Goal: Information Seeking & Learning: Learn about a topic

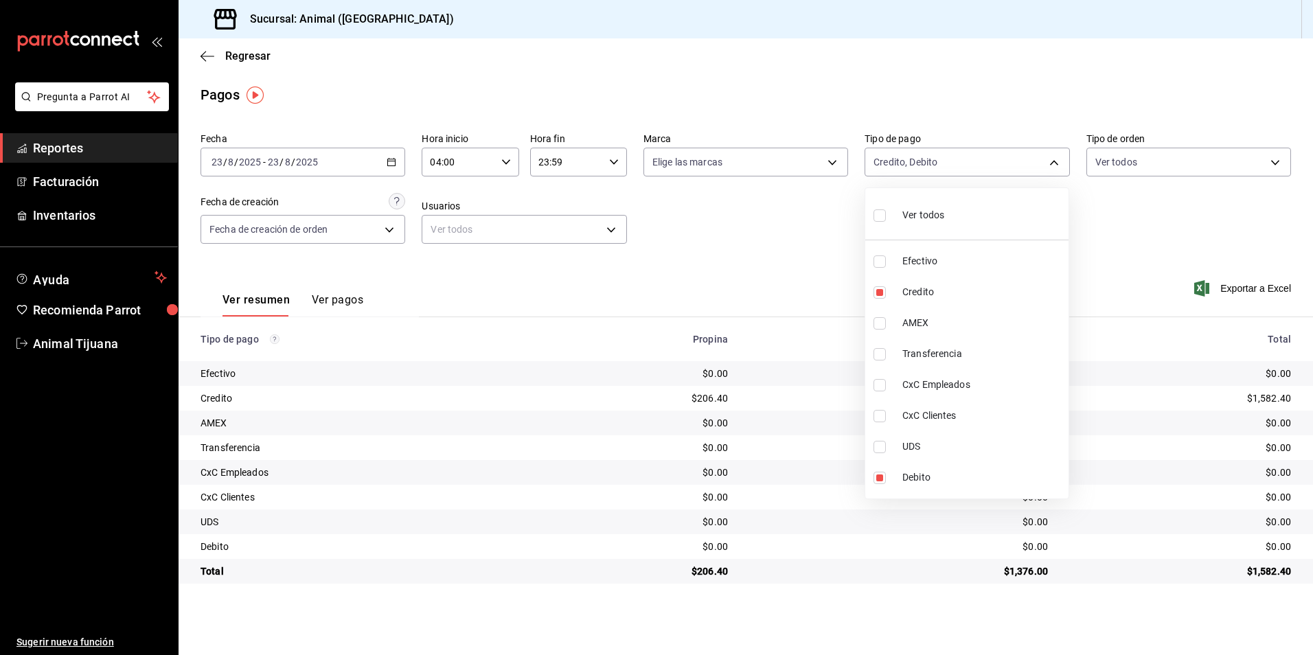
click at [950, 225] on li "Ver todos" at bounding box center [966, 214] width 203 height 41
type input "b84c62b8-b02c-4970-ab2e-e166616419f2,235ce608-f464-428a-9a71-314f665367d1,53567…"
checkbox input "true"
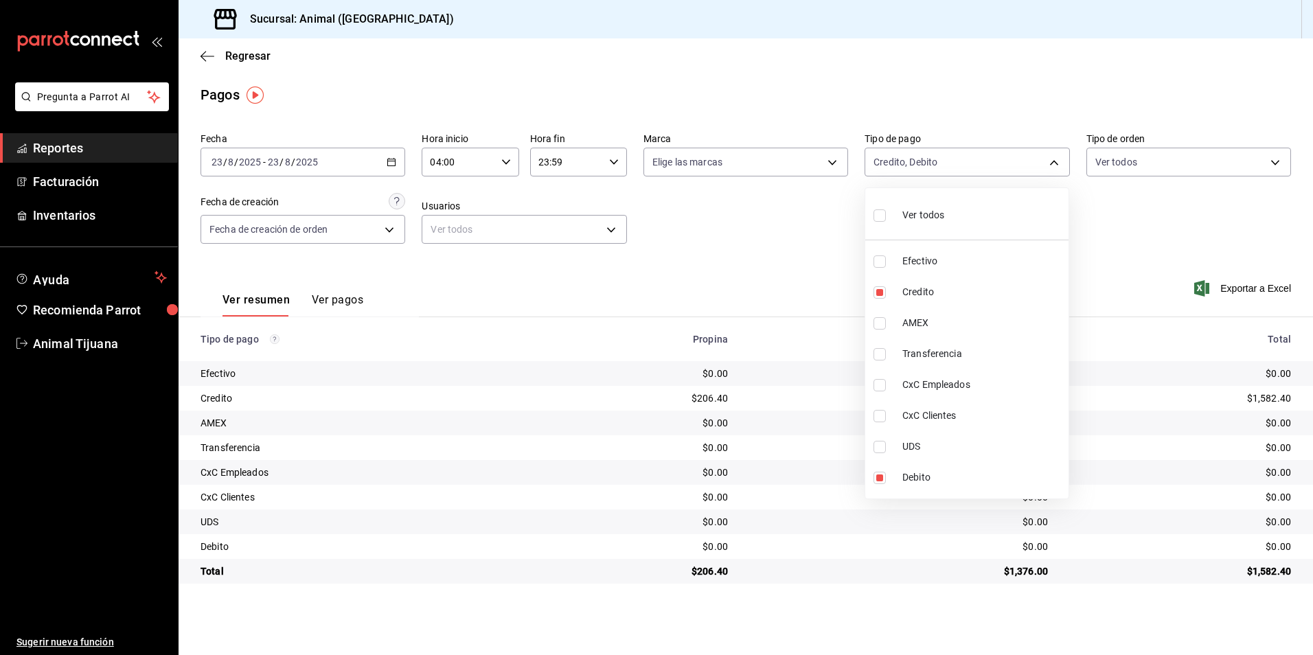
checkbox input "true"
click at [950, 225] on li "Ver todos" at bounding box center [966, 214] width 203 height 41
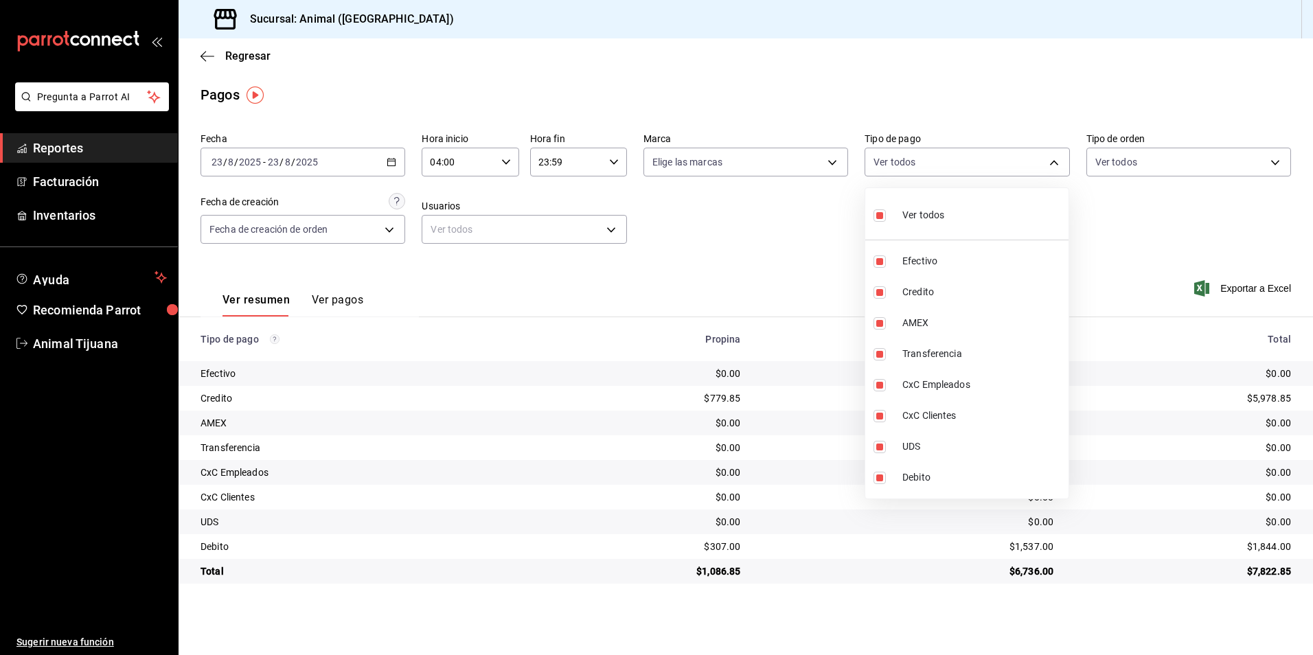
checkbox input "false"
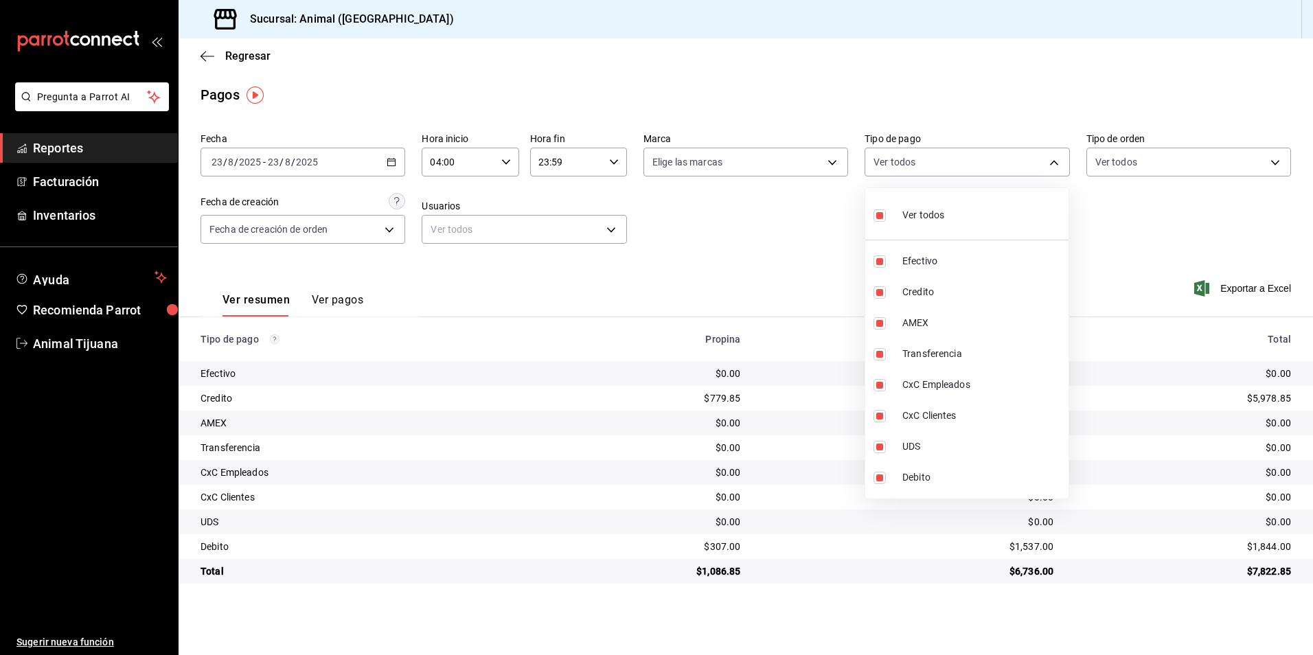
checkbox input "false"
click at [734, 230] on div at bounding box center [656, 327] width 1313 height 655
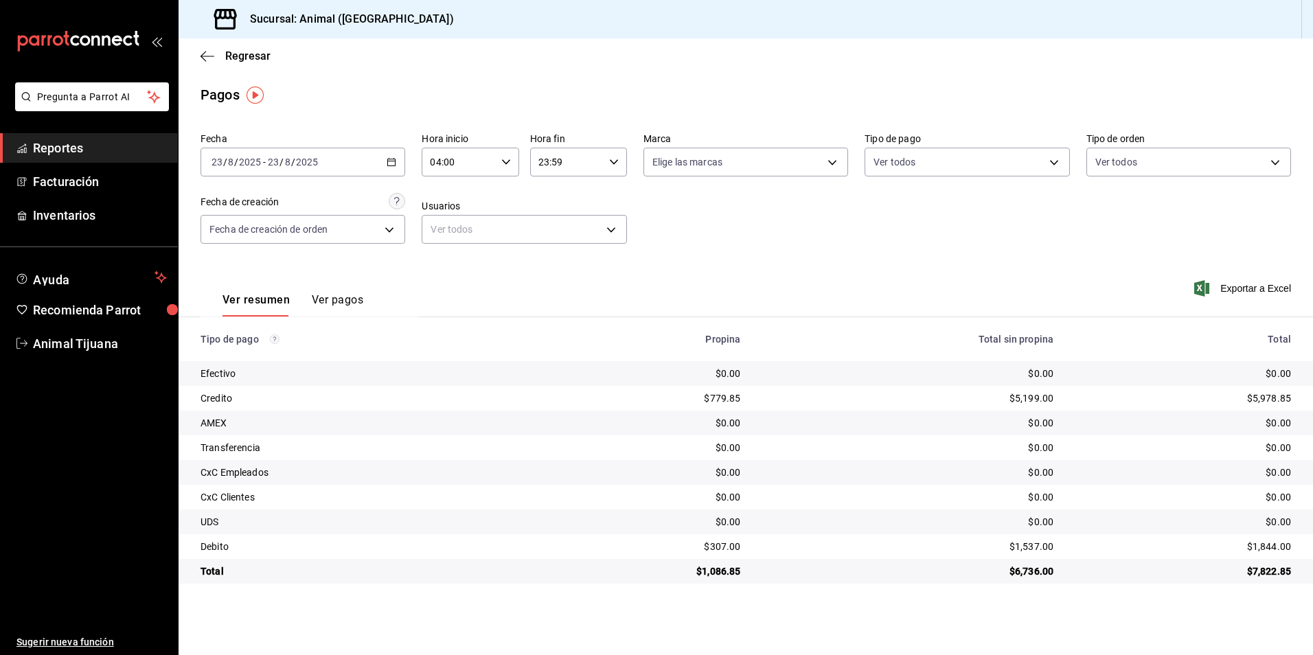
click at [908, 178] on div "Fecha [DATE] [DATE] - [DATE] [DATE] Hora inicio 04:00 Hora inicio Hora fin 23:5…" at bounding box center [745, 193] width 1090 height 133
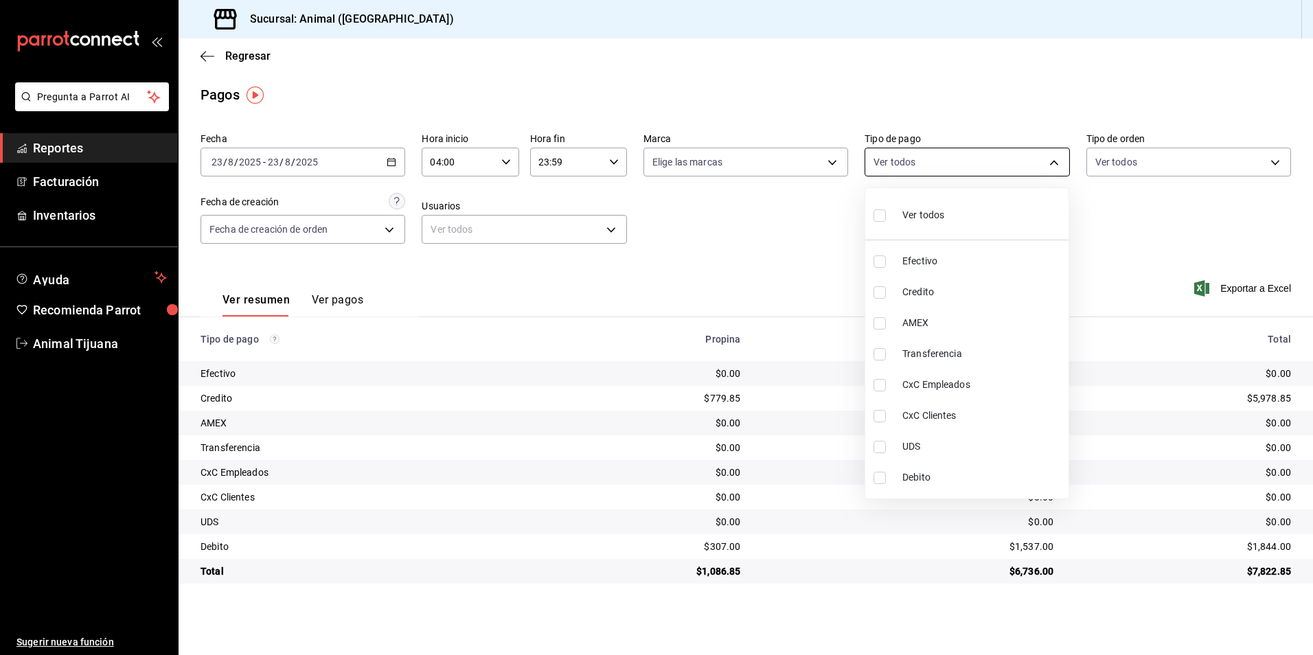
click at [913, 157] on body "Pregunta a Parrot AI Reportes Facturación Inventarios Ayuda Recomienda Parrot A…" at bounding box center [656, 327] width 1313 height 655
click at [940, 289] on span "Credito" at bounding box center [982, 292] width 161 height 14
type input "235ce608-f464-428a-9a71-314f665367d1"
checkbox input "true"
click at [938, 473] on span "Debito" at bounding box center [982, 477] width 161 height 14
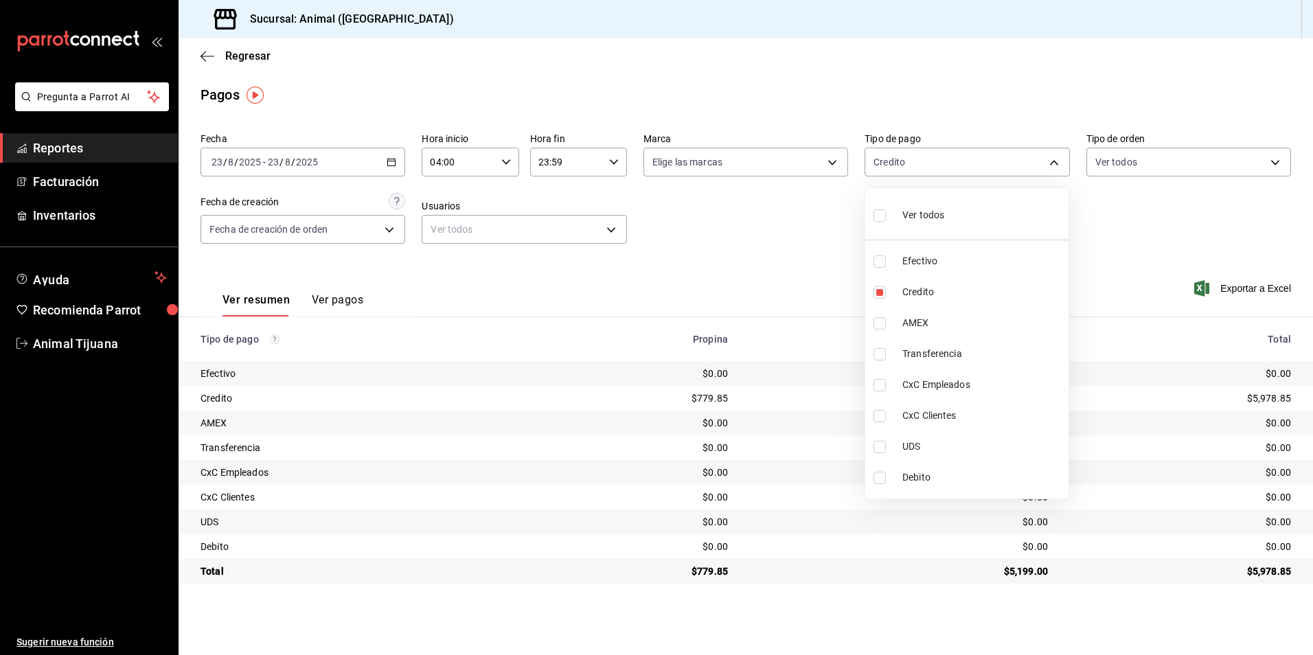
type input "235ce608-f464-428a-9a71-314f665367d1,c7b29183-a811-4137-9cfa-21a61cd2bc4a"
checkbox input "true"
click at [773, 270] on div at bounding box center [656, 327] width 1313 height 655
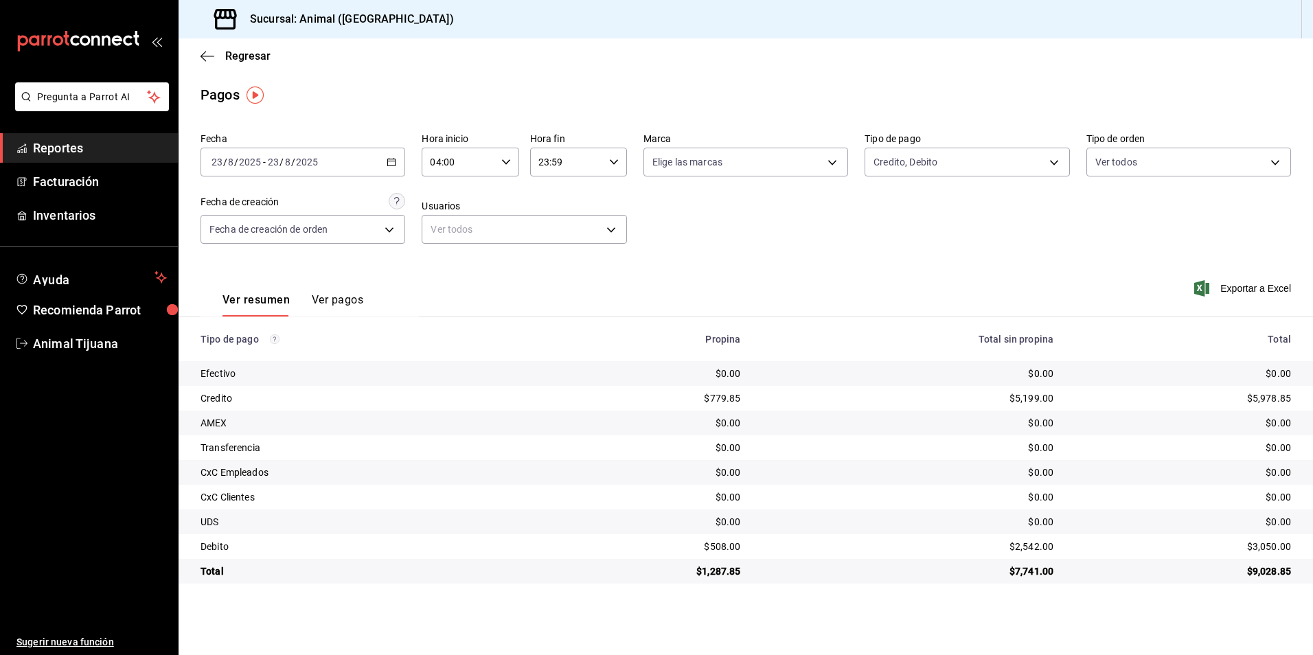
click at [325, 305] on button "Ver pagos" at bounding box center [337, 304] width 51 height 23
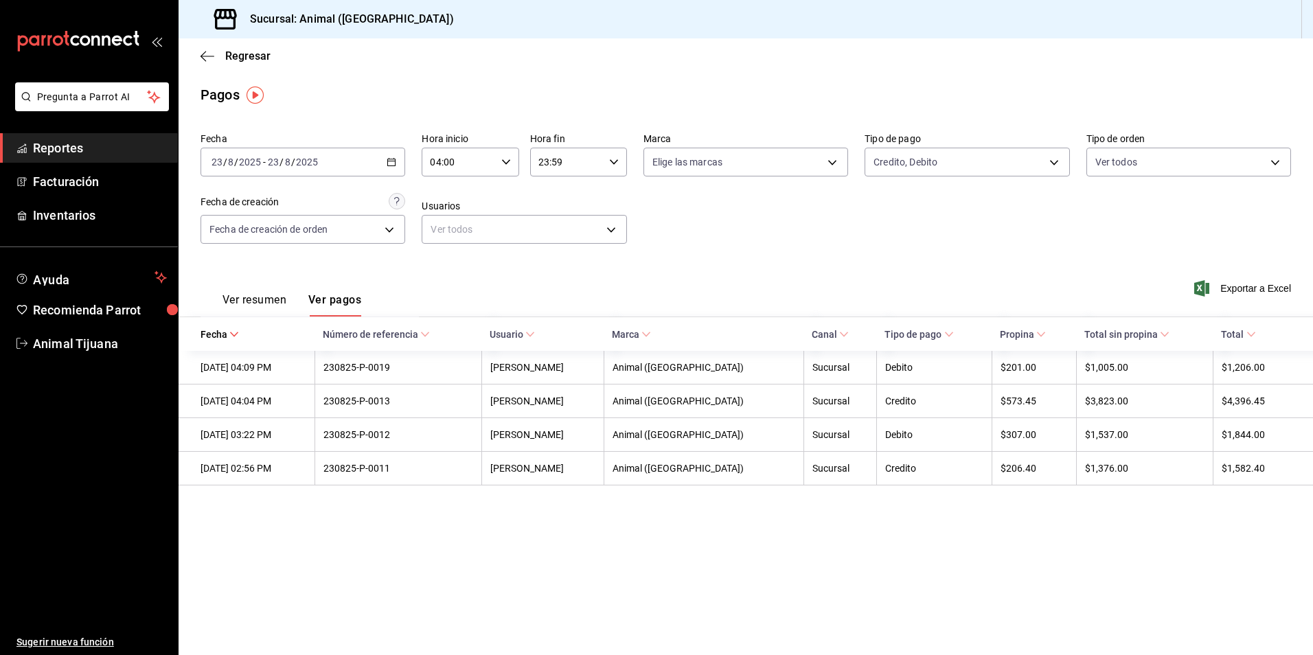
click at [220, 298] on div "Ver resumen Ver pagos" at bounding box center [280, 297] width 161 height 40
click at [242, 287] on div "Ver resumen Ver pagos" at bounding box center [280, 297] width 161 height 40
click at [245, 293] on button "Ver resumen" at bounding box center [254, 304] width 64 height 23
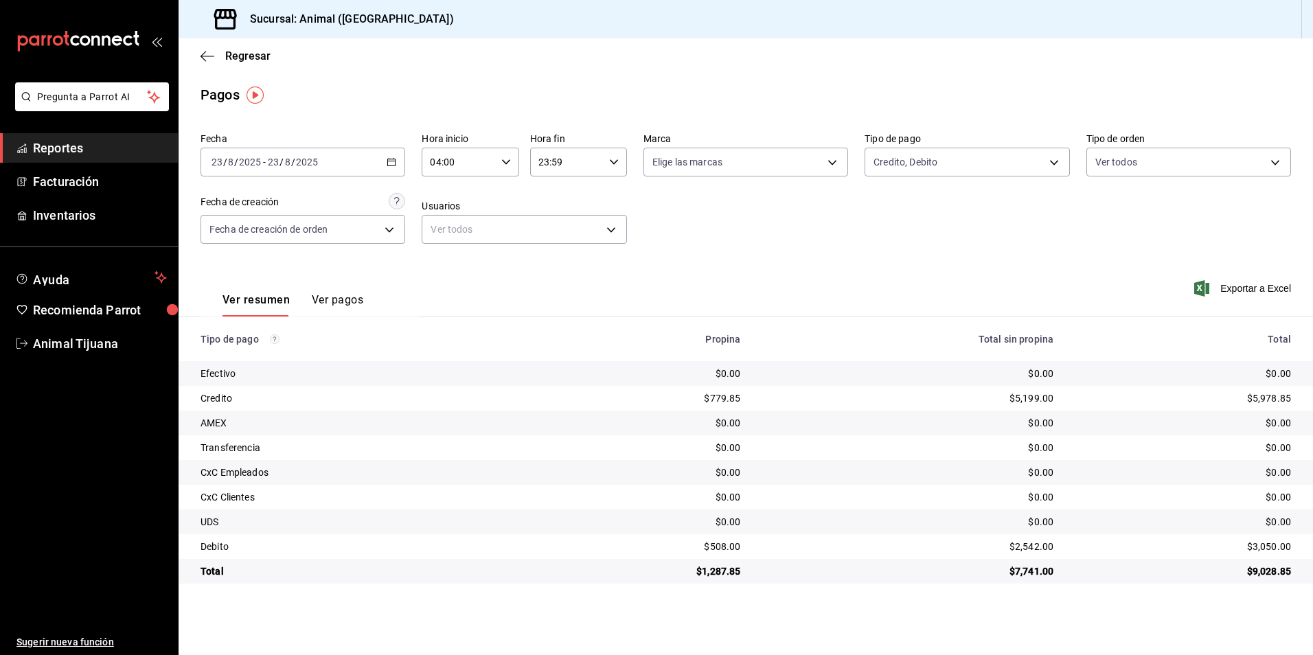
click at [391, 170] on div "[DATE] [DATE] - [DATE] [DATE]" at bounding box center [302, 162] width 205 height 29
click at [273, 360] on span "Rango de fechas" at bounding box center [265, 358] width 106 height 14
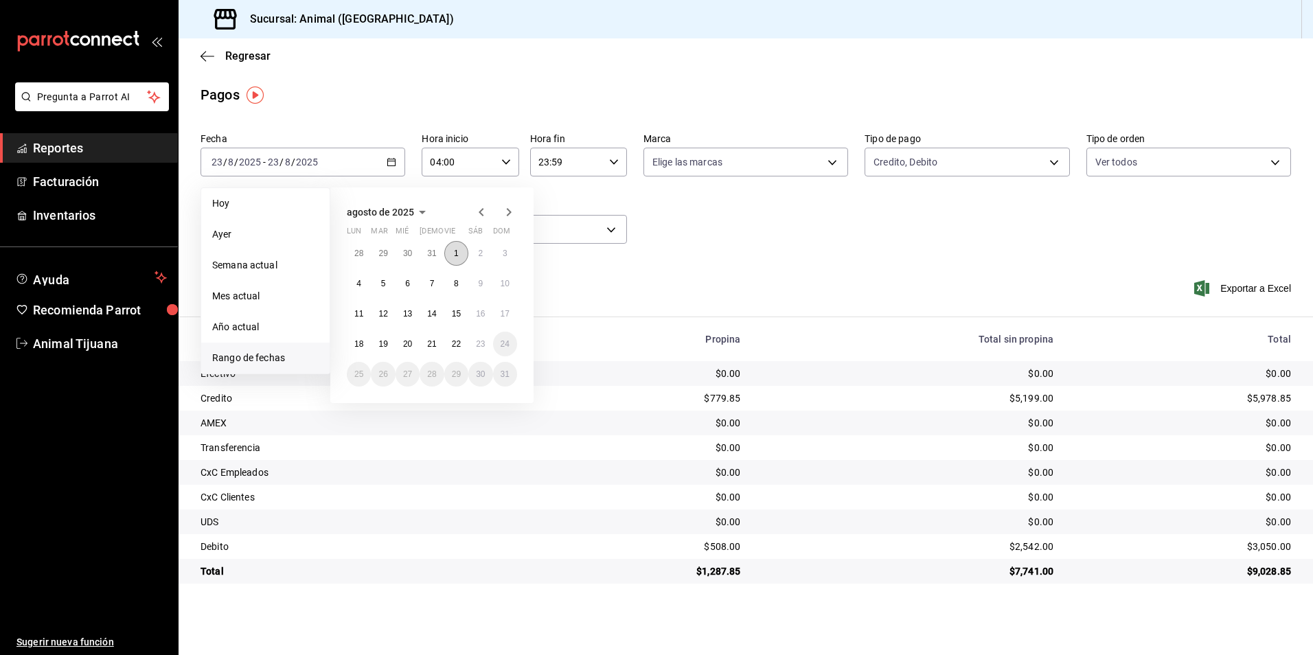
click at [454, 256] on abbr "1" at bounding box center [456, 254] width 5 height 10
click at [463, 345] on button "22" at bounding box center [456, 344] width 24 height 25
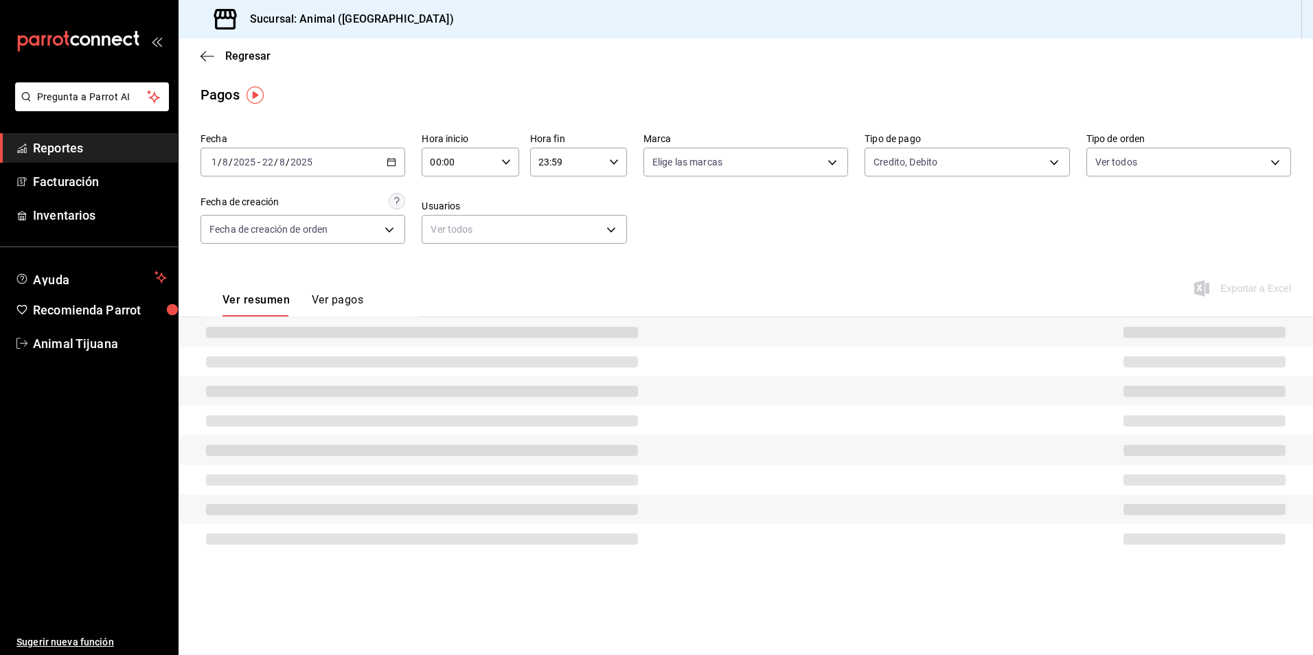
click at [500, 152] on div "00:00 Hora inicio" at bounding box center [470, 162] width 97 height 29
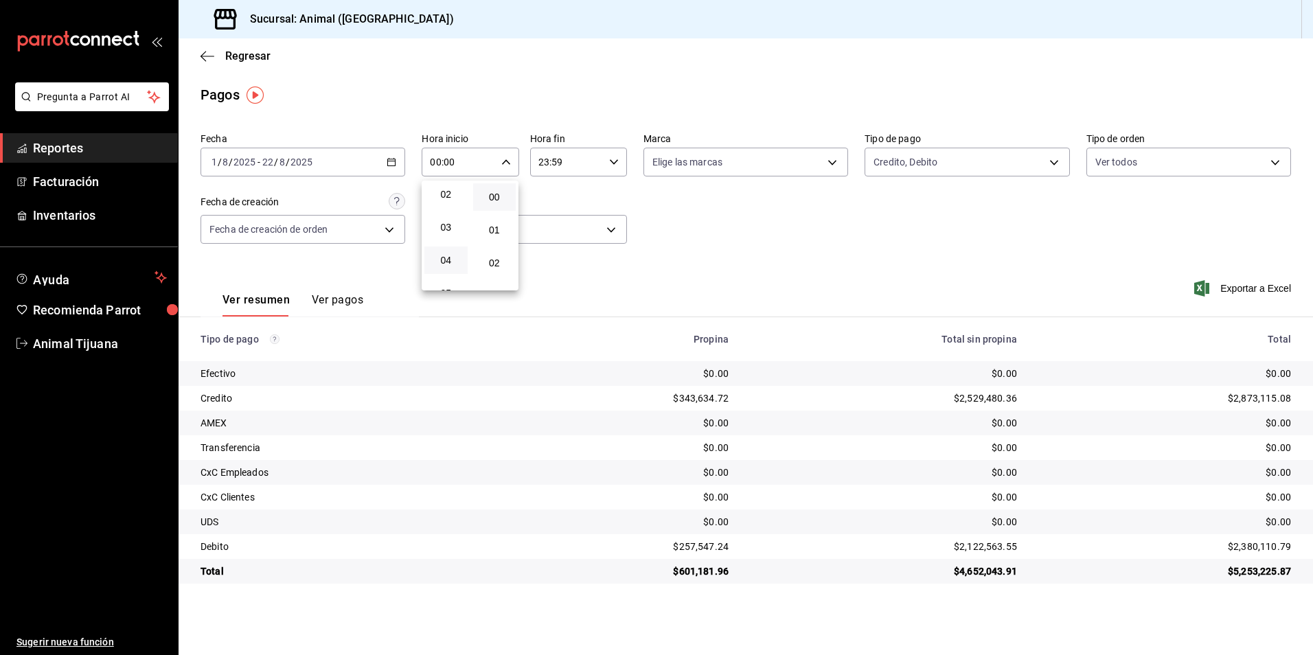
click at [444, 253] on button "04" at bounding box center [445, 259] width 43 height 27
click at [604, 168] on div at bounding box center [656, 327] width 1313 height 655
click at [604, 160] on div "23:59 Hora fin" at bounding box center [578, 162] width 97 height 29
click at [395, 154] on div at bounding box center [656, 327] width 1313 height 655
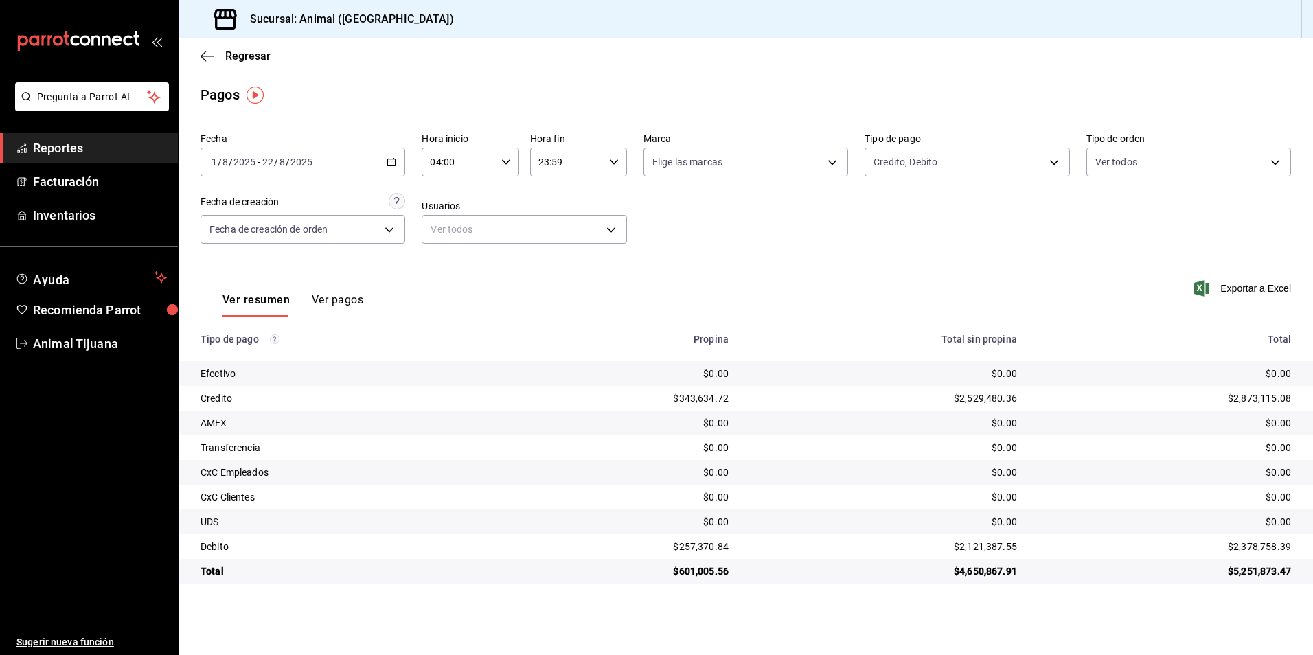
click at [393, 164] on icon "button" at bounding box center [392, 162] width 10 height 10
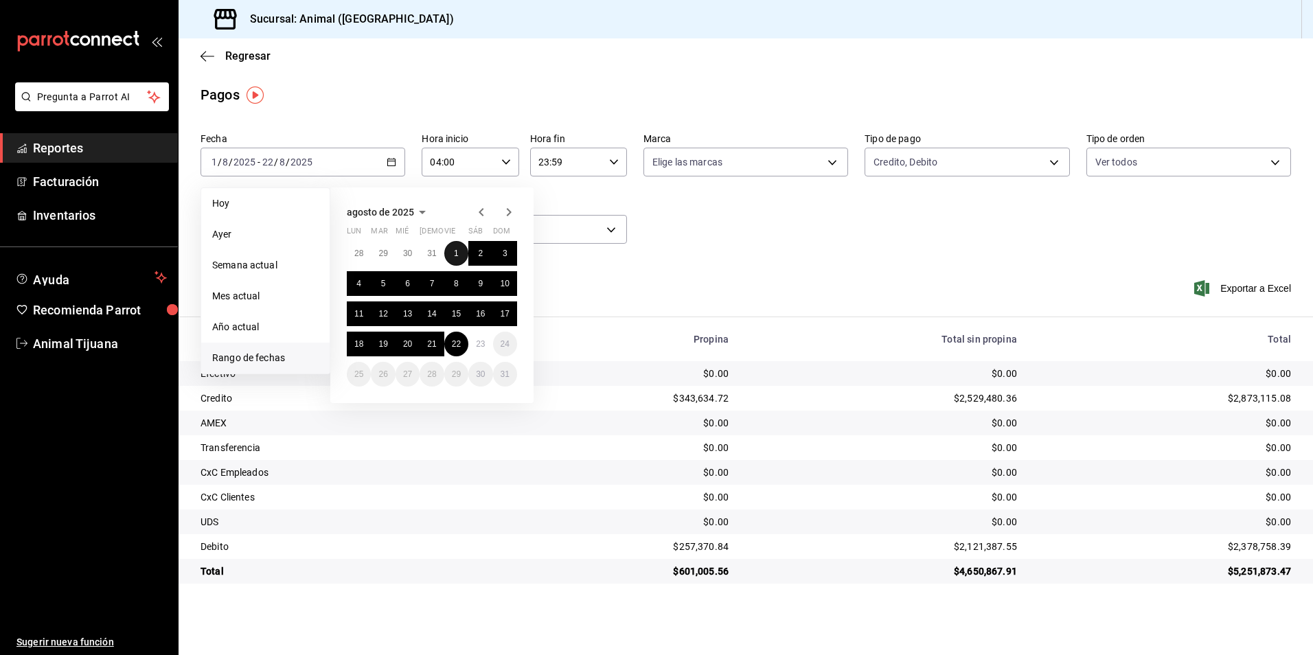
click at [457, 248] on button "1" at bounding box center [456, 253] width 24 height 25
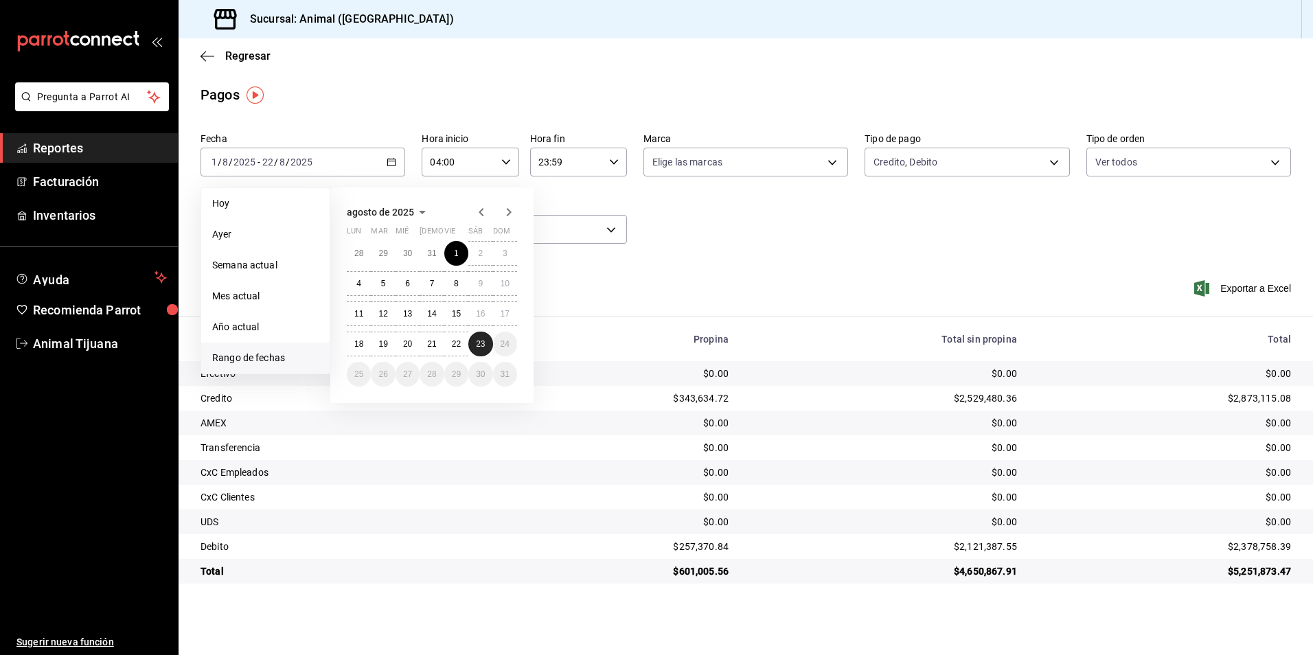
click at [481, 349] on button "23" at bounding box center [480, 344] width 24 height 25
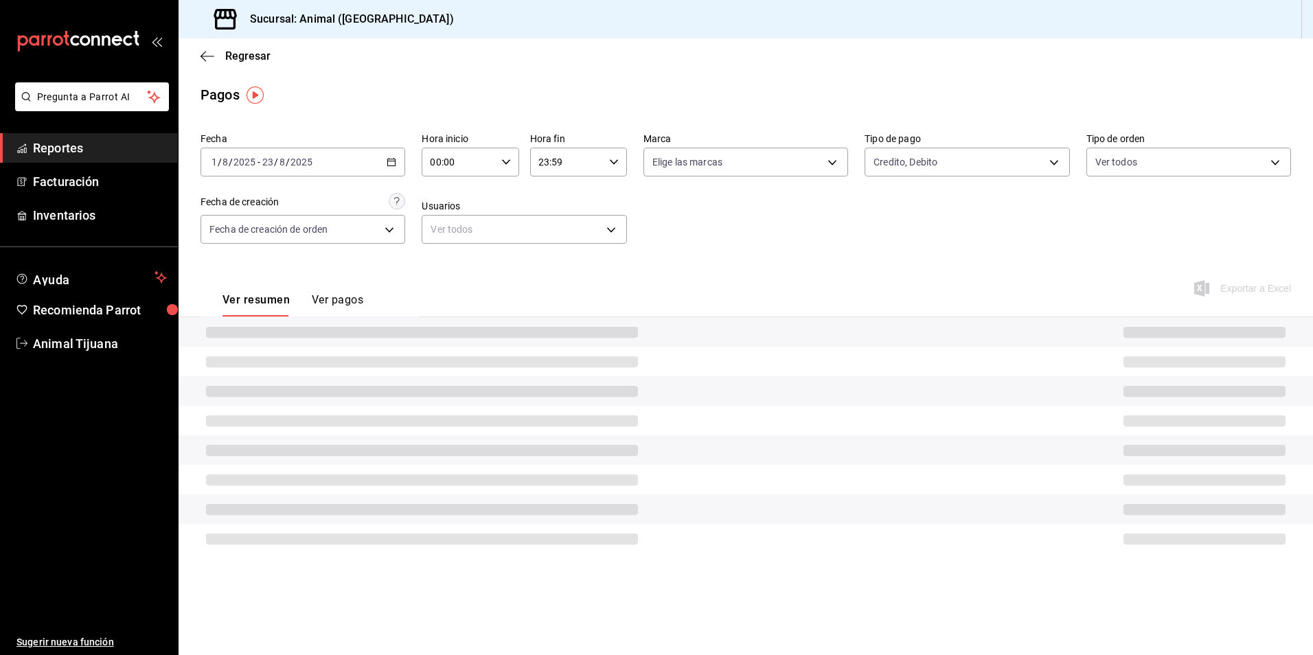
click at [494, 154] on input "00:00" at bounding box center [458, 161] width 73 height 27
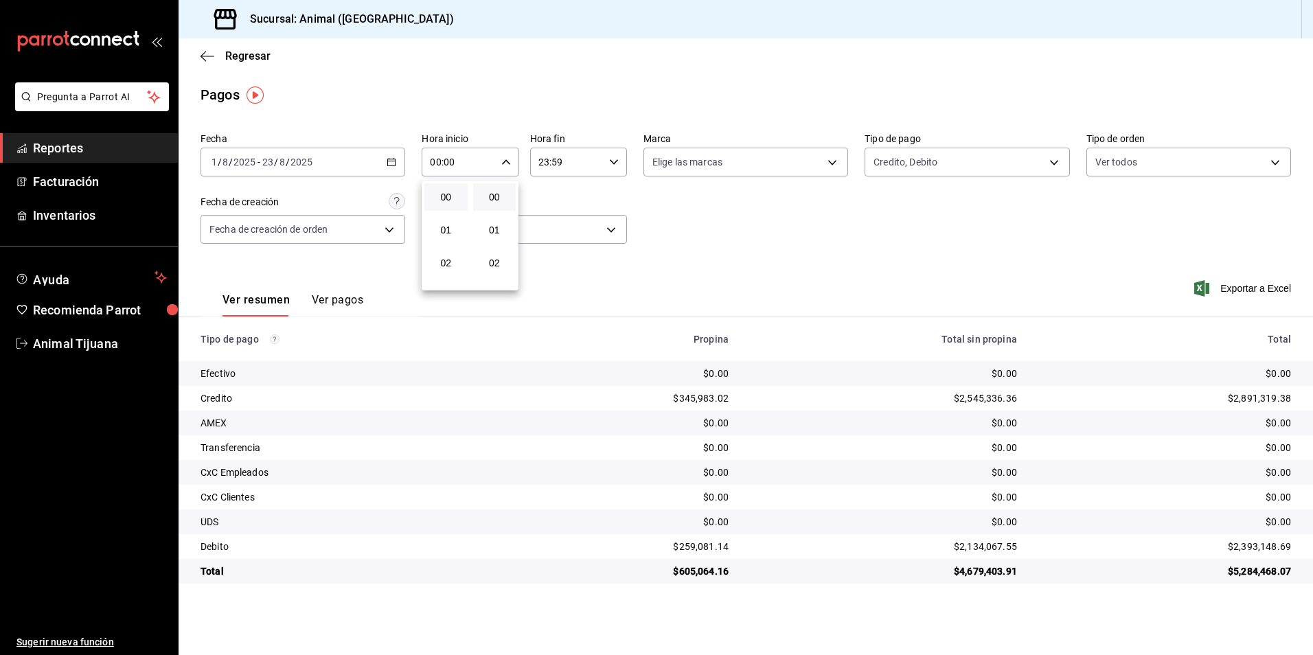
scroll to position [69, 0]
click at [435, 260] on span "04" at bounding box center [446, 260] width 27 height 11
type input "04:00"
click at [617, 165] on div at bounding box center [656, 327] width 1313 height 655
click at [615, 164] on icon "button" at bounding box center [614, 162] width 10 height 10
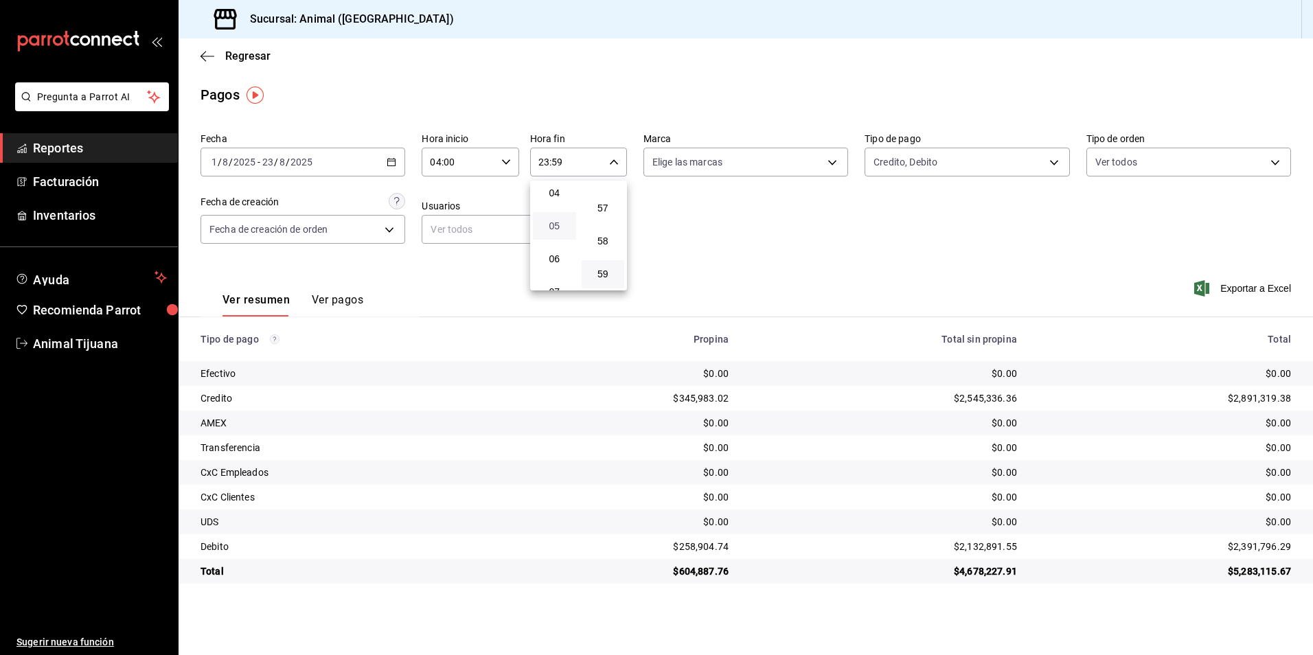
scroll to position [132, 0]
click at [553, 186] on button "04" at bounding box center [554, 196] width 43 height 27
type input "04:59"
click at [838, 248] on div at bounding box center [656, 327] width 1313 height 655
click at [969, 154] on body "Pregunta a Parrot AI Reportes Facturación Inventarios Ayuda Recomienda Parrot A…" at bounding box center [656, 327] width 1313 height 655
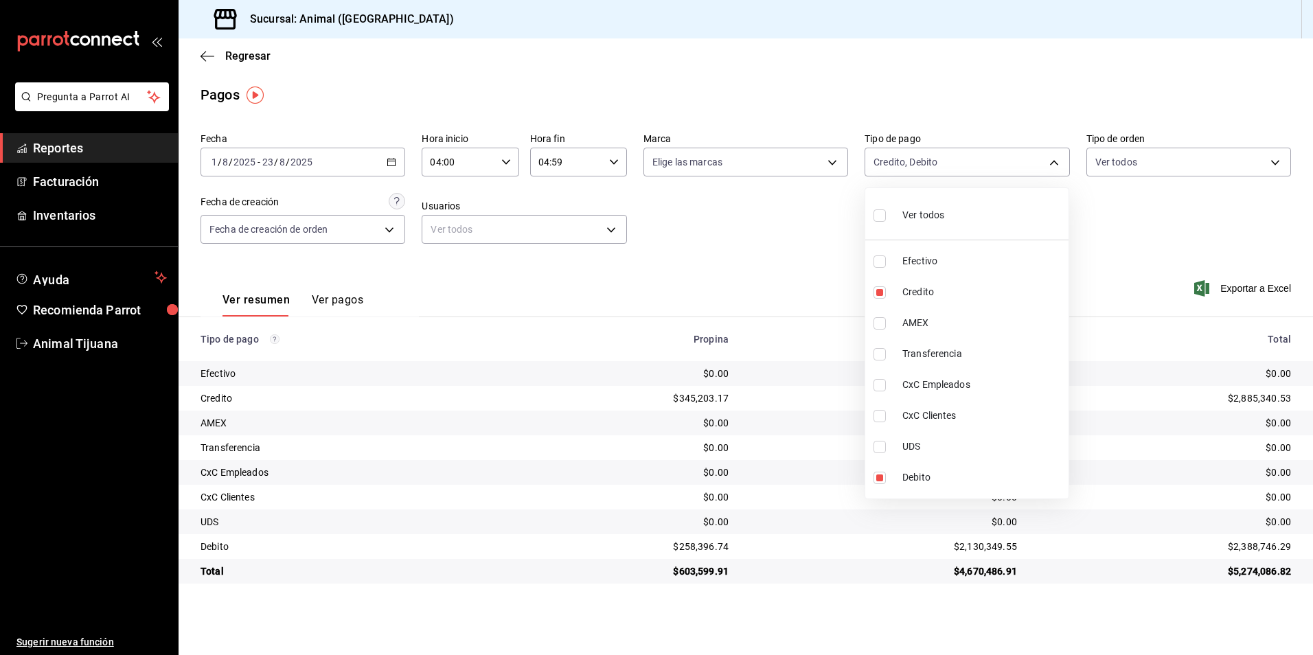
click at [950, 200] on li "Ver todos" at bounding box center [966, 214] width 203 height 41
type input "b84c62b8-b02c-4970-ab2e-e166616419f2,235ce608-f464-428a-9a71-314f665367d1,53567…"
checkbox input "true"
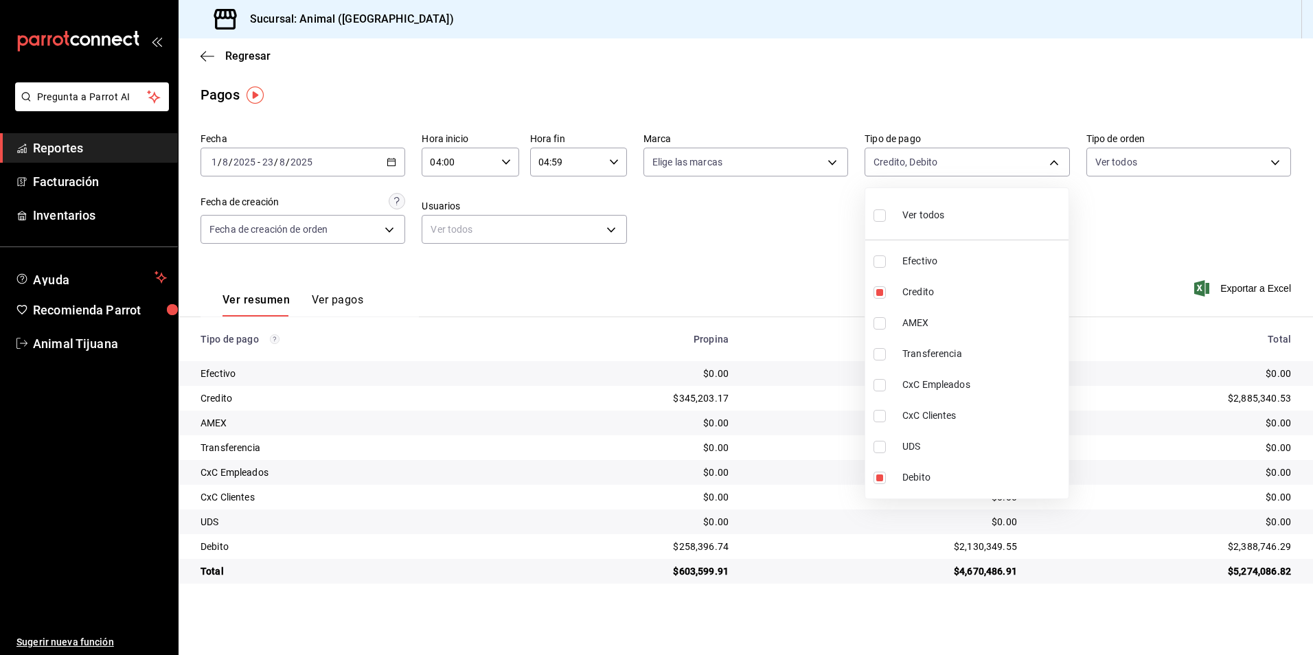
checkbox input "true"
click at [965, 215] on li "Ver todos" at bounding box center [966, 214] width 203 height 41
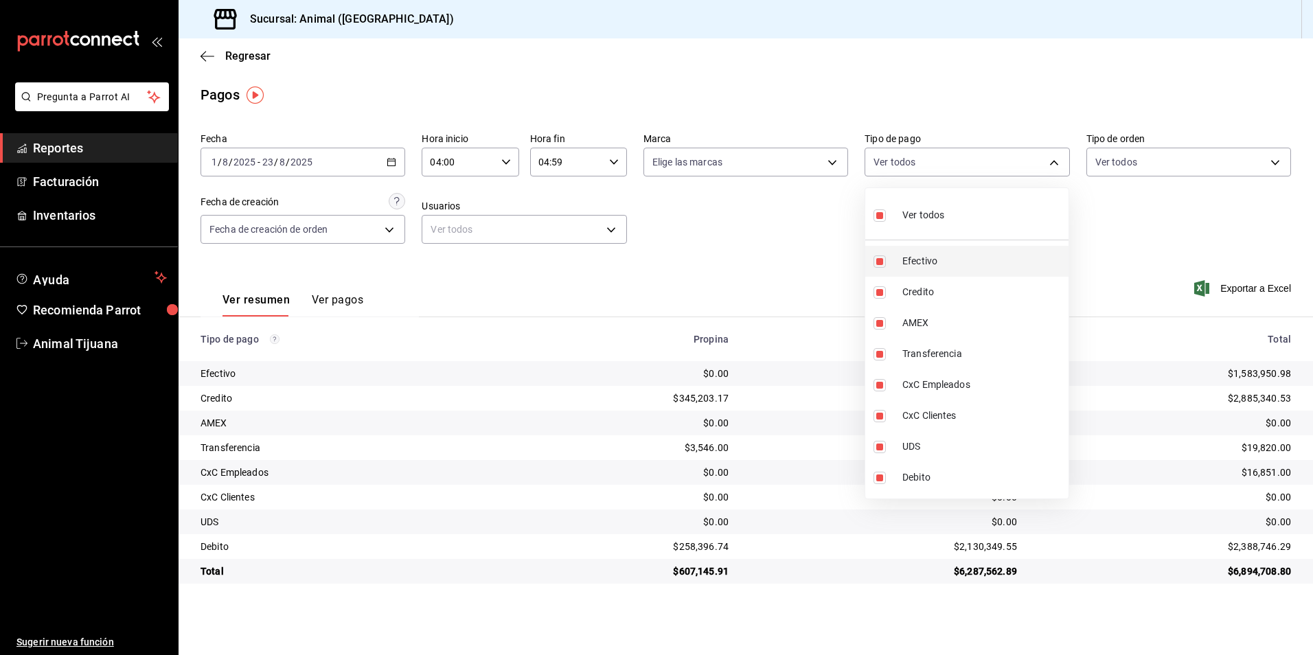
checkbox input "false"
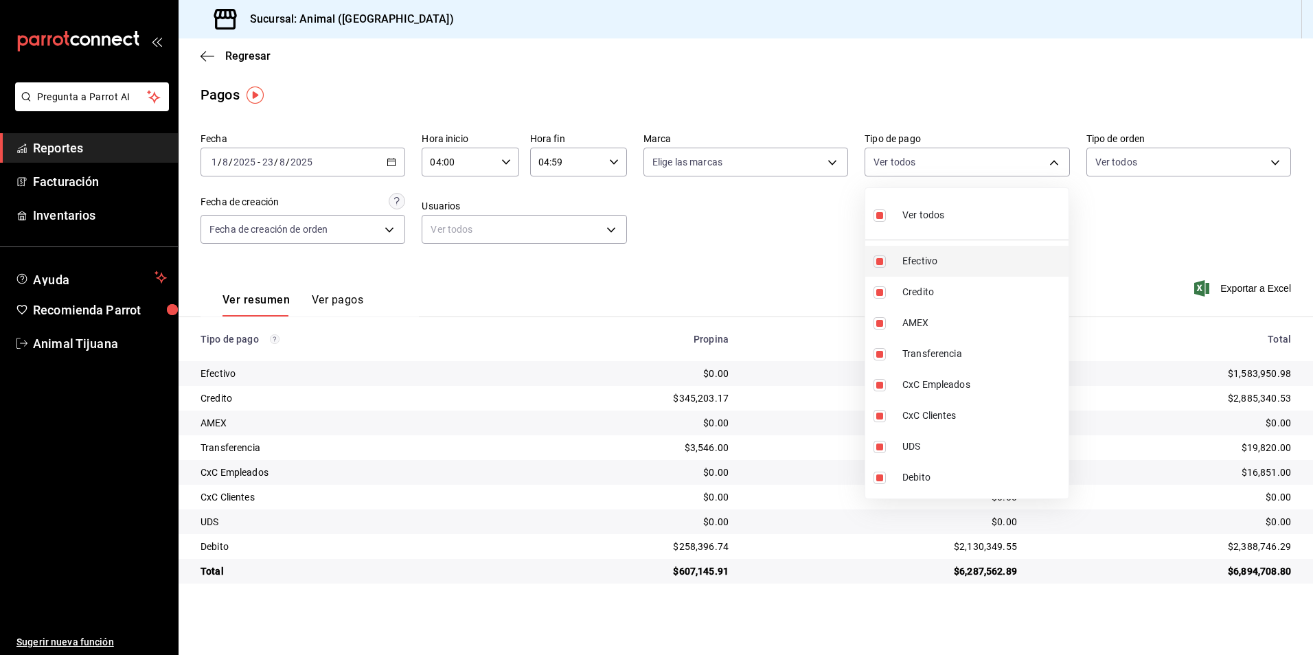
checkbox input "false"
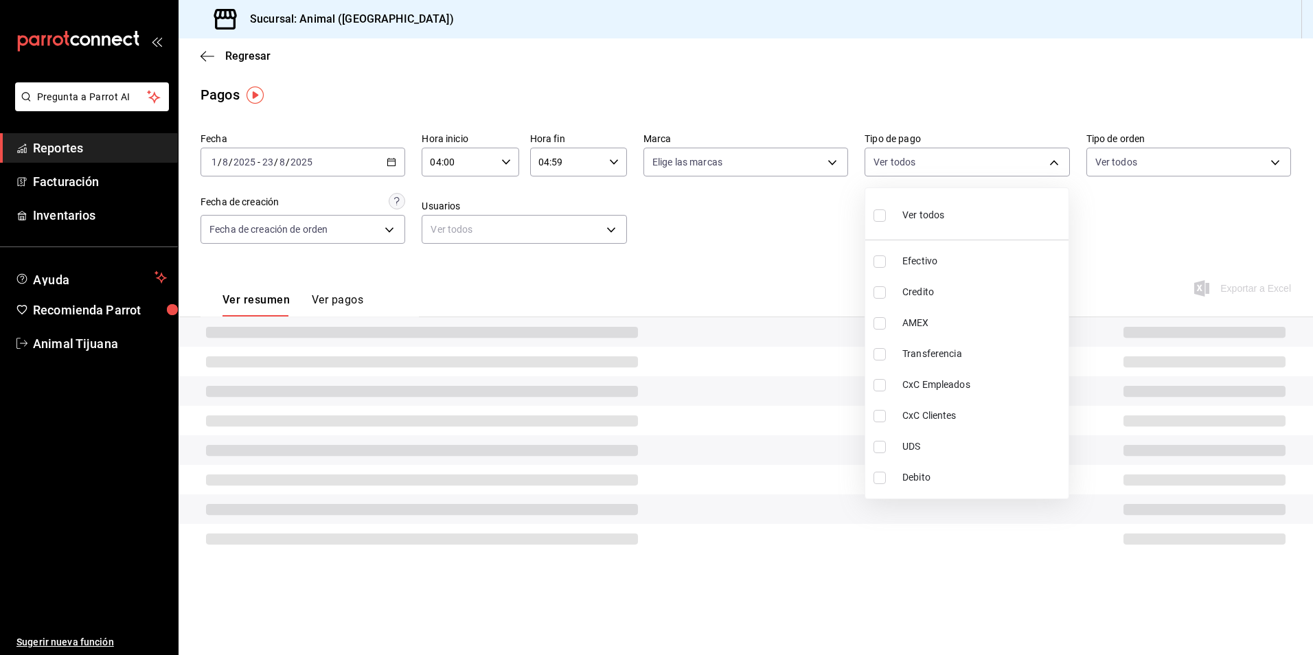
click at [955, 295] on span "Credito" at bounding box center [982, 292] width 161 height 14
type input "235ce608-f464-428a-9a71-314f665367d1"
checkbox input "true"
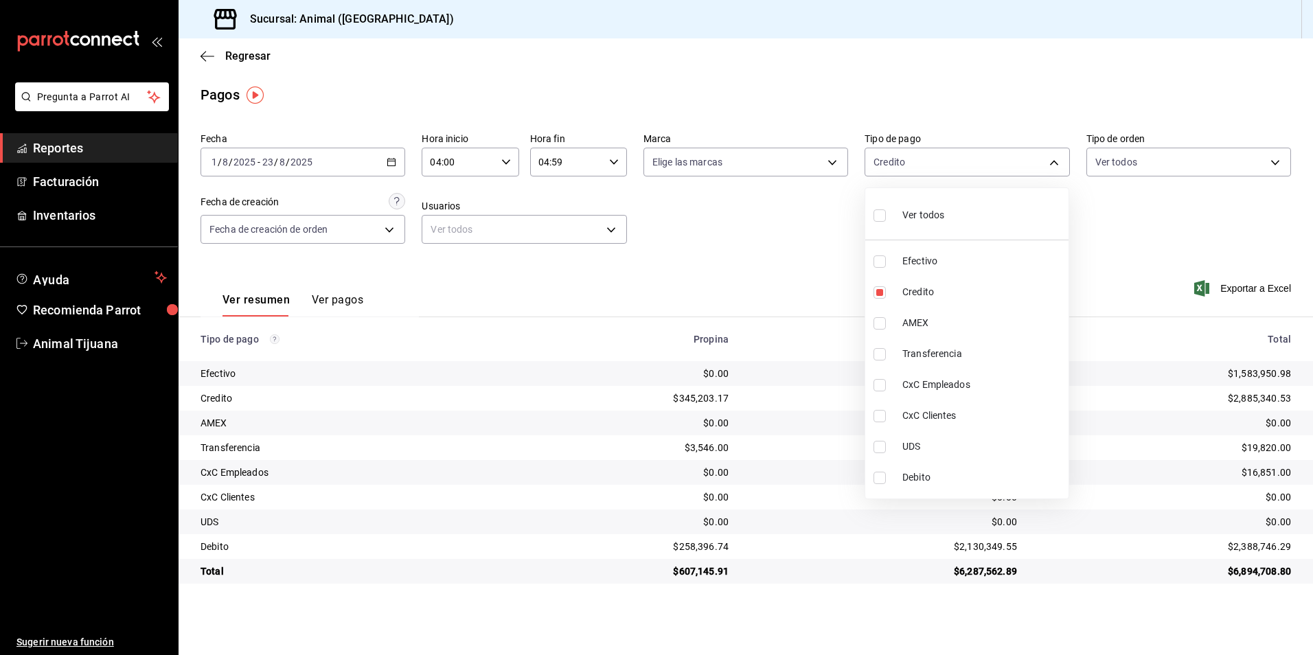
click at [950, 481] on span "Debito" at bounding box center [982, 477] width 161 height 14
type input "235ce608-f464-428a-9a71-314f665367d1,c7b29183-a811-4137-9cfa-21a61cd2bc4a"
checkbox input "true"
drag, startPoint x: 1092, startPoint y: 607, endPoint x: 1101, endPoint y: 606, distance: 8.4
click at [1094, 607] on div at bounding box center [656, 327] width 1313 height 655
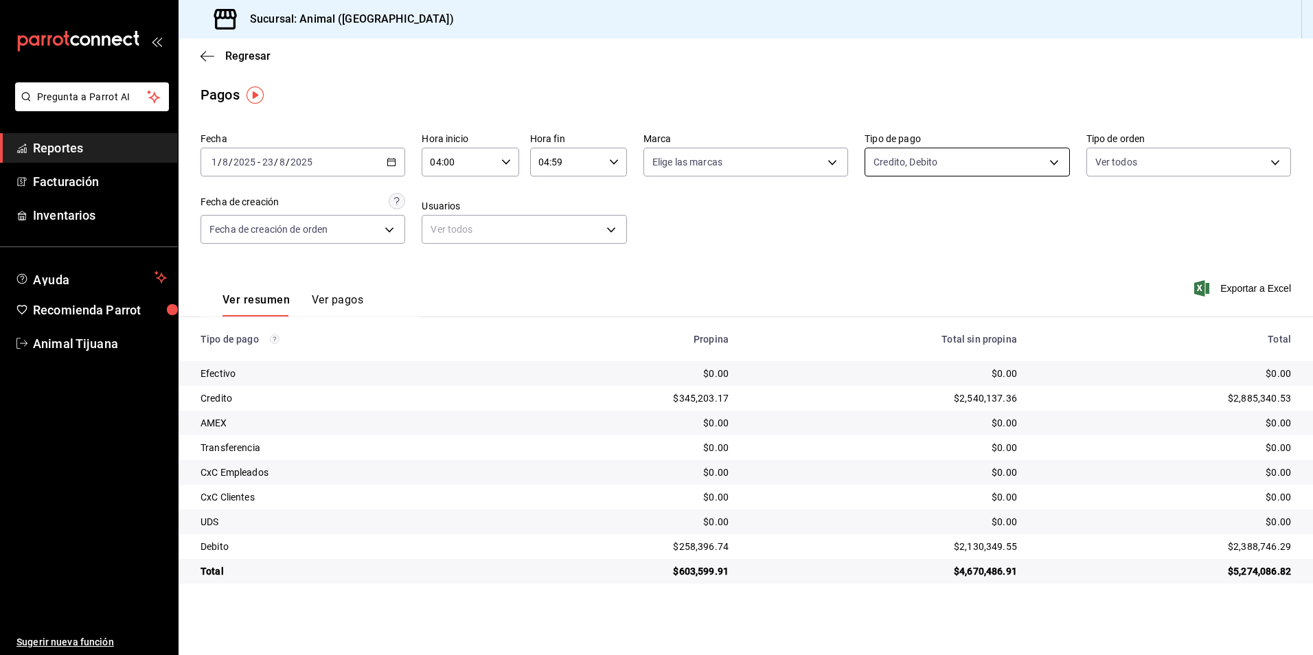
click at [922, 159] on body "Pregunta a Parrot AI Reportes Facturación Inventarios Ayuda Recomienda Parrot A…" at bounding box center [656, 327] width 1313 height 655
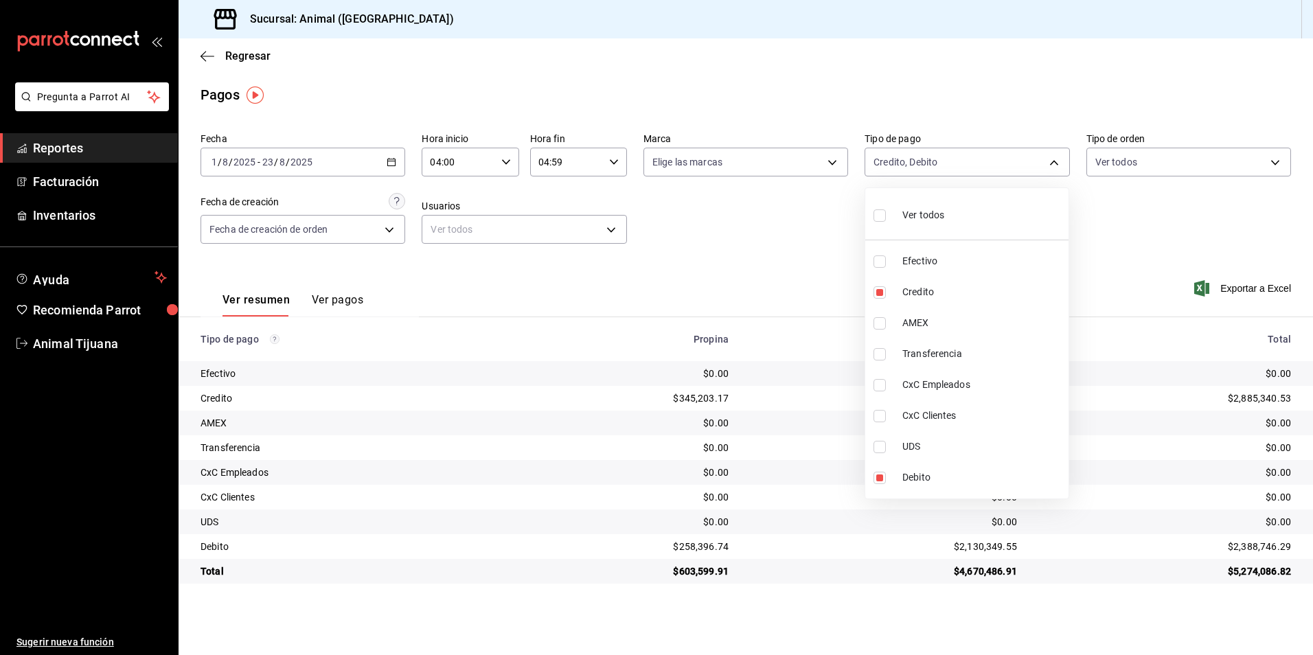
click at [682, 231] on div at bounding box center [656, 327] width 1313 height 655
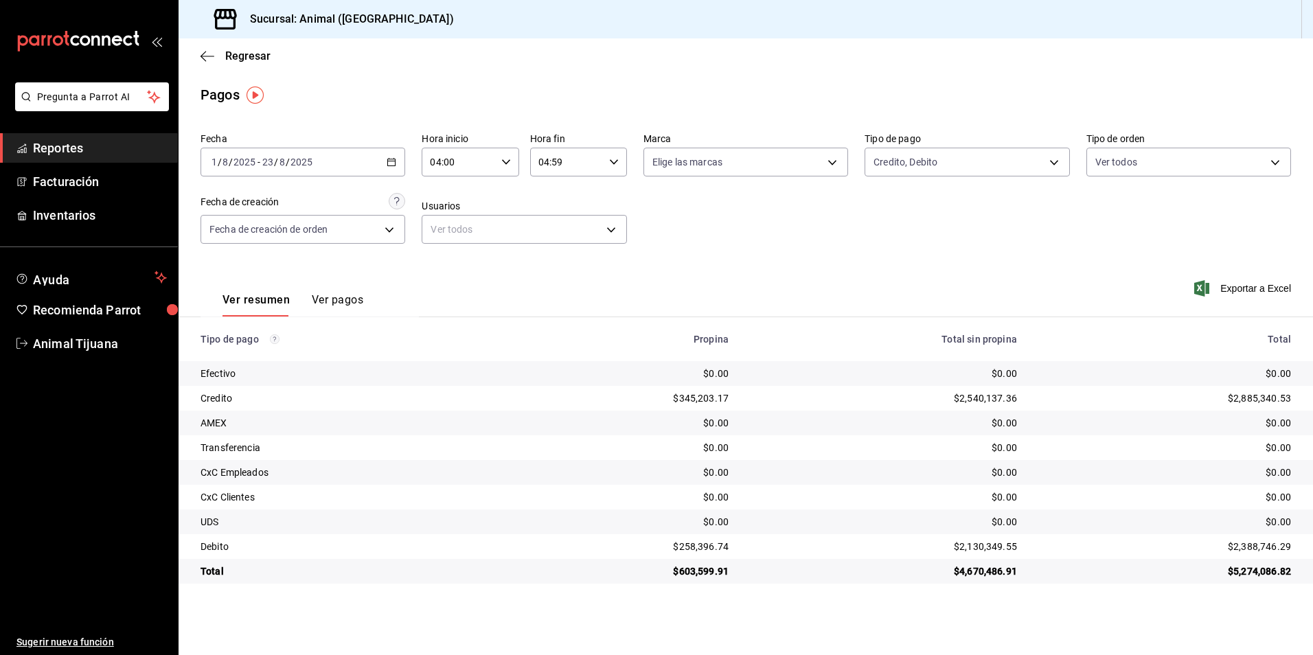
click at [897, 160] on body "Pregunta a Parrot AI Reportes Facturación Inventarios Ayuda Recomienda Parrot A…" at bounding box center [656, 327] width 1313 height 655
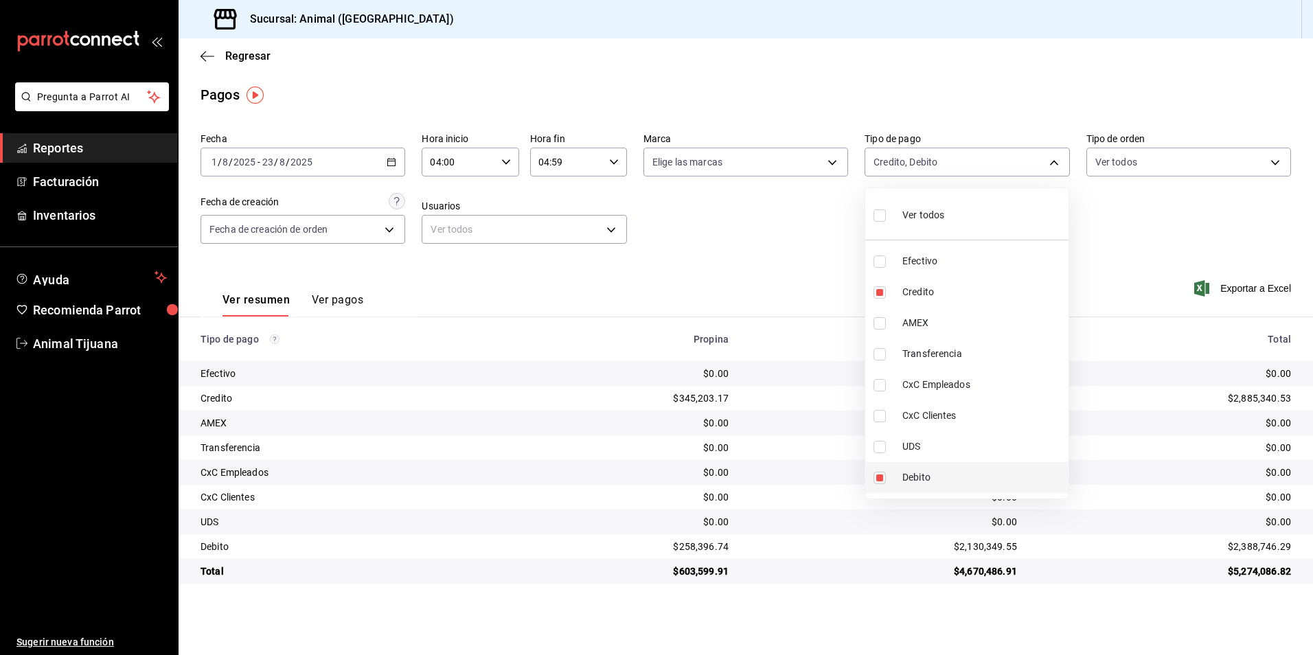
click at [908, 487] on li "Debito" at bounding box center [966, 477] width 203 height 31
type input "235ce608-f464-428a-9a71-314f665367d1"
checkbox input "false"
click at [941, 288] on span "Credito" at bounding box center [982, 292] width 161 height 14
checkbox input "false"
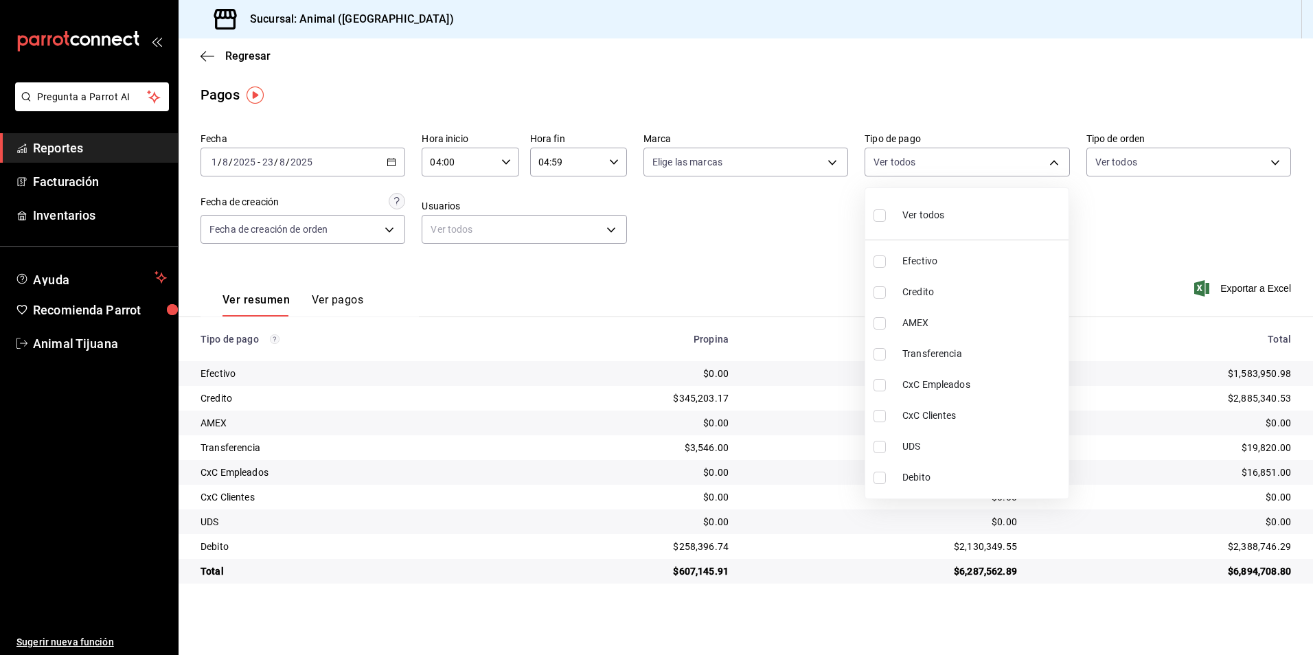
click at [942, 385] on span "CxC Empleados" at bounding box center [982, 385] width 161 height 14
type input "6a0ee9a7-a1a1-4323-a579-7cd9ade5af56"
checkbox input "true"
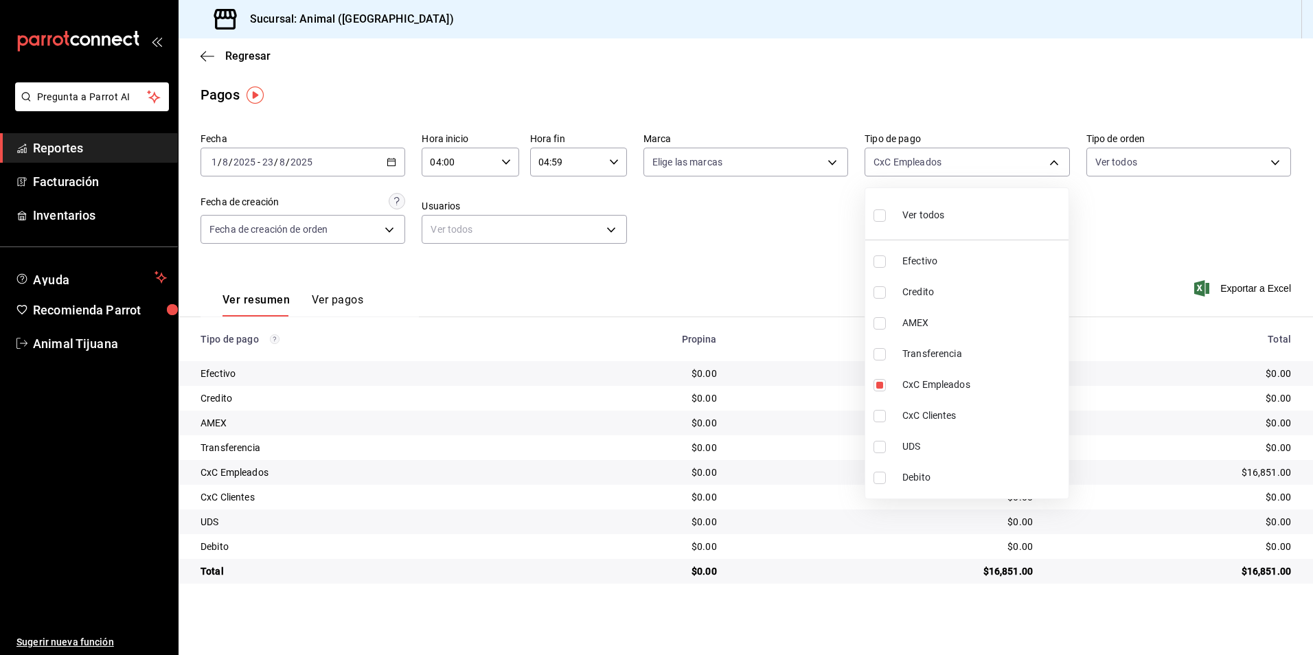
click at [956, 638] on div at bounding box center [656, 327] width 1313 height 655
click at [1026, 168] on body "Pregunta a Parrot AI Reportes Facturación Inventarios Ayuda Recomienda Parrot A…" at bounding box center [656, 327] width 1313 height 655
click at [940, 339] on li "Transferencia" at bounding box center [966, 353] width 203 height 31
type input "6a0ee9a7-a1a1-4323-a579-7cd9ade5af56,0d094291-e872-4364-a9ff-60e16e86259b"
checkbox input "true"
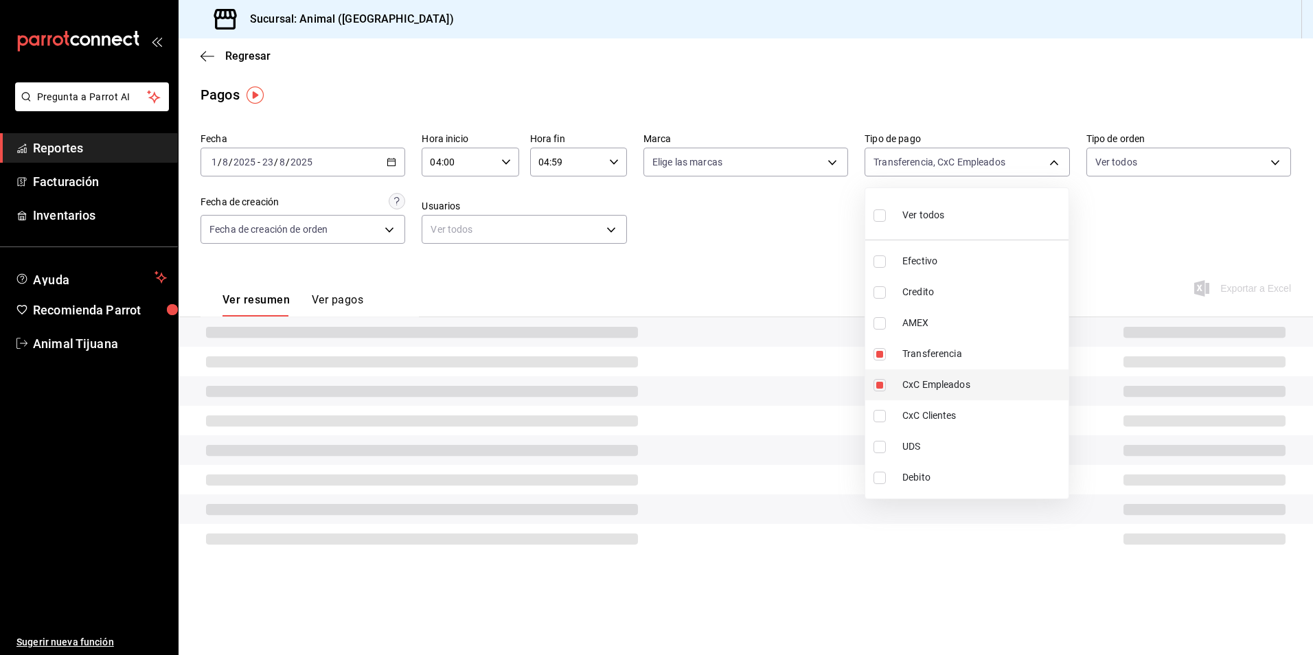
click at [906, 382] on span "CxC Empleados" at bounding box center [982, 385] width 161 height 14
type input "0d094291-e872-4364-a9ff-60e16e86259b"
checkbox input "false"
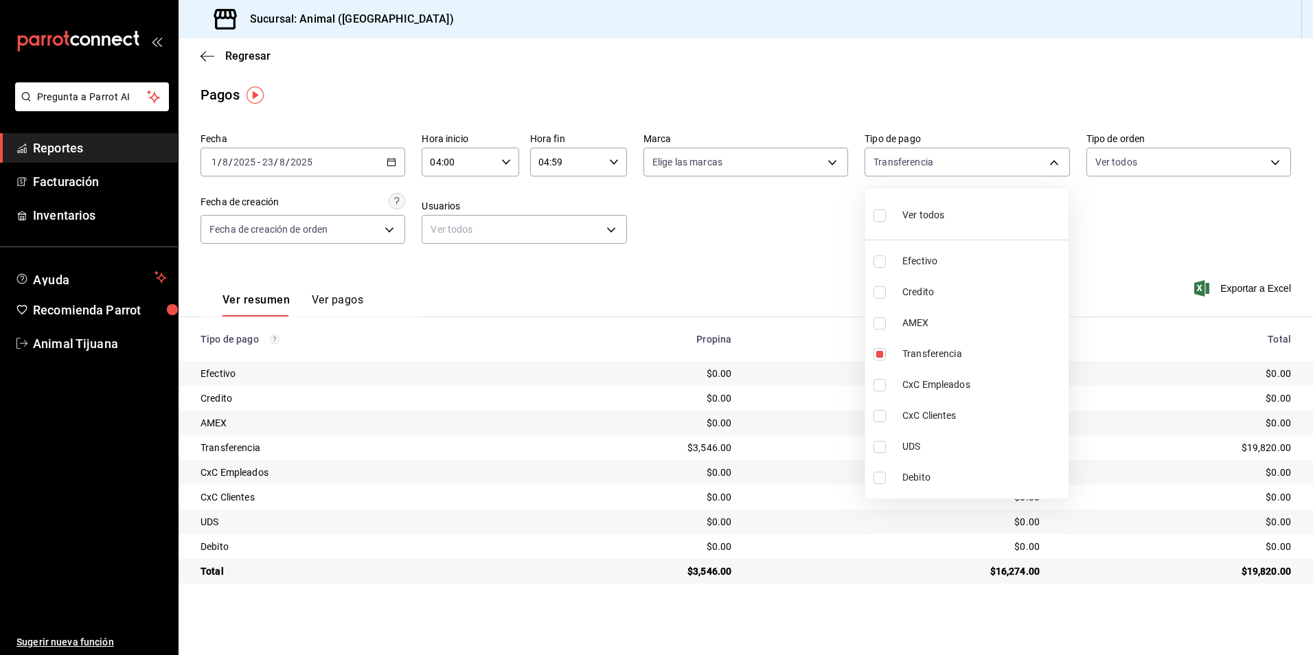
drag, startPoint x: 914, startPoint y: 573, endPoint x: 923, endPoint y: 599, distance: 27.6
click at [918, 573] on div at bounding box center [656, 327] width 1313 height 655
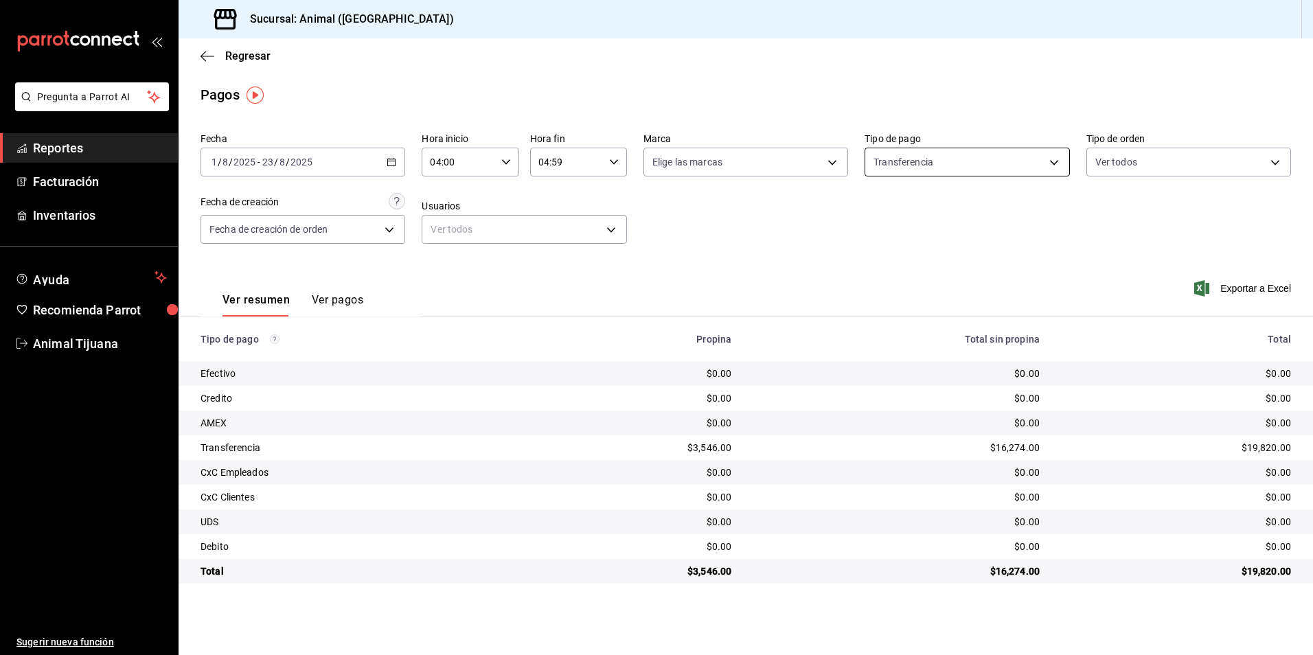
click at [924, 174] on body "Pregunta a Parrot AI Reportes Facturación Inventarios Ayuda Recomienda Parrot A…" at bounding box center [656, 327] width 1313 height 655
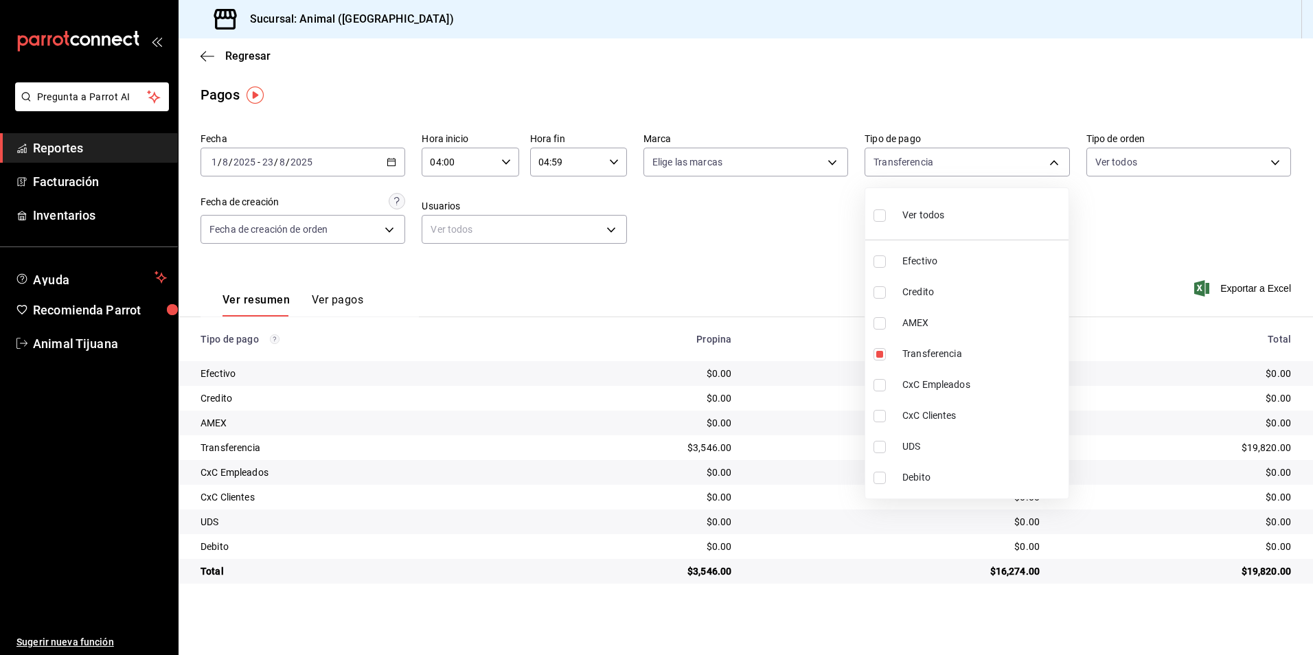
click at [915, 302] on li "Credito" at bounding box center [966, 292] width 203 height 31
type input "0d094291-e872-4364-a9ff-60e16e86259b,235ce608-f464-428a-9a71-314f665367d1"
checkbox input "true"
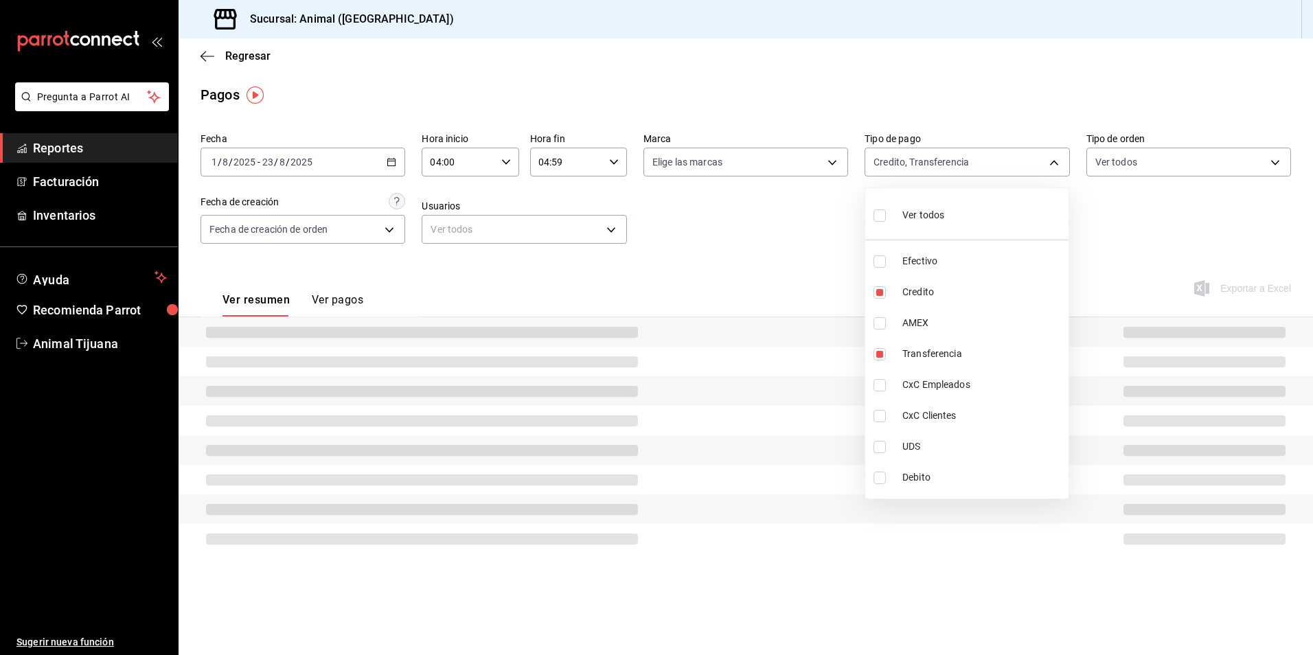
click at [912, 472] on span "Debito" at bounding box center [982, 477] width 161 height 14
type input "0d094291-e872-4364-a9ff-60e16e86259b,235ce608-f464-428a-9a71-314f665367d1,c7b29…"
checkbox input "true"
click at [948, 345] on li "Transferencia" at bounding box center [966, 353] width 203 height 31
type input "235ce608-f464-428a-9a71-314f665367d1,c7b29183-a811-4137-9cfa-21a61cd2bc4a"
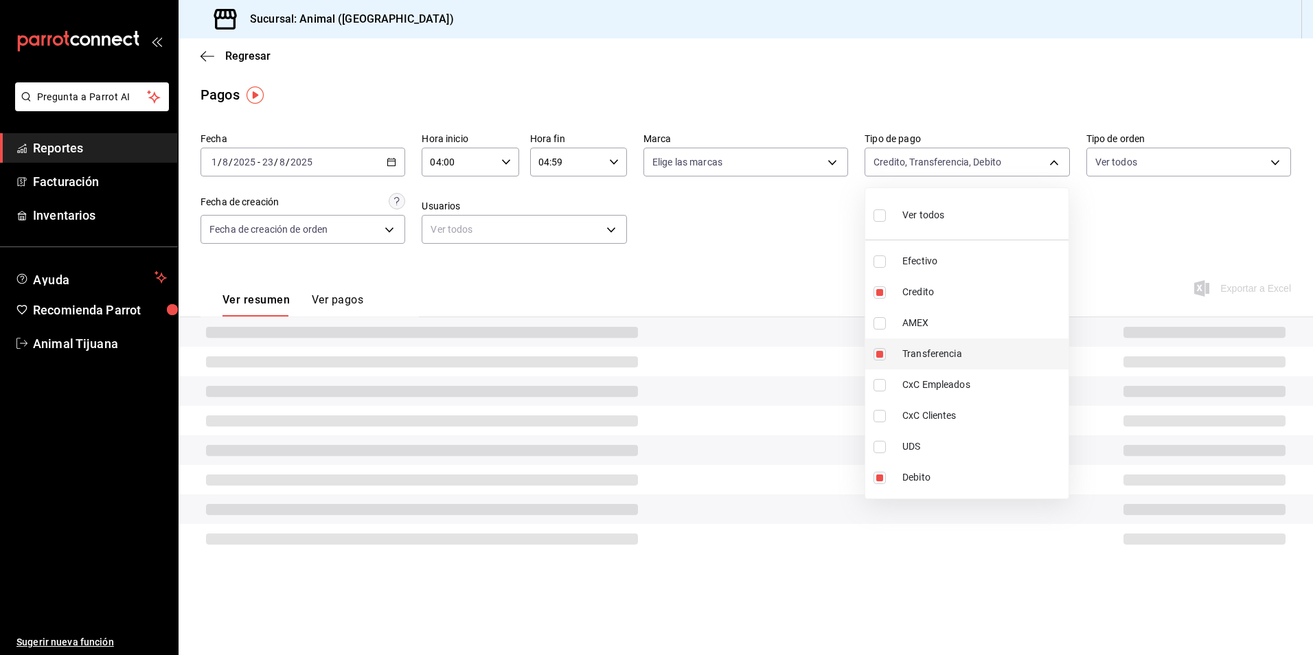
checkbox input "false"
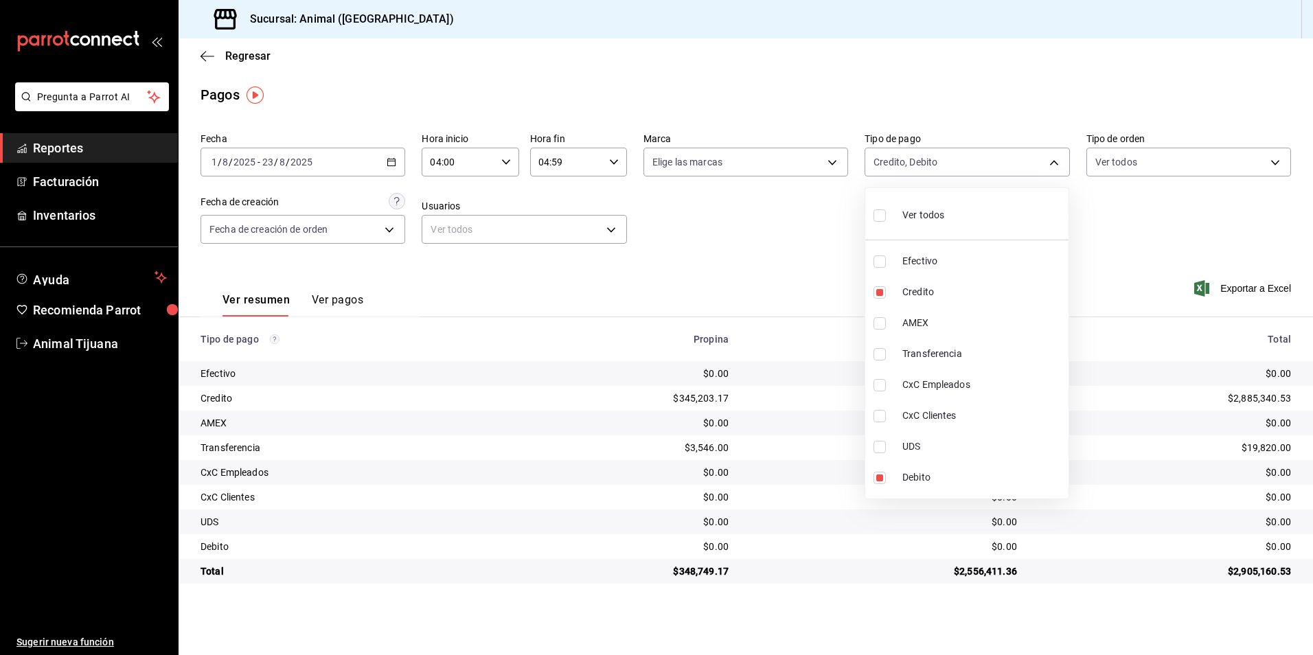
click at [764, 568] on div at bounding box center [656, 327] width 1313 height 655
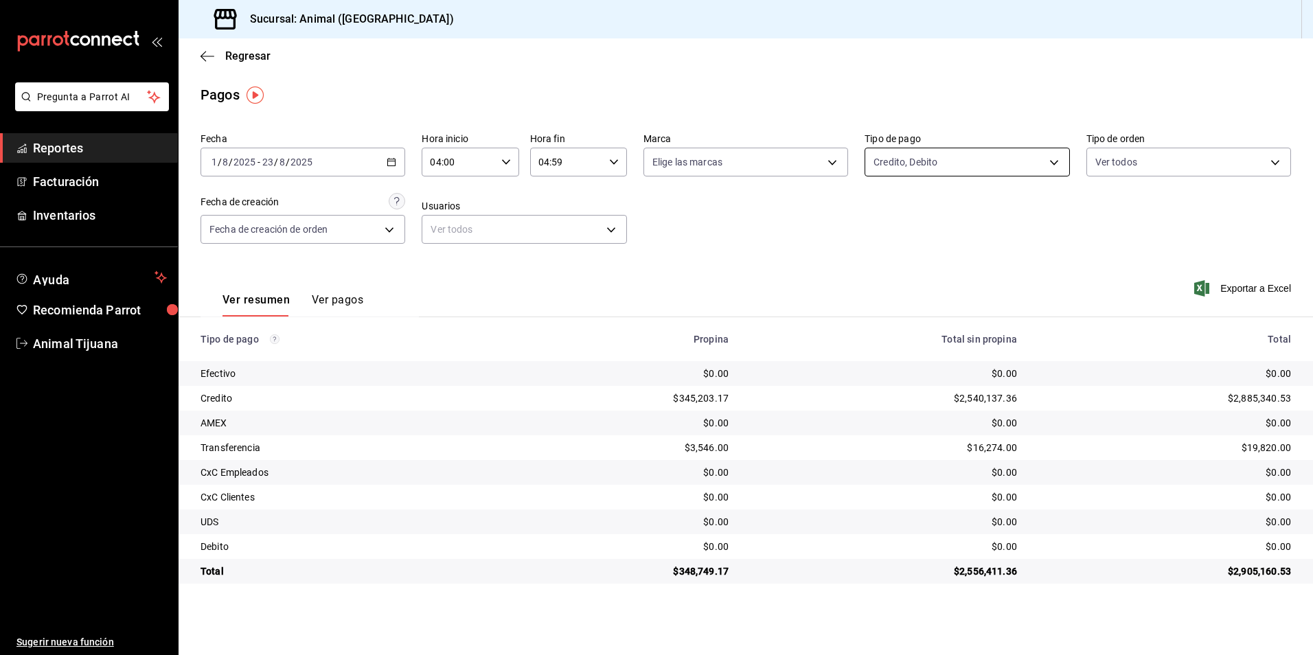
click at [987, 168] on body "Pregunta a Parrot AI Reportes Facturación Inventarios Ayuda Recomienda Parrot A…" at bounding box center [656, 327] width 1313 height 655
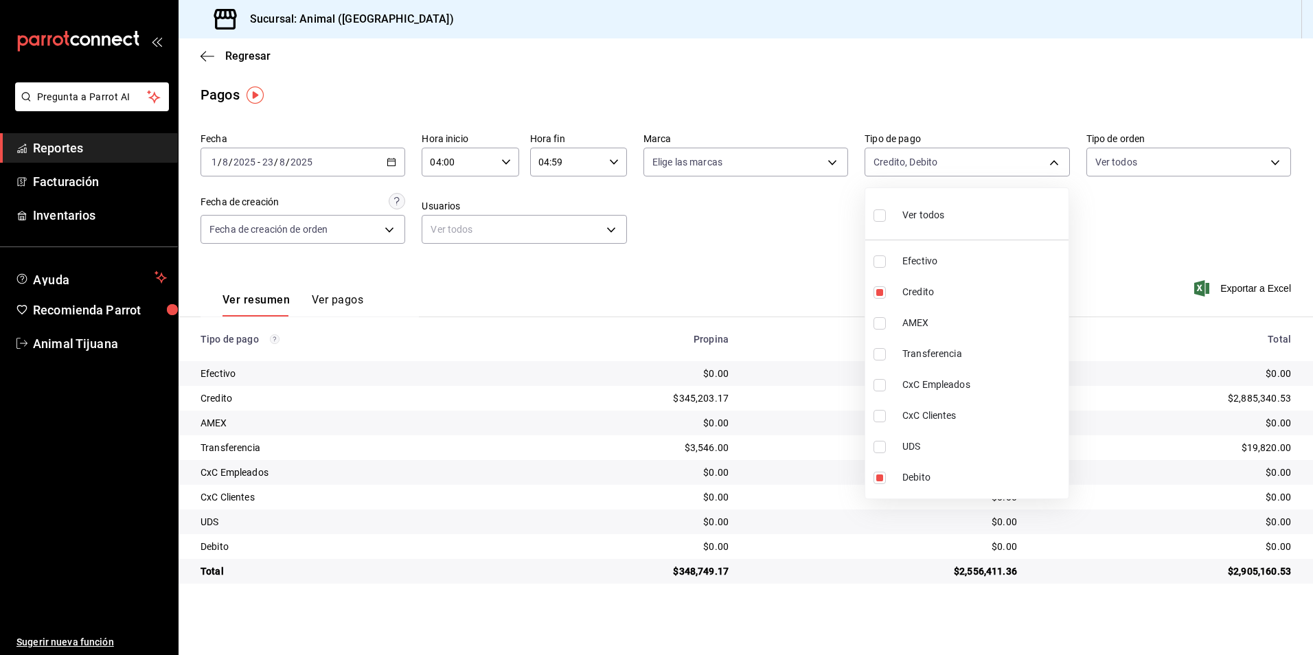
click at [958, 354] on span "Transferencia" at bounding box center [982, 354] width 161 height 14
type input "235ce608-f464-428a-9a71-314f665367d1,c7b29183-a811-4137-9cfa-21a61cd2bc4a,0d094…"
checkbox input "true"
click at [1069, 556] on div at bounding box center [656, 327] width 1313 height 655
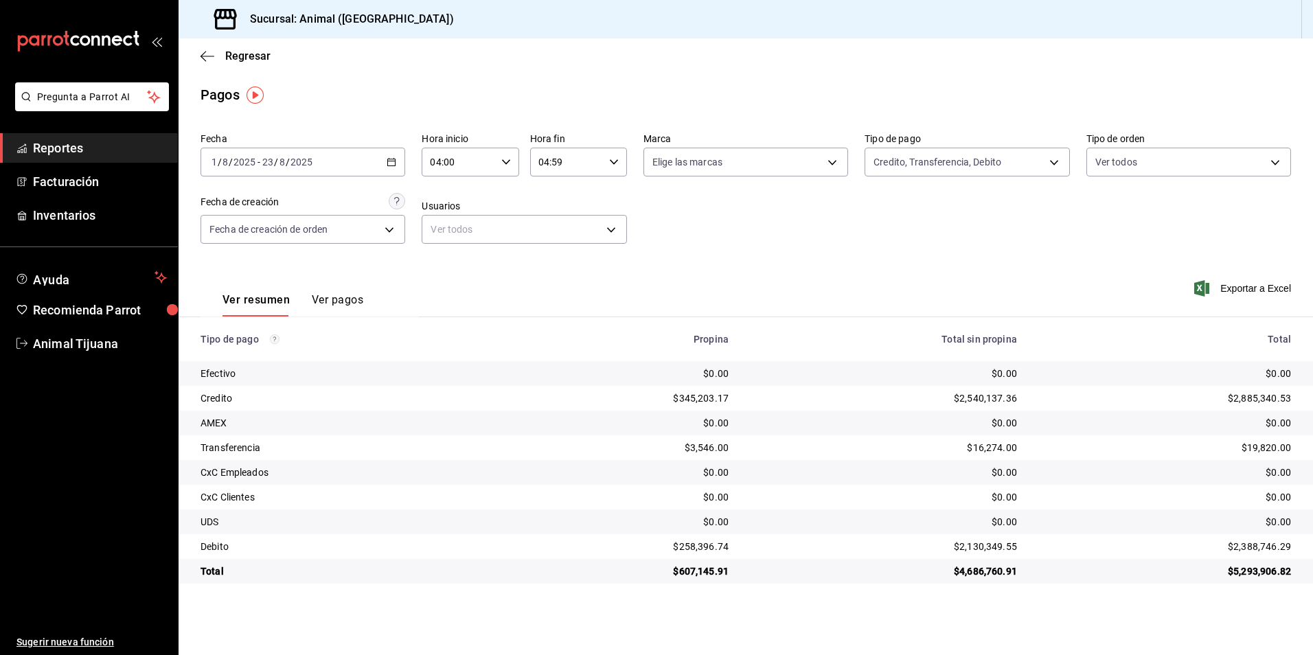
click at [394, 168] on div "[DATE] [DATE] - [DATE] [DATE]" at bounding box center [302, 162] width 205 height 29
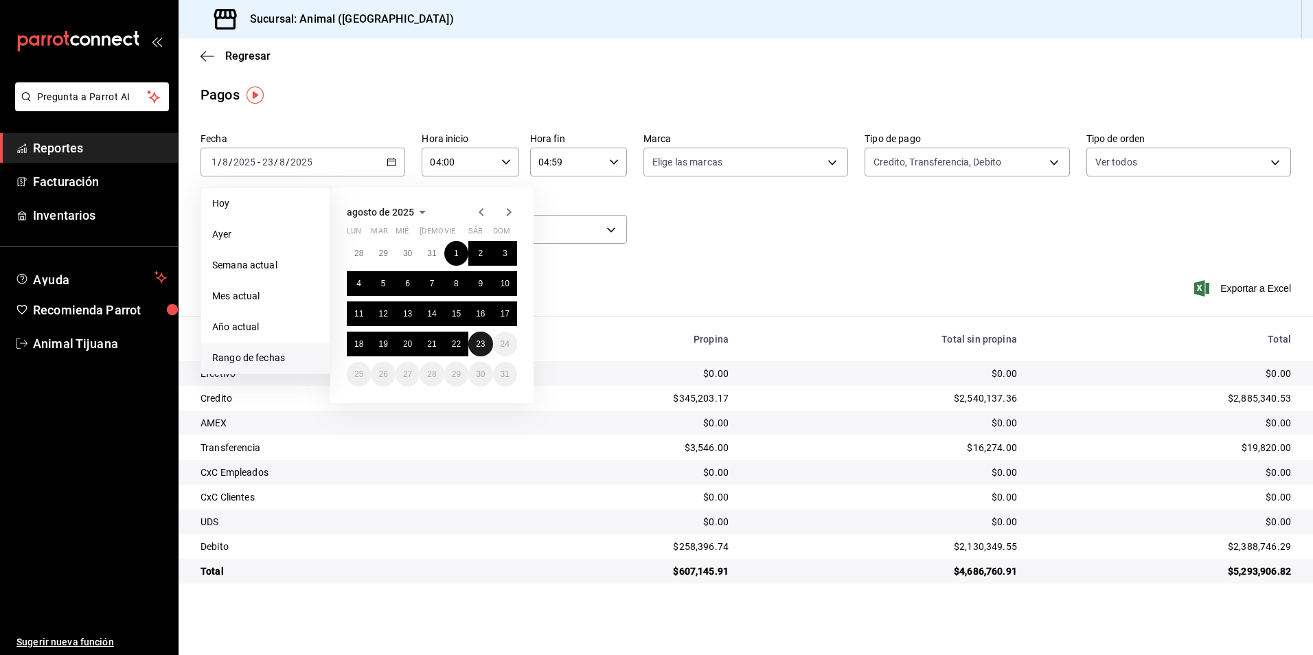
click at [484, 341] on abbr "23" at bounding box center [480, 344] width 9 height 10
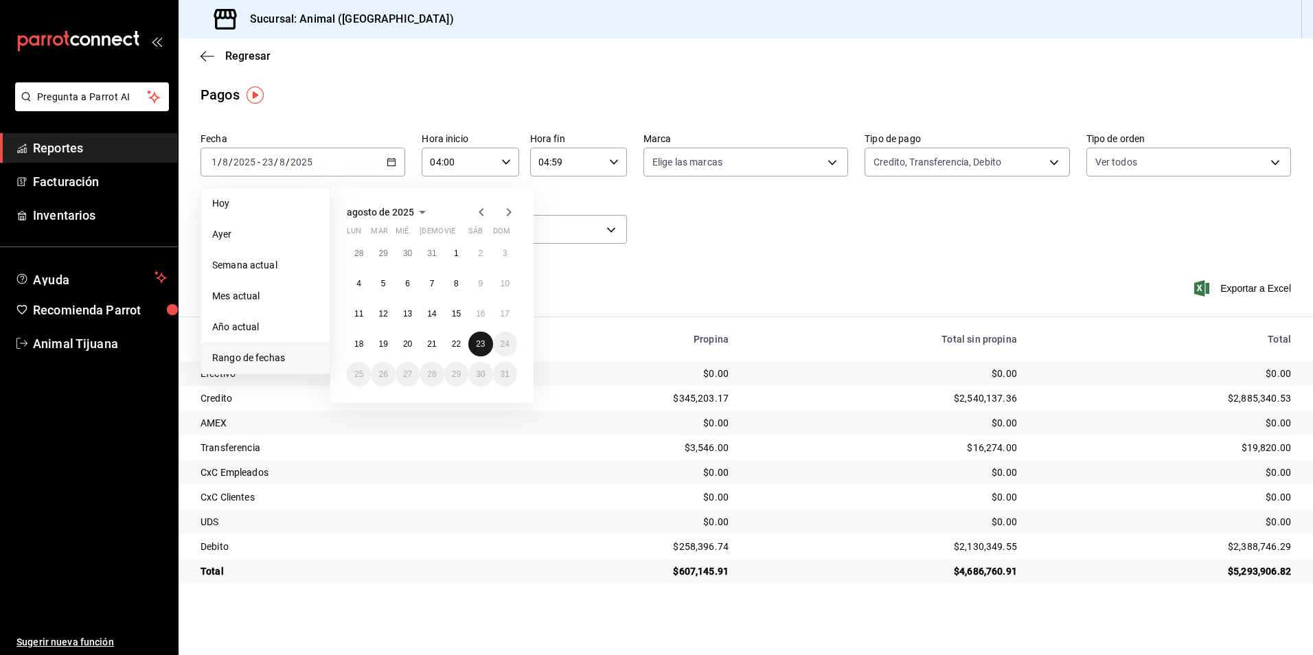
click at [484, 340] on abbr "23" at bounding box center [480, 344] width 9 height 10
type input "00:00"
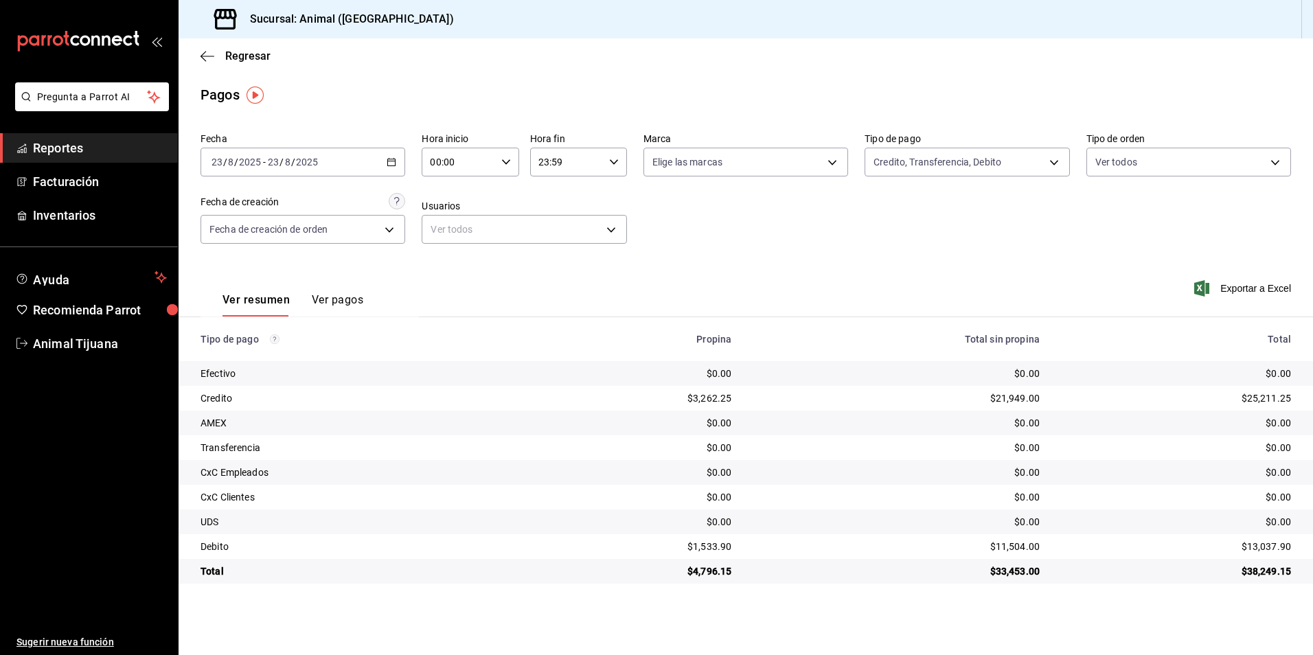
click at [514, 161] on div "00:00 Hora inicio" at bounding box center [470, 162] width 97 height 29
click at [446, 196] on span "00" at bounding box center [446, 197] width 27 height 11
click at [610, 146] on div at bounding box center [656, 327] width 1313 height 655
click at [606, 171] on div "00 01 02 03 04 05 06 07 08 09 10 11 12 13 14 15 16 17 18 19 20 21 22 23 00 01 0…" at bounding box center [656, 329] width 1313 height 651
click at [617, 159] on icon "button" at bounding box center [614, 162] width 10 height 10
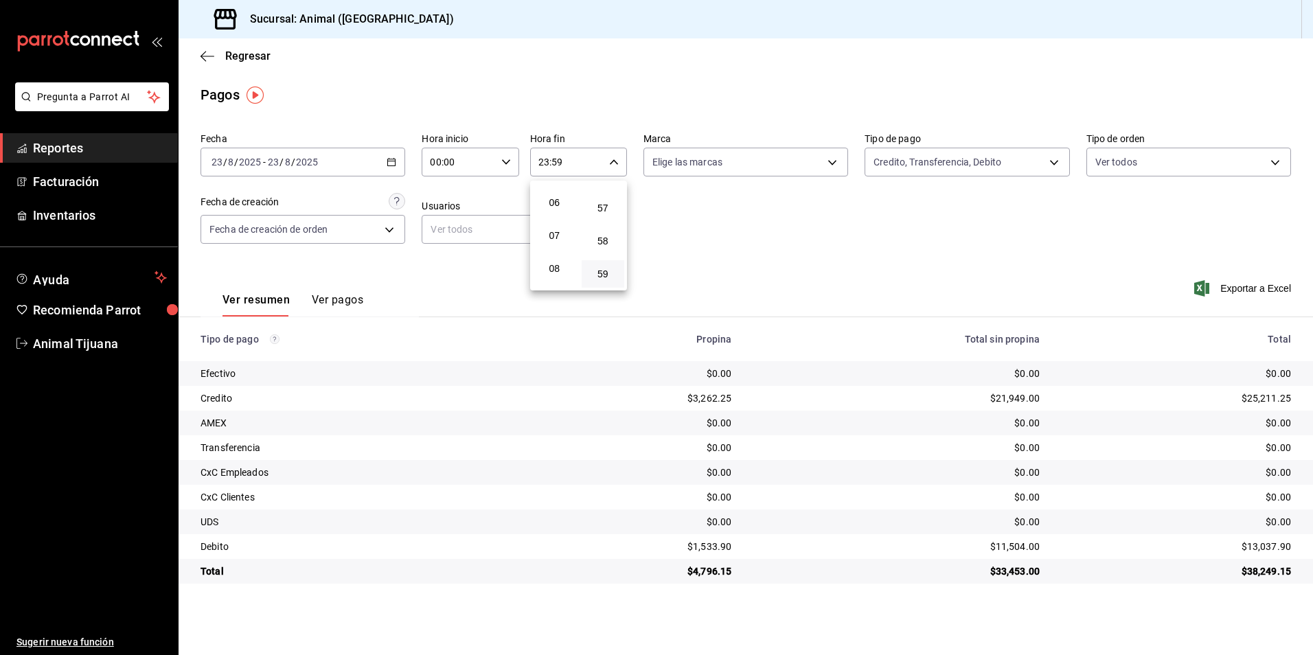
scroll to position [132, 0]
click at [554, 192] on span "04" at bounding box center [554, 197] width 27 height 11
click at [310, 295] on div at bounding box center [656, 327] width 1313 height 655
click at [340, 321] on th "Tipo de pago" at bounding box center [356, 339] width 354 height 44
click at [340, 312] on button "Ver pagos" at bounding box center [337, 304] width 51 height 23
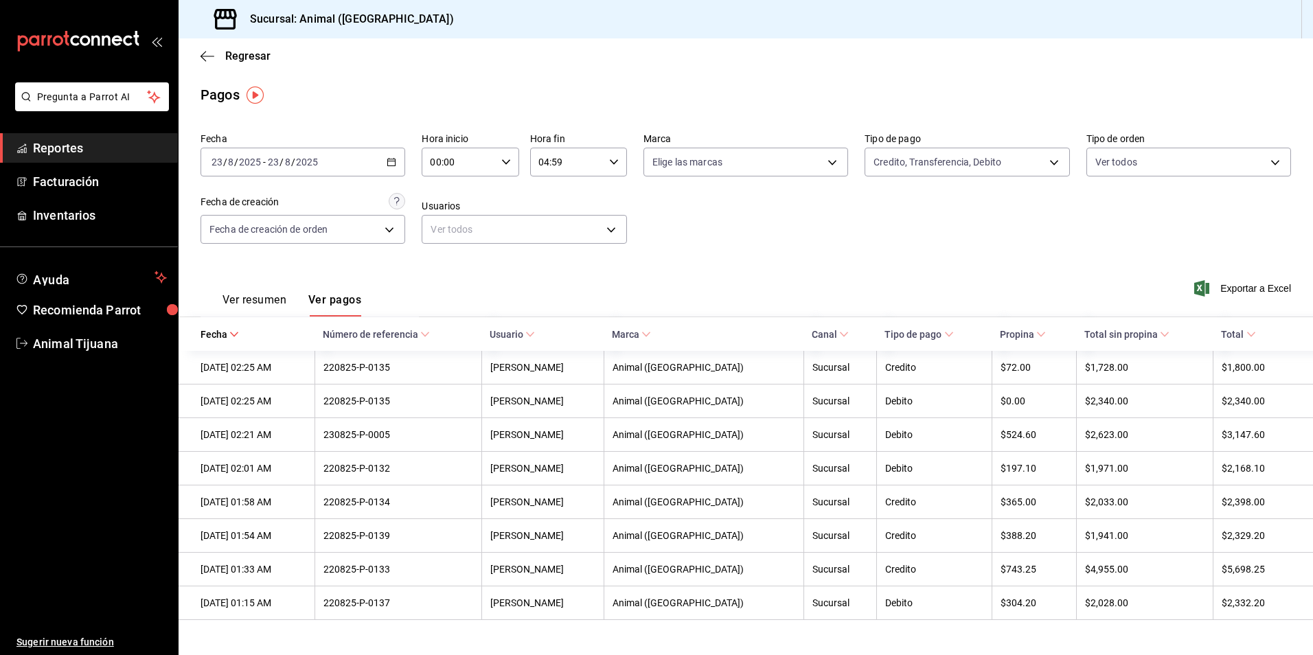
click at [388, 159] on icon "button" at bounding box center [392, 162] width 10 height 10
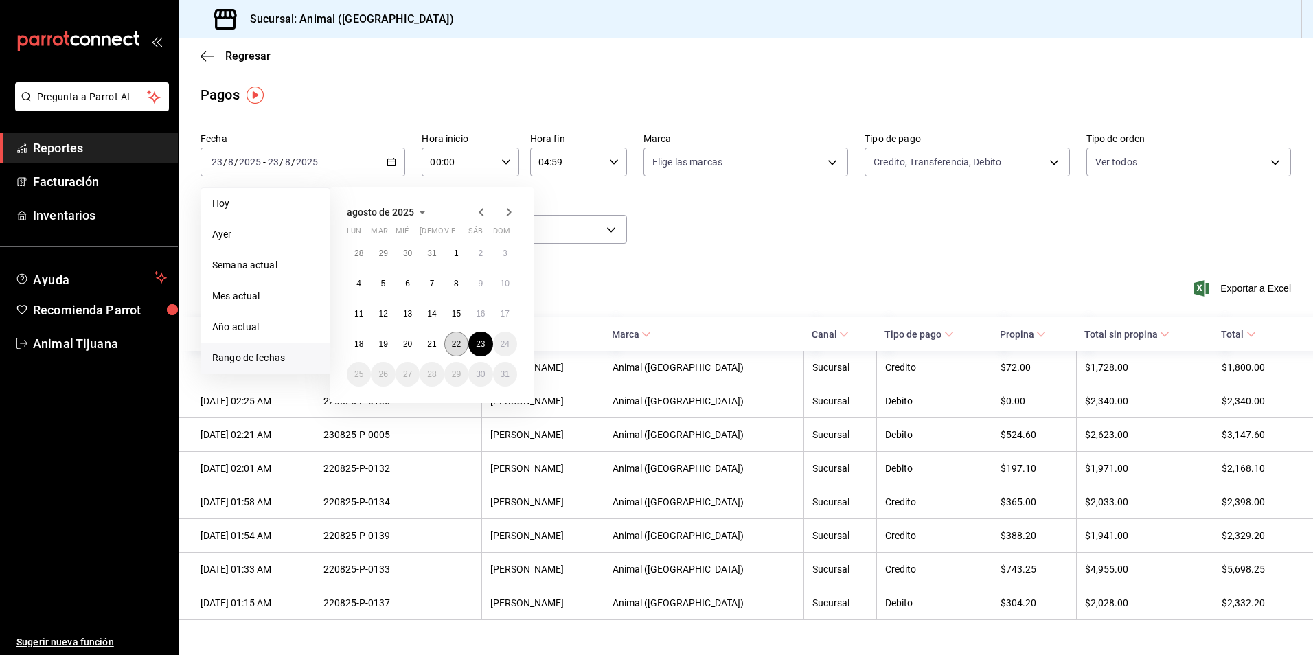
click at [460, 350] on button "22" at bounding box center [456, 344] width 24 height 25
click at [487, 343] on button "23" at bounding box center [480, 344] width 24 height 25
type input "23:59"
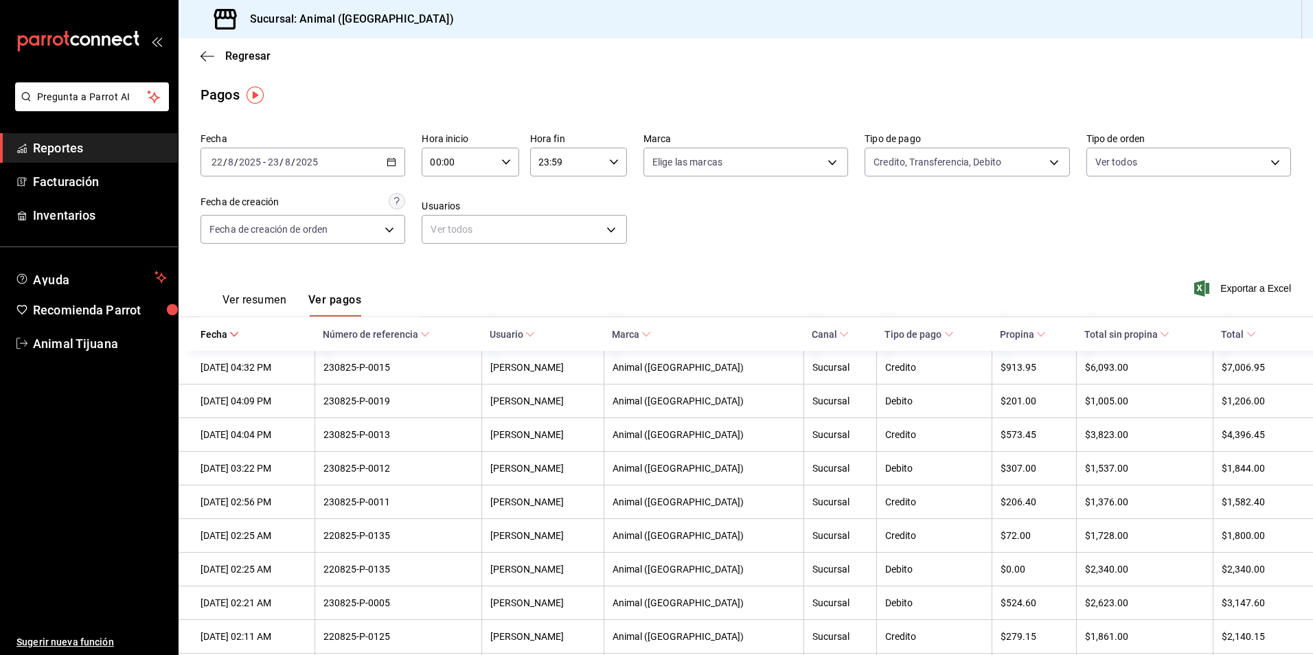
click at [490, 162] on input "00:00" at bounding box center [458, 161] width 73 height 27
click at [448, 261] on button "10" at bounding box center [443, 251] width 43 height 27
click at [638, 192] on div at bounding box center [656, 327] width 1313 height 655
click at [591, 150] on input "23:59" at bounding box center [566, 161] width 73 height 27
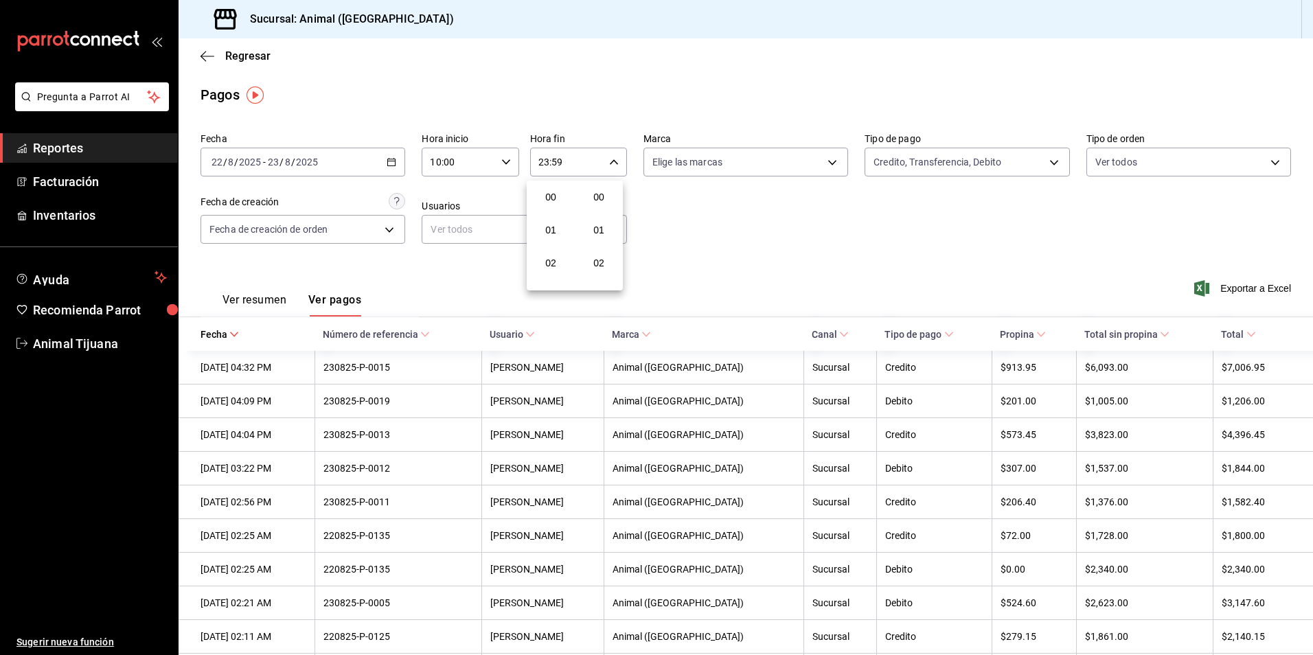
scroll to position [1867, 0]
click at [476, 168] on div at bounding box center [656, 327] width 1313 height 655
click at [493, 166] on div "10:00 Hora inicio" at bounding box center [470, 162] width 97 height 29
click at [442, 244] on span "22" at bounding box center [443, 240] width 26 height 11
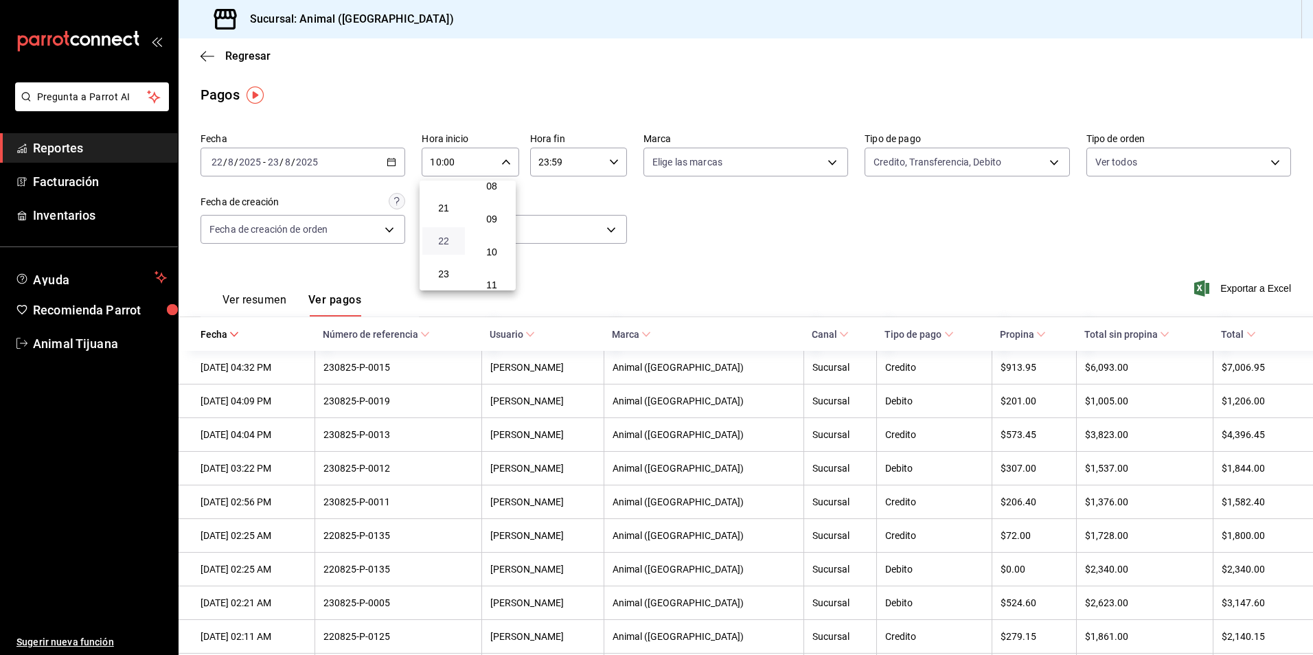
type input "22:00"
click at [608, 160] on div at bounding box center [656, 327] width 1313 height 655
click at [609, 160] on icon "button" at bounding box center [614, 162] width 10 height 10
click at [790, 282] on div at bounding box center [656, 327] width 1313 height 655
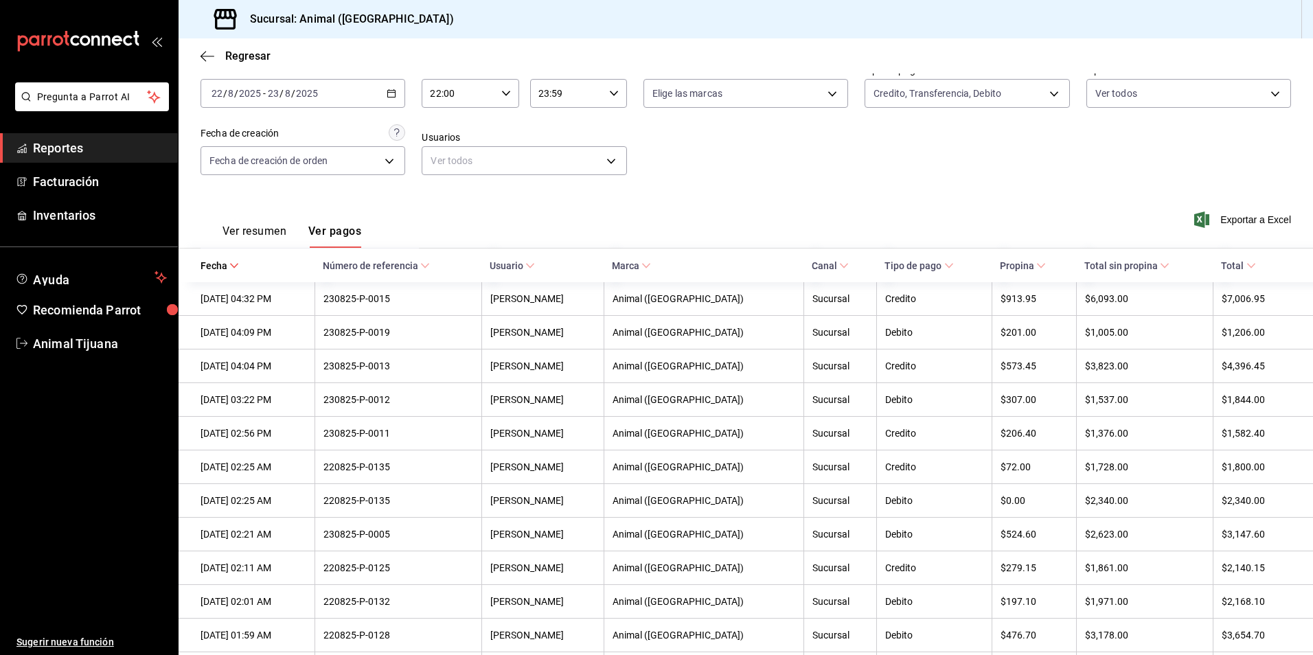
click at [1232, 262] on span "Total" at bounding box center [1238, 265] width 34 height 11
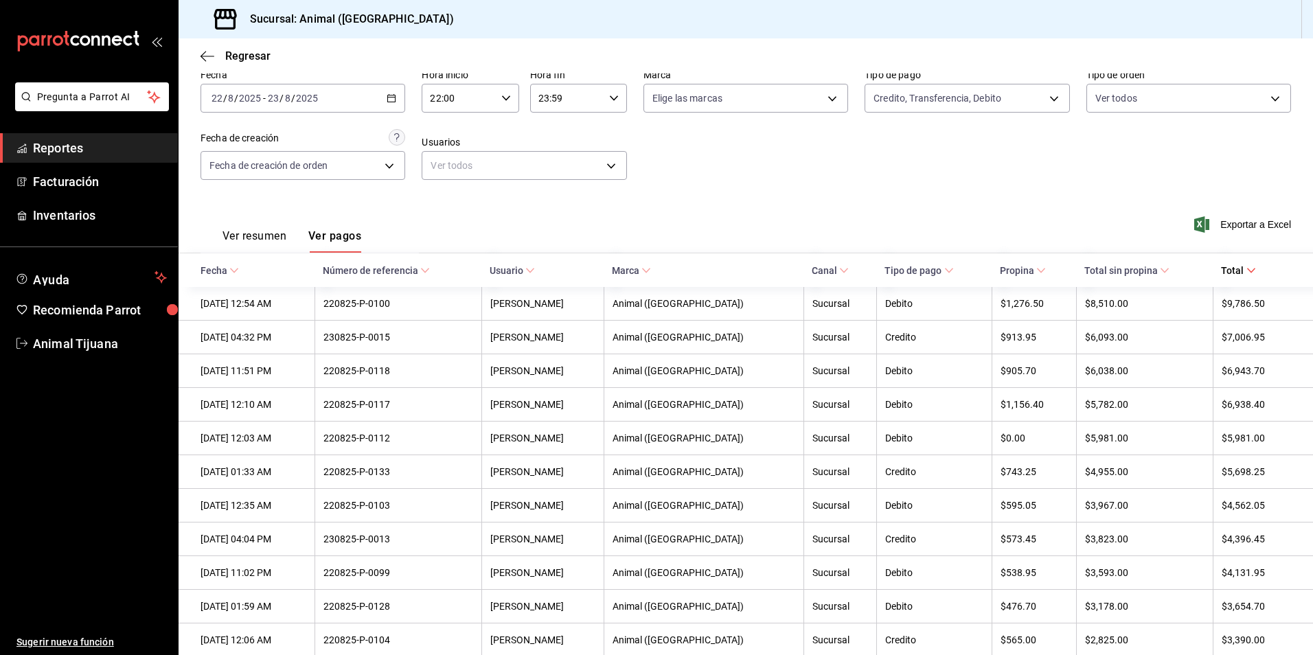
scroll to position [69, 0]
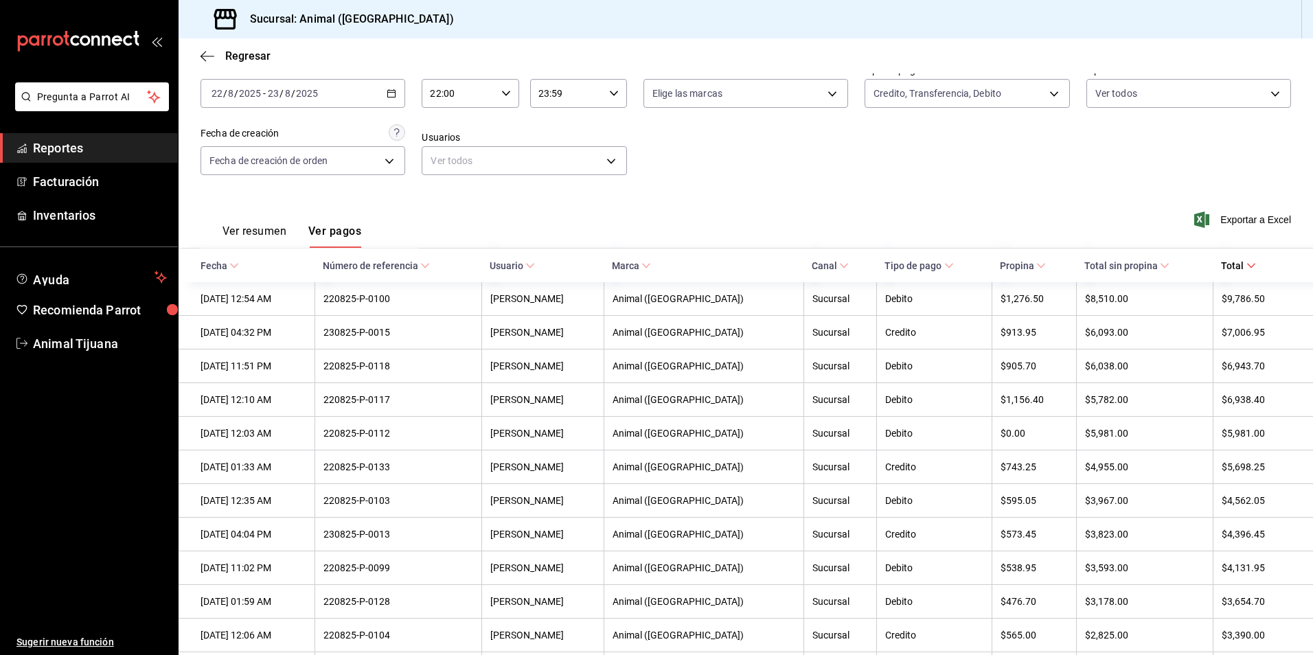
click at [1232, 262] on span "Total" at bounding box center [1238, 265] width 34 height 11
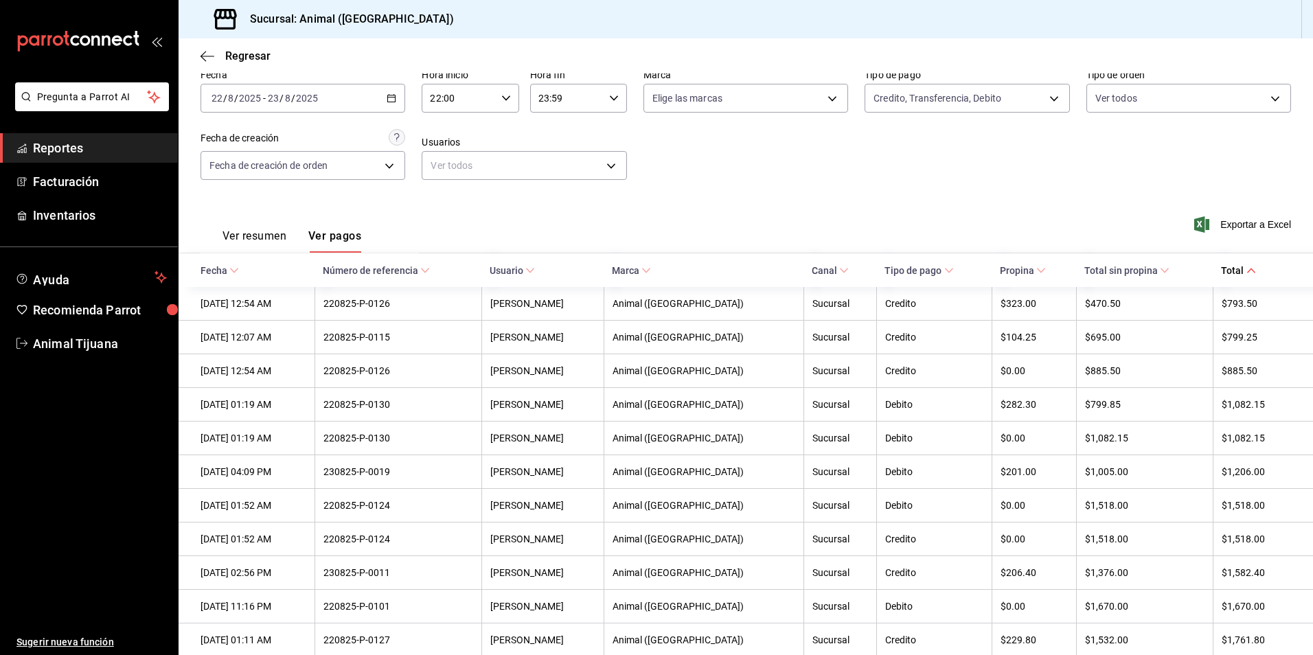
scroll to position [69, 0]
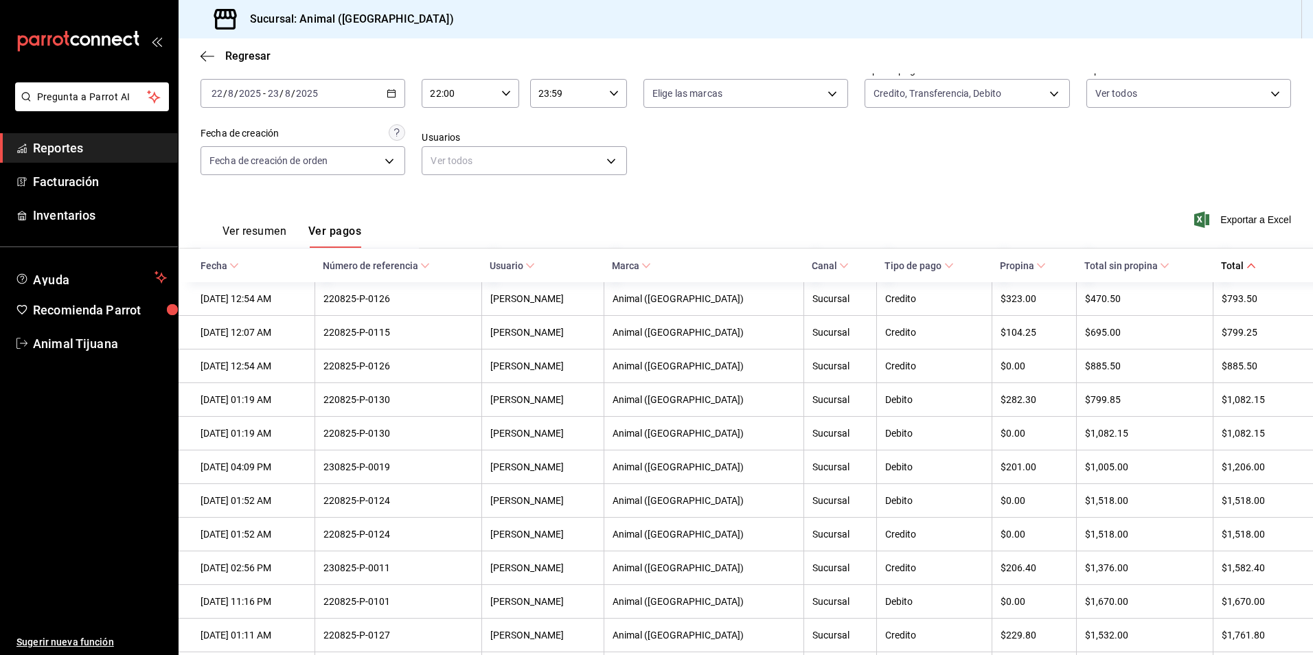
click at [1227, 266] on span "Total" at bounding box center [1238, 265] width 34 height 11
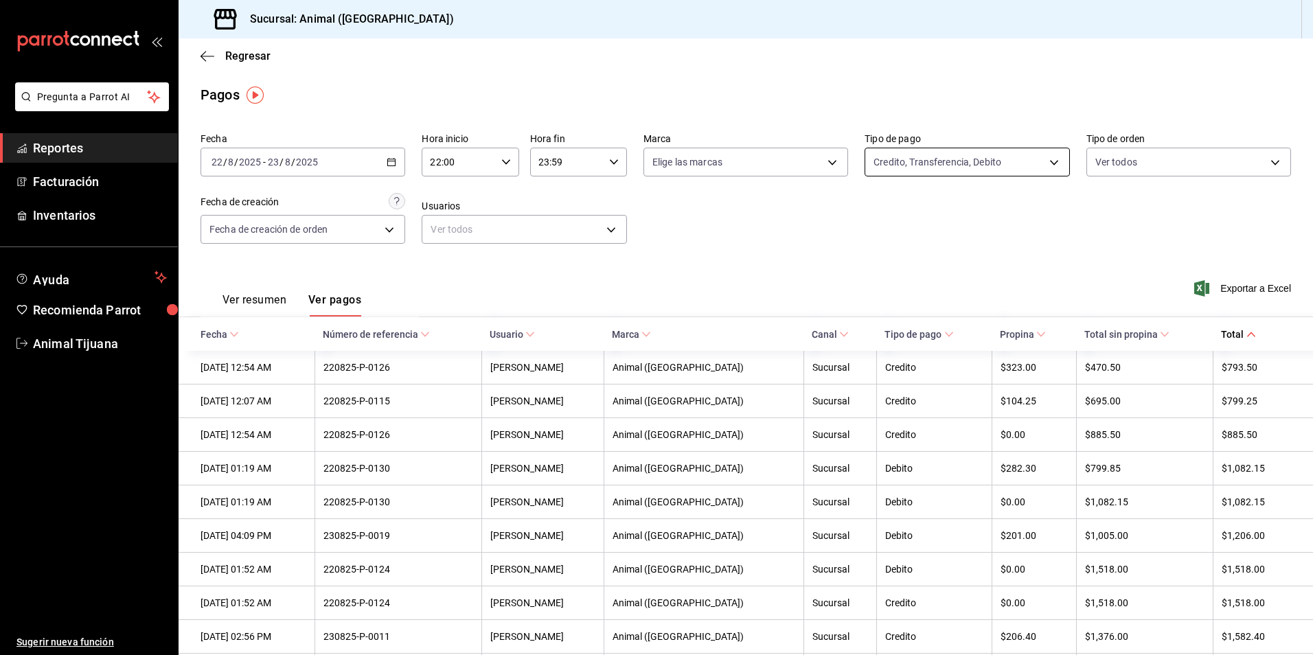
click at [950, 170] on body "Pregunta a Parrot AI Reportes Facturación Inventarios Ayuda Recomienda Parrot A…" at bounding box center [656, 327] width 1313 height 655
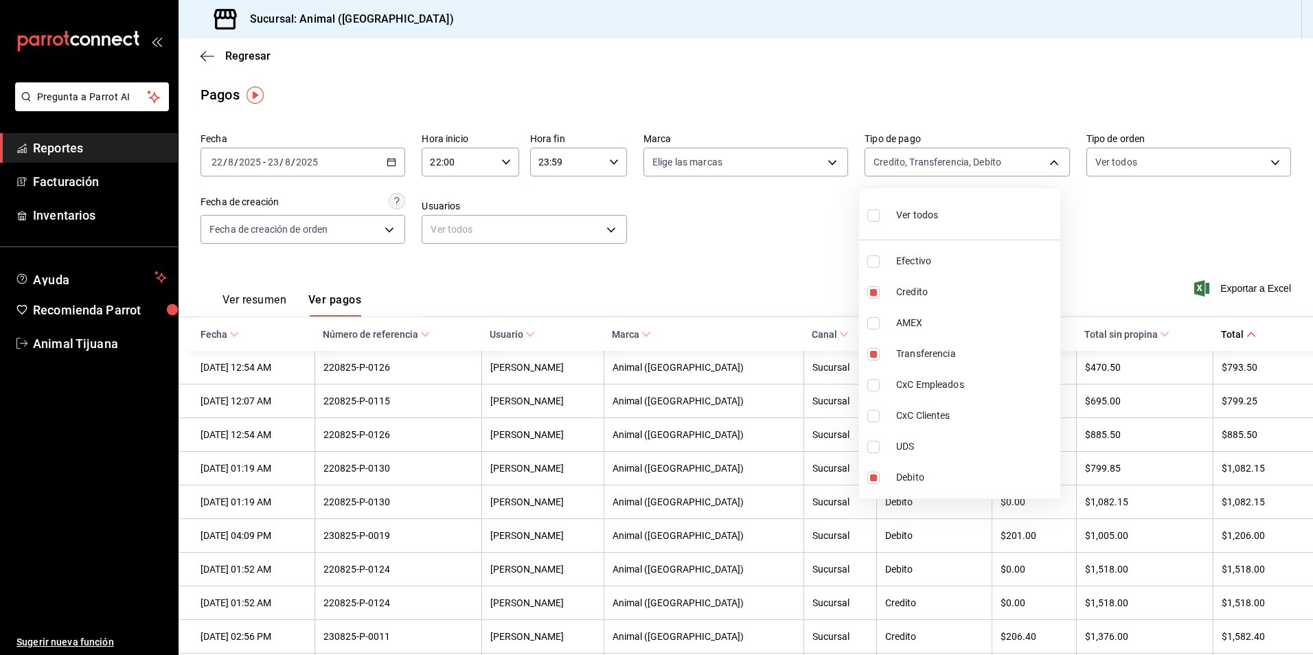
click at [907, 207] on div "Ver todos" at bounding box center [902, 214] width 71 height 30
type input "b84c62b8-b02c-4970-ab2e-e166616419f2,235ce608-f464-428a-9a71-314f665367d1,53567…"
checkbox input "true"
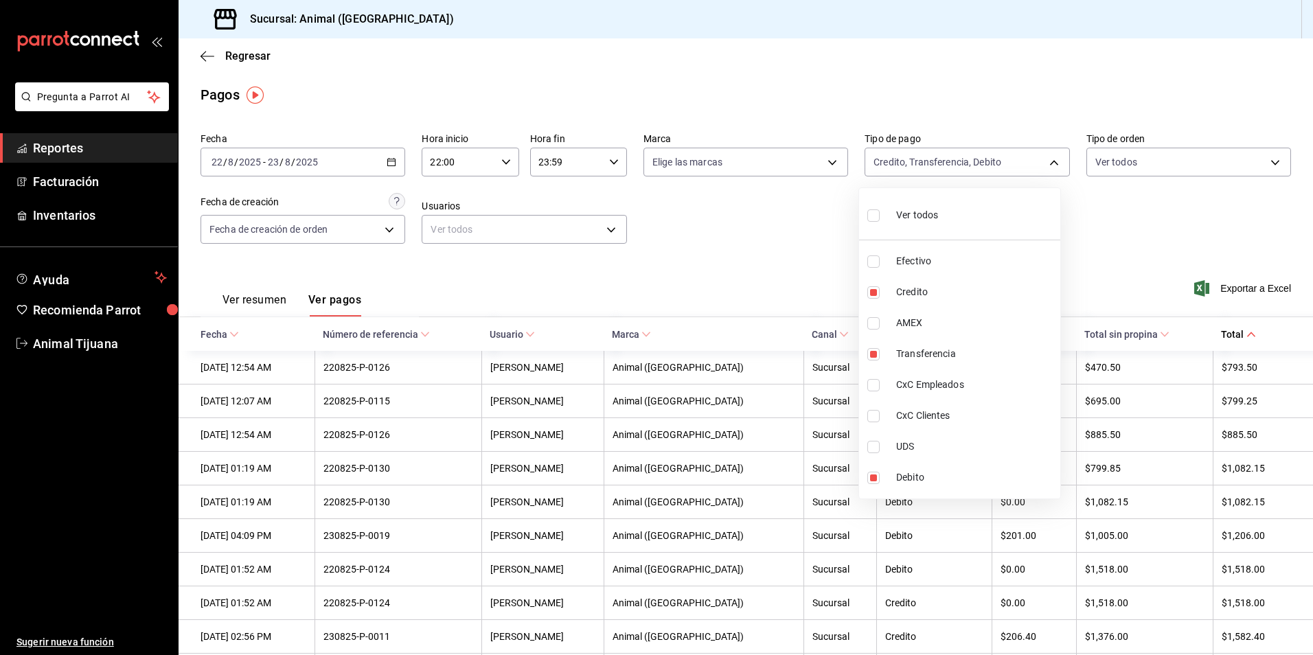
checkbox input "true"
click at [1140, 200] on div at bounding box center [656, 327] width 1313 height 655
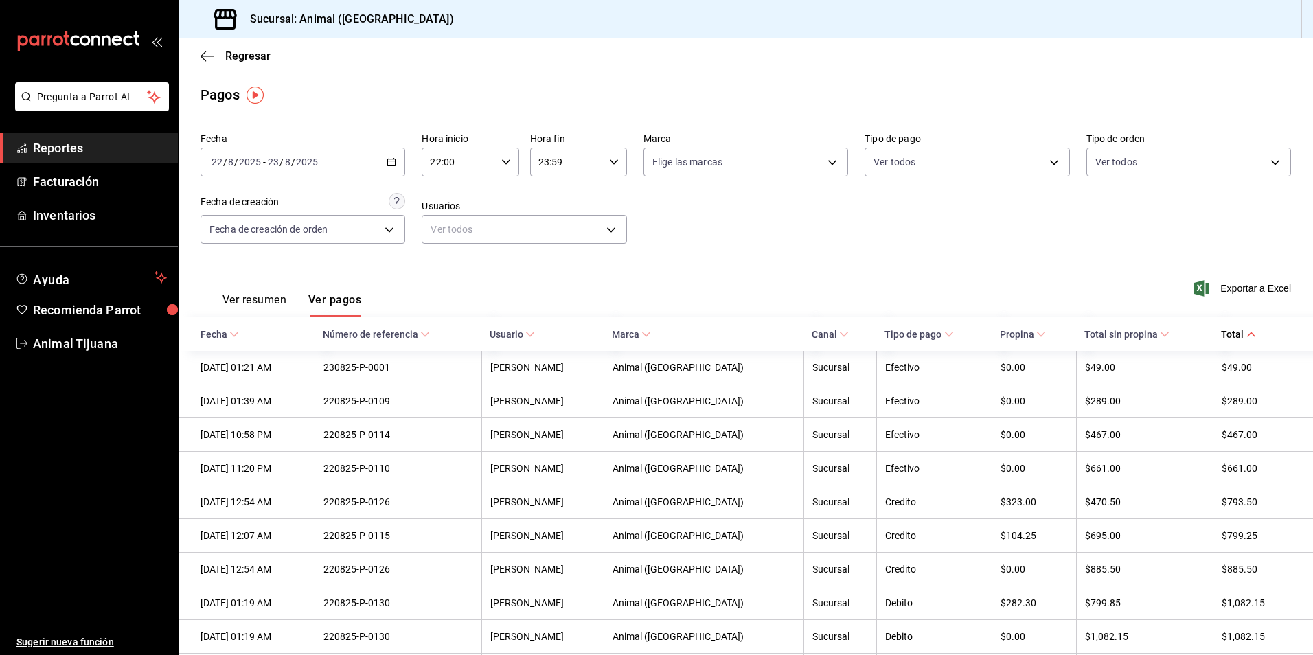
click at [1246, 338] on icon at bounding box center [1251, 335] width 10 height 10
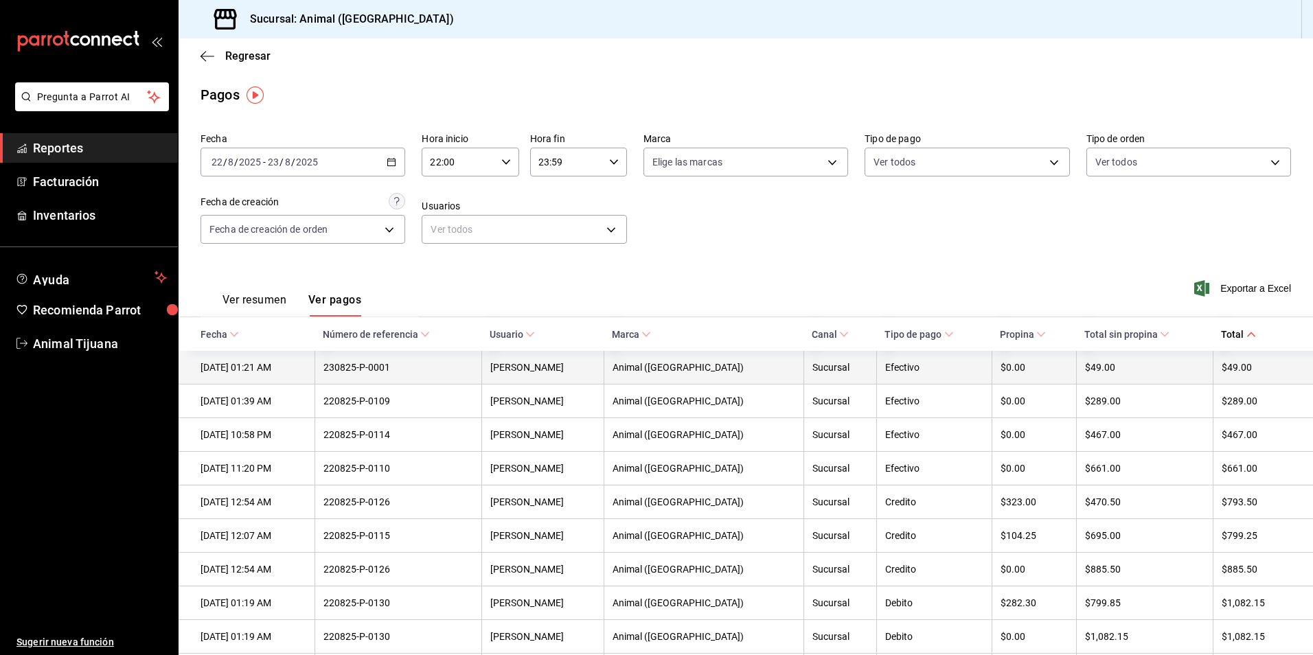
click at [907, 366] on div "Efectivo" at bounding box center [933, 367] width 97 height 11
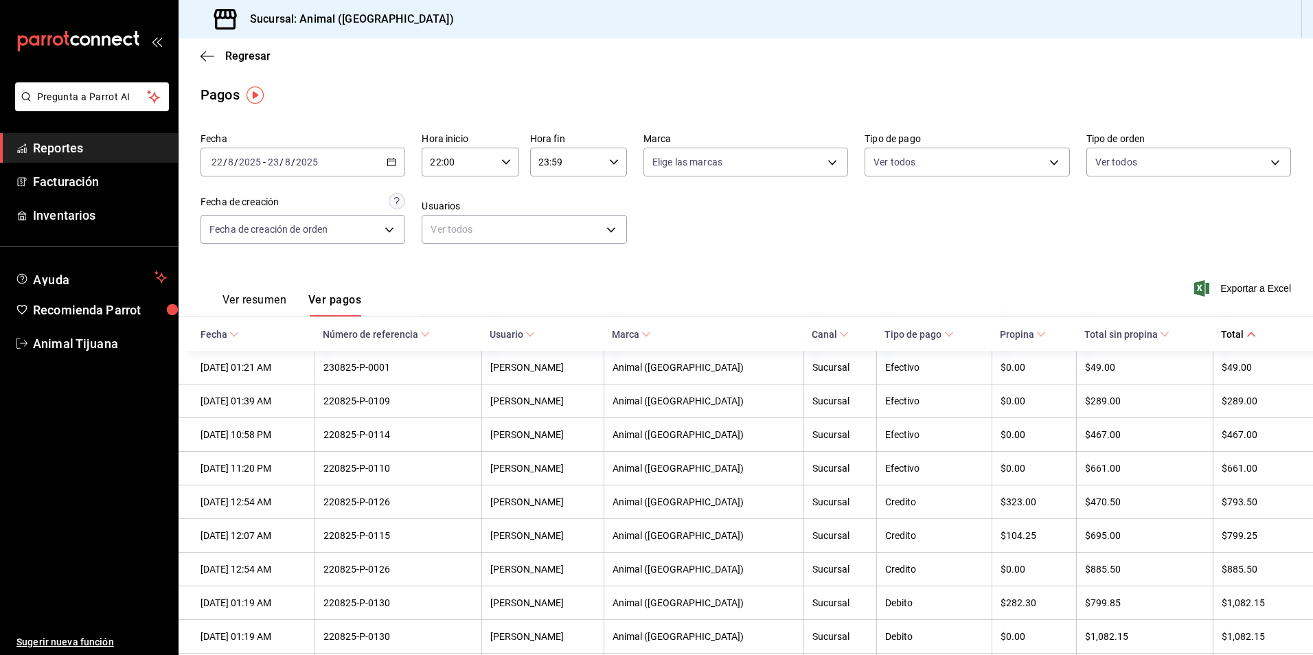
click at [200, 47] on div "Regresar" at bounding box center [746, 55] width 1134 height 35
click at [208, 54] on icon "button" at bounding box center [207, 56] width 14 height 12
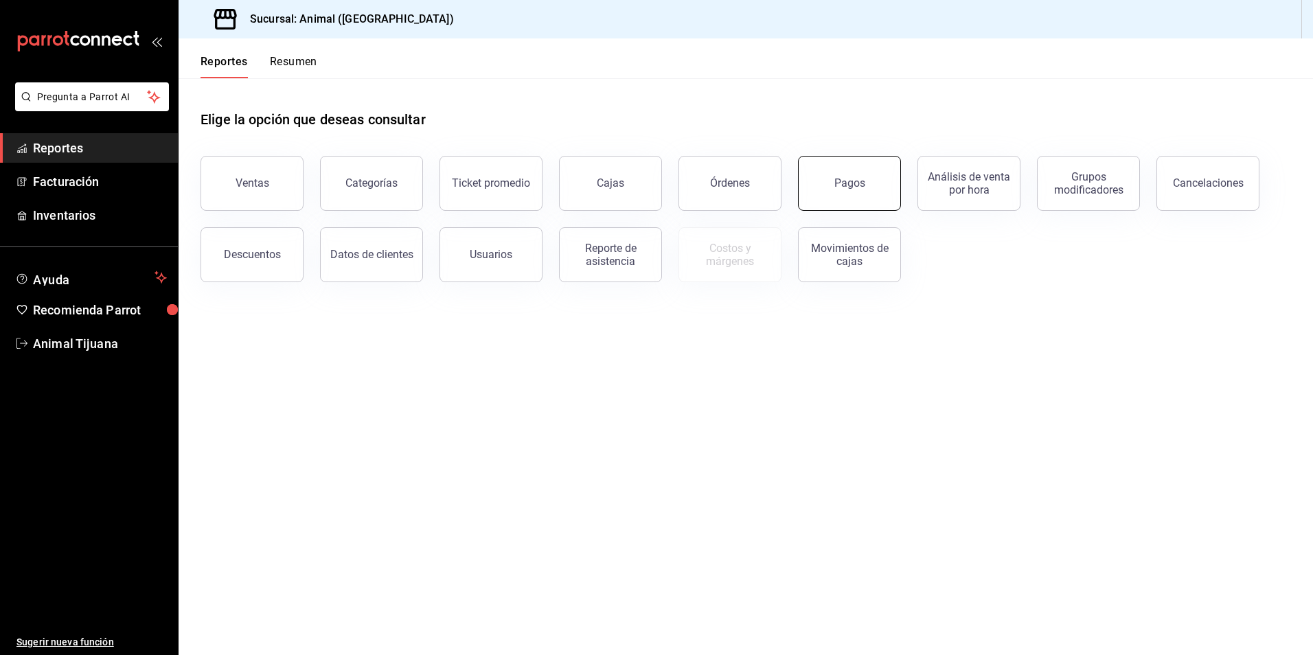
click at [877, 205] on button "Pagos" at bounding box center [849, 183] width 103 height 55
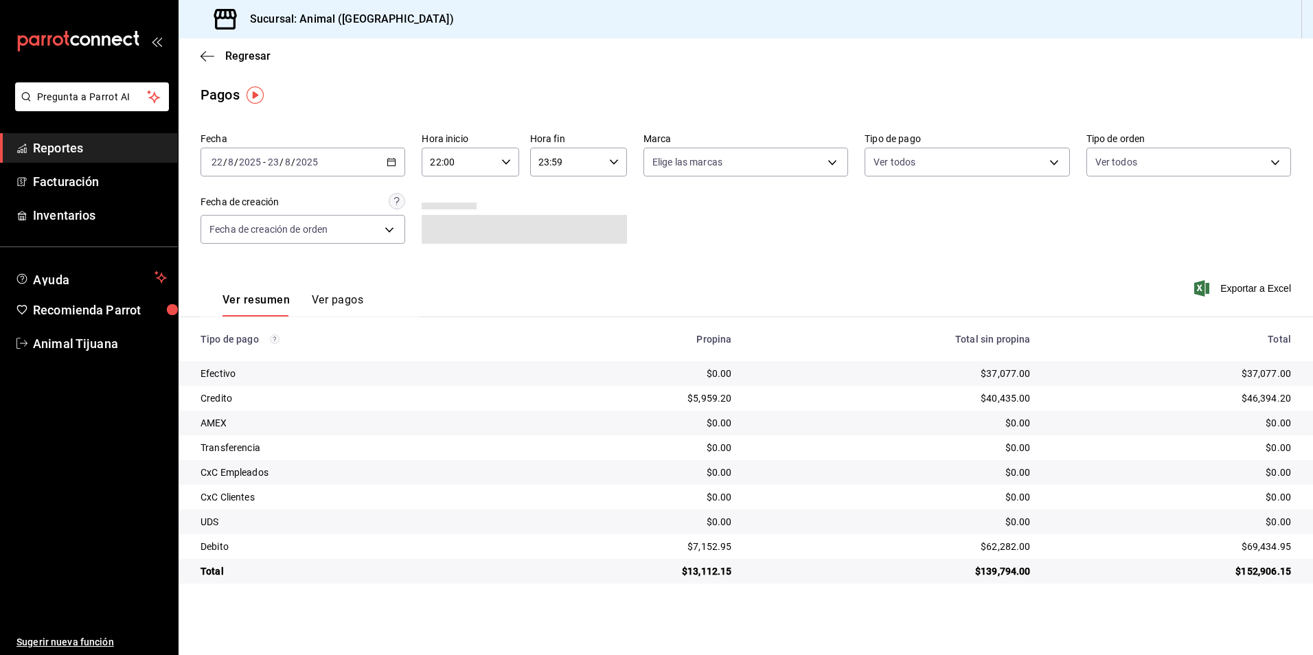
click at [348, 296] on button "Ver pagos" at bounding box center [337, 304] width 51 height 23
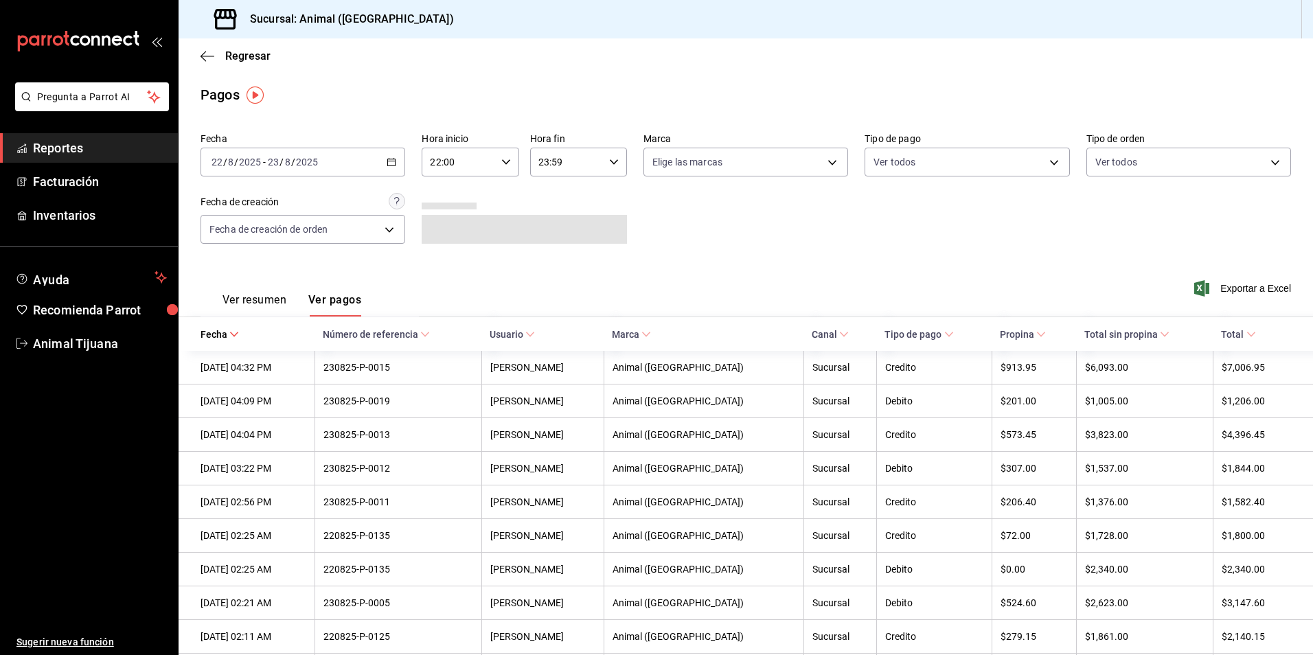
click at [1244, 329] on span "Total" at bounding box center [1238, 334] width 34 height 11
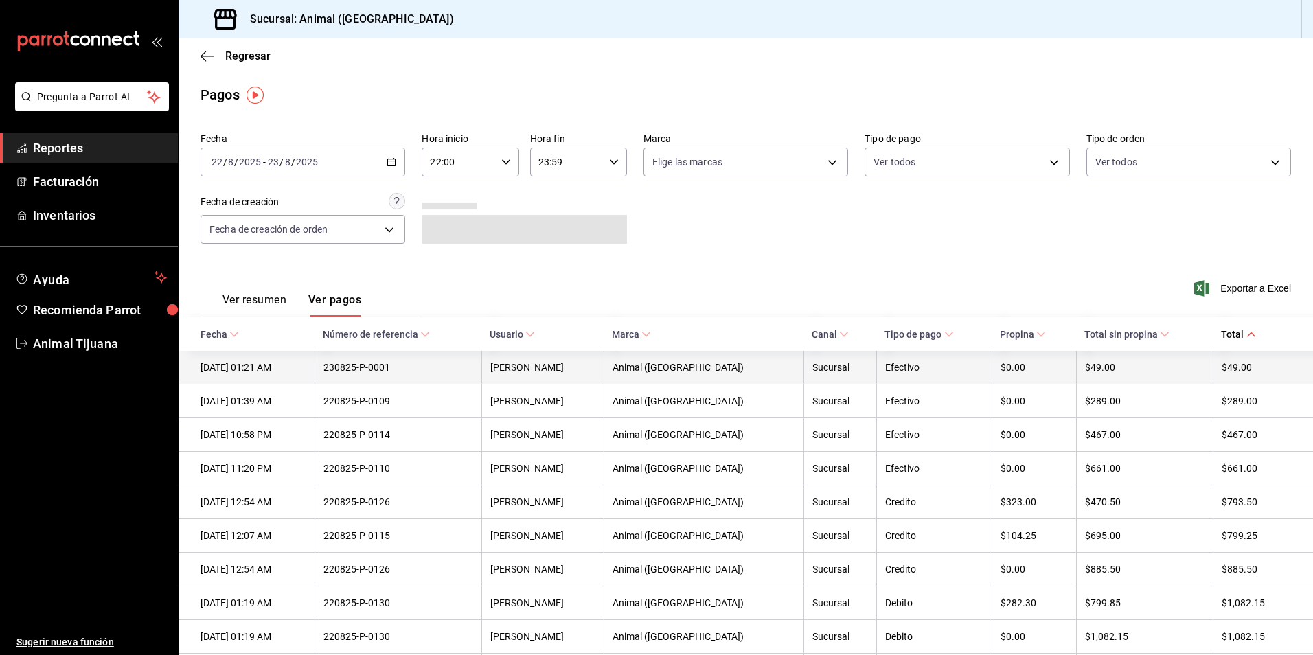
click at [1221, 373] on div "$49.00" at bounding box center [1255, 367] width 69 height 11
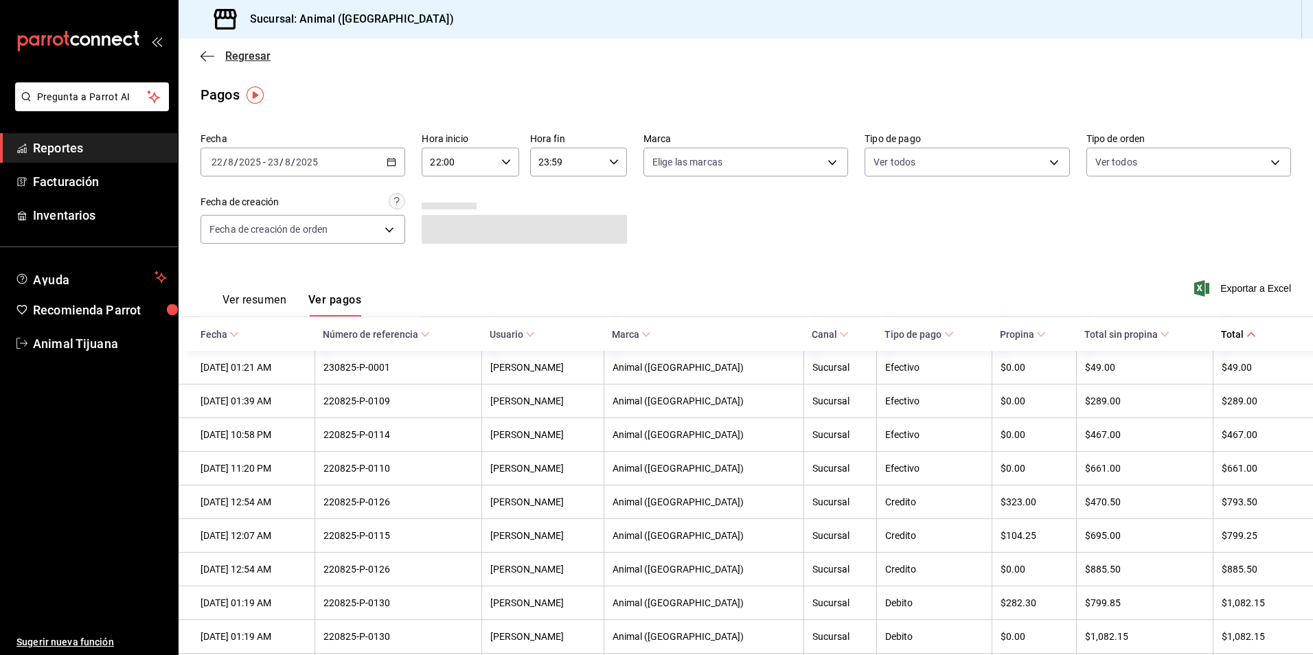
click at [207, 50] on icon "button" at bounding box center [207, 56] width 14 height 12
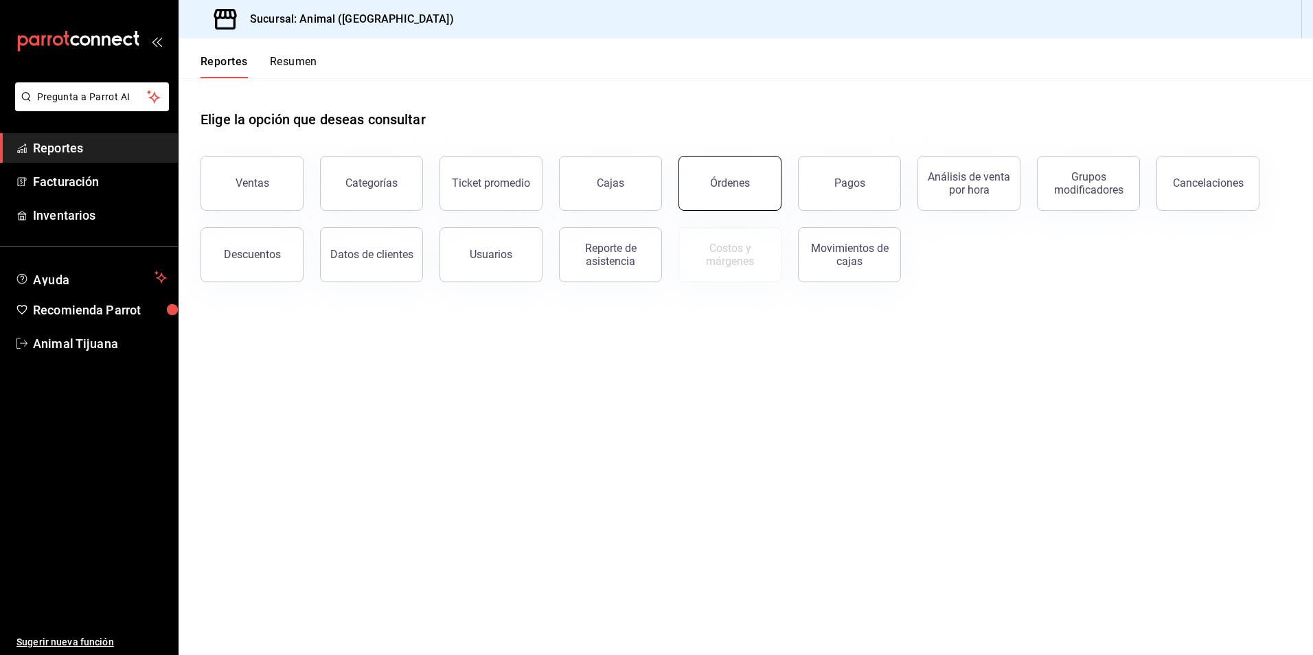
click at [757, 187] on button "Órdenes" at bounding box center [729, 183] width 103 height 55
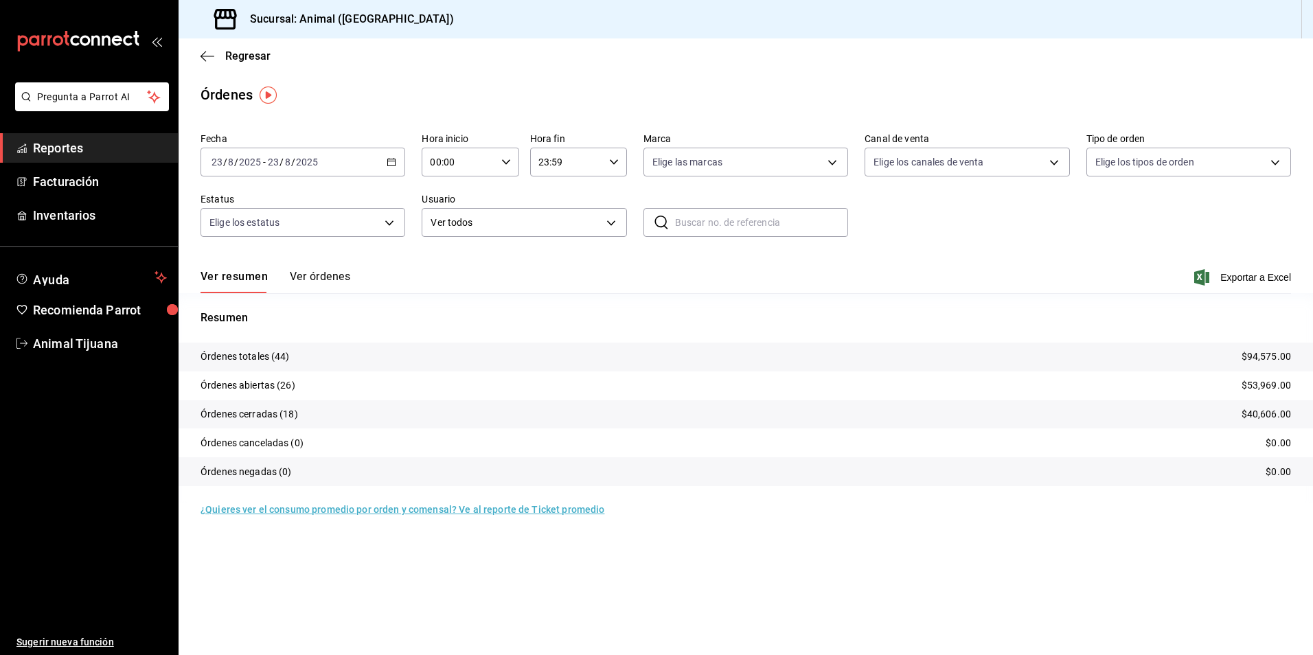
click at [397, 152] on div "[DATE] [DATE] - [DATE] [DATE]" at bounding box center [302, 162] width 205 height 29
click at [231, 354] on span "Rango de fechas" at bounding box center [265, 358] width 106 height 14
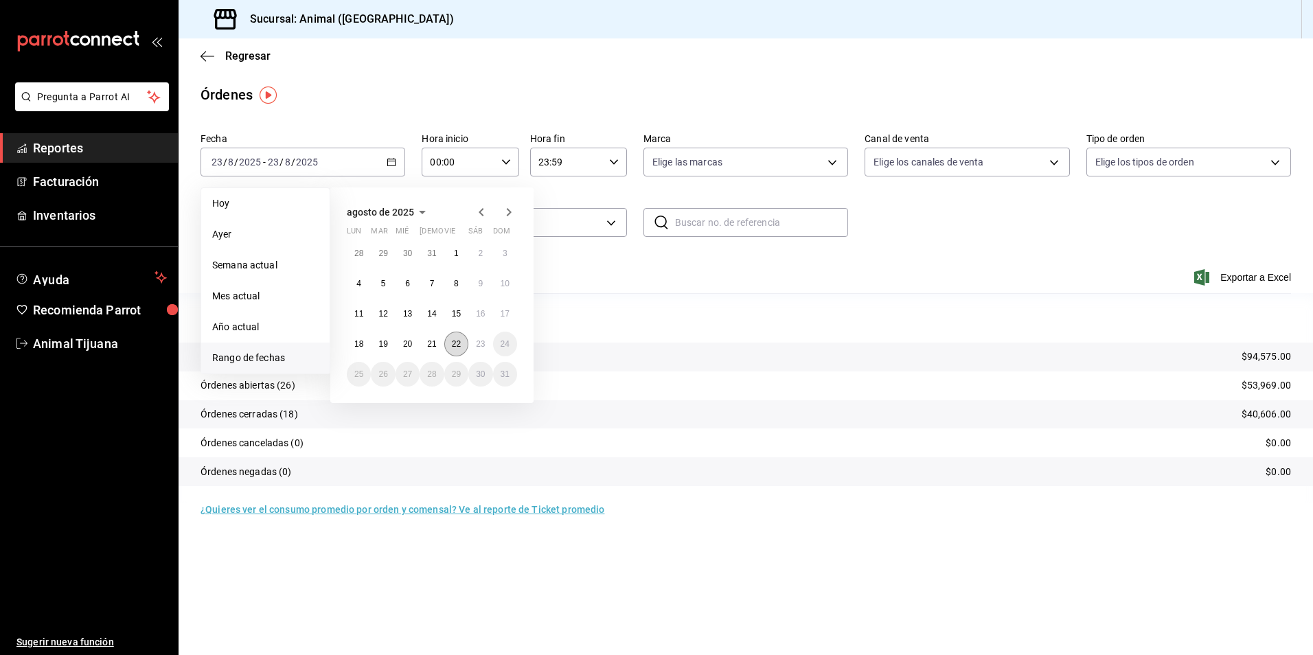
click at [465, 349] on button "22" at bounding box center [456, 344] width 24 height 25
click at [478, 345] on abbr "23" at bounding box center [480, 344] width 9 height 10
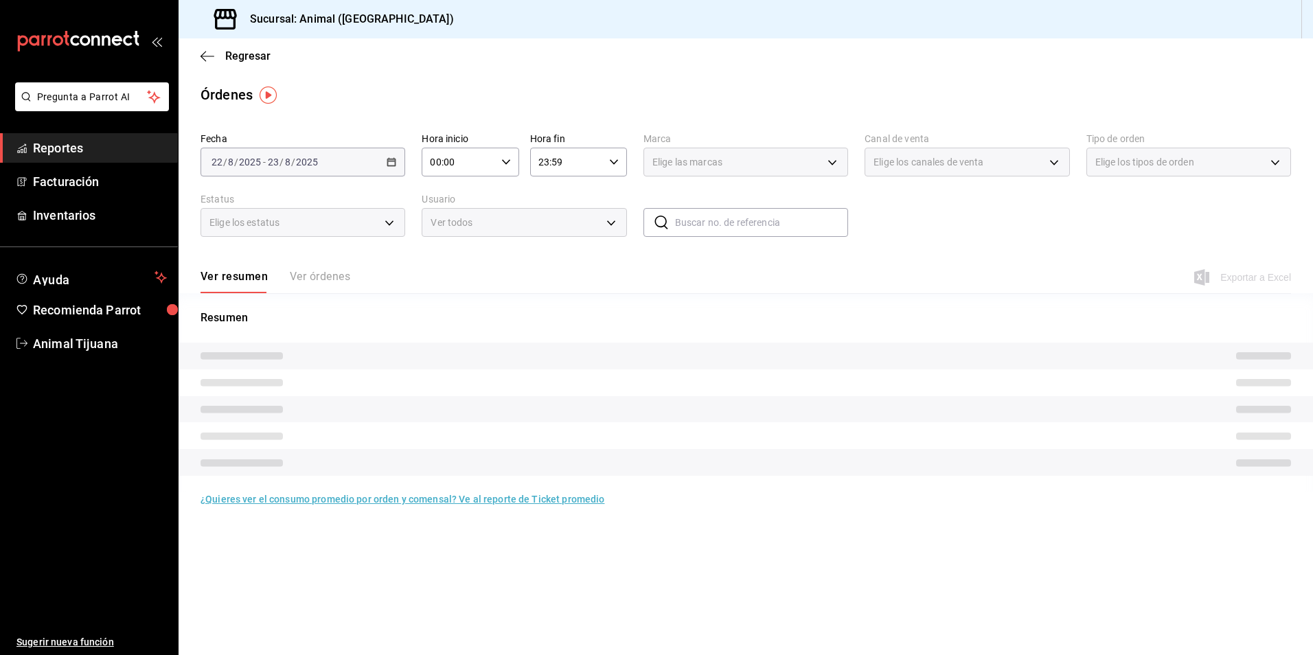
click at [512, 166] on div "00:00 Hora inicio" at bounding box center [470, 162] width 97 height 29
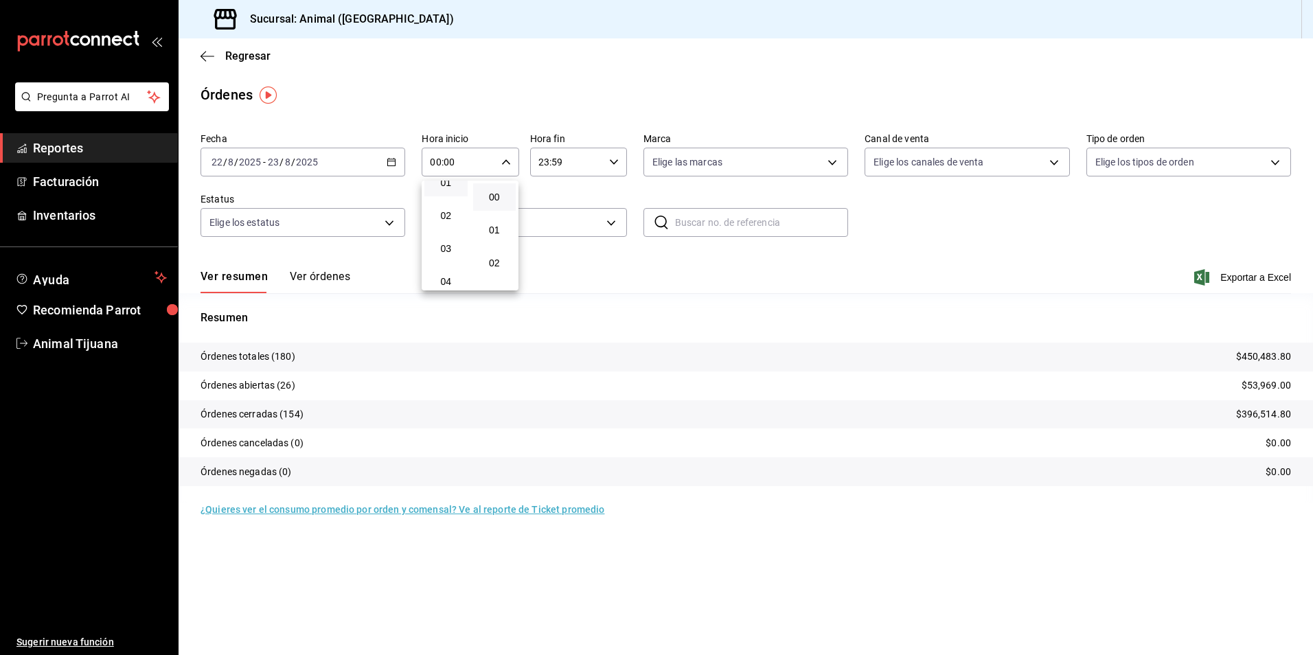
scroll to position [69, 0]
click at [444, 262] on span "04" at bounding box center [446, 260] width 27 height 11
type input "04:00"
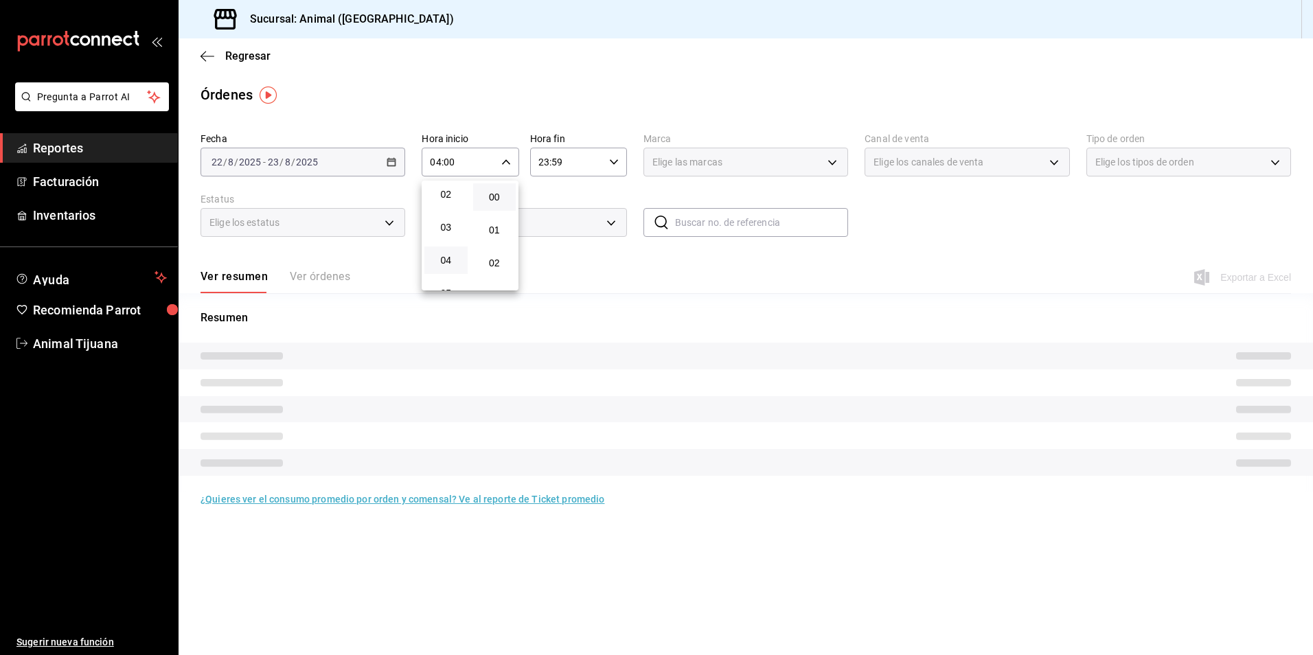
click at [586, 158] on div at bounding box center [656, 327] width 1313 height 655
click at [608, 153] on div "23:59 Hora fin" at bounding box center [578, 162] width 97 height 29
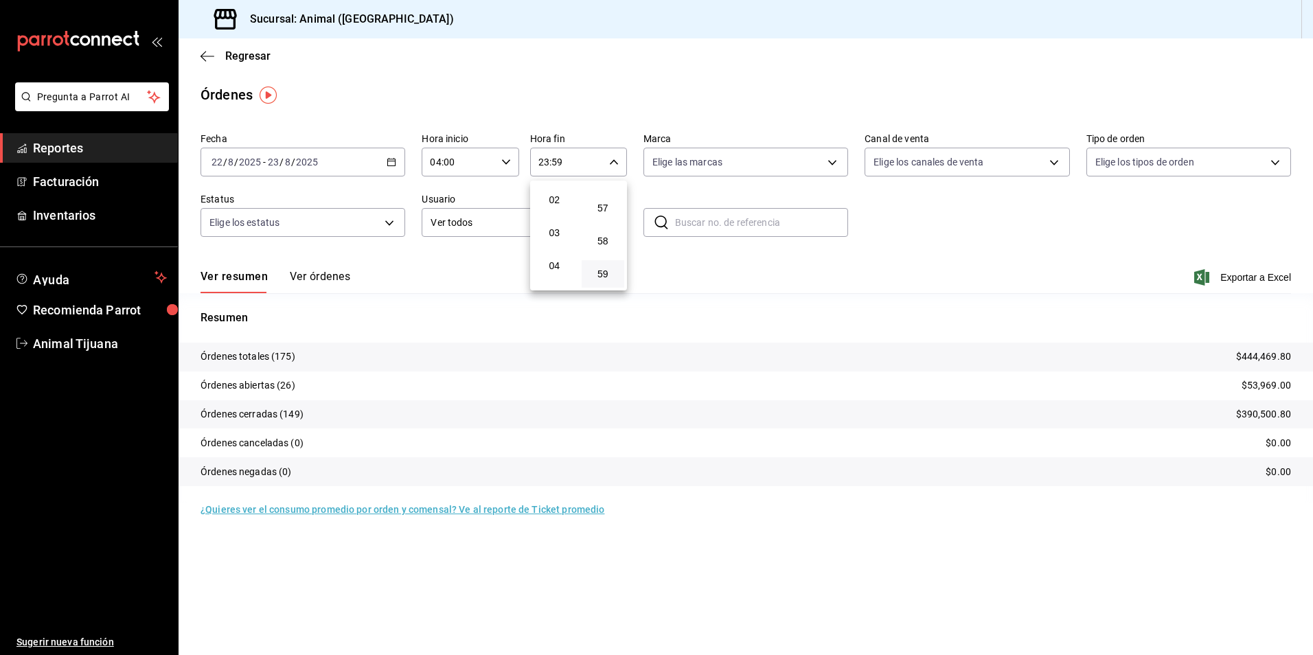
scroll to position [69, 0]
click at [542, 264] on span "04" at bounding box center [554, 260] width 27 height 11
type input "04:59"
click at [1018, 246] on div at bounding box center [656, 327] width 1313 height 655
click at [340, 274] on button "Ver órdenes" at bounding box center [320, 281] width 60 height 23
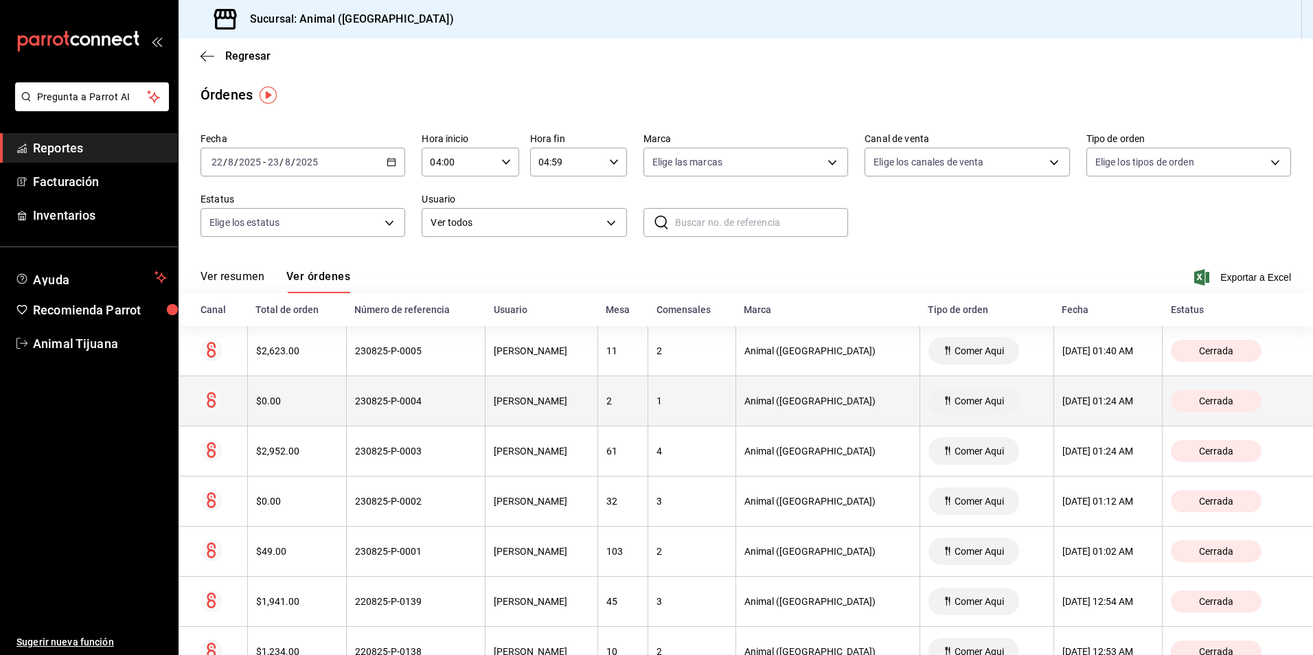
click at [284, 406] on div "$0.00" at bounding box center [297, 400] width 82 height 11
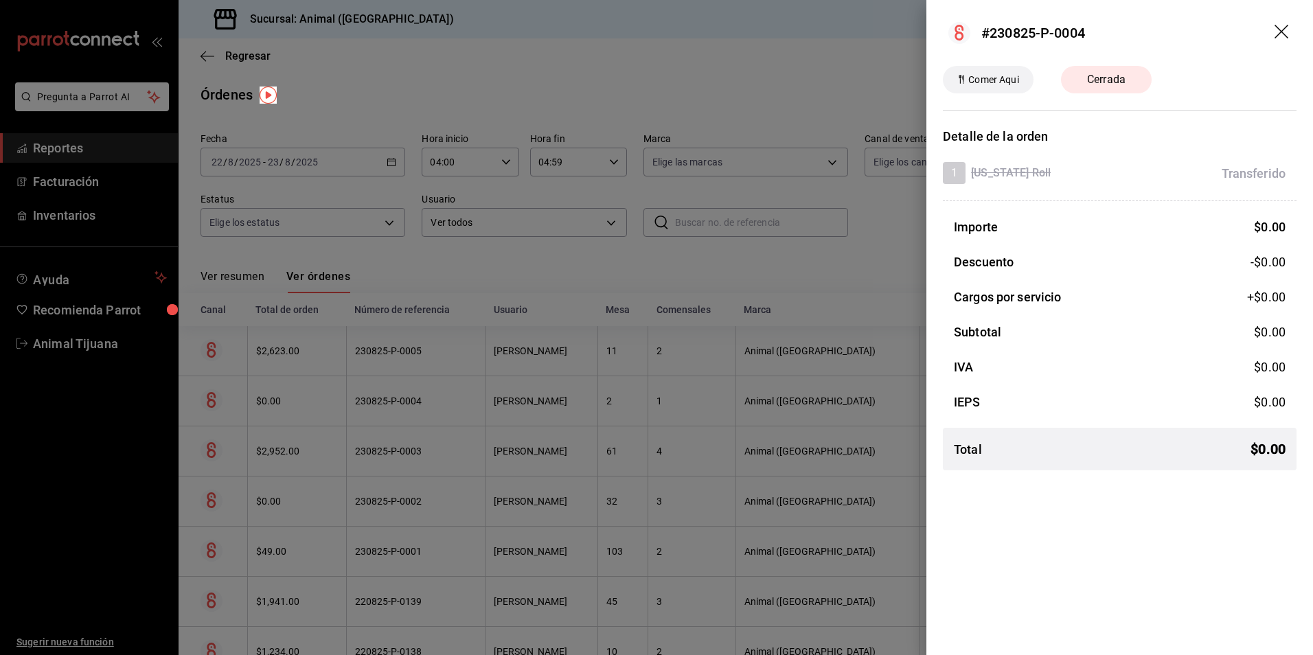
click at [1290, 30] on icon "drag" at bounding box center [1282, 33] width 16 height 16
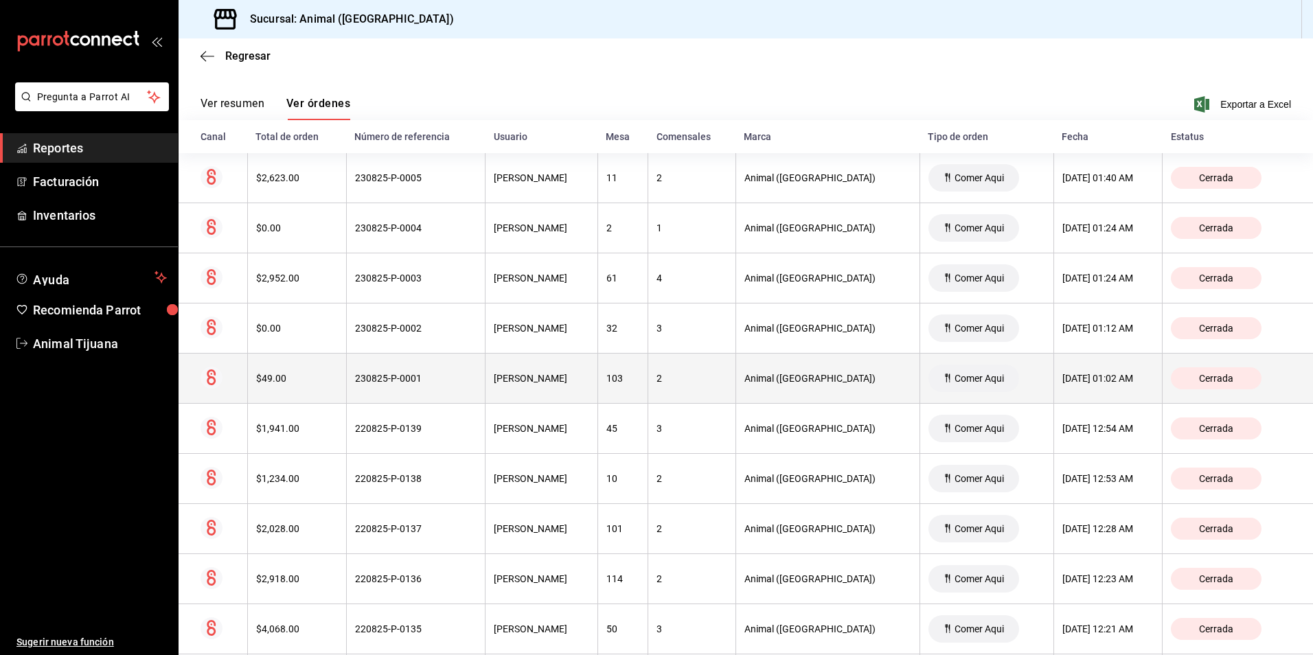
scroll to position [206, 0]
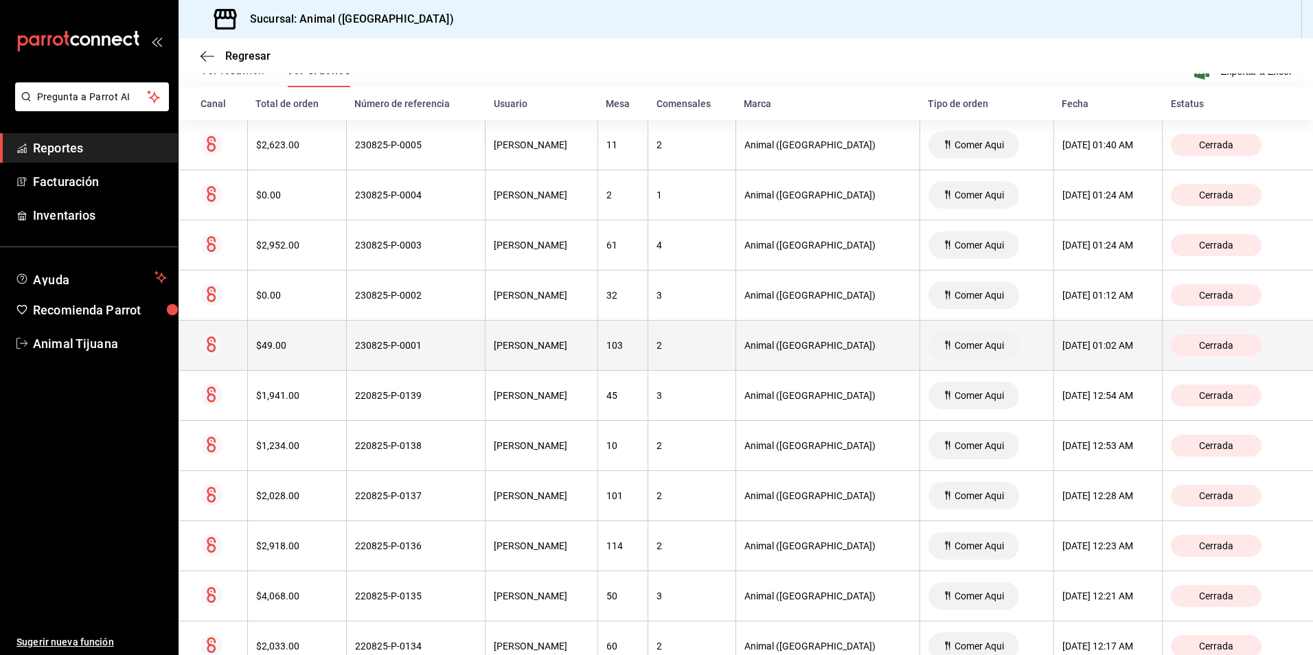
click at [292, 346] on div "$49.00" at bounding box center [297, 345] width 82 height 11
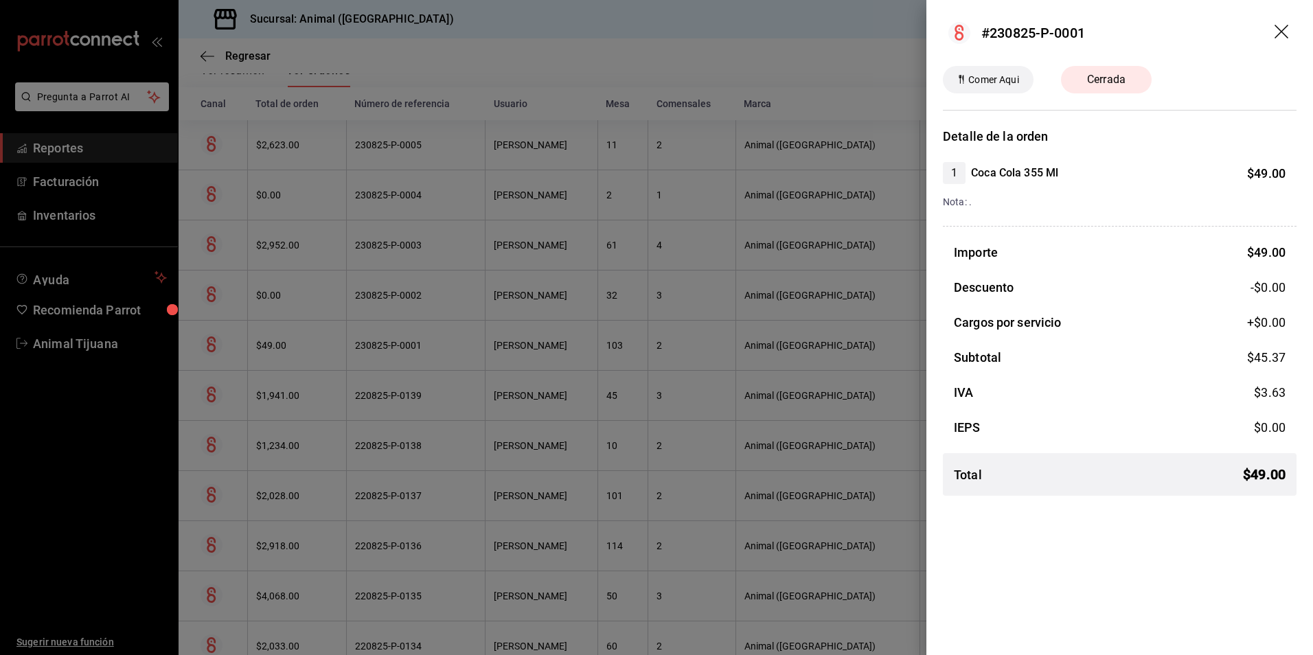
click at [500, 223] on div at bounding box center [656, 327] width 1313 height 655
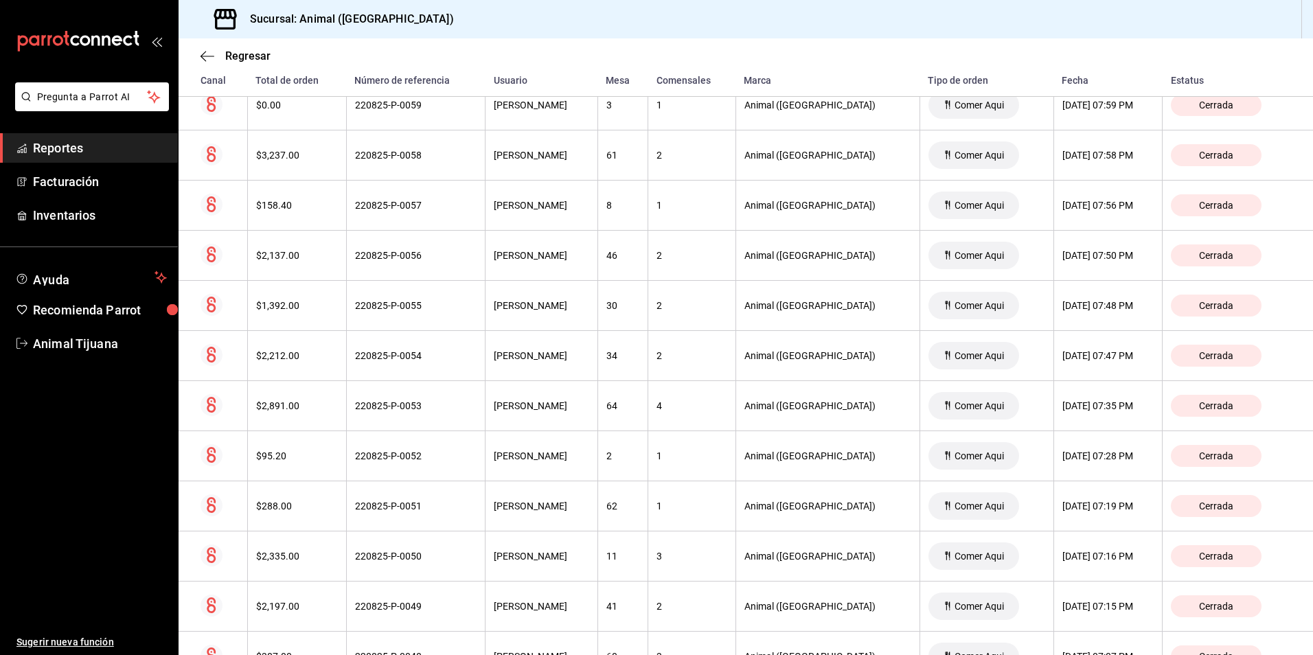
scroll to position [4600, 0]
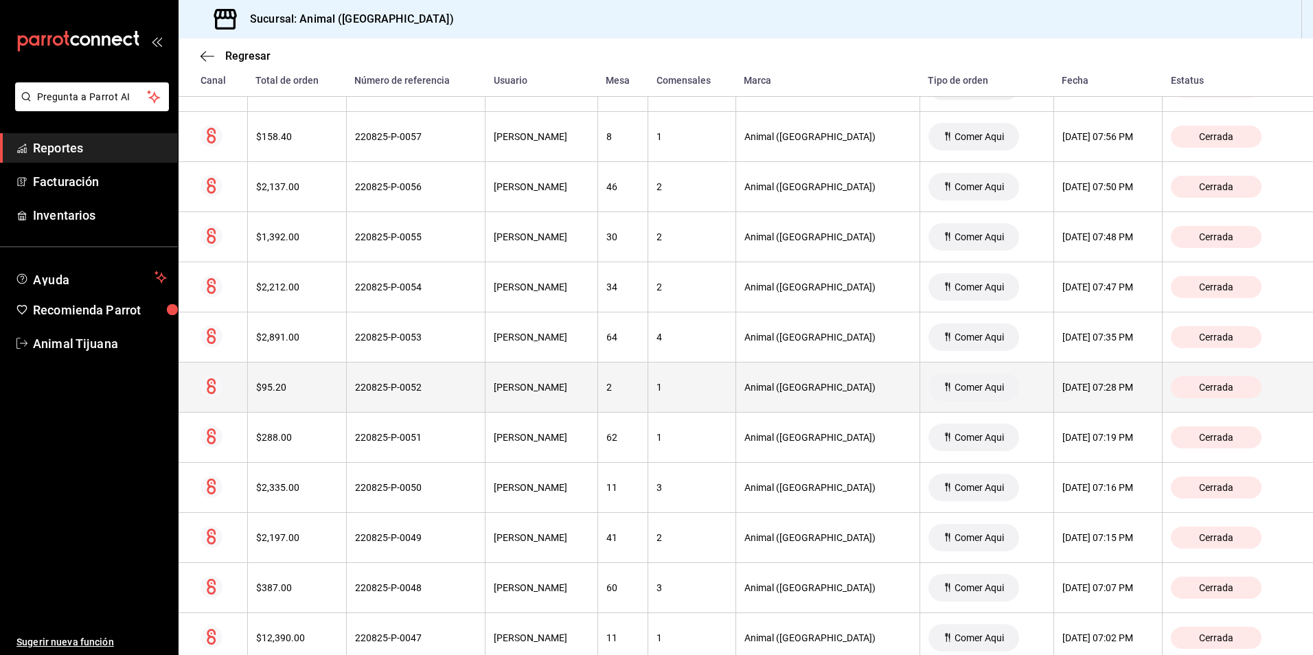
click at [312, 375] on th "$95.20" at bounding box center [296, 388] width 99 height 50
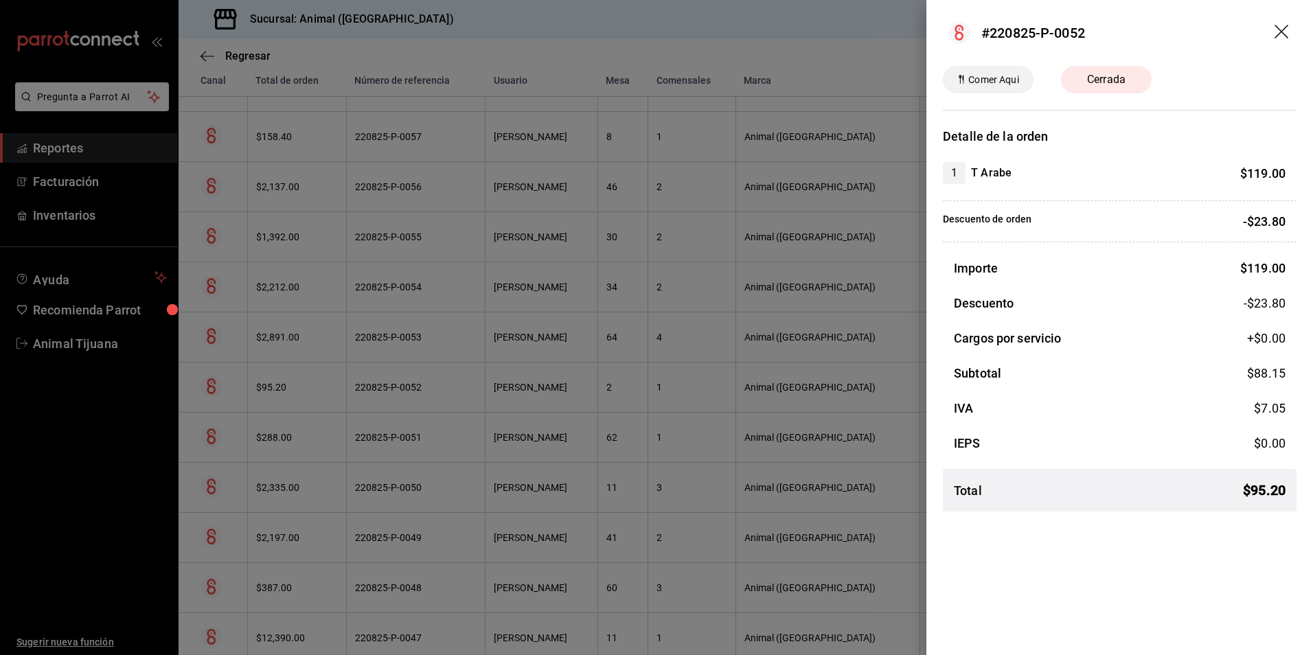
click at [567, 194] on div at bounding box center [656, 327] width 1313 height 655
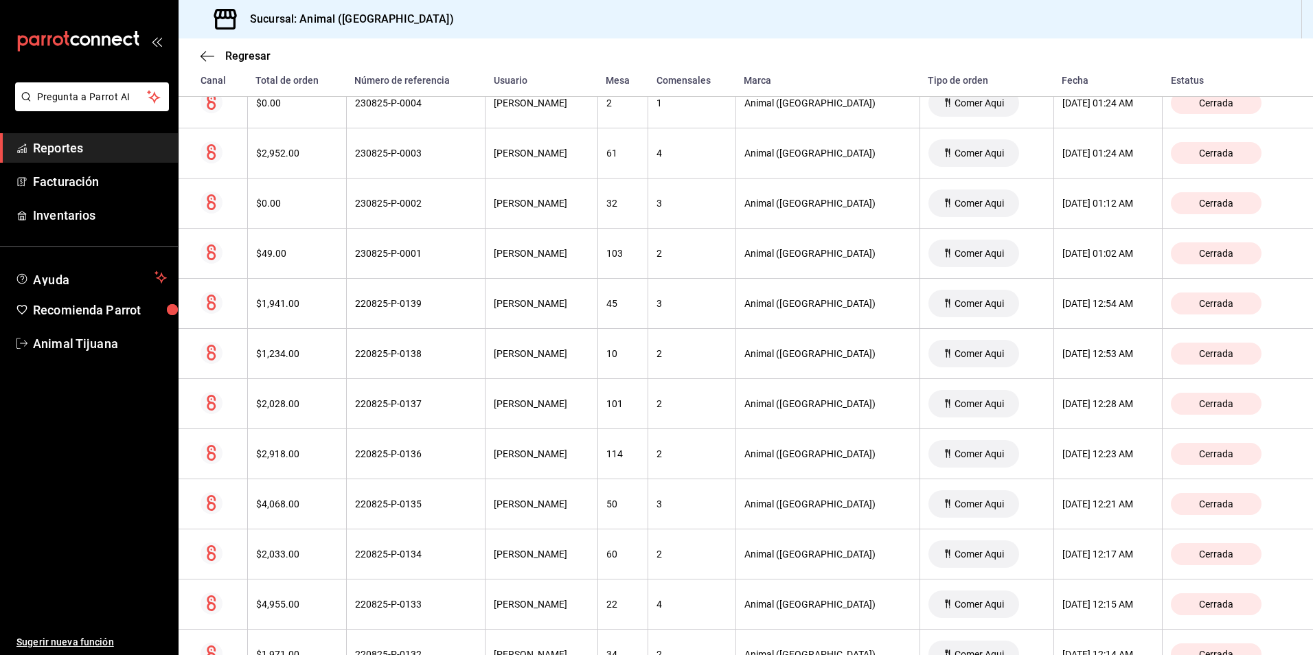
scroll to position [0, 0]
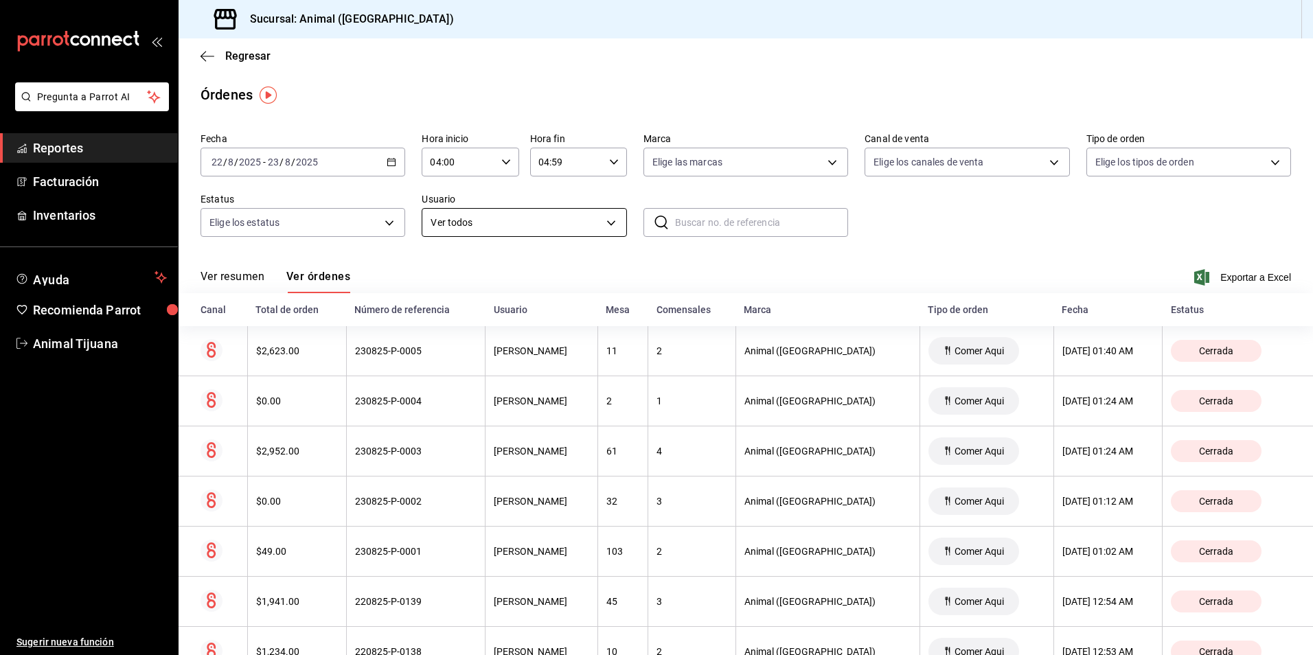
click at [523, 231] on body "Pregunta a Parrot AI Reportes Facturación Inventarios Ayuda Recomienda Parrot A…" at bounding box center [656, 327] width 1313 height 655
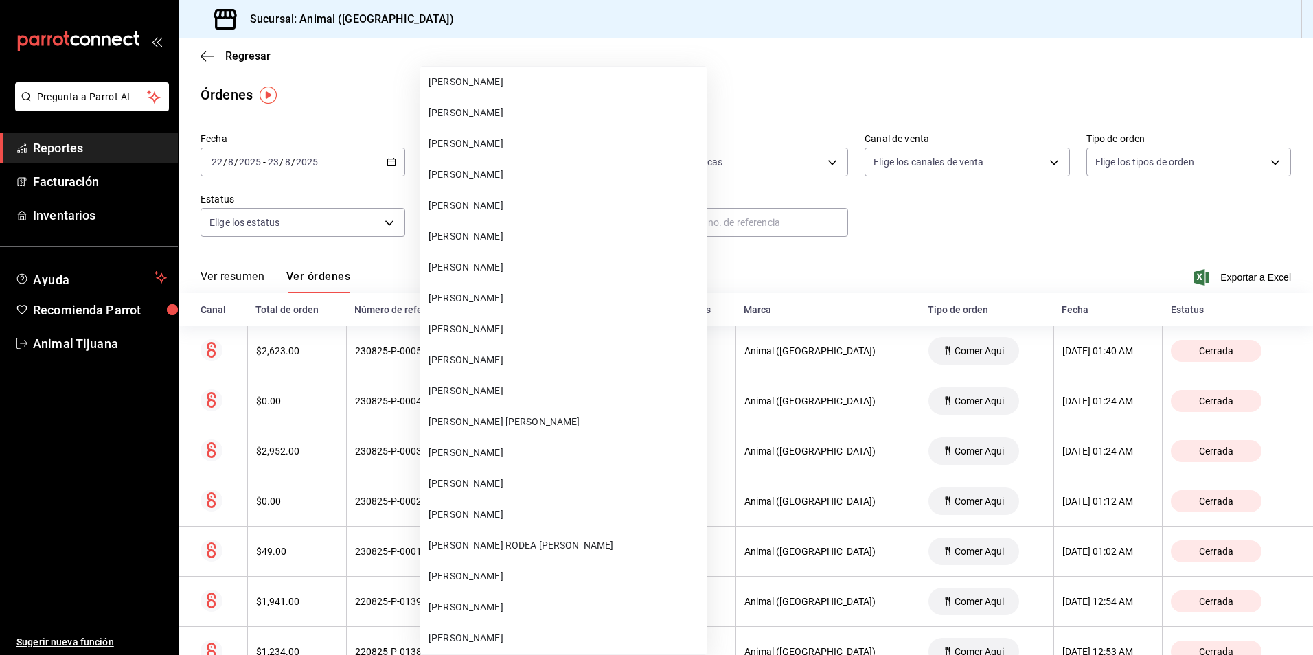
scroll to position [3668, 0]
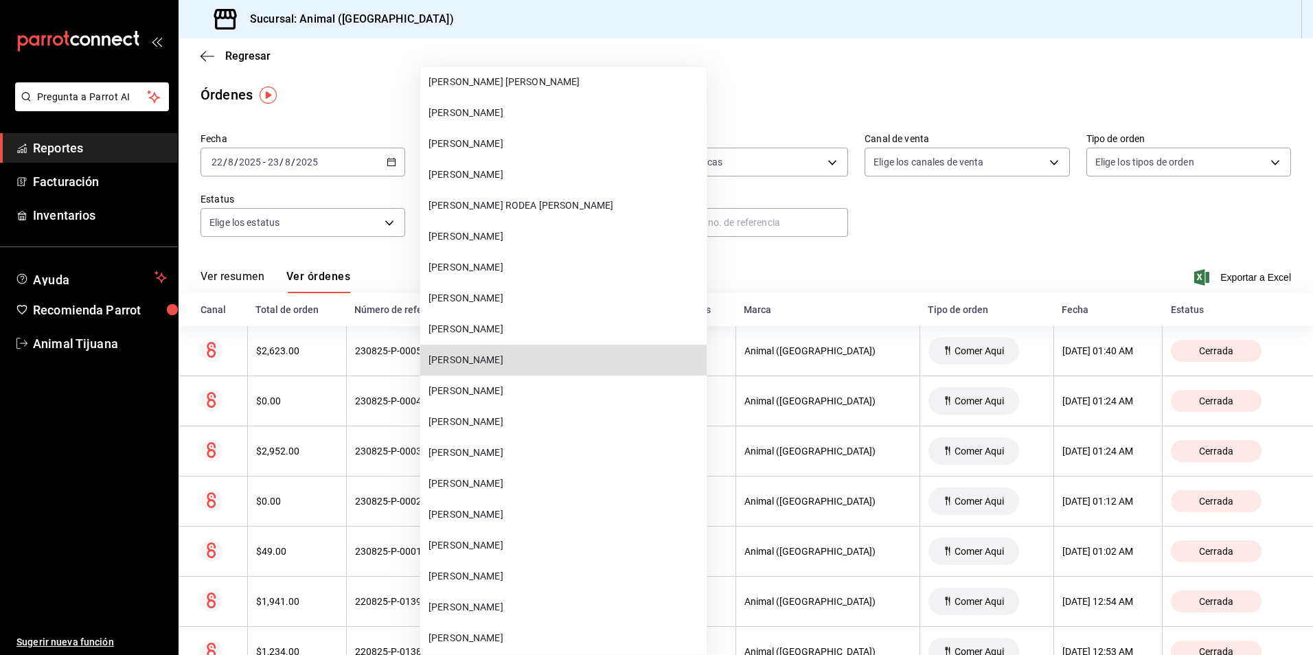
click at [826, 268] on div at bounding box center [656, 327] width 1313 height 655
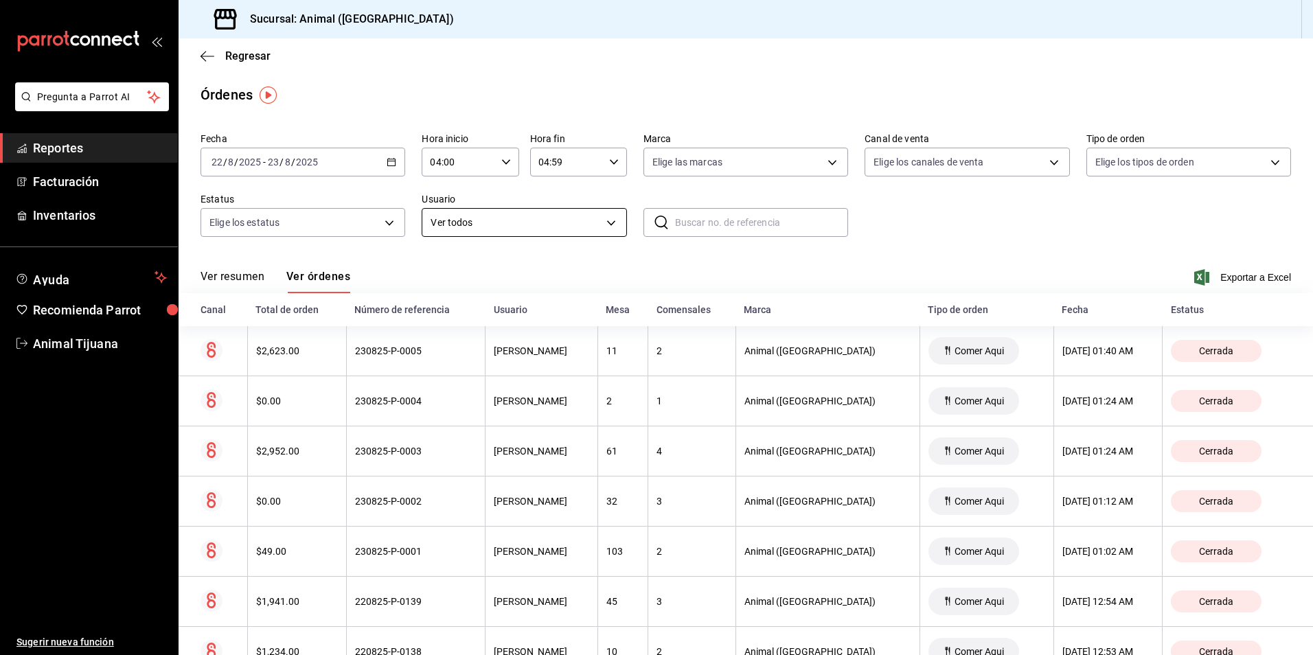
click at [545, 223] on body "Pregunta a Parrot AI Reportes Facturación Inventarios Ayuda Recomienda Parrot A…" at bounding box center [656, 327] width 1313 height 655
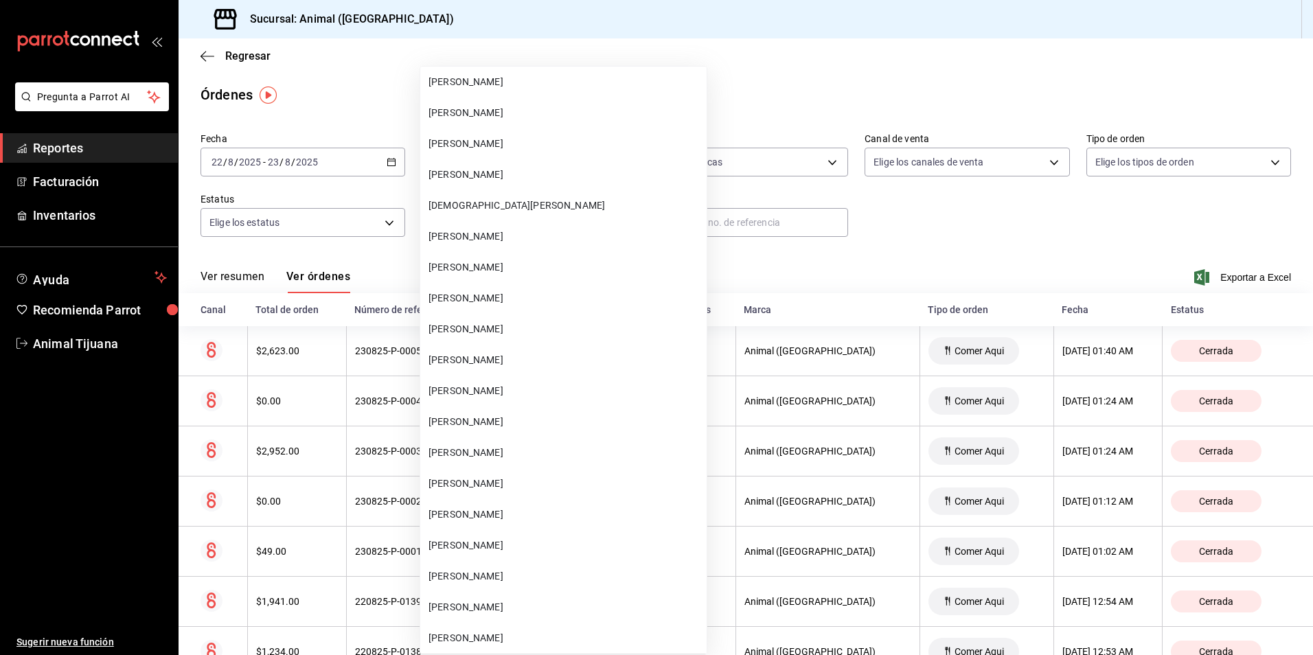
scroll to position [10186, 0]
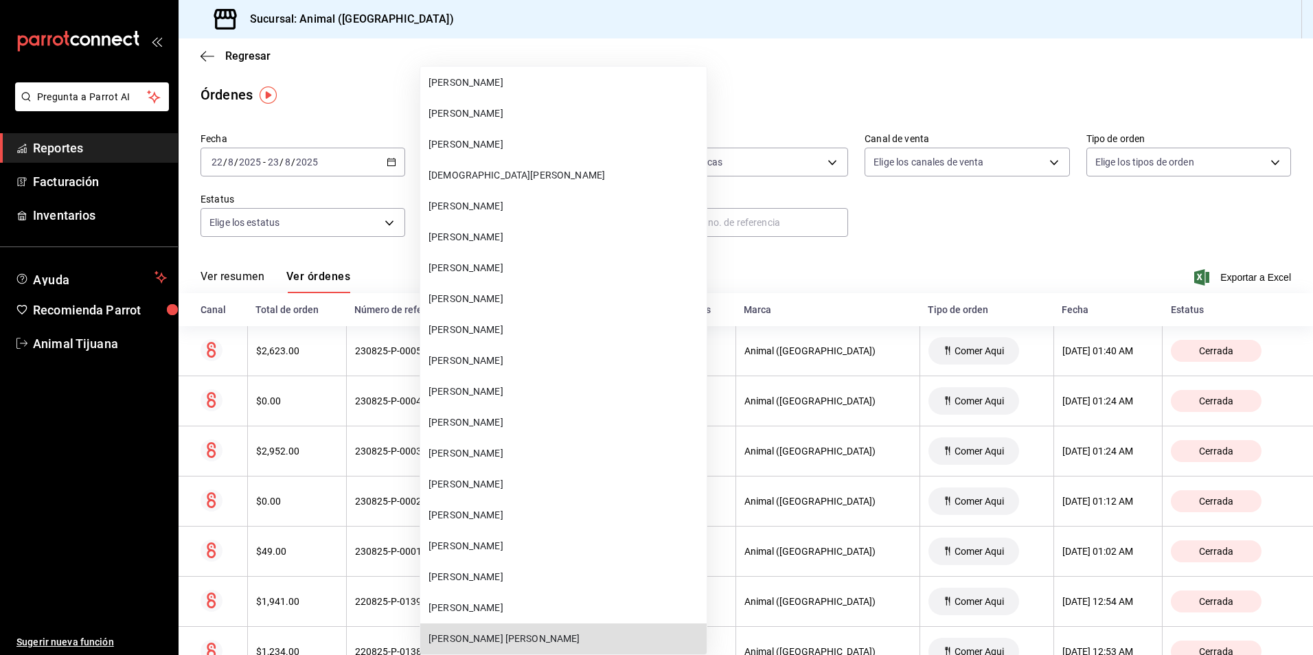
click at [485, 323] on span "[PERSON_NAME]" at bounding box center [564, 330] width 273 height 14
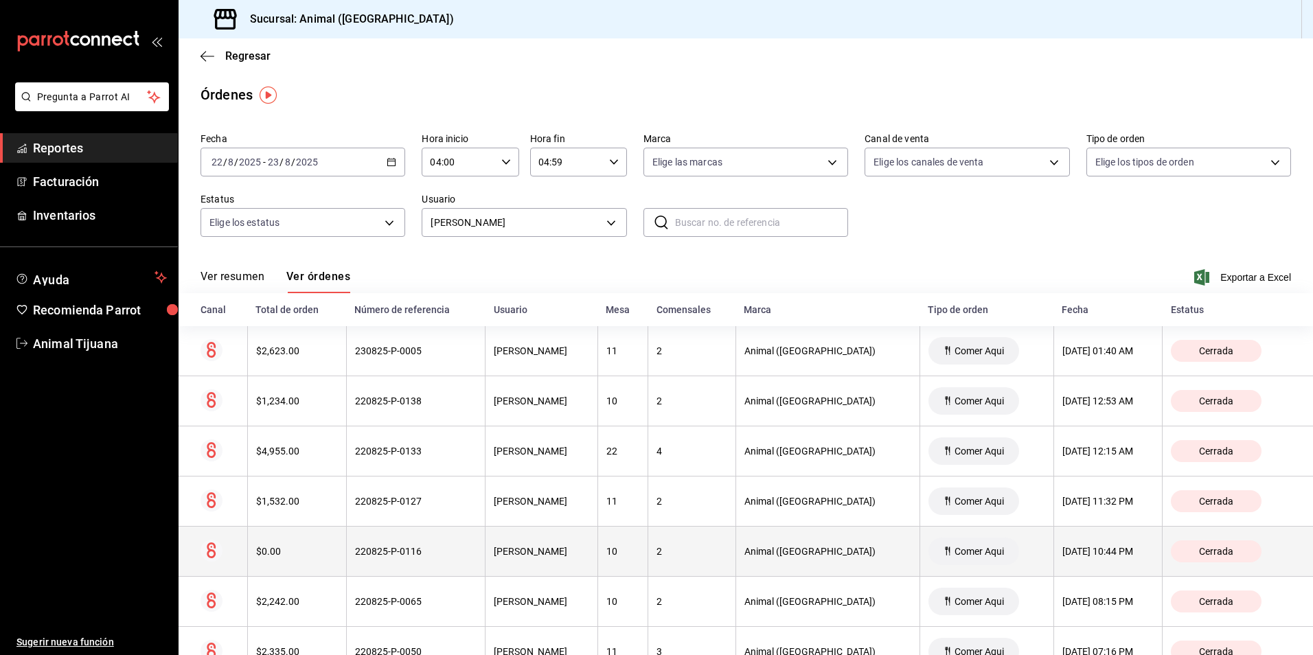
click at [471, 550] on div "220825-P-0116" at bounding box center [416, 551] width 122 height 11
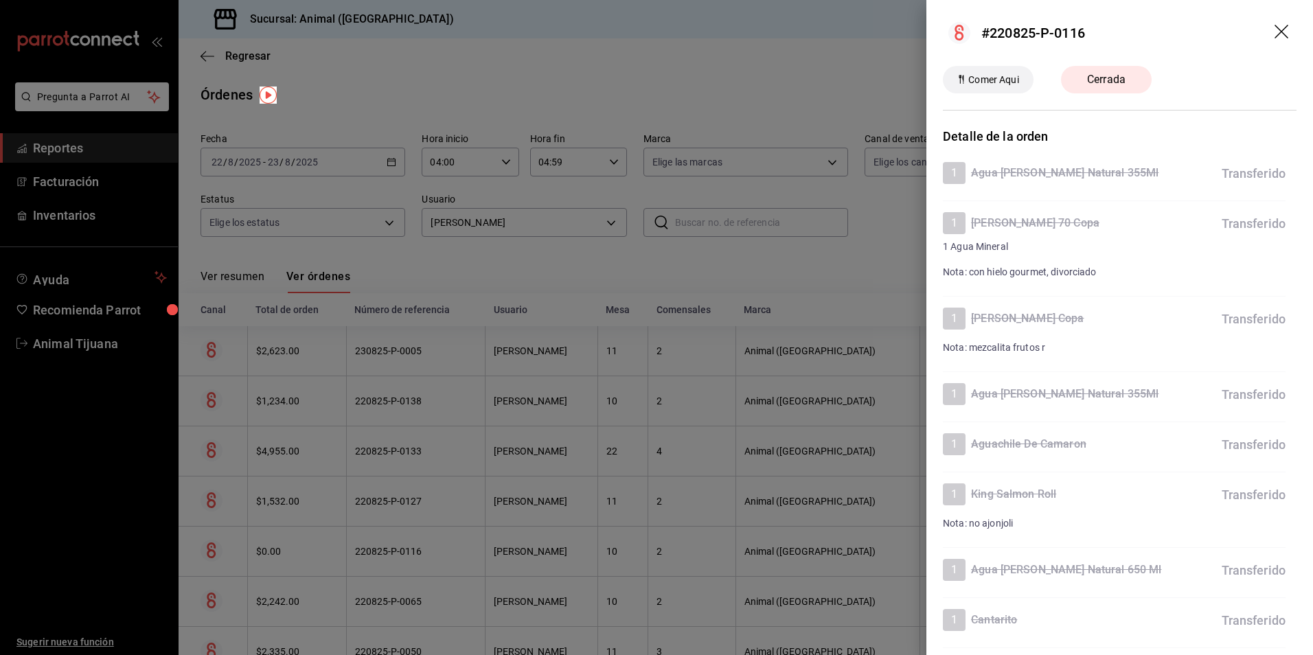
click at [1274, 30] on icon "drag" at bounding box center [1282, 33] width 16 height 16
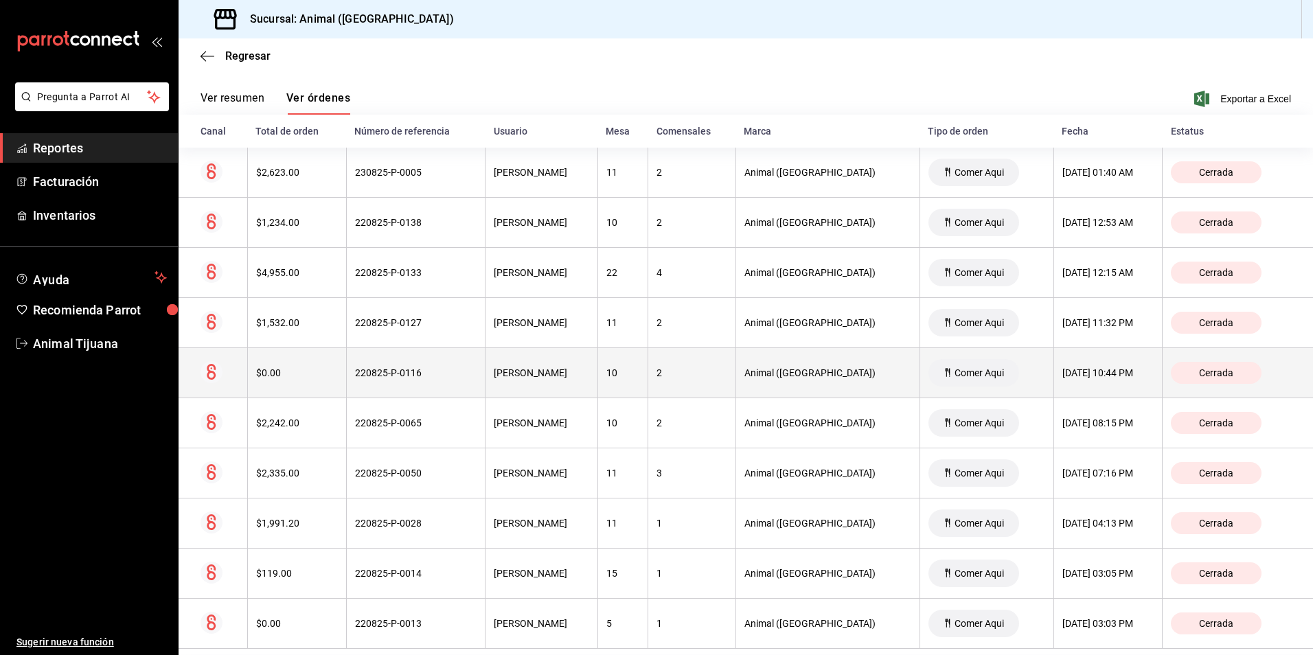
scroll to position [200, 0]
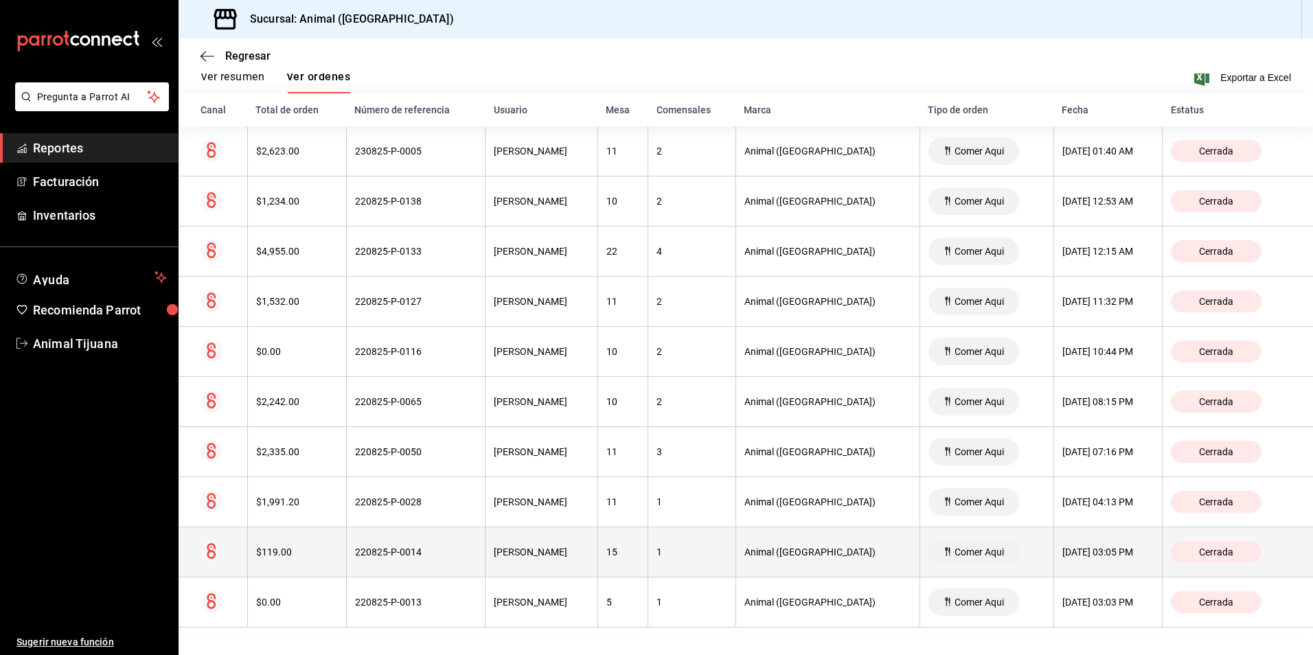
click at [579, 559] on th "[PERSON_NAME]" at bounding box center [541, 552] width 113 height 50
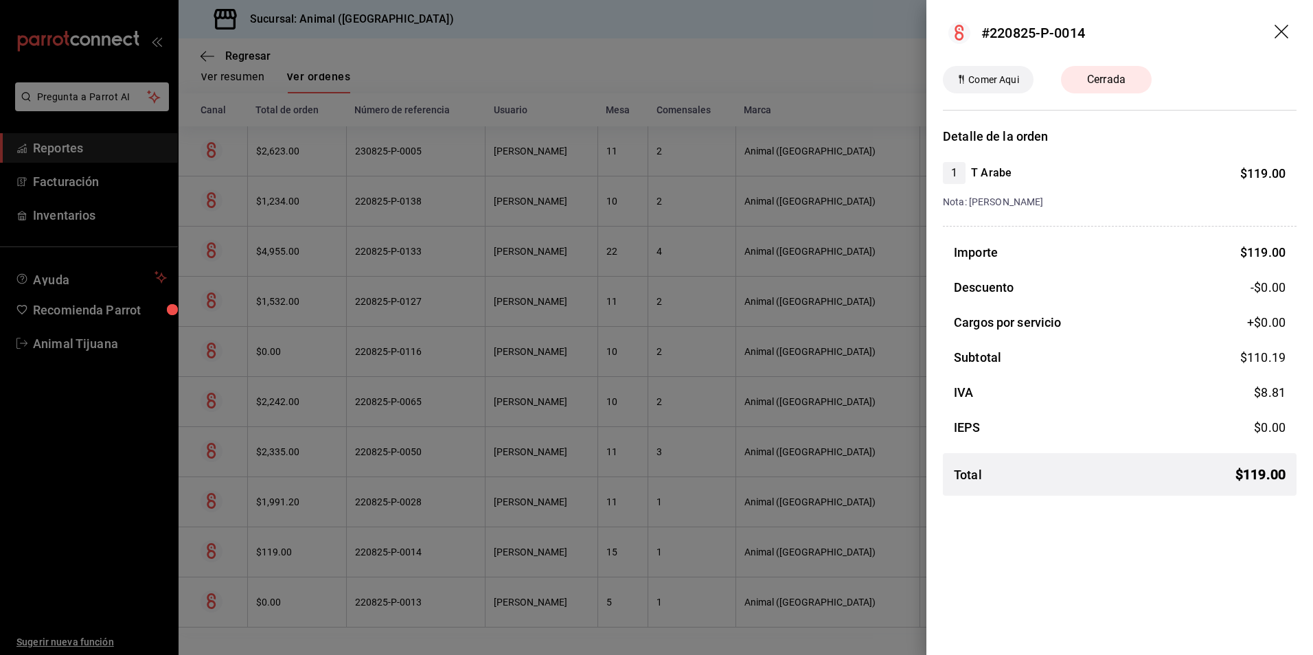
click at [701, 441] on div at bounding box center [656, 327] width 1313 height 655
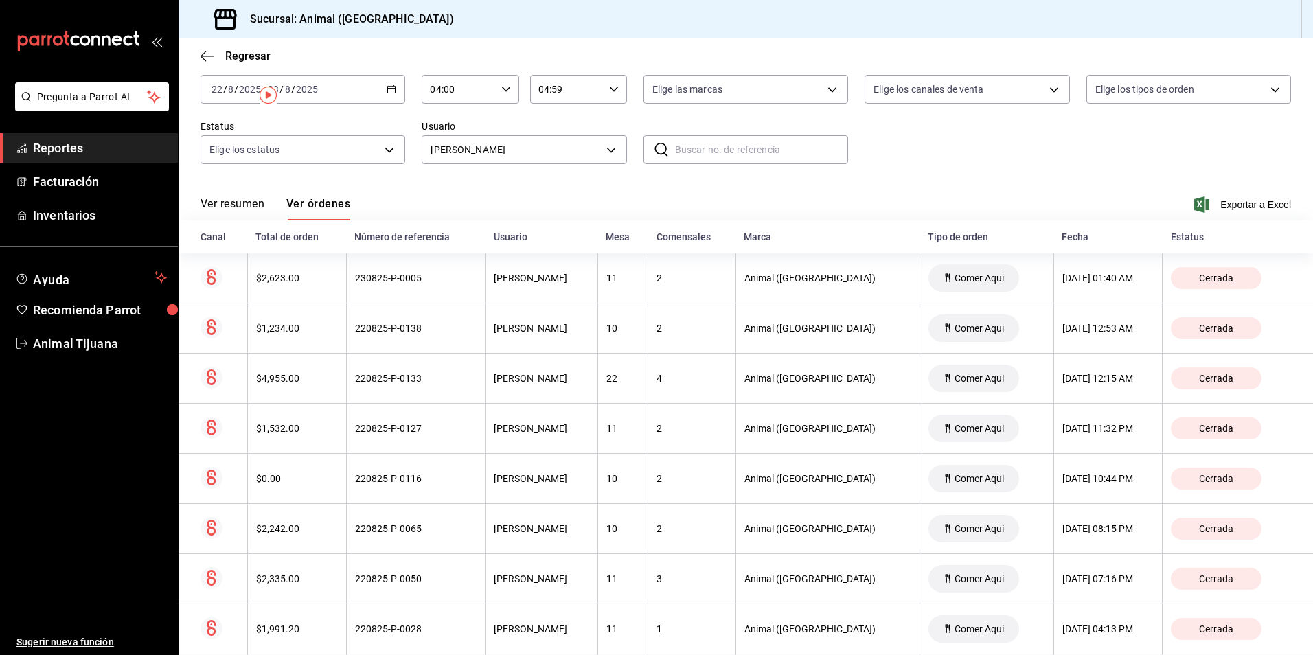
scroll to position [0, 0]
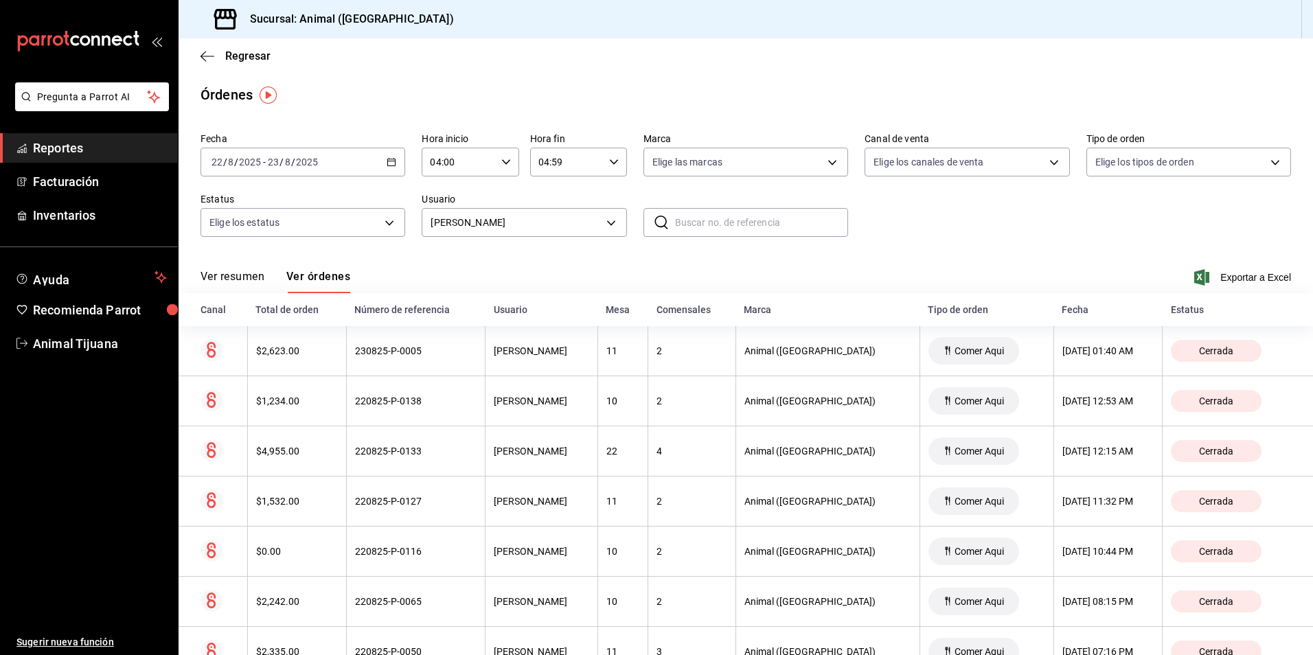
drag, startPoint x: 580, startPoint y: 237, endPoint x: 570, endPoint y: 237, distance: 10.3
click at [571, 237] on div "Fecha [DATE] [DATE] - [DATE] [DATE] Hora inicio 04:00 Hora inicio Hora fin 04:5…" at bounding box center [745, 190] width 1090 height 126
click at [557, 218] on body "Pregunta a Parrot AI Reportes Facturación Inventarios Ayuda Recomienda Parrot A…" at bounding box center [656, 327] width 1313 height 655
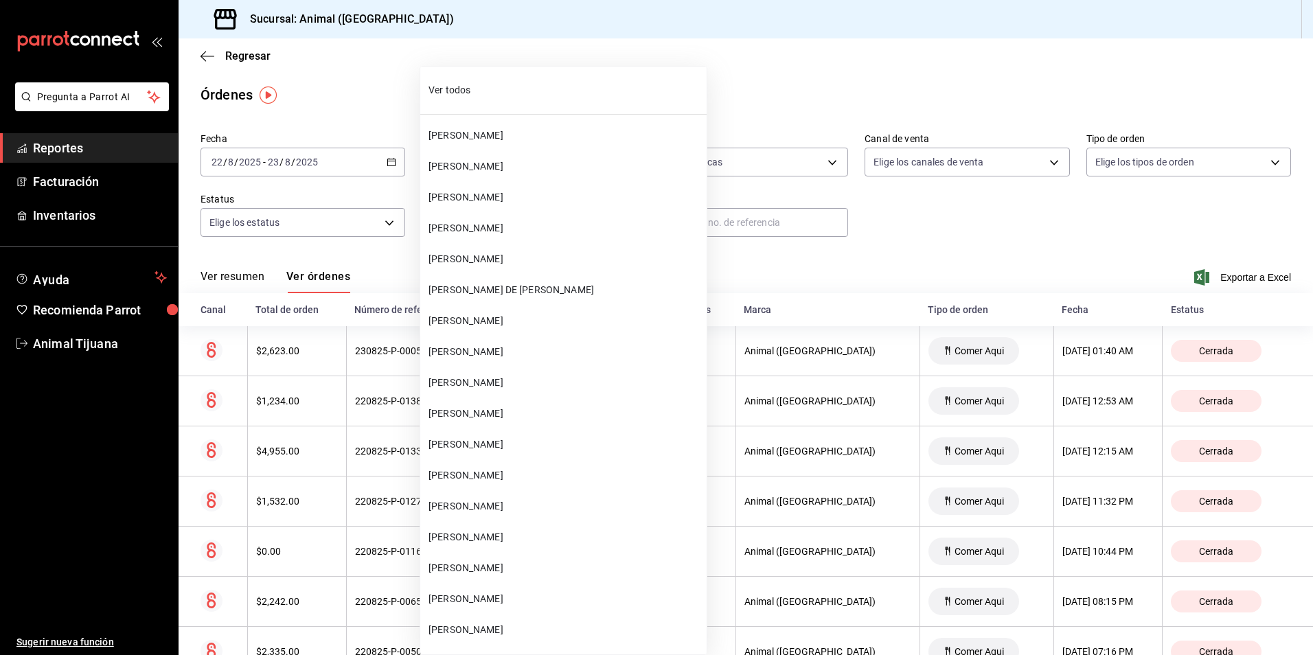
click at [545, 104] on li "Ver todos" at bounding box center [563, 90] width 286 height 36
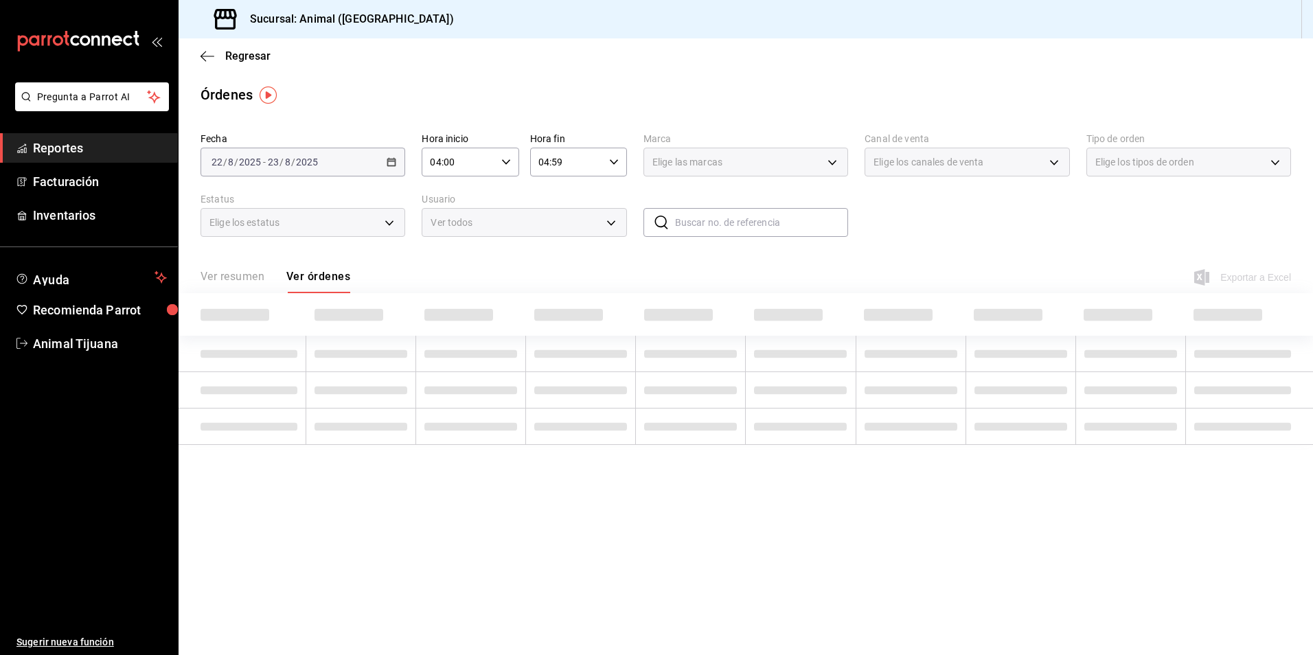
type input "ALL"
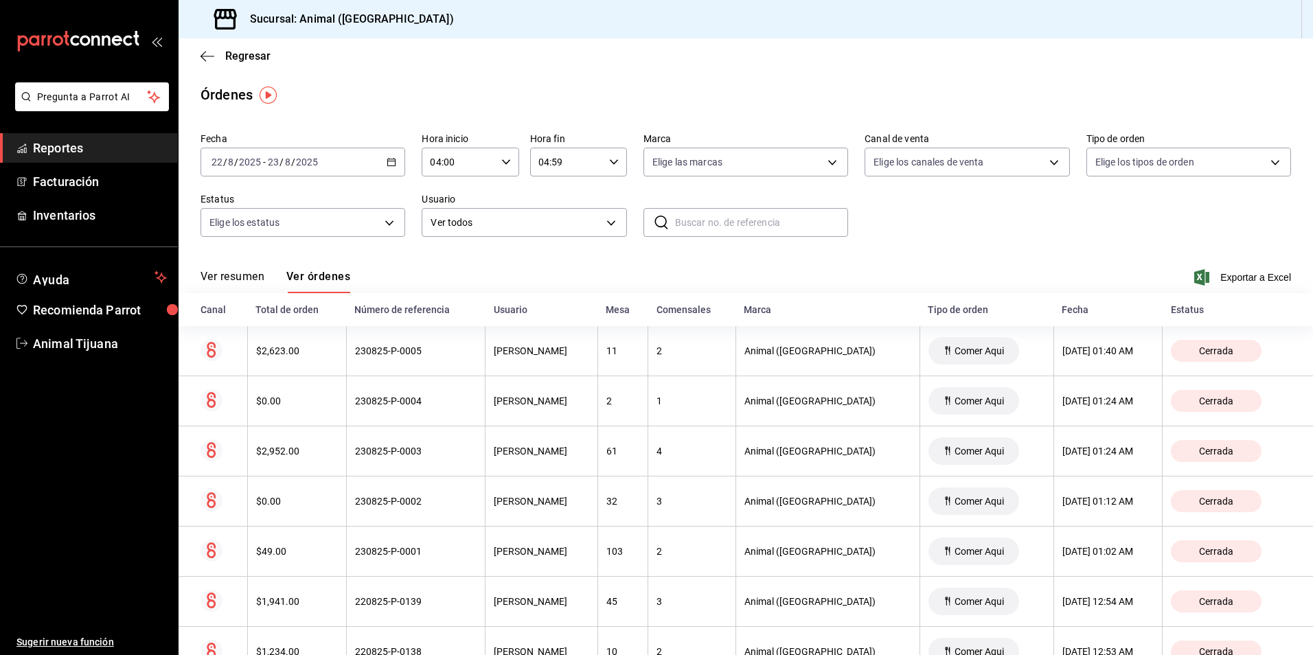
click at [295, 309] on div "Total de orden" at bounding box center [296, 309] width 82 height 11
click at [213, 50] on icon "button" at bounding box center [207, 56] width 14 height 12
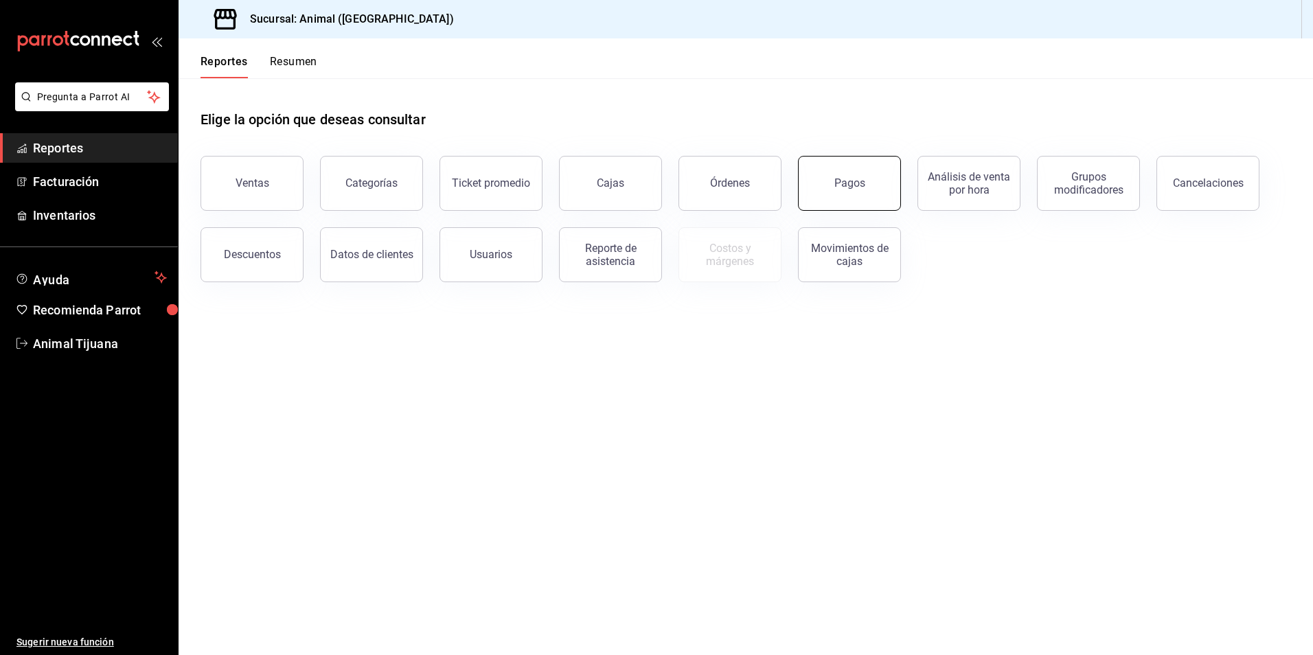
click at [812, 190] on button "Pagos" at bounding box center [849, 183] width 103 height 55
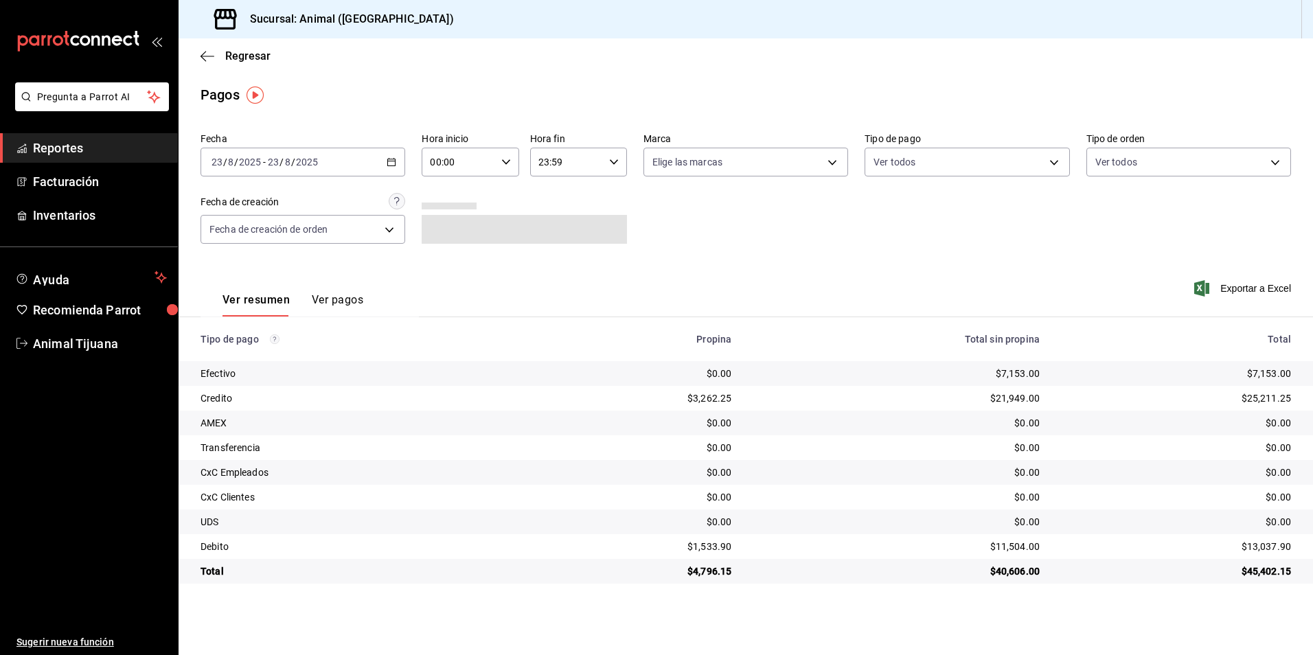
click at [384, 157] on div "[DATE] [DATE] - [DATE] [DATE]" at bounding box center [302, 162] width 205 height 29
click at [276, 356] on span "Rango de fechas" at bounding box center [265, 358] width 106 height 14
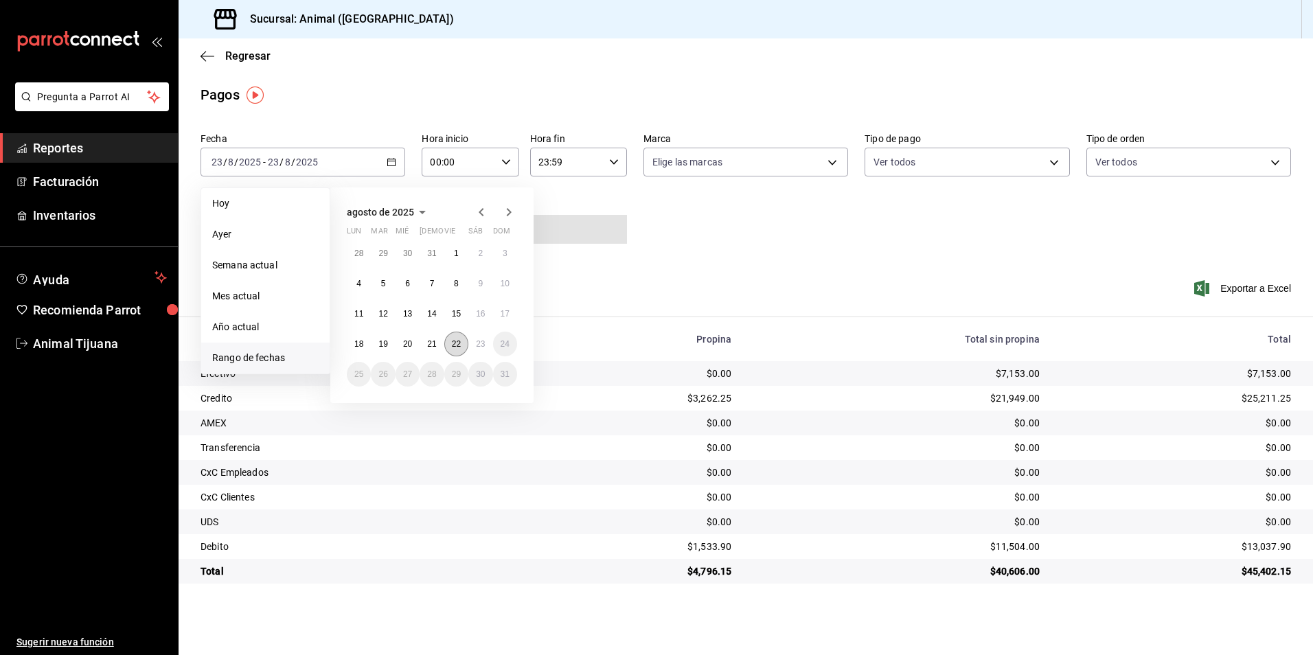
click at [461, 345] on button "22" at bounding box center [456, 344] width 24 height 25
click at [482, 347] on abbr "23" at bounding box center [480, 344] width 9 height 10
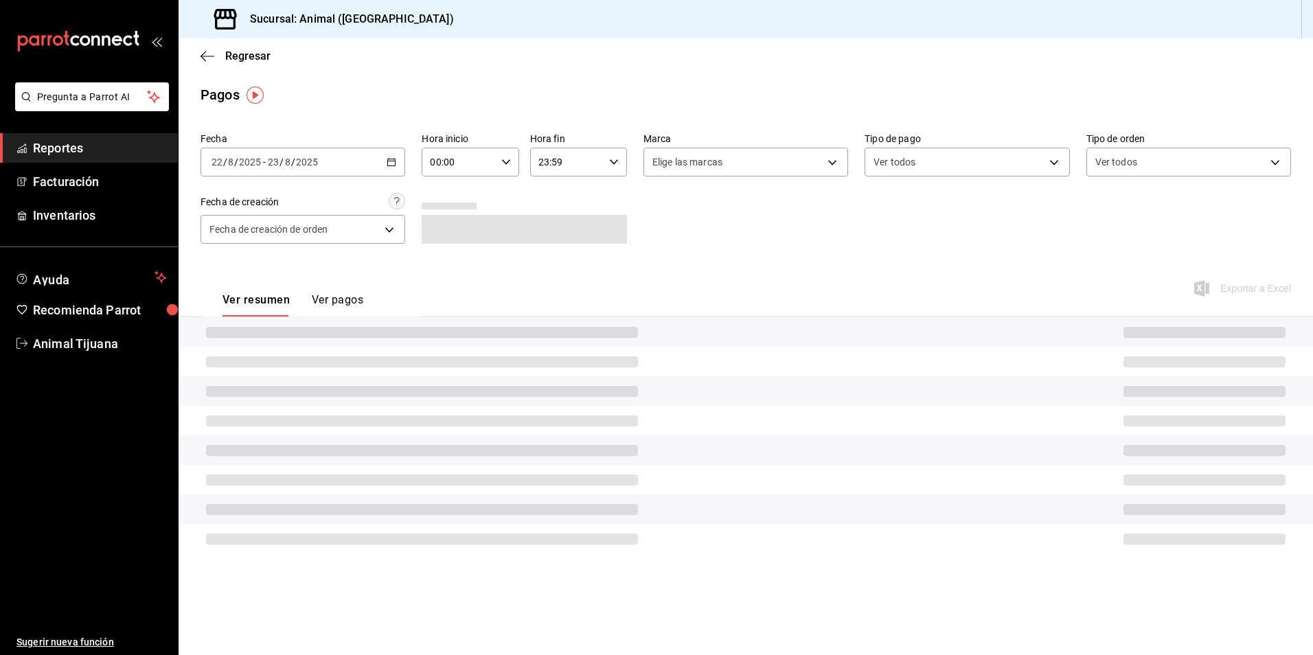
click at [496, 162] on div "00:00 Hora inicio" at bounding box center [470, 162] width 97 height 29
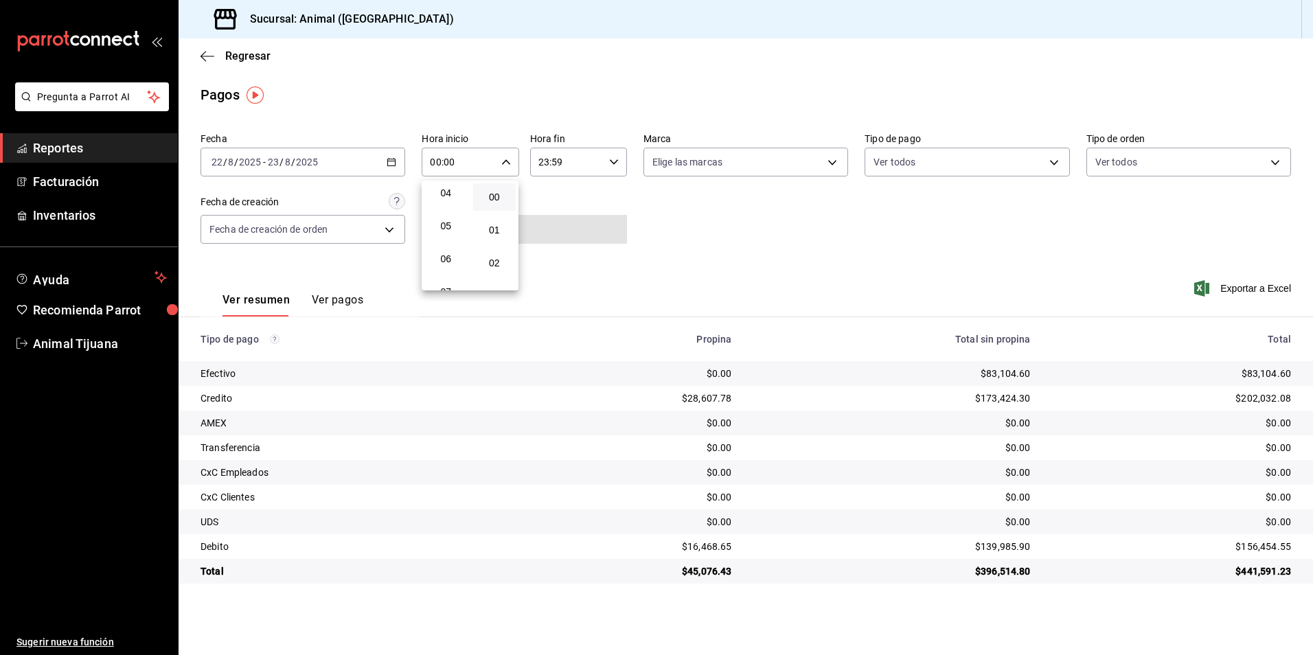
scroll to position [137, 0]
click at [452, 182] on button "04" at bounding box center [445, 191] width 43 height 27
type input "04:00"
click at [576, 170] on div at bounding box center [656, 327] width 1313 height 655
click at [603, 152] on input "23:59" at bounding box center [566, 161] width 73 height 27
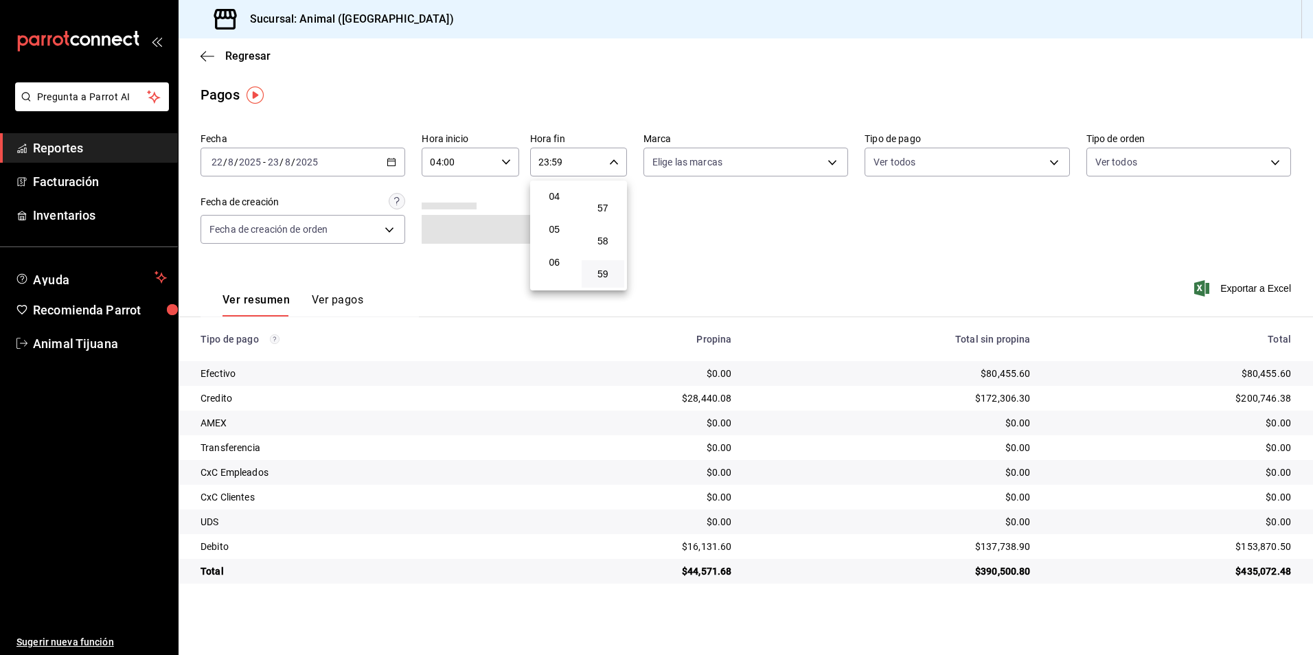
scroll to position [132, 0]
click at [555, 205] on button "04" at bounding box center [554, 196] width 43 height 27
type input "04:59"
click at [979, 203] on div at bounding box center [656, 327] width 1313 height 655
click at [355, 294] on div "Ver resumen Ver pagos" at bounding box center [281, 297] width 163 height 40
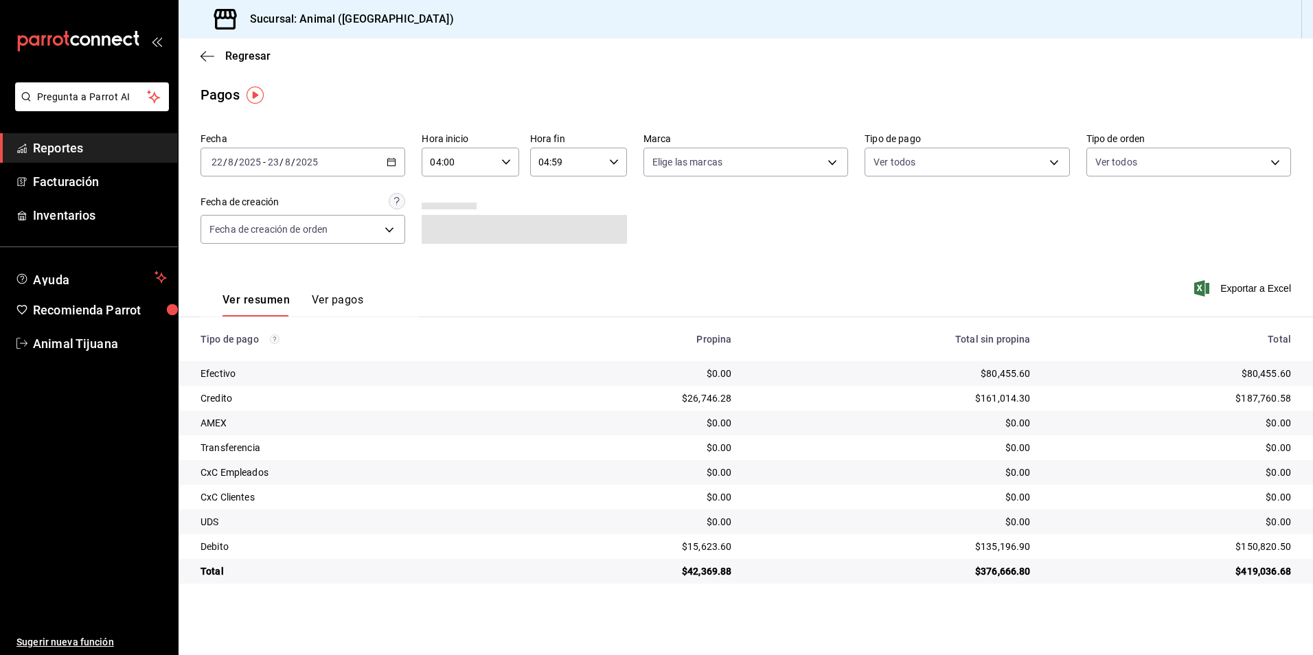
click at [353, 297] on button "Ver pagos" at bounding box center [337, 304] width 51 height 23
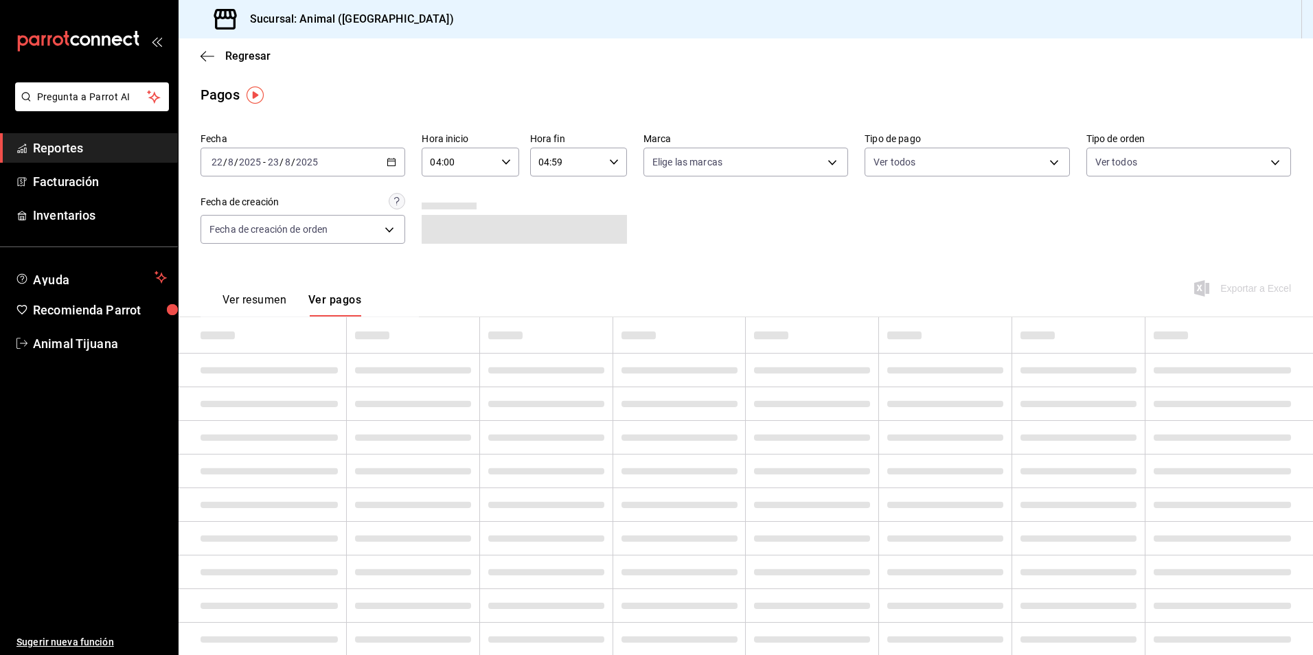
click at [967, 176] on div "Fecha [DATE] [DATE] - [DATE] [DATE] Hora inicio 04:00 Hora inicio Hora fin 04:5…" at bounding box center [745, 193] width 1090 height 133
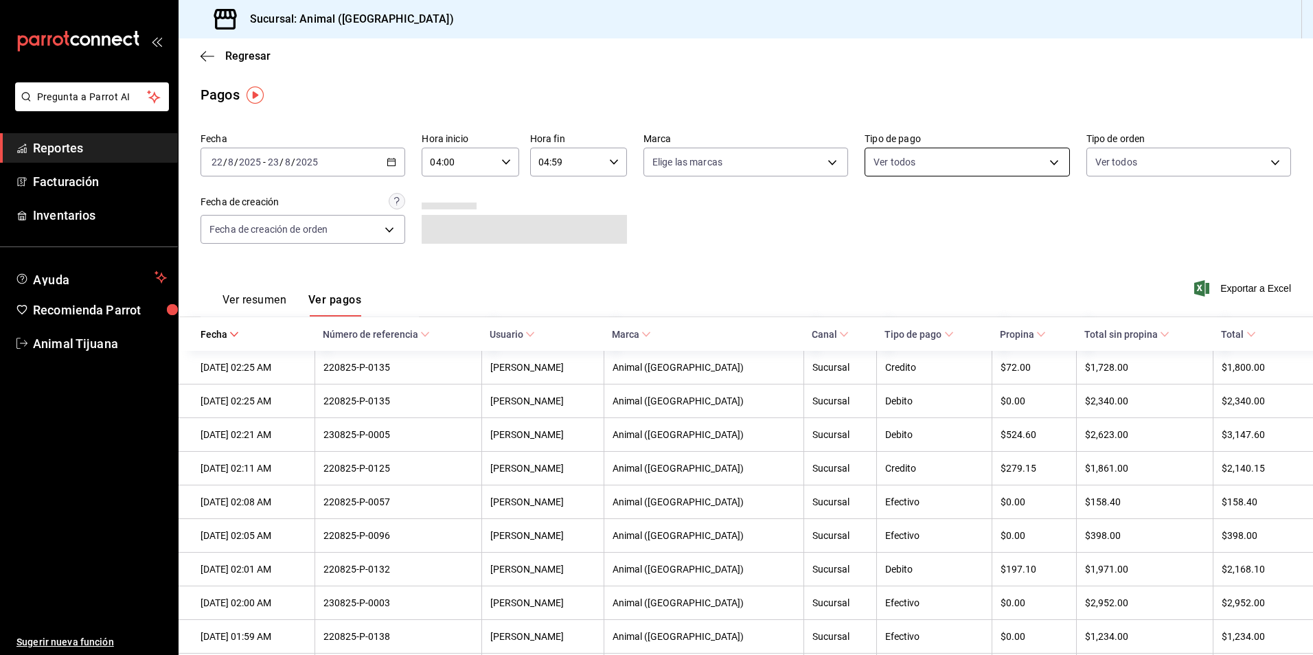
click at [972, 163] on body "Pregunta a Parrot AI Reportes Facturación Inventarios Ayuda Recomienda Parrot A…" at bounding box center [656, 327] width 1313 height 655
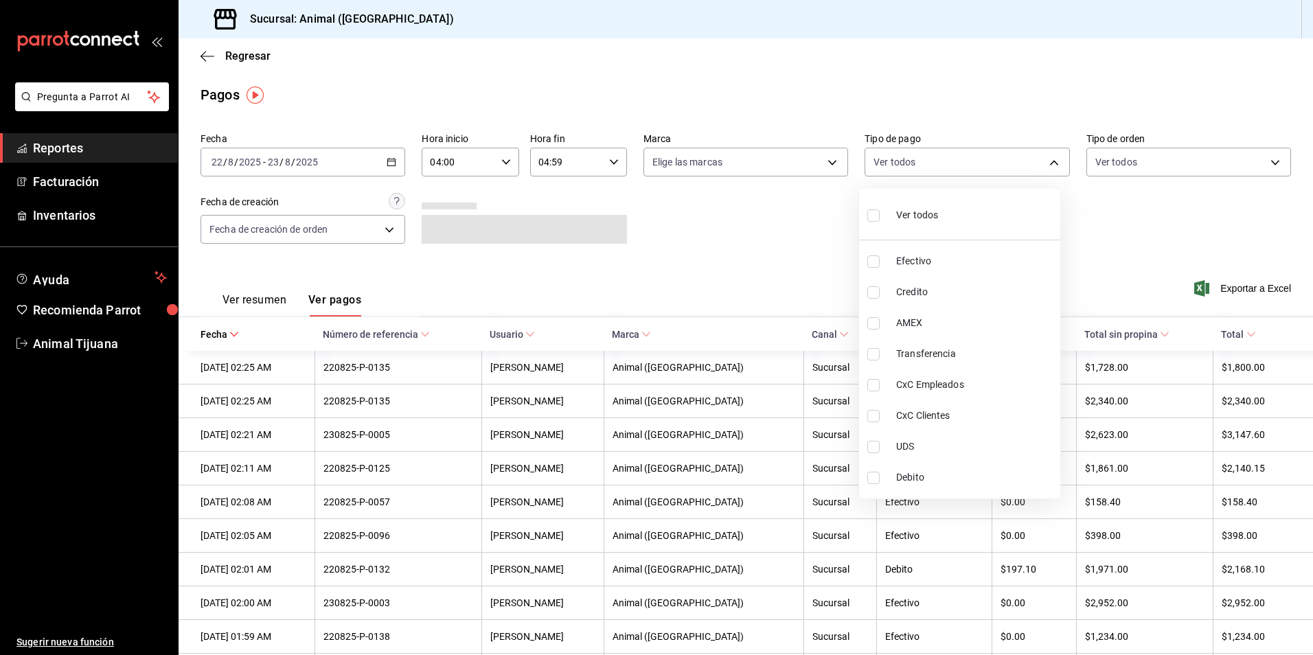
click at [924, 244] on ul "Ver todos Efectivo Credito AMEX Transferencia CxC Empleados CxC Clientes UDS De…" at bounding box center [959, 343] width 201 height 310
click at [924, 266] on span "Efectivo" at bounding box center [975, 261] width 159 height 14
type input "b84c62b8-b02c-4970-ab2e-e166616419f2"
checkbox input "true"
click at [770, 246] on div at bounding box center [656, 327] width 1313 height 655
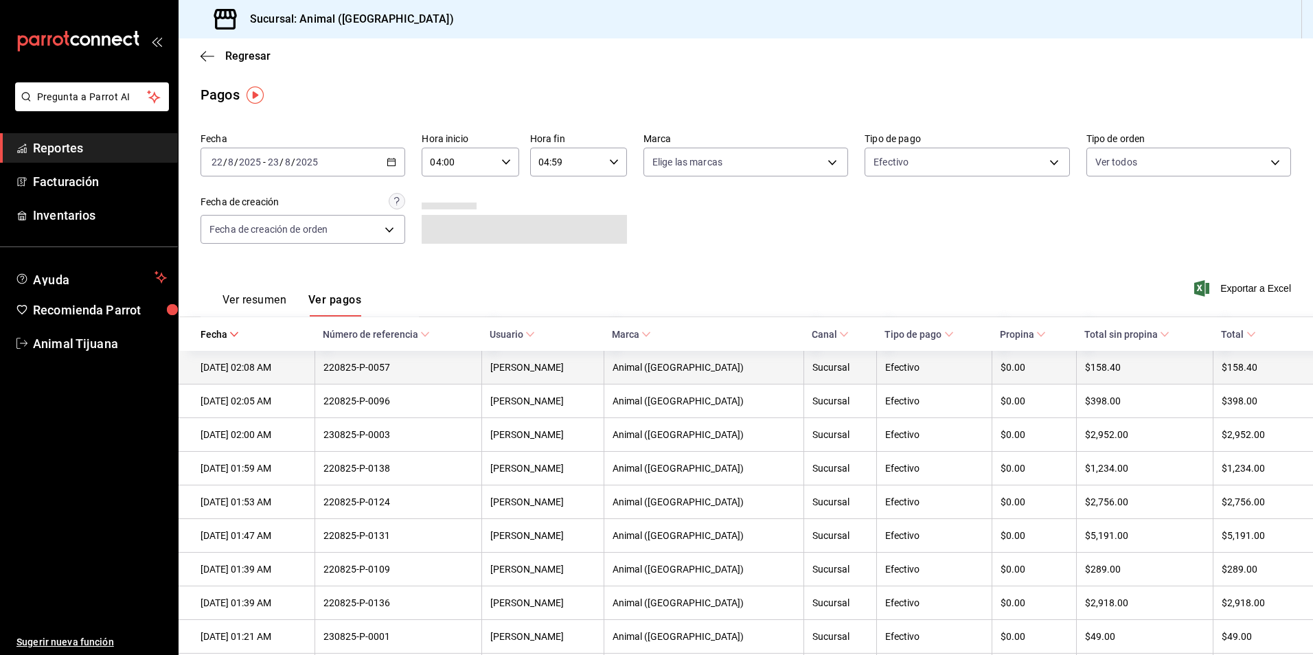
click at [717, 367] on div "Animal ([GEOGRAPHIC_DATA])" at bounding box center [703, 367] width 183 height 11
click at [1198, 367] on th "$158.40" at bounding box center [1144, 368] width 137 height 34
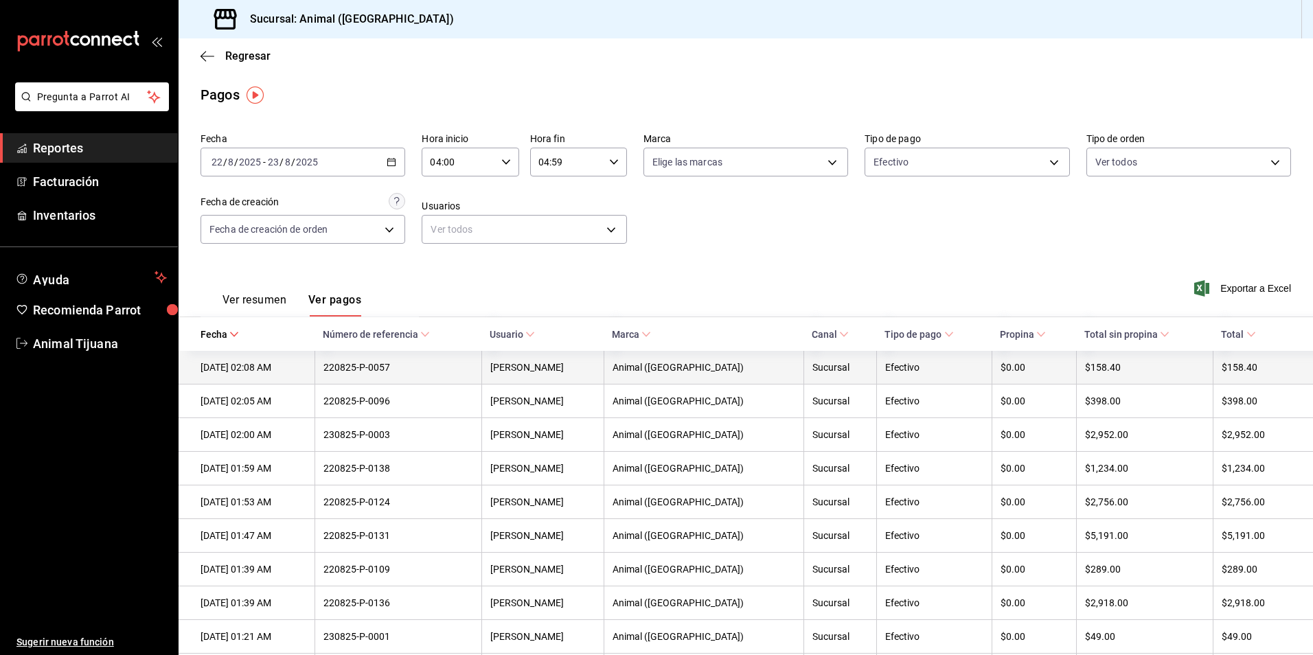
drag, startPoint x: 1242, startPoint y: 388, endPoint x: 1165, endPoint y: 373, distance: 78.2
click at [1165, 373] on div "$158.40" at bounding box center [1145, 367] width 120 height 11
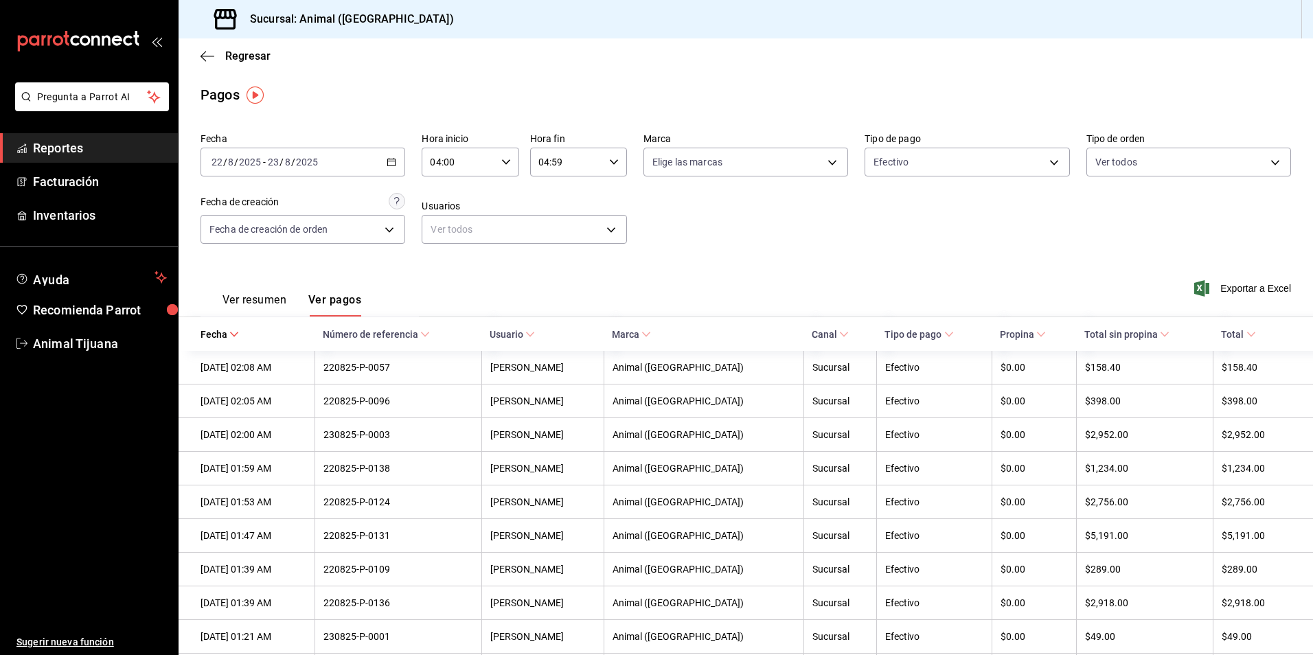
click at [1225, 343] on th "Total" at bounding box center [1262, 334] width 100 height 34
click at [1228, 335] on span "Total" at bounding box center [1238, 334] width 34 height 11
drag, startPoint x: 179, startPoint y: 47, endPoint x: 200, endPoint y: 51, distance: 21.1
click at [179, 47] on div "Regresar" at bounding box center [746, 55] width 1134 height 35
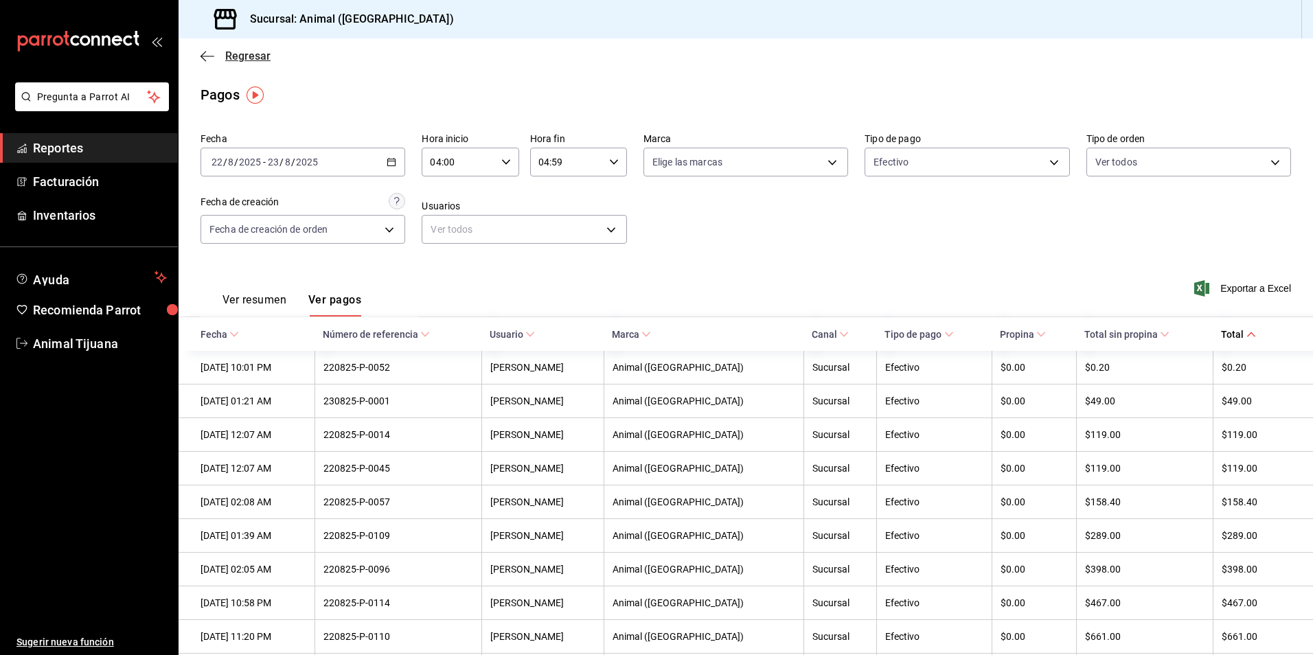
click at [205, 54] on icon "button" at bounding box center [207, 56] width 14 height 12
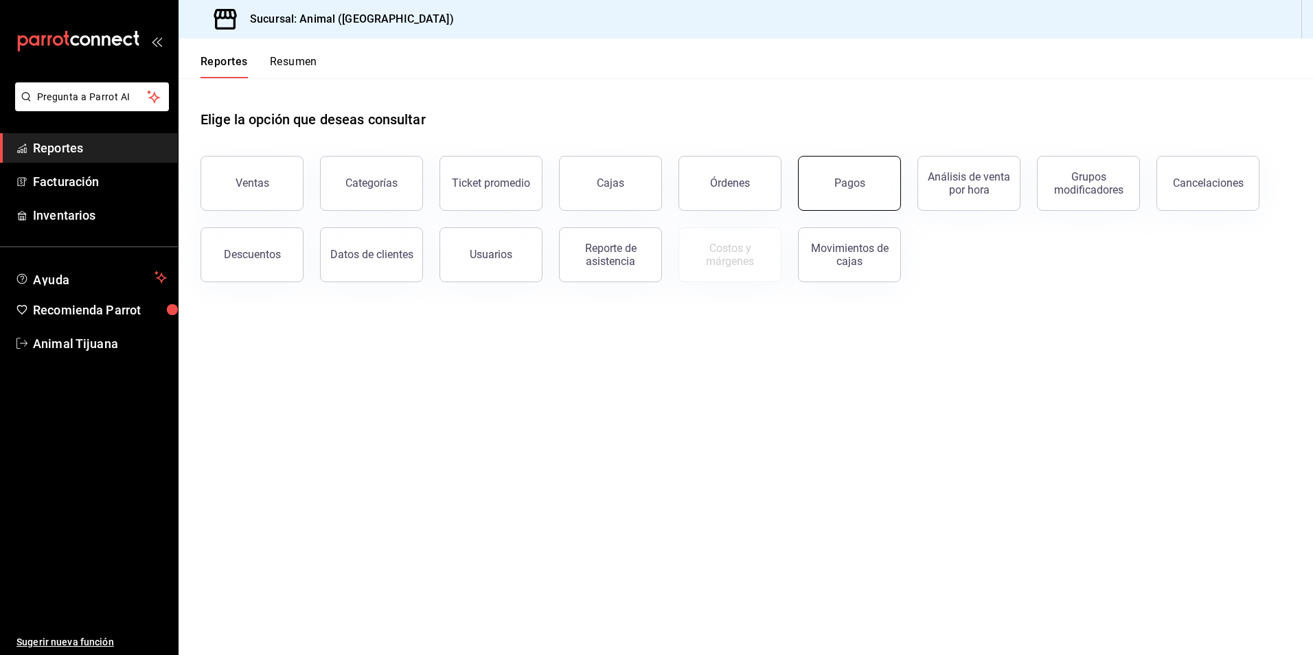
click at [834, 192] on button "Pagos" at bounding box center [849, 183] width 103 height 55
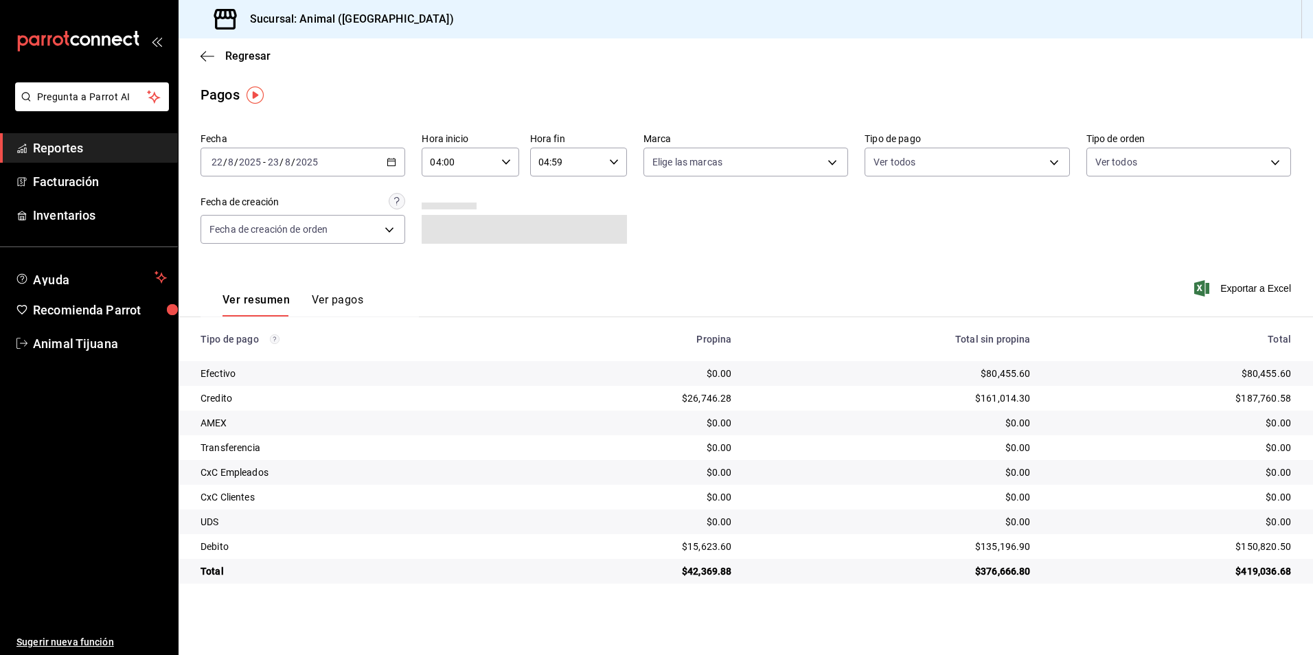
click at [323, 292] on div "Ver resumen Ver pagos" at bounding box center [281, 297] width 163 height 40
click at [352, 305] on button "Ver pagos" at bounding box center [337, 304] width 51 height 23
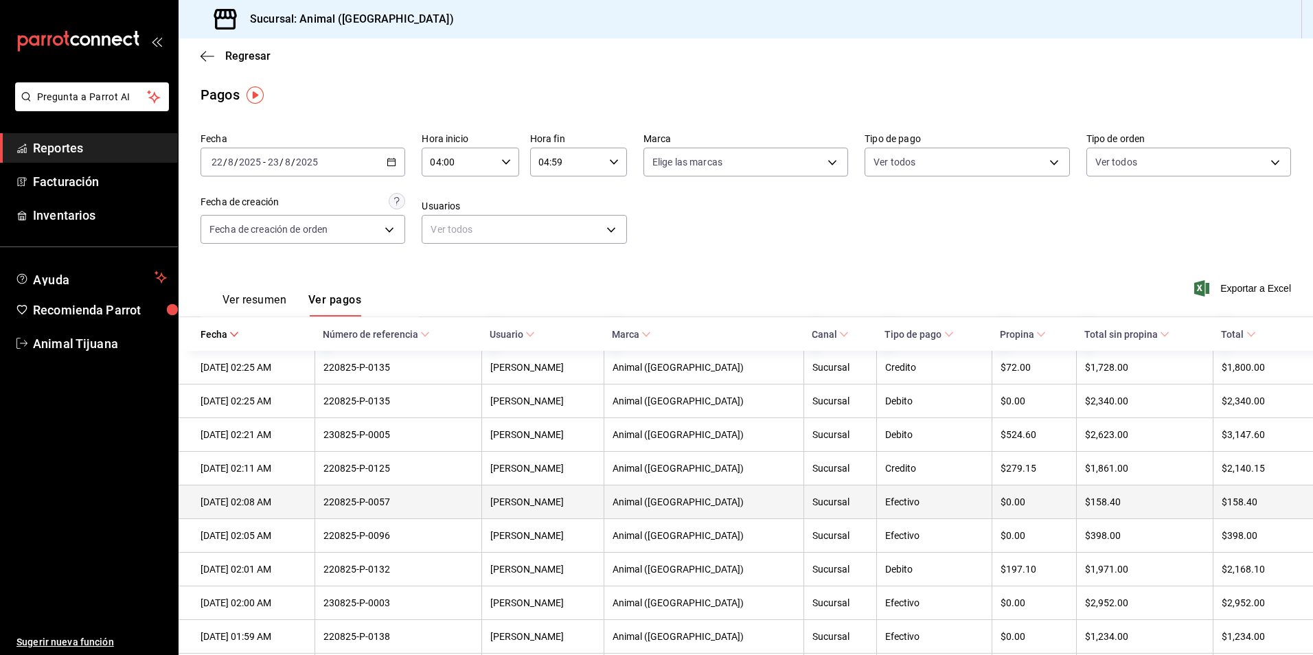
click at [1094, 502] on div "$158.40" at bounding box center [1145, 501] width 120 height 11
click at [402, 499] on div "220825-P-0057" at bounding box center [398, 501] width 150 height 11
click at [356, 506] on div "220825-P-0057" at bounding box center [398, 501] width 150 height 11
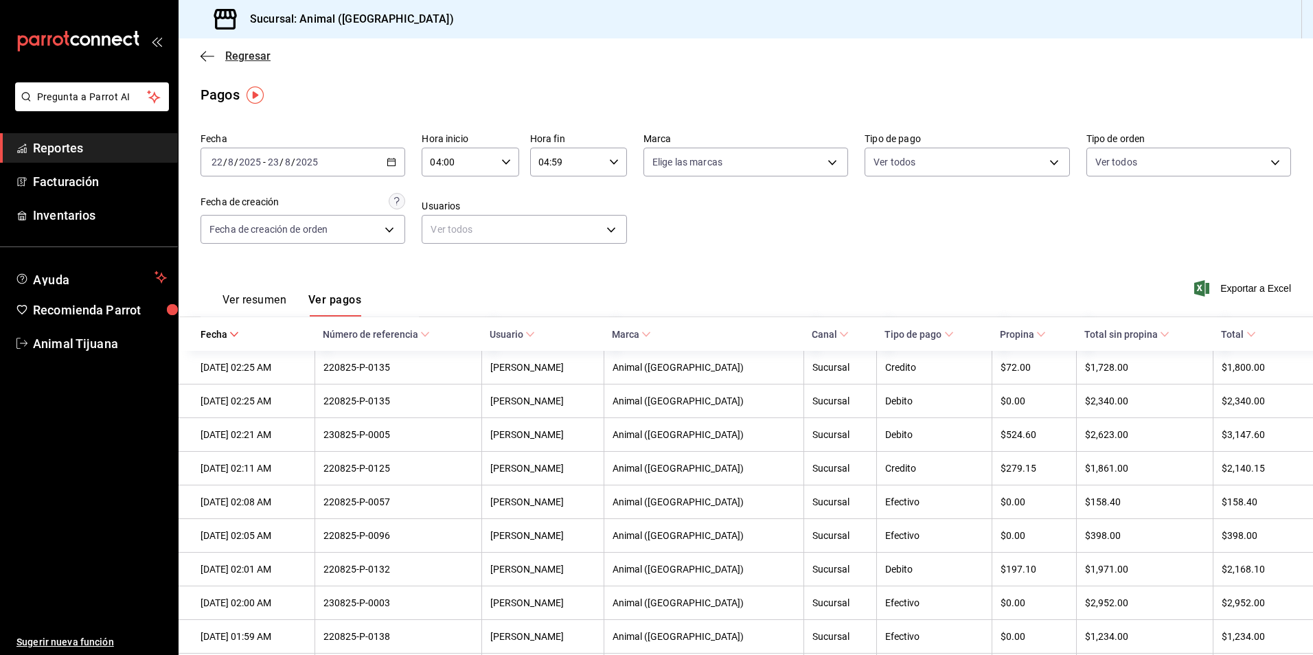
click at [209, 50] on icon "button" at bounding box center [207, 56] width 14 height 12
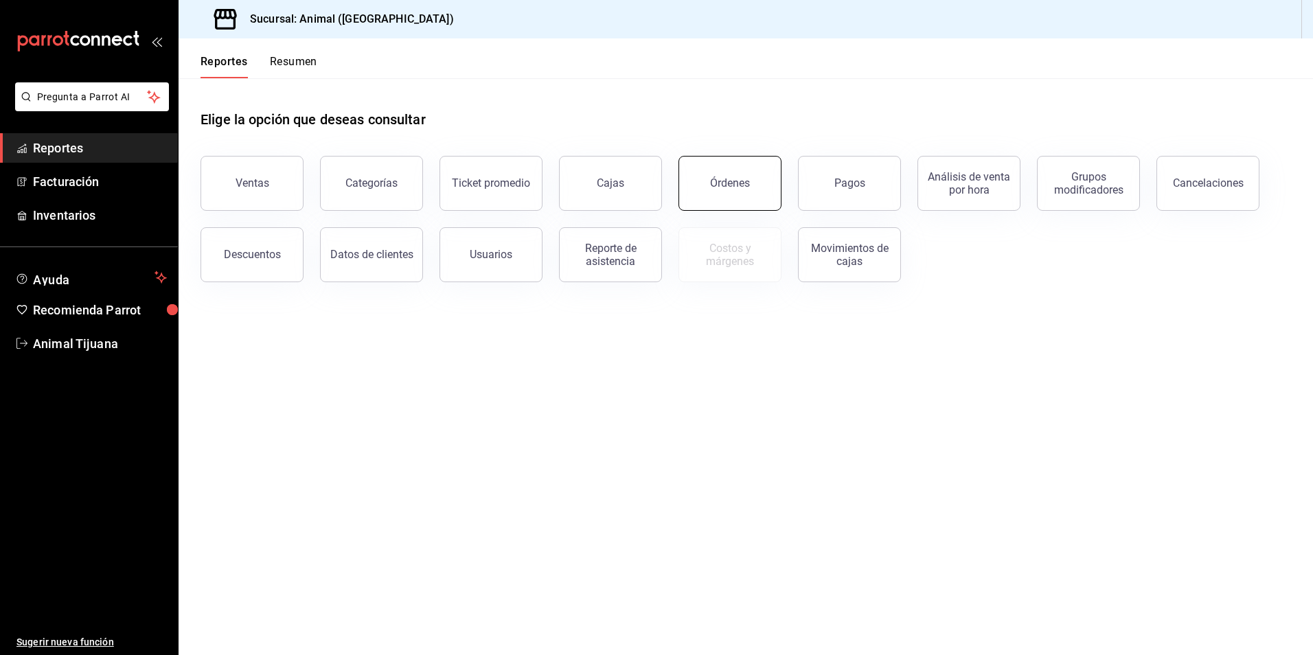
click at [691, 178] on button "Órdenes" at bounding box center [729, 183] width 103 height 55
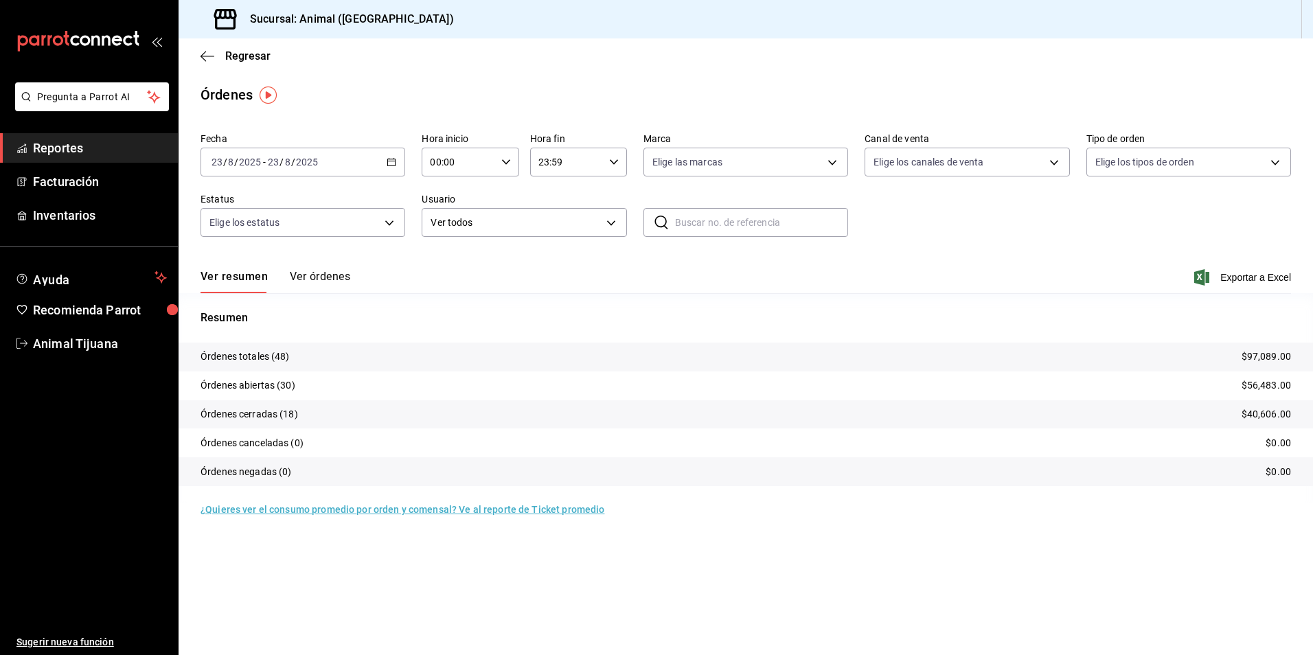
click at [315, 272] on button "Ver órdenes" at bounding box center [320, 281] width 60 height 23
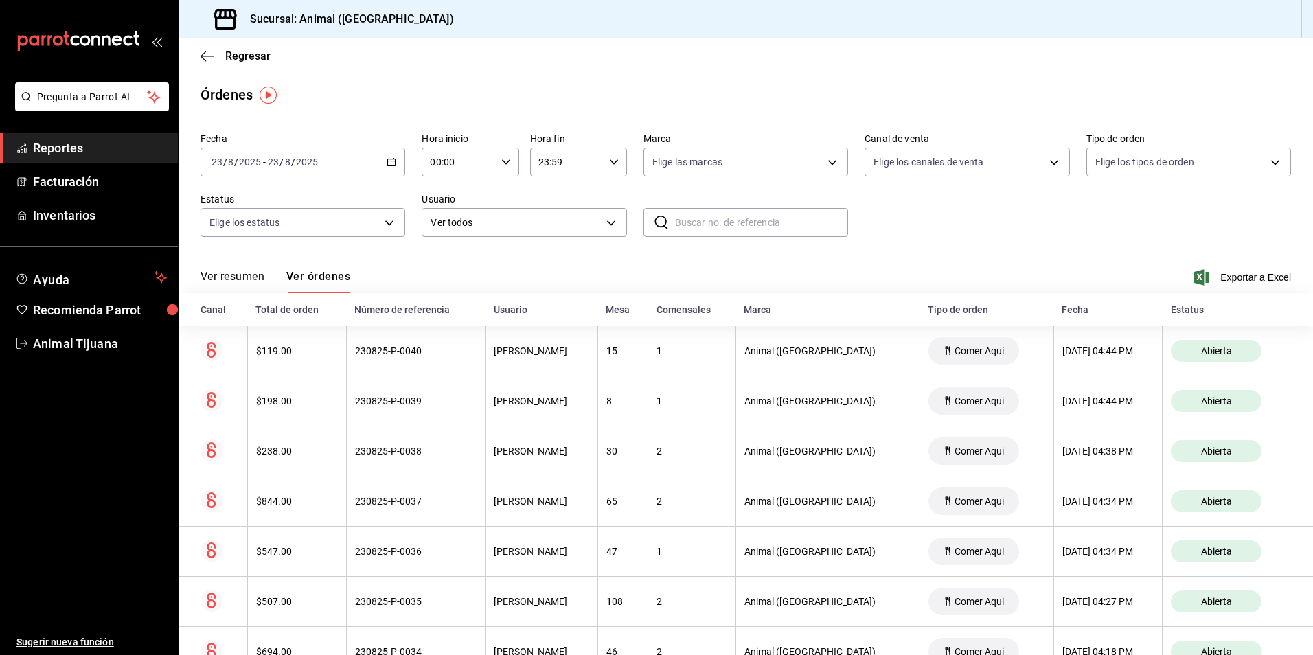
click at [394, 157] on div "[DATE] [DATE] - [DATE] [DATE]" at bounding box center [302, 162] width 205 height 29
click at [302, 358] on span "Rango de fechas" at bounding box center [265, 358] width 106 height 14
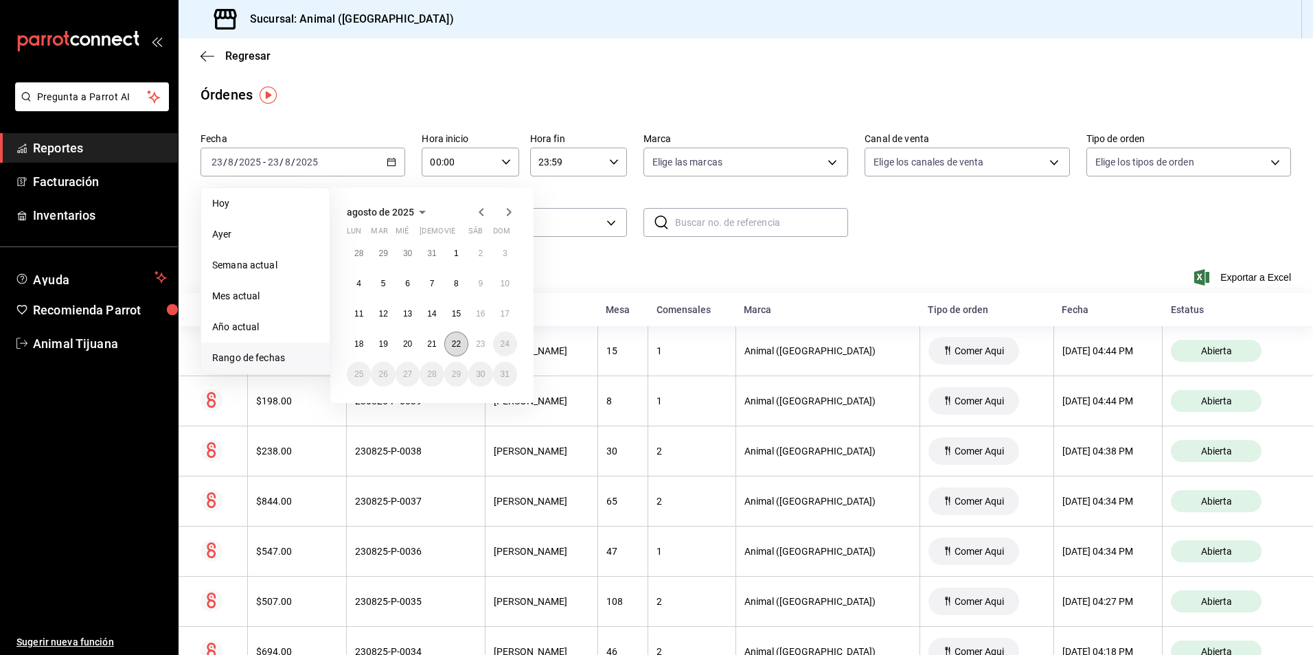
click at [454, 345] on abbr "22" at bounding box center [456, 344] width 9 height 10
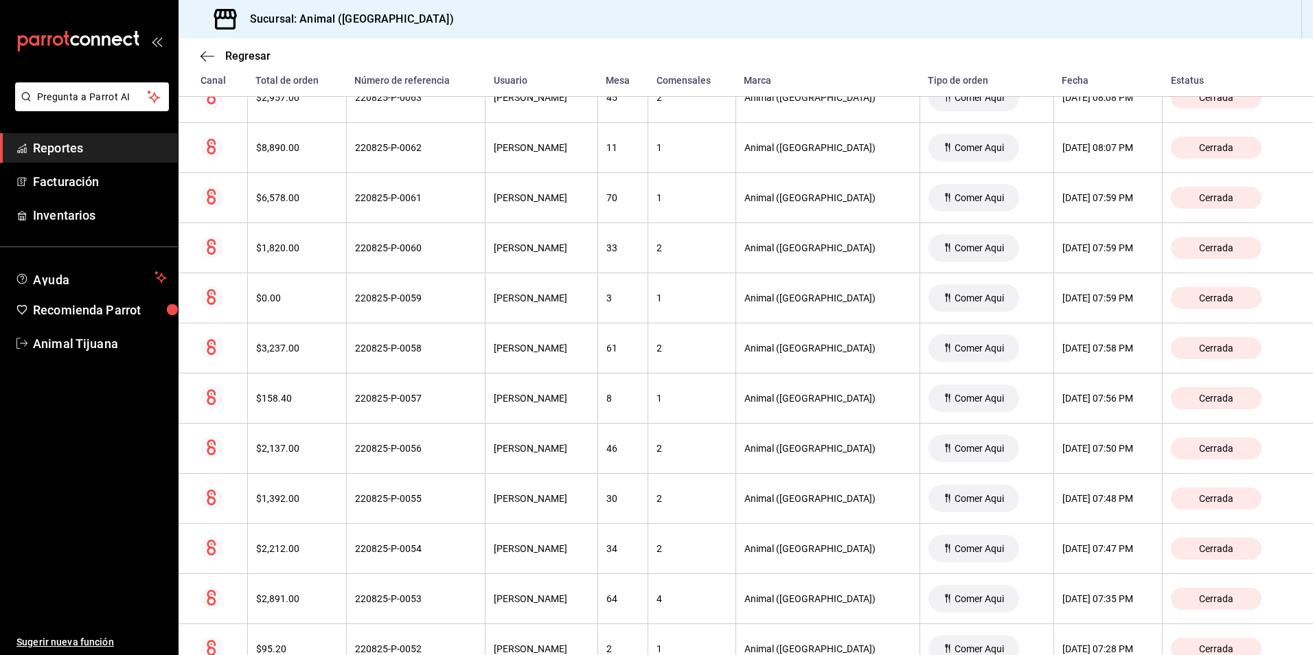
scroll to position [3733, 0]
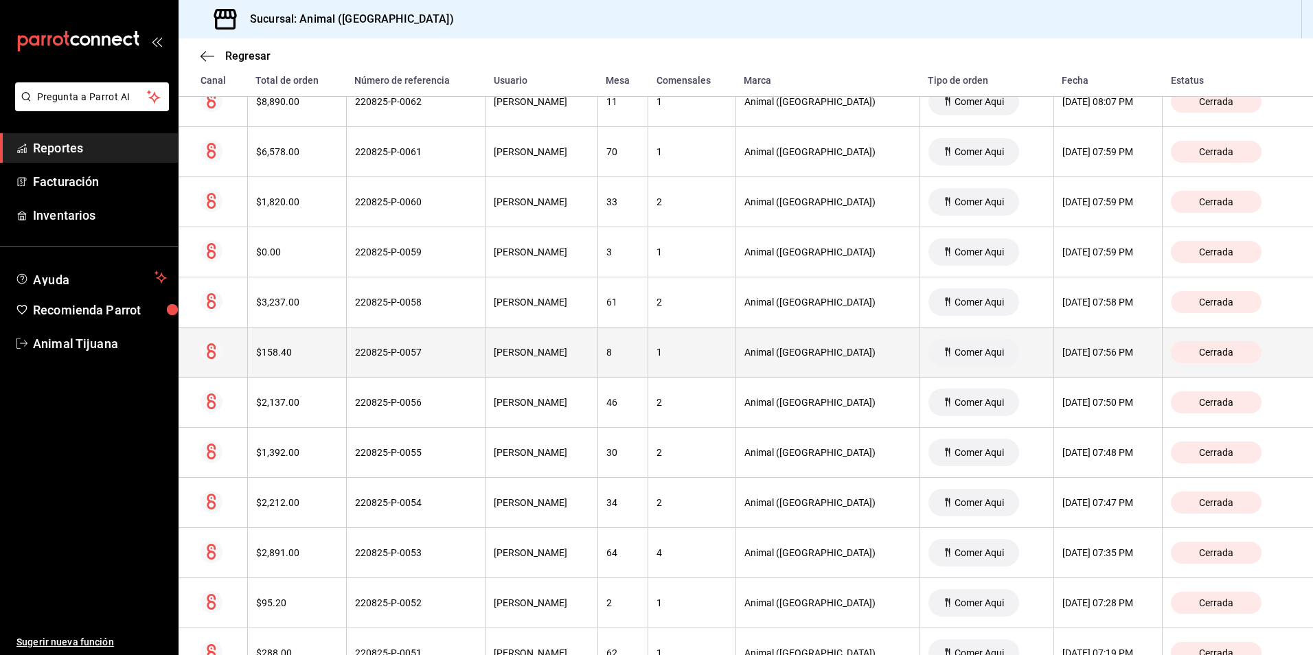
click at [429, 342] on th "220825-P-0057" at bounding box center [415, 352] width 139 height 50
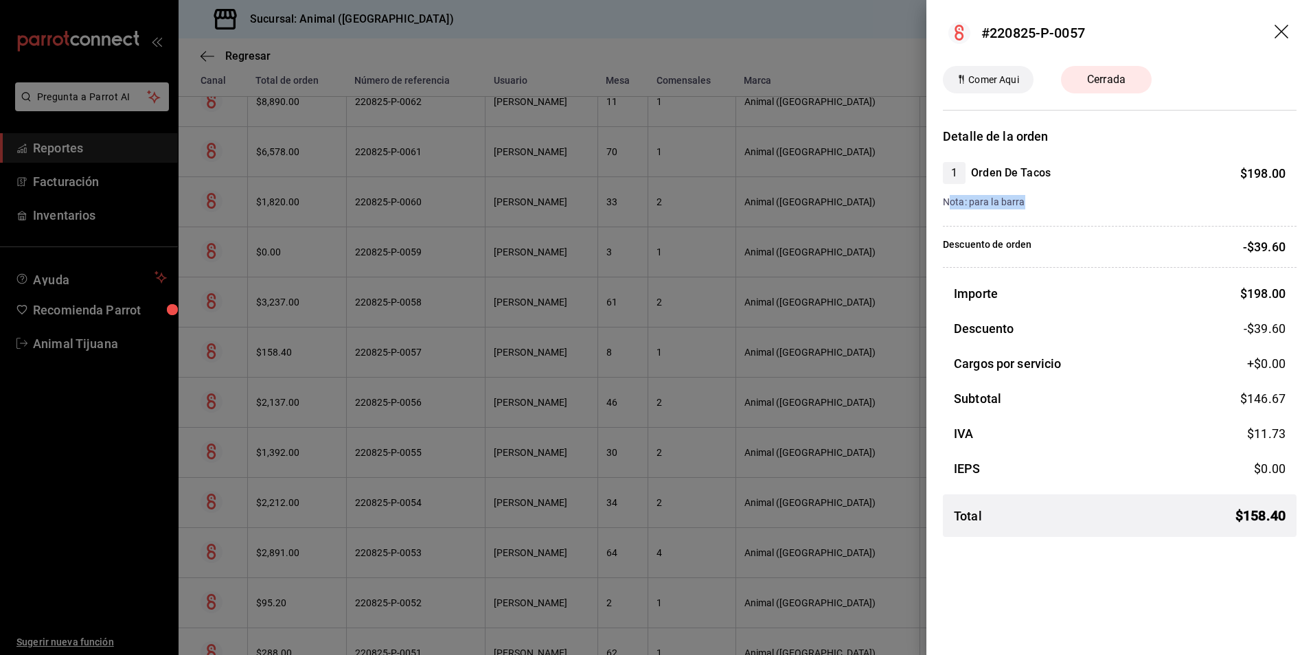
drag, startPoint x: 995, startPoint y: 201, endPoint x: 947, endPoint y: 198, distance: 48.1
click at [947, 198] on div "Nota: para la barra" at bounding box center [1114, 202] width 343 height 14
drag, startPoint x: 947, startPoint y: 198, endPoint x: 1058, endPoint y: 209, distance: 111.8
click at [1058, 209] on div "Detalle de la orden 1 Orden De Tacos $ 198.00 Nota: para la barra Descuento de …" at bounding box center [1120, 337] width 354 height 421
click at [525, 403] on div at bounding box center [656, 327] width 1313 height 655
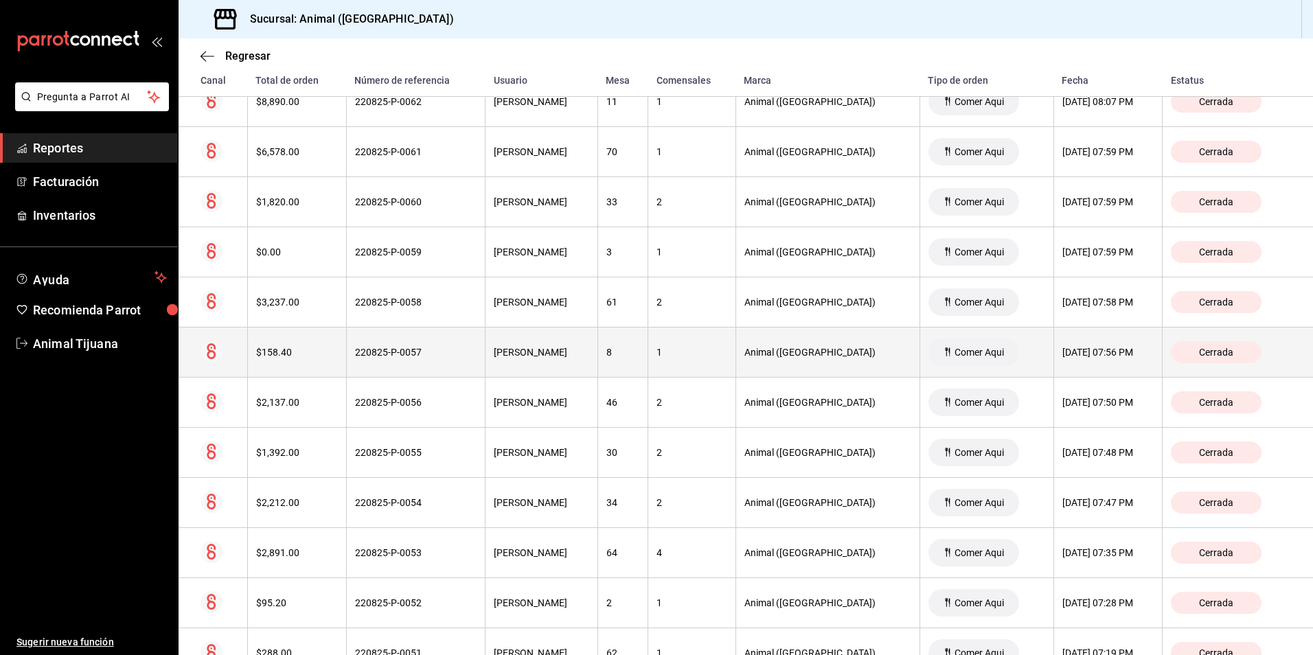
click at [528, 337] on th "[PERSON_NAME]" at bounding box center [541, 352] width 113 height 50
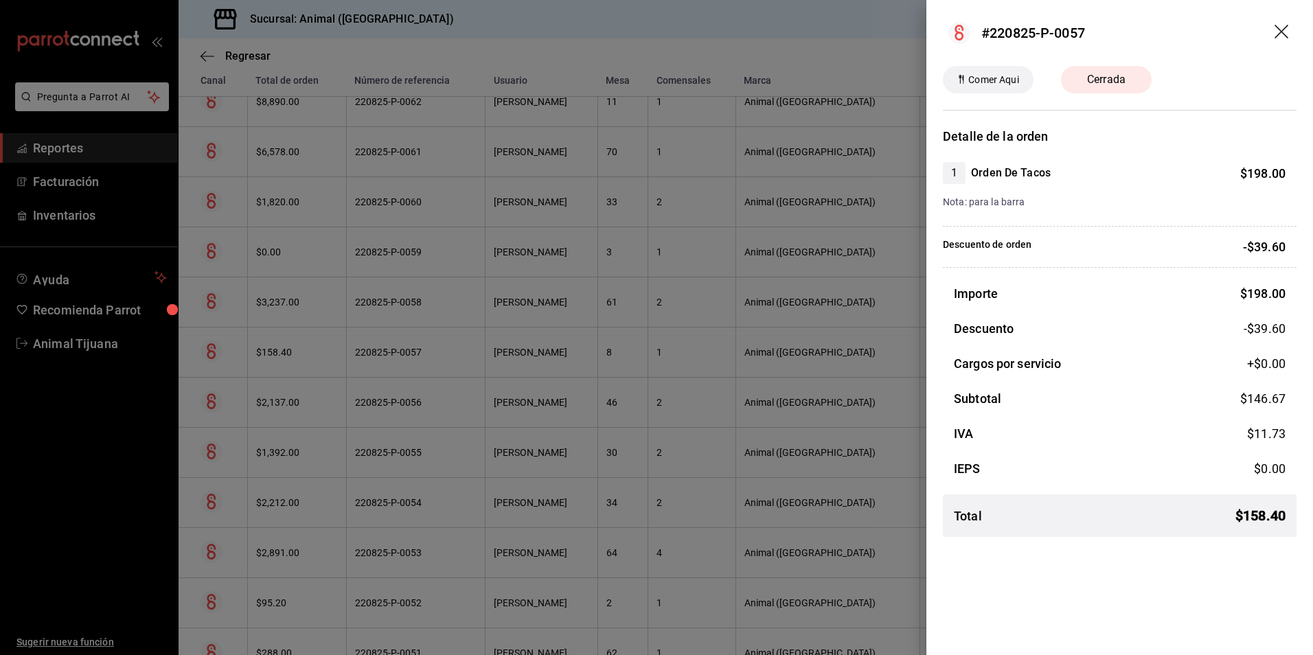
click at [1117, 205] on div "Nota: para la barra" at bounding box center [1114, 202] width 343 height 14
click at [1112, 284] on div "Importe $ 198.00" at bounding box center [1120, 293] width 354 height 19
click at [958, 113] on div "Comer Aqui Cerrada Detalle de la orden 1 Orden De Tacos $ 198.00 Nota: para la …" at bounding box center [1119, 307] width 387 height 482
click at [936, 115] on div "Comer Aqui Cerrada Detalle de la orden 1 Orden De Tacos $ 198.00 Nota: para la …" at bounding box center [1119, 307] width 387 height 482
click at [615, 521] on div at bounding box center [656, 327] width 1313 height 655
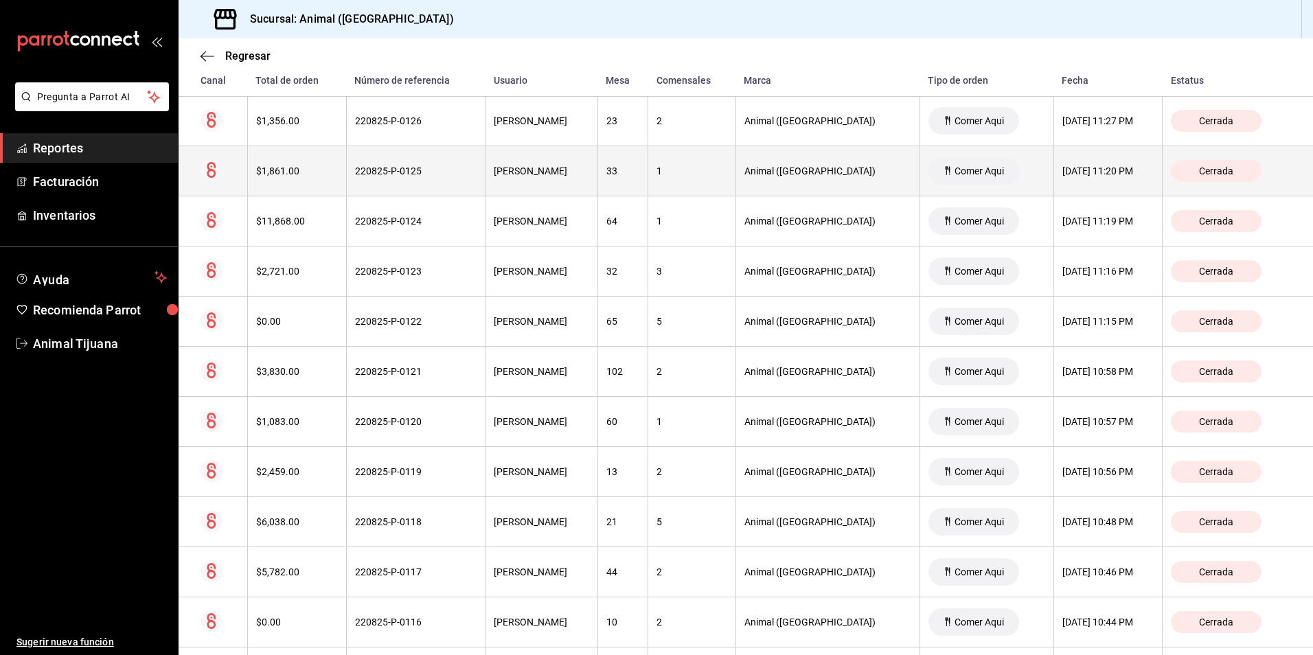
scroll to position [0, 0]
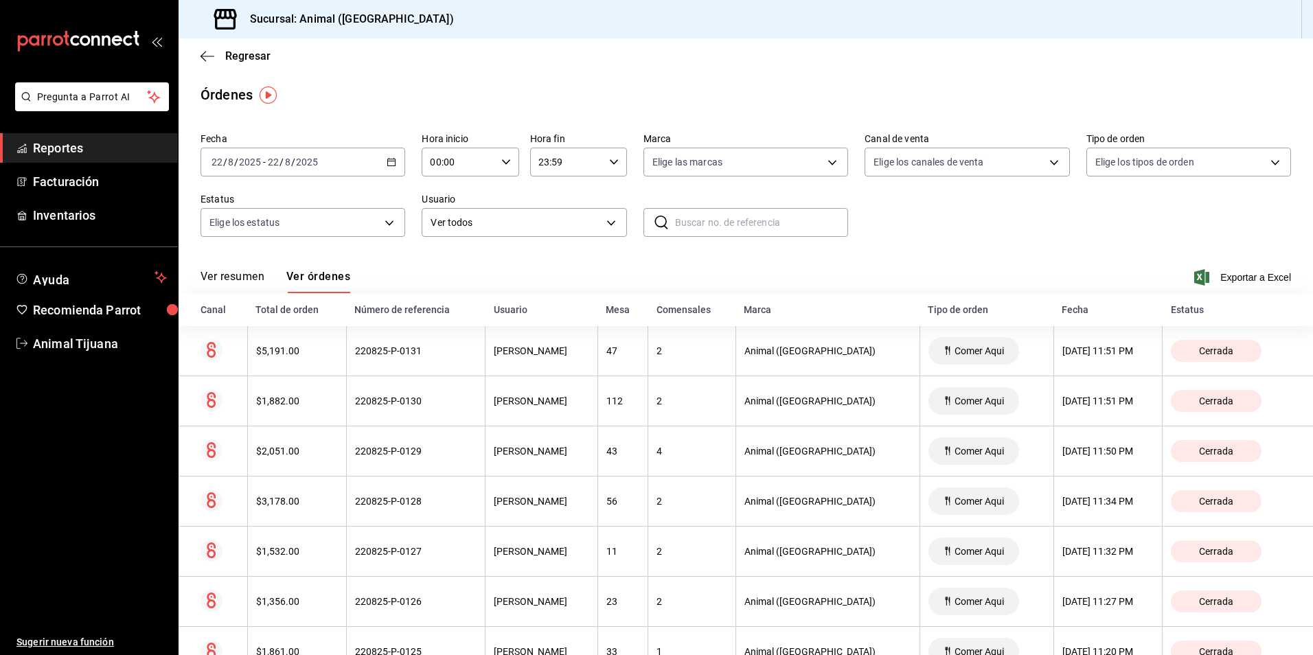
drag, startPoint x: 62, startPoint y: 143, endPoint x: 74, endPoint y: 130, distance: 17.0
click at [64, 143] on span "Reportes" at bounding box center [100, 148] width 134 height 19
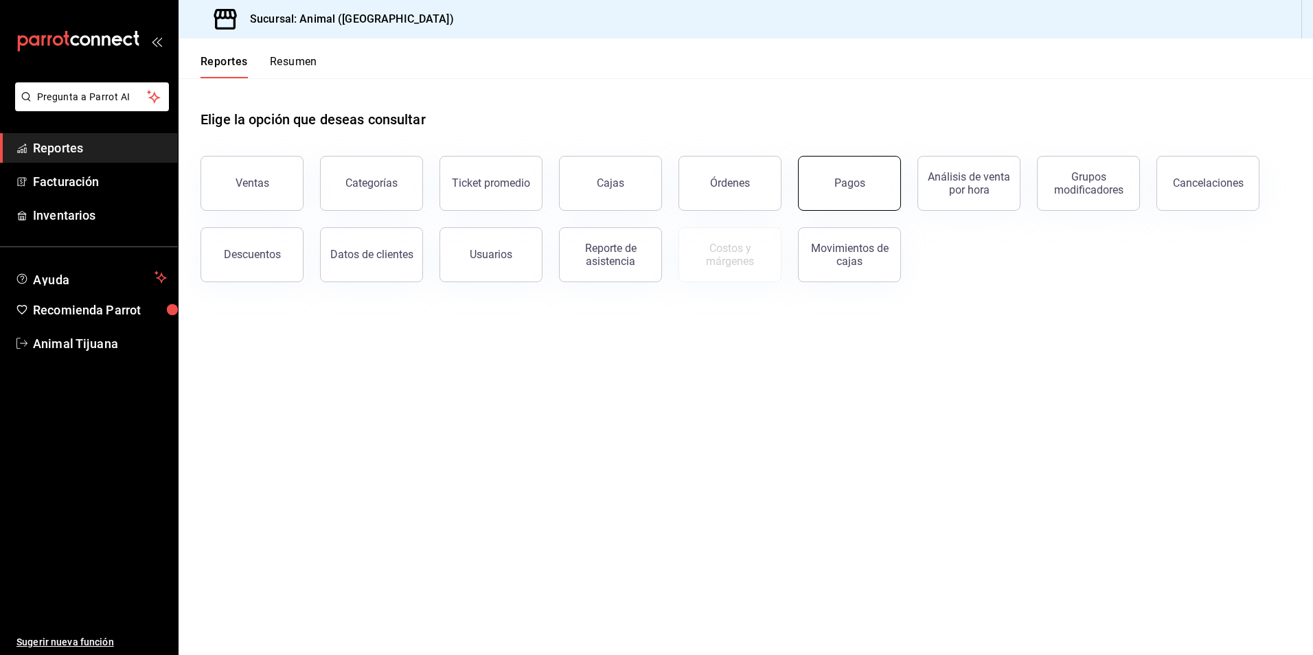
click at [875, 209] on div "Pagos" at bounding box center [840, 174] width 119 height 71
click at [846, 170] on button "Pagos" at bounding box center [849, 183] width 103 height 55
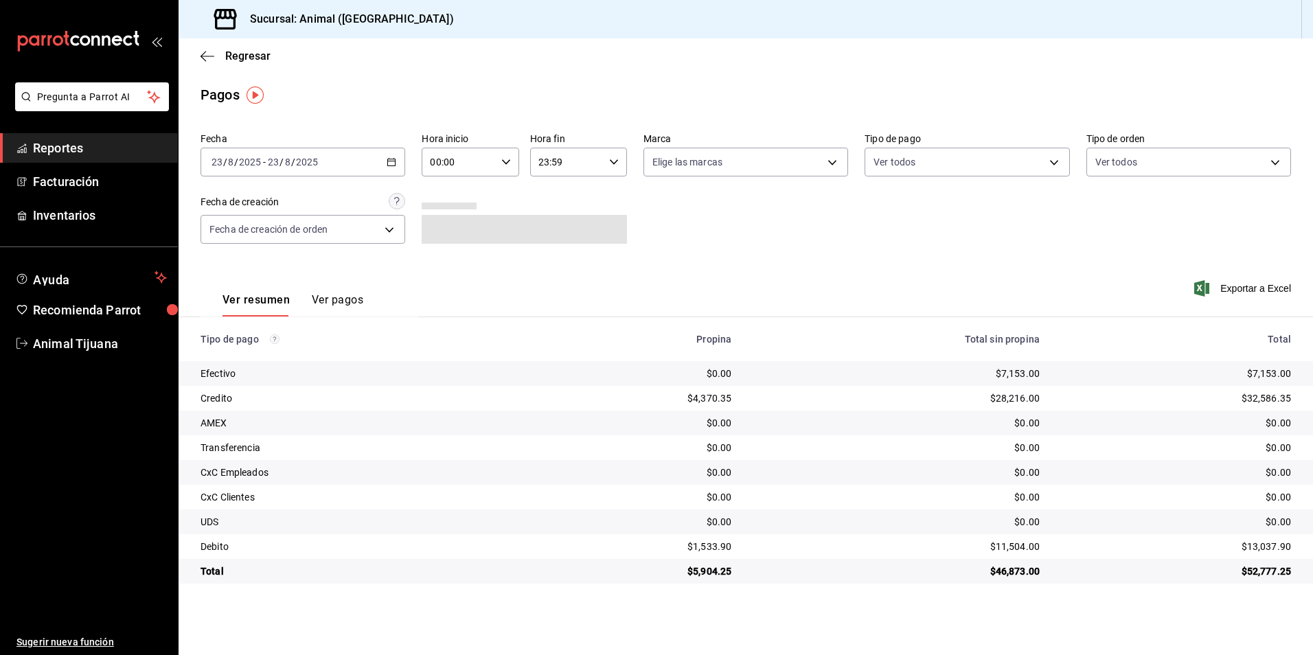
click at [482, 163] on input "00:00" at bounding box center [458, 161] width 73 height 27
click at [444, 271] on button "04" at bounding box center [445, 259] width 43 height 27
type input "04:00"
click at [693, 204] on div at bounding box center [656, 327] width 1313 height 655
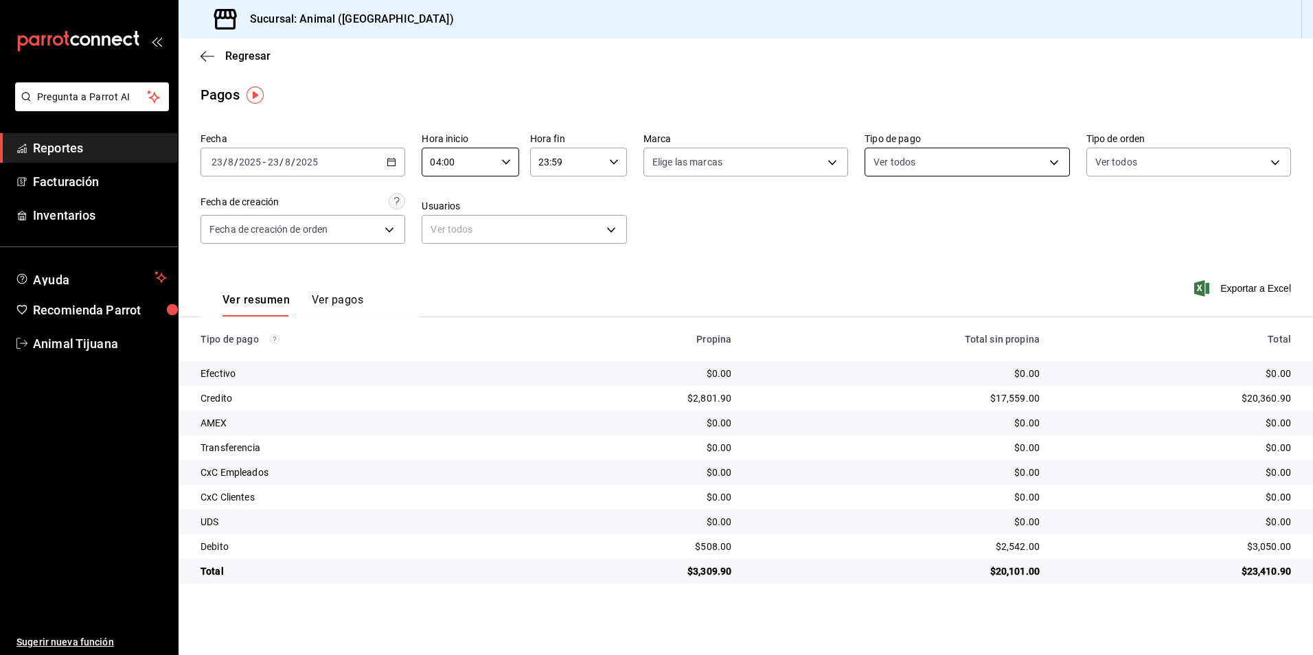
click at [917, 165] on body "Pregunta a Parrot AI Reportes Facturación Inventarios Ayuda Recomienda Parrot A…" at bounding box center [656, 327] width 1313 height 655
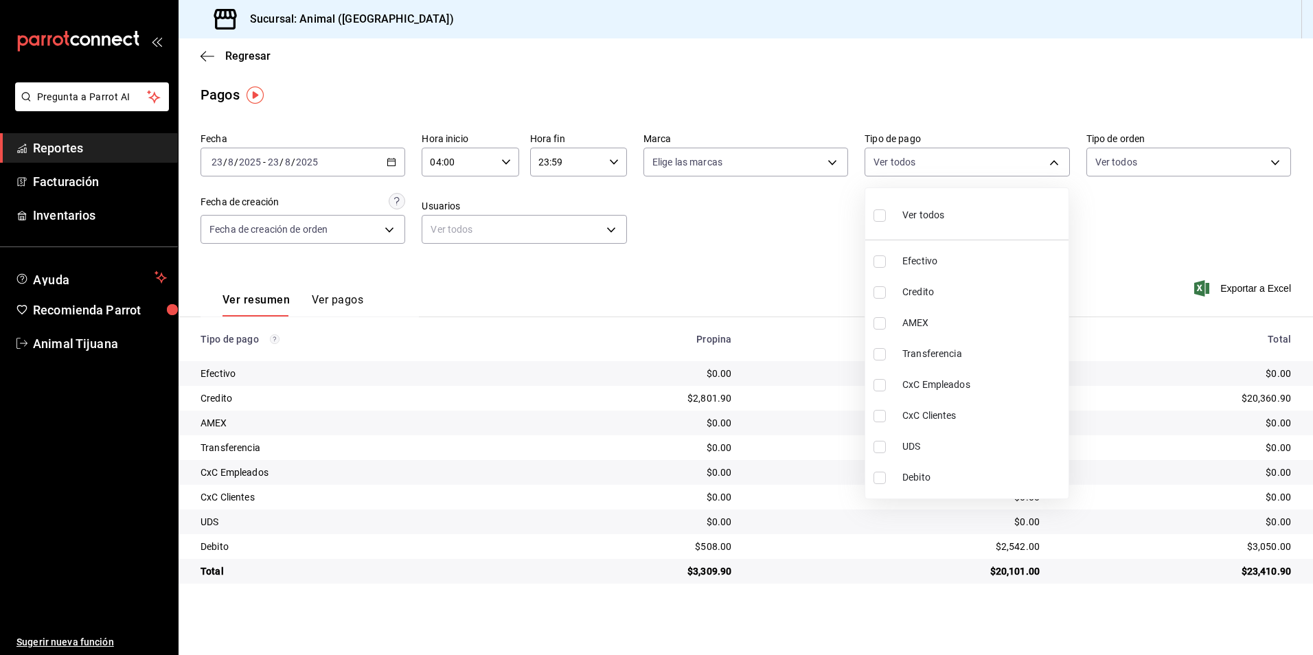
click at [945, 308] on li "AMEX" at bounding box center [966, 323] width 203 height 31
type input "53567cc0-287b-4684-a95f-f29da77b8aee"
checkbox input "true"
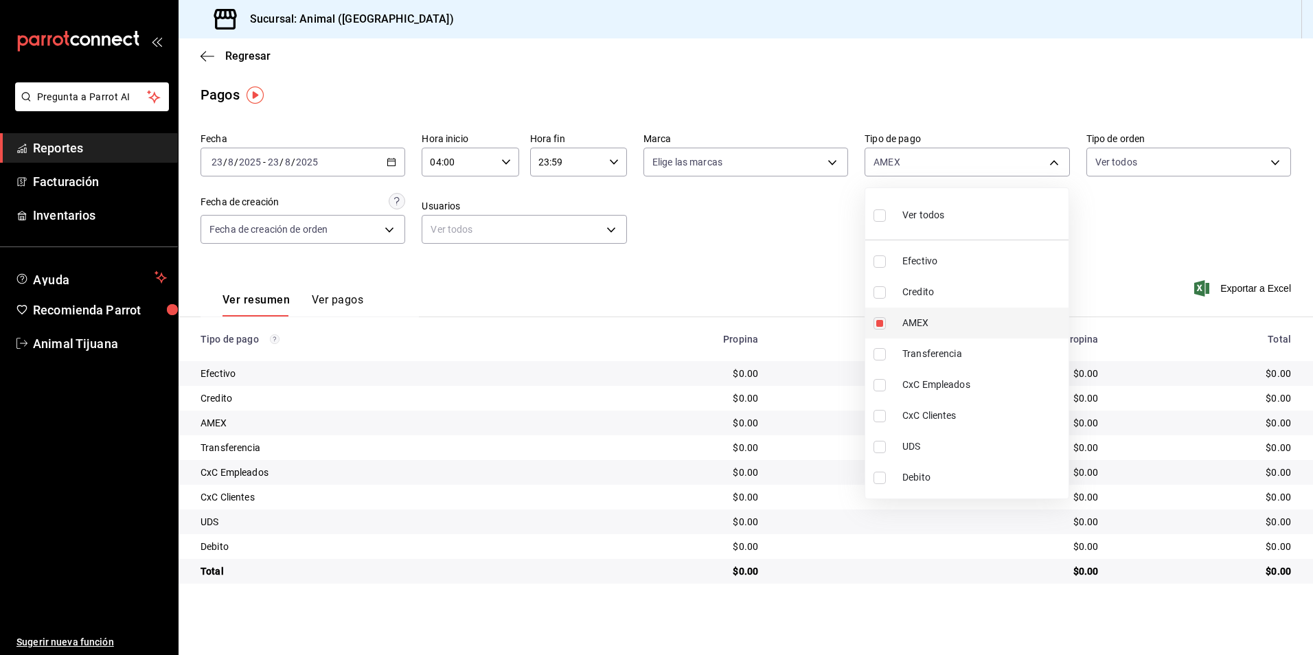
click at [945, 314] on li "AMEX" at bounding box center [966, 323] width 203 height 31
checkbox input "false"
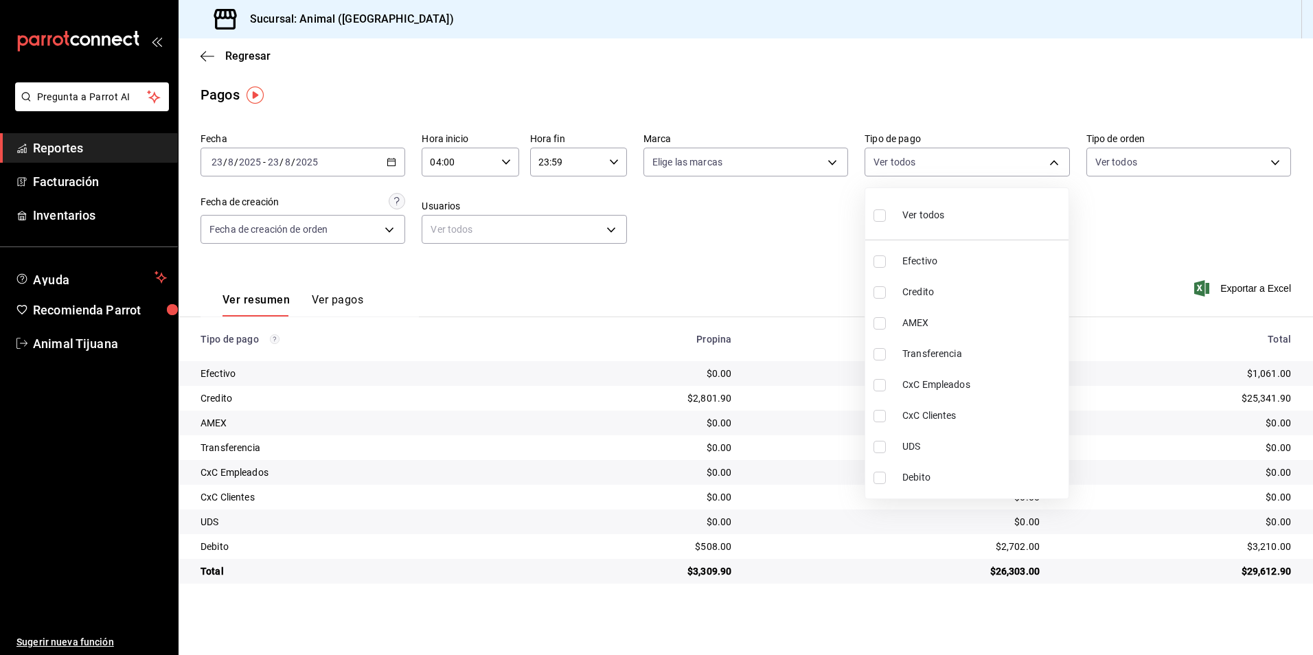
click at [945, 303] on li "Credito" at bounding box center [966, 292] width 203 height 31
type input "235ce608-f464-428a-9a71-314f665367d1"
checkbox input "true"
click at [936, 481] on span "Debito" at bounding box center [982, 477] width 161 height 14
type input "235ce608-f464-428a-9a71-314f665367d1,c7b29183-a811-4137-9cfa-21a61cd2bc4a"
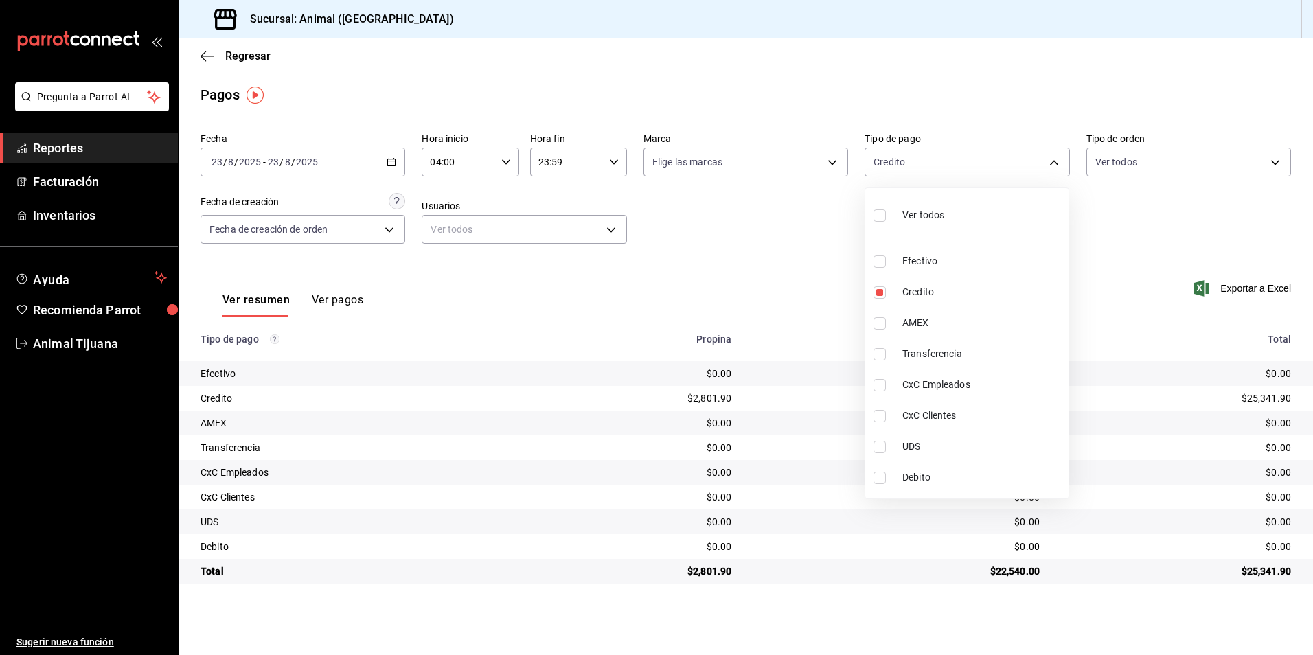
checkbox input "true"
click at [1149, 592] on div at bounding box center [656, 327] width 1313 height 655
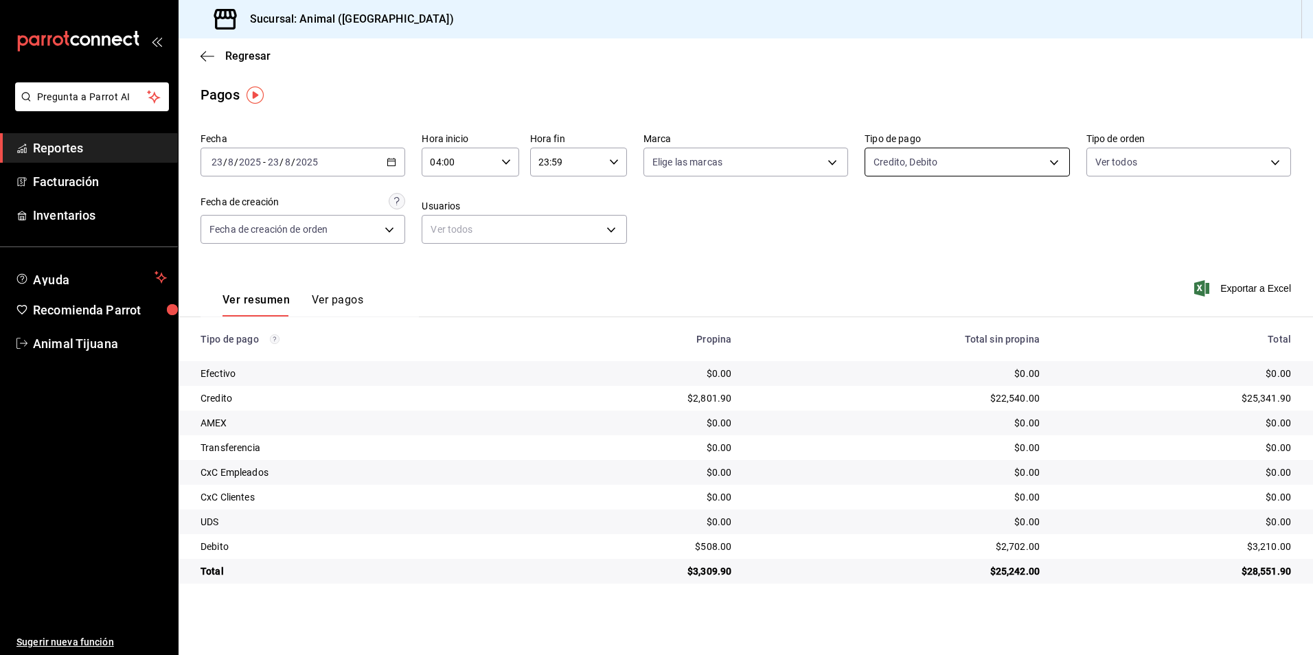
click at [946, 161] on body "Pregunta a Parrot AI Reportes Facturación Inventarios Ayuda Recomienda Parrot A…" at bounding box center [656, 327] width 1313 height 655
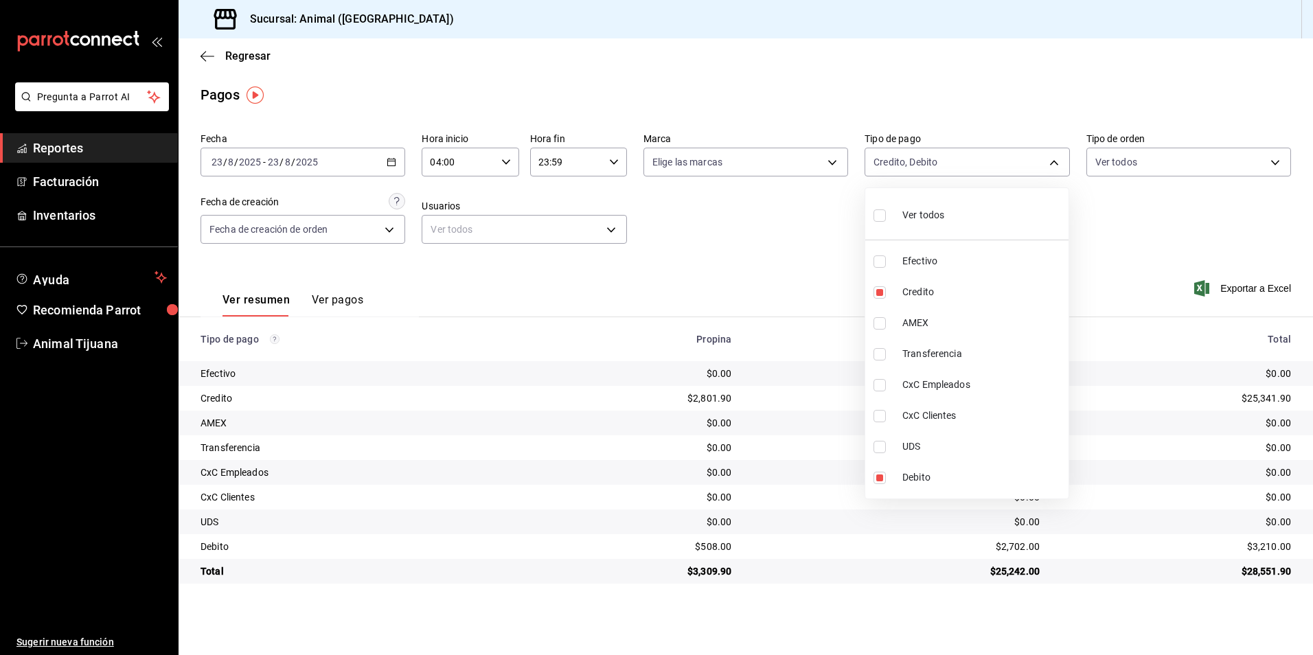
click at [929, 219] on span "Ver todos" at bounding box center [923, 215] width 42 height 14
type input "b84c62b8-b02c-4970-ab2e-e166616419f2,235ce608-f464-428a-9a71-314f665367d1,53567…"
checkbox input "true"
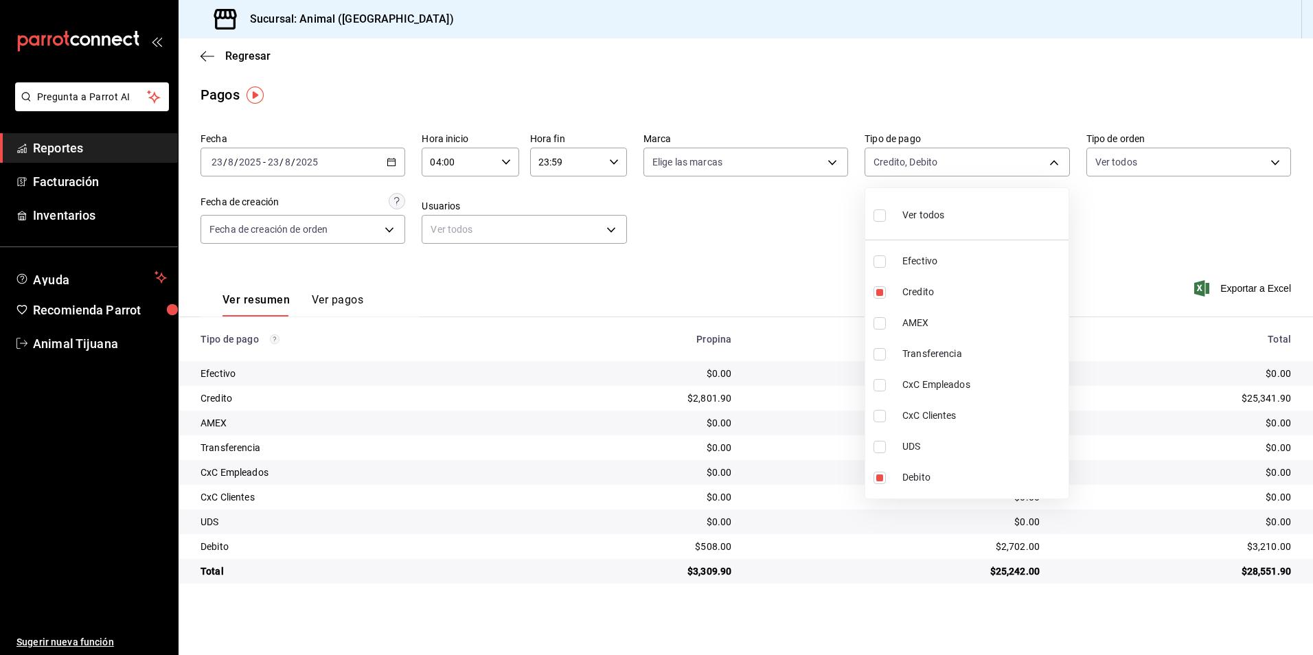
checkbox input "true"
click at [929, 219] on span "Ver todos" at bounding box center [923, 215] width 42 height 14
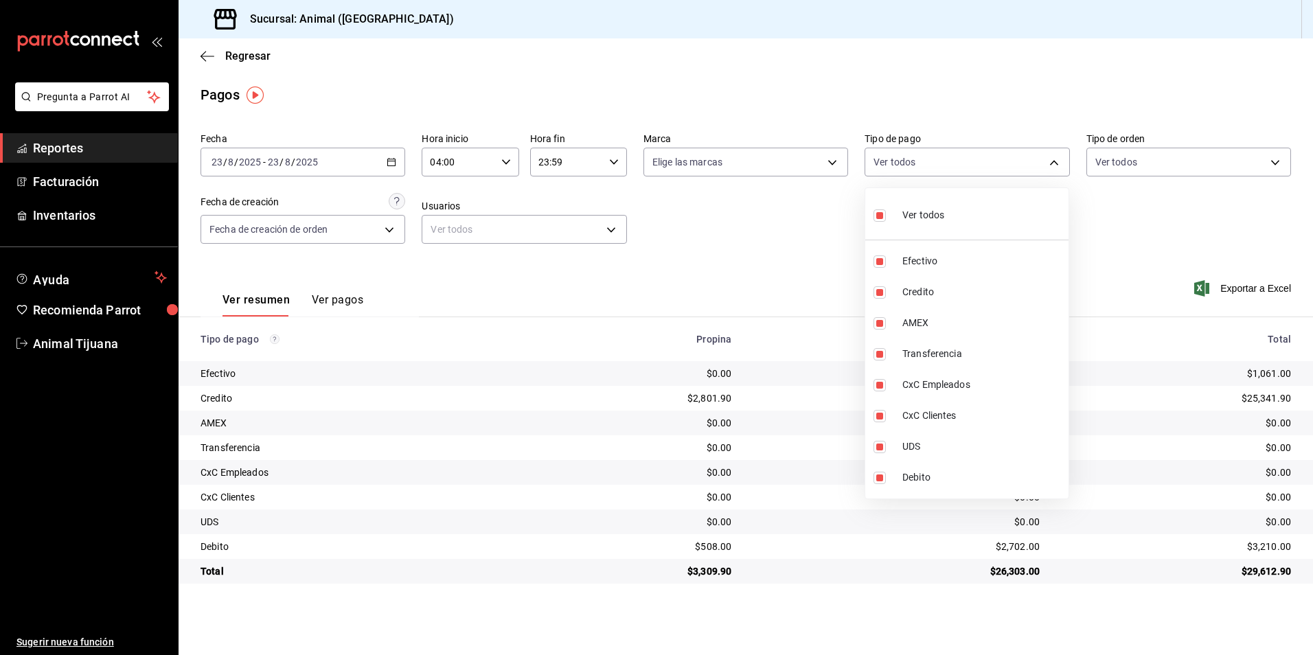
checkbox input "false"
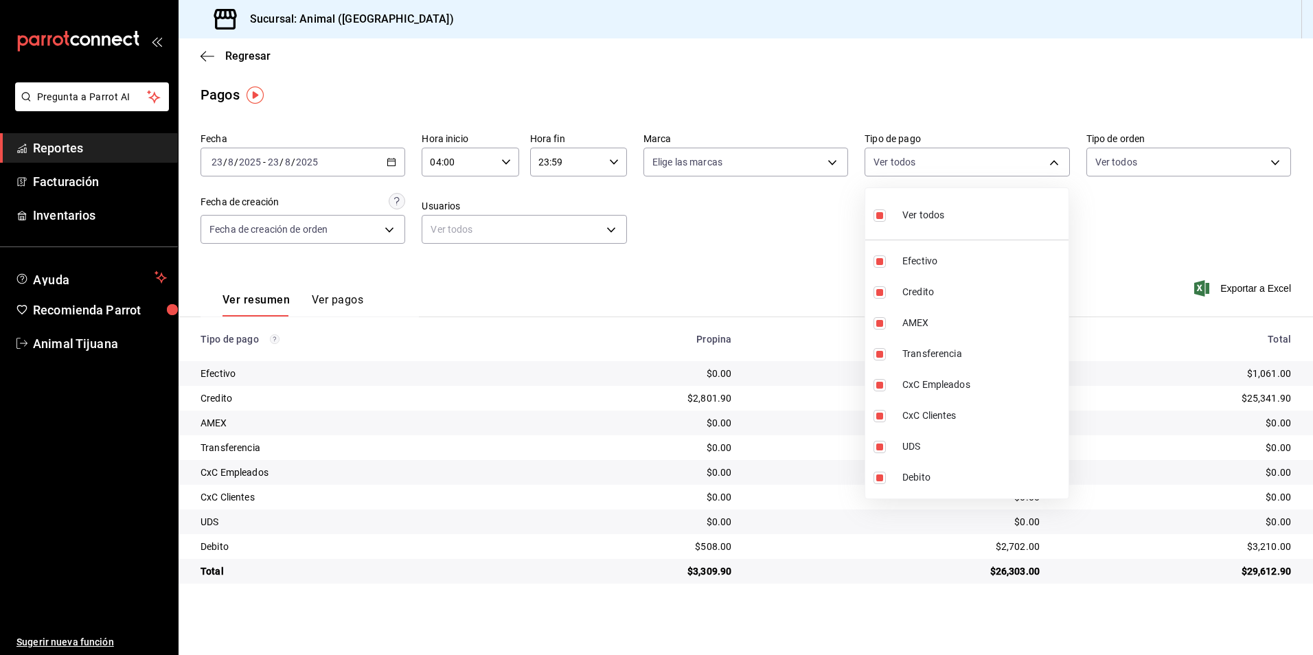
checkbox input "false"
click at [758, 273] on div at bounding box center [656, 327] width 1313 height 655
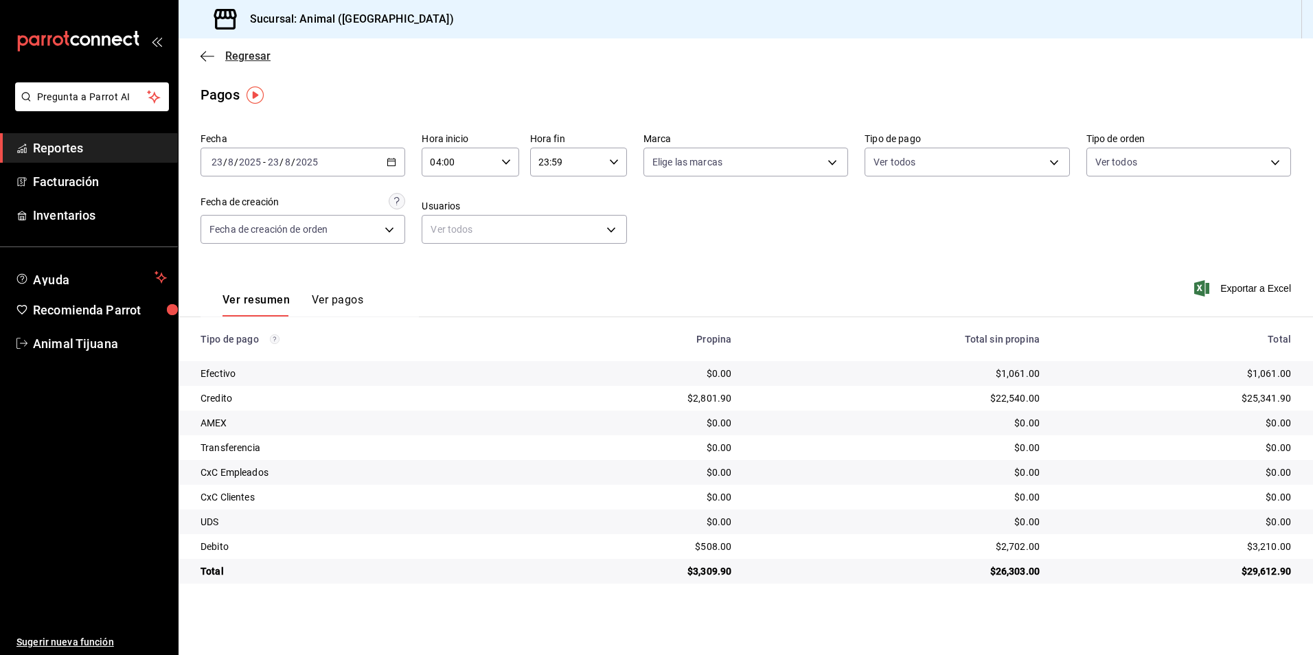
click at [214, 51] on span "Regresar" at bounding box center [235, 55] width 70 height 13
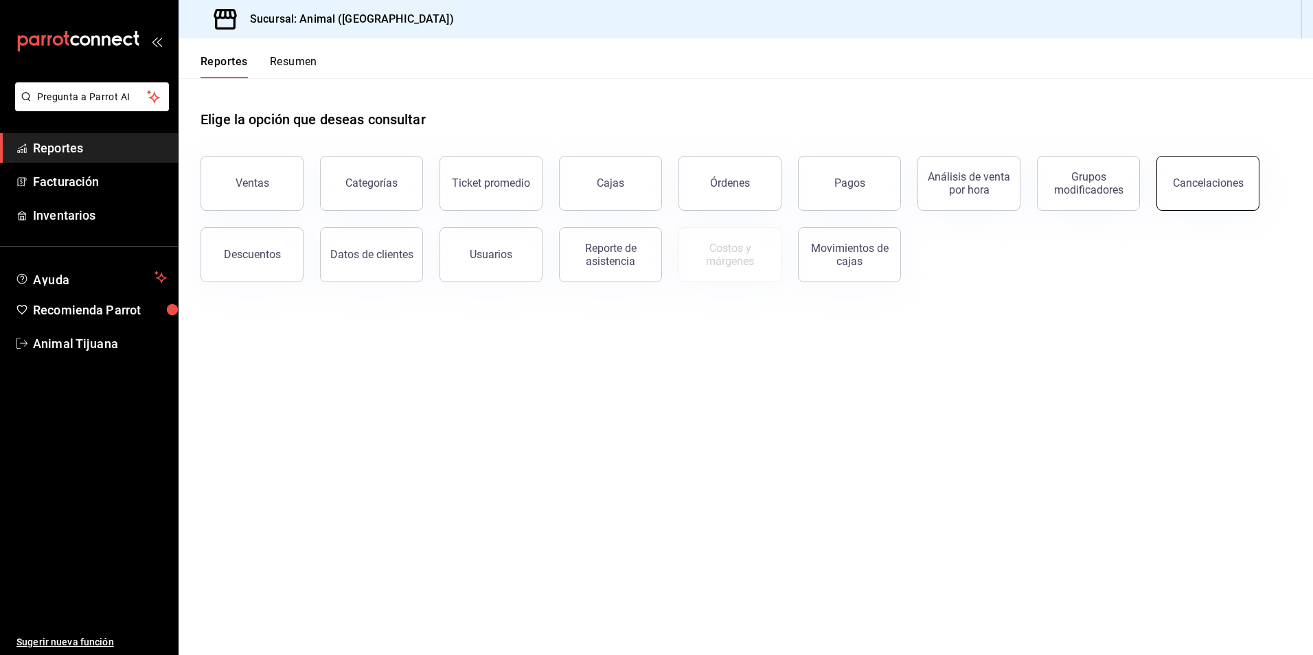
click at [1200, 173] on button "Cancelaciones" at bounding box center [1207, 183] width 103 height 55
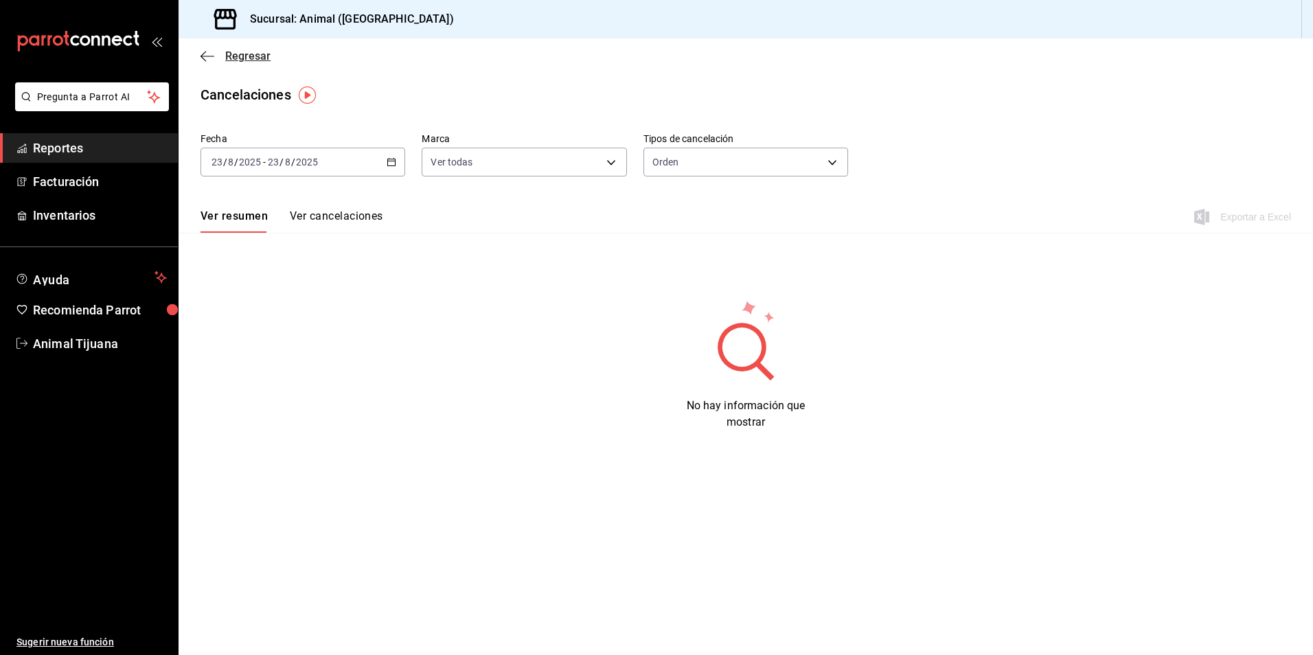
click at [206, 56] on icon "button" at bounding box center [207, 56] width 14 height 1
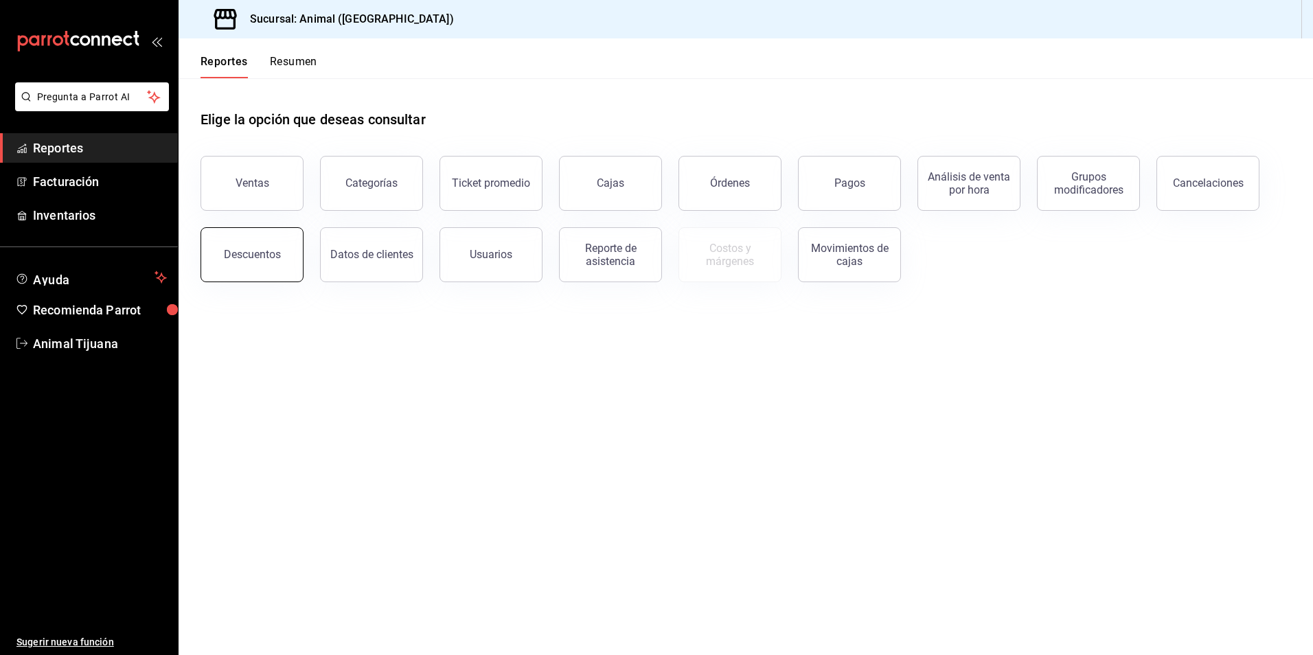
click at [272, 260] on div "Descuentos" at bounding box center [252, 254] width 57 height 13
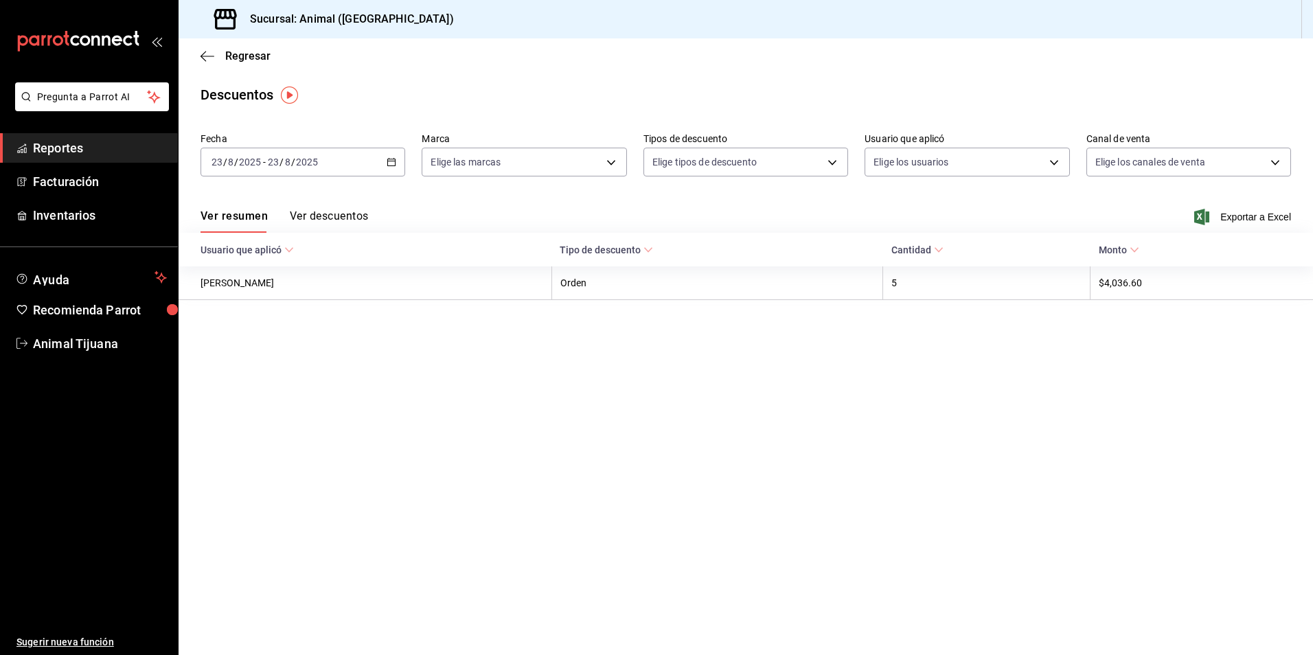
click at [330, 203] on div "Ver resumen Ver descuentos Exportar a Excel" at bounding box center [746, 213] width 1134 height 40
click at [328, 220] on button "Ver descuentos" at bounding box center [329, 220] width 78 height 23
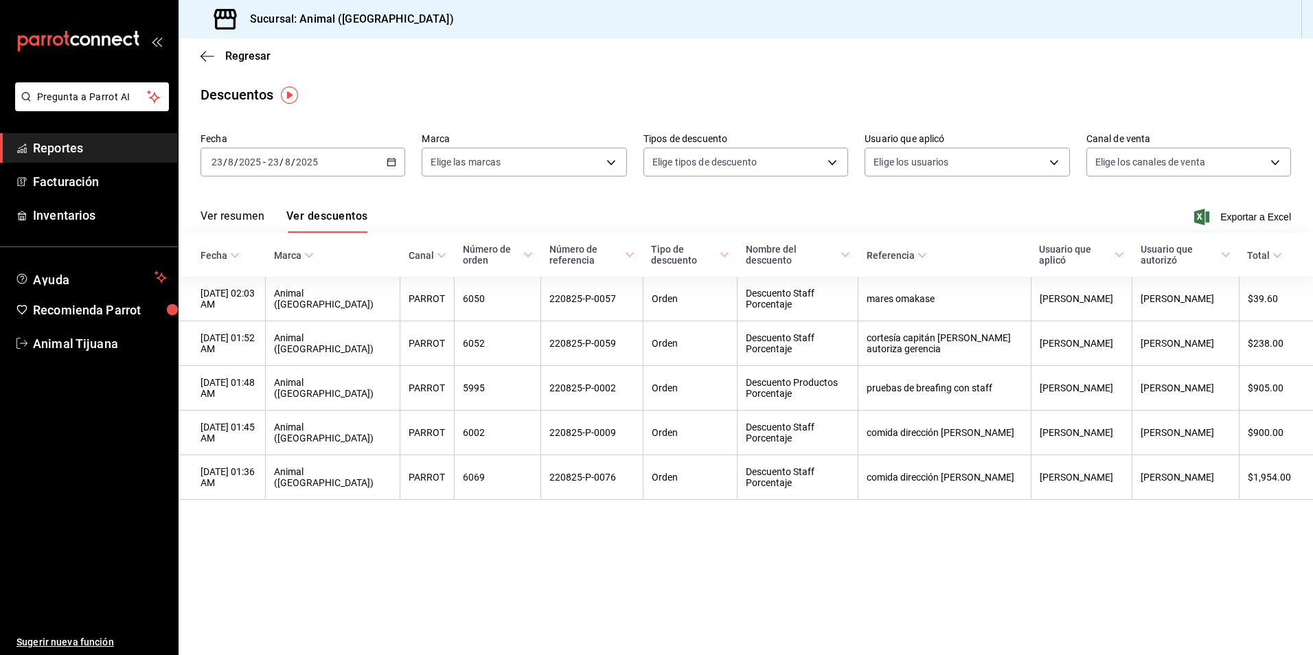
click at [389, 168] on div "[DATE] [DATE] - [DATE] [DATE]" at bounding box center [302, 162] width 205 height 29
click at [272, 358] on span "Rango de fechas" at bounding box center [265, 358] width 106 height 14
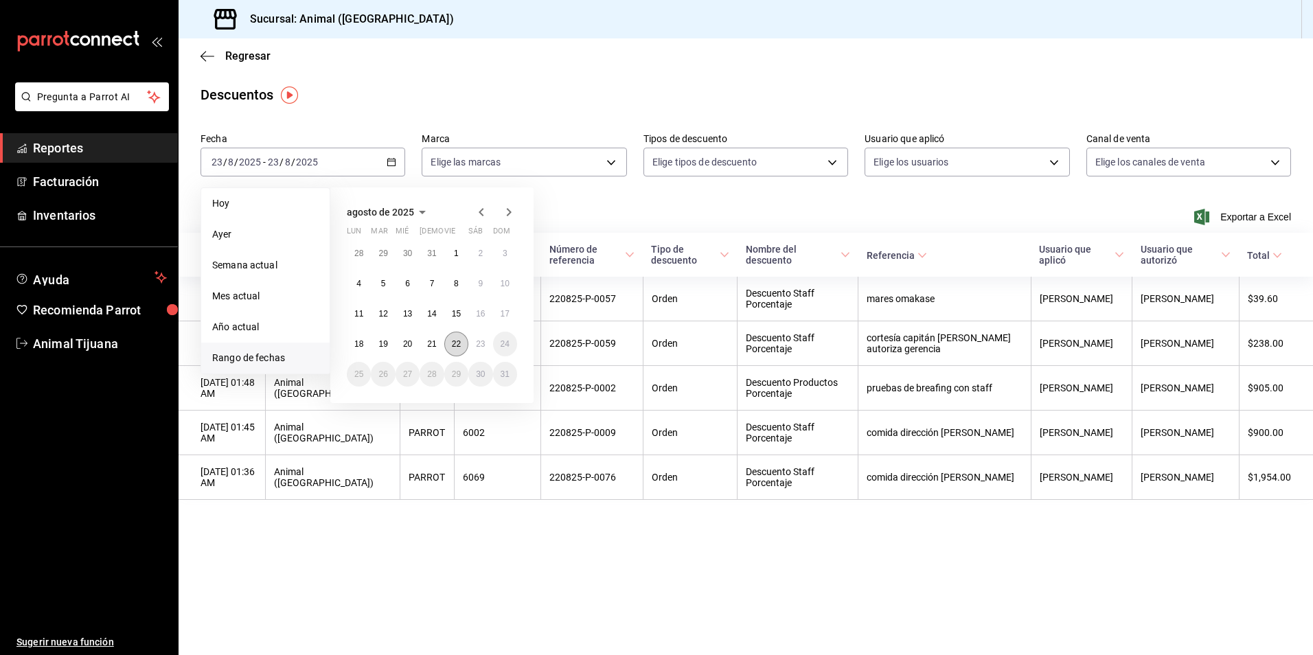
click at [461, 347] on button "22" at bounding box center [456, 344] width 24 height 25
click at [479, 347] on abbr "23" at bounding box center [480, 344] width 9 height 10
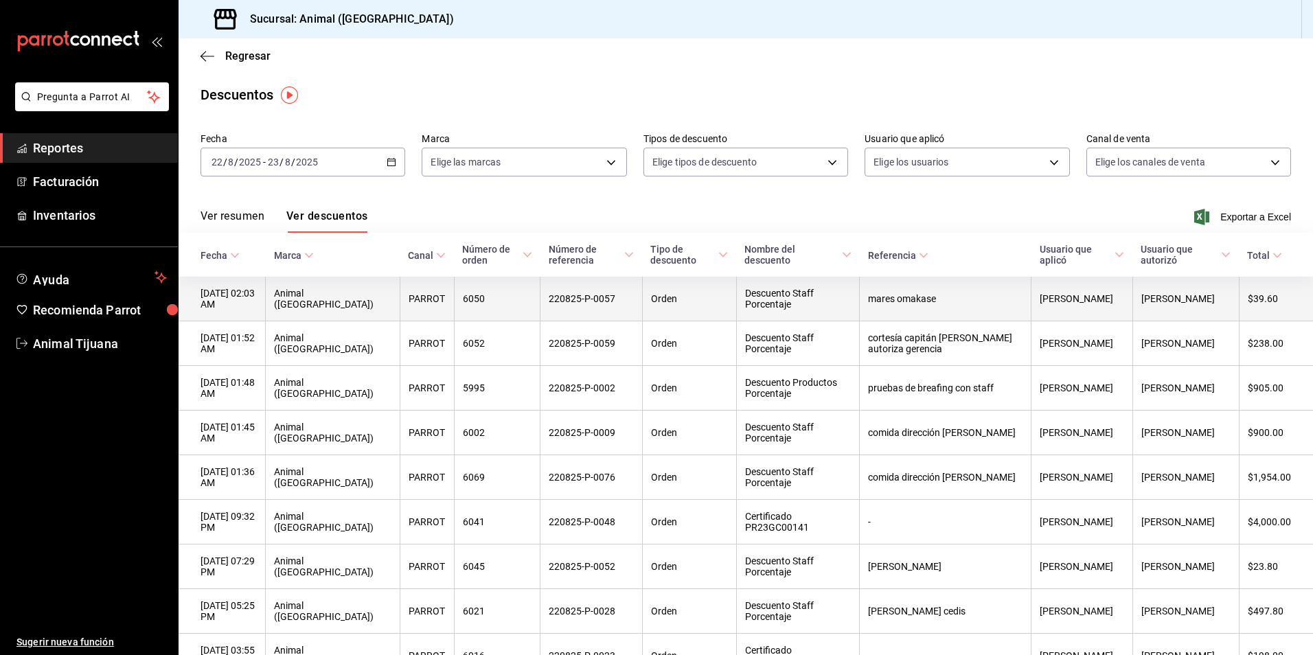
click at [454, 297] on th "6050" at bounding box center [497, 299] width 87 height 45
click at [736, 321] on th "Descuento Staff Porcentaje" at bounding box center [797, 299] width 123 height 45
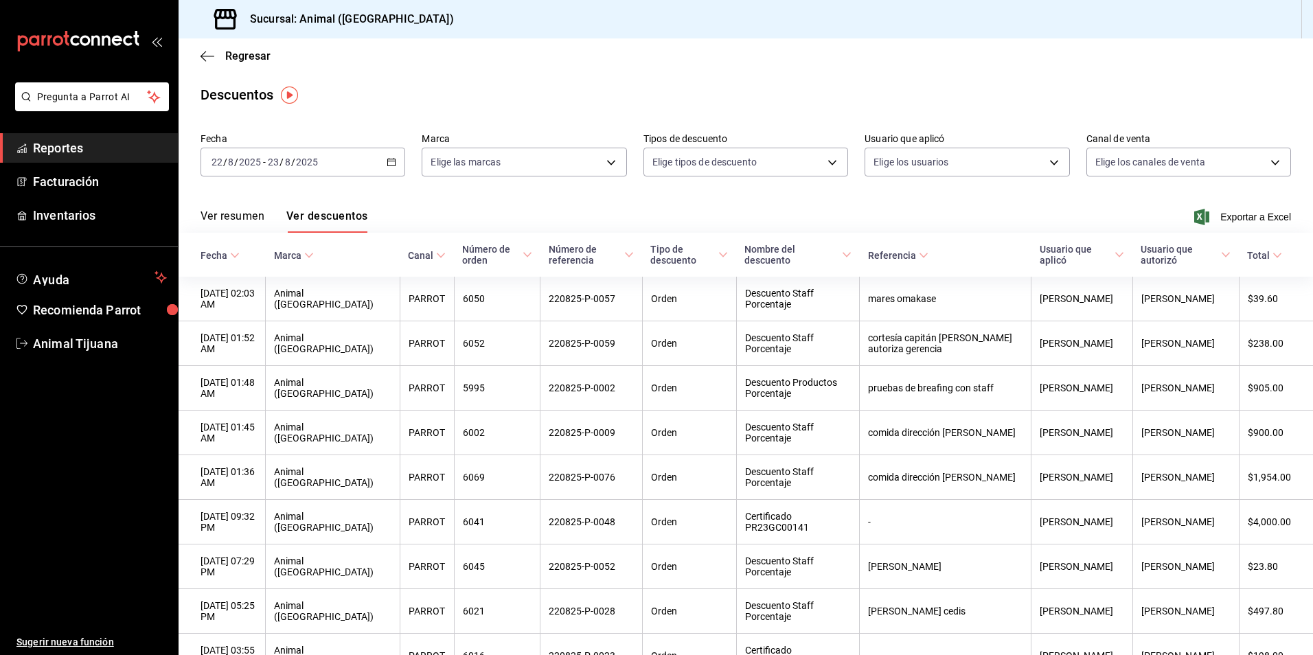
click at [208, 62] on div "Regresar" at bounding box center [746, 55] width 1134 height 35
click at [215, 61] on span "Regresar" at bounding box center [235, 55] width 70 height 13
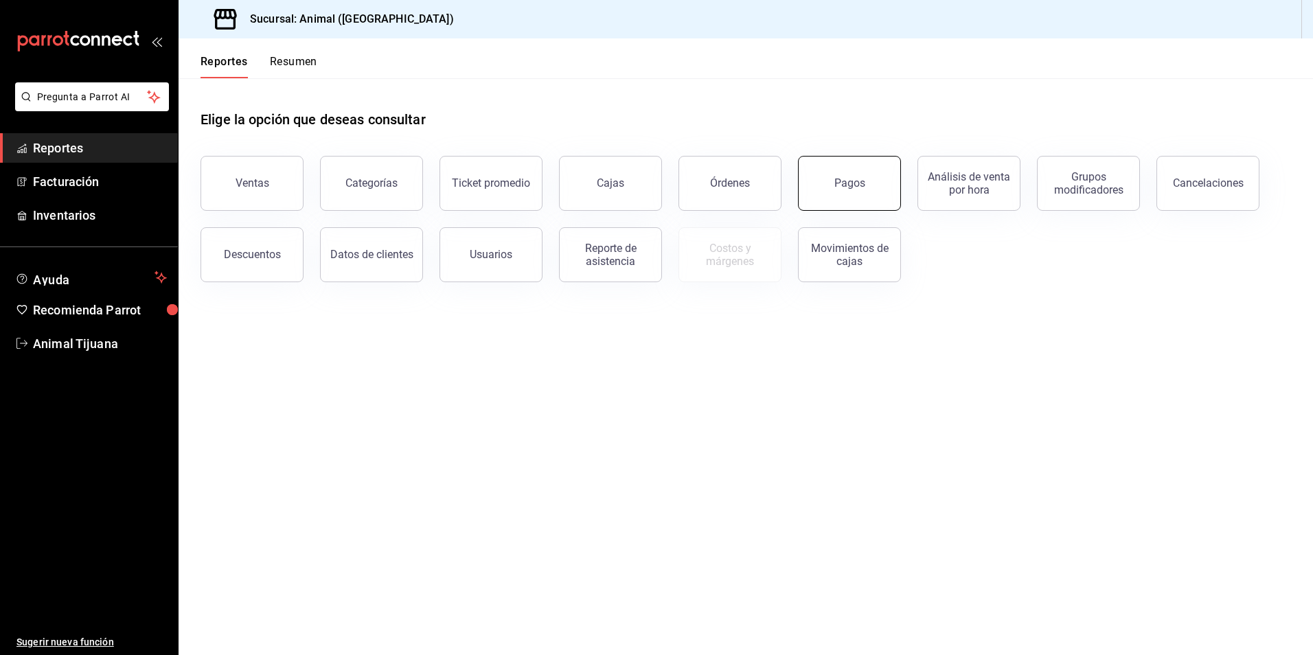
click at [800, 183] on div "Pagos" at bounding box center [840, 174] width 119 height 71
click at [858, 182] on div "Pagos" at bounding box center [849, 182] width 31 height 13
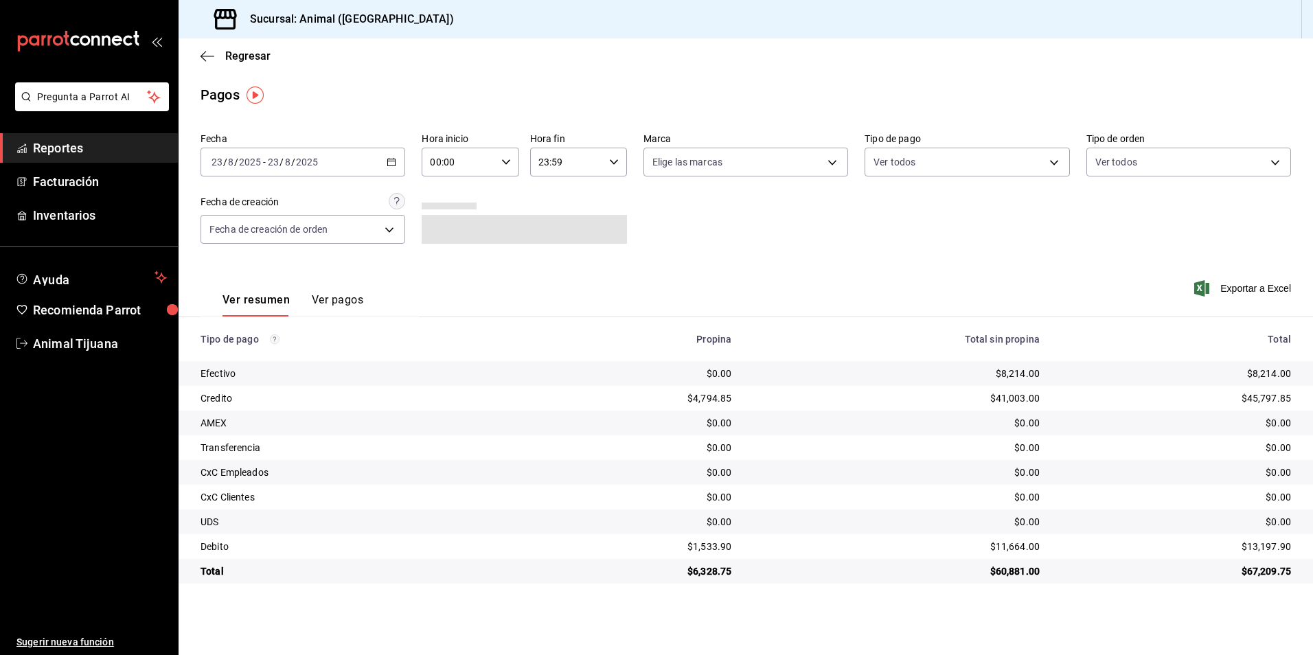
click at [499, 163] on div "00:00 Hora inicio" at bounding box center [470, 162] width 97 height 29
click at [442, 267] on button "04" at bounding box center [445, 259] width 43 height 27
type input "04:00"
click at [787, 253] on div at bounding box center [656, 327] width 1313 height 655
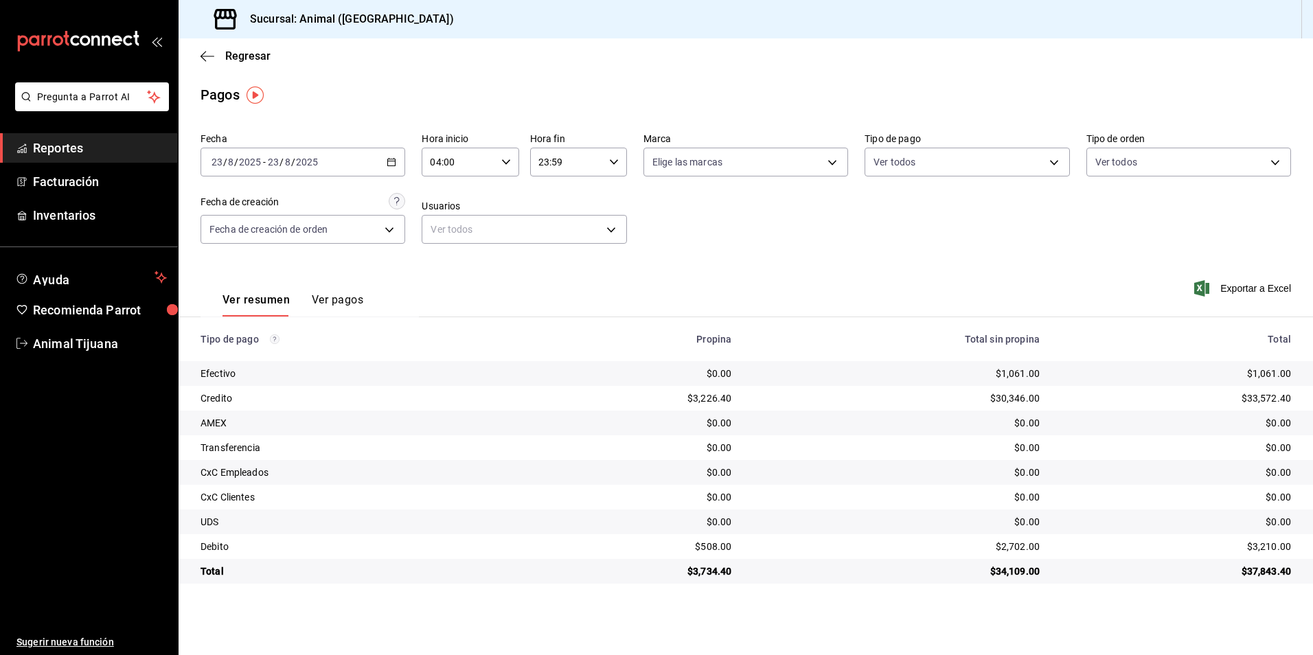
click at [61, 148] on span "Reportes" at bounding box center [100, 148] width 134 height 19
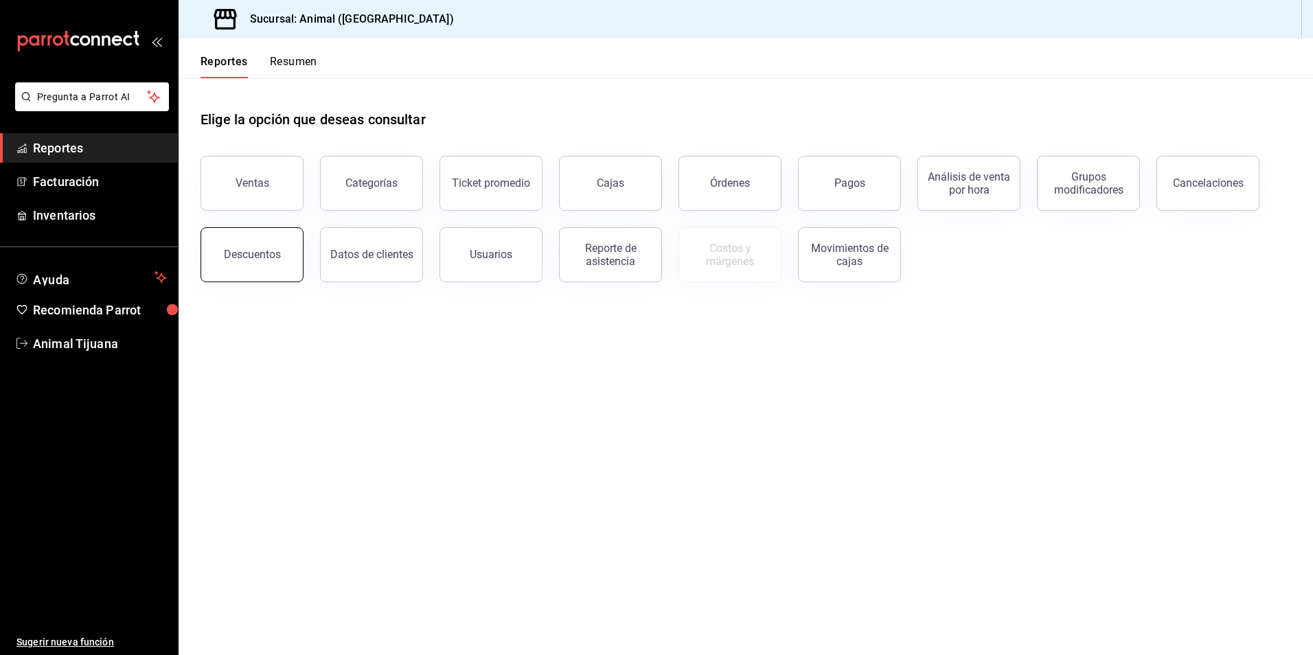
click at [275, 251] on div "Descuentos" at bounding box center [252, 254] width 57 height 13
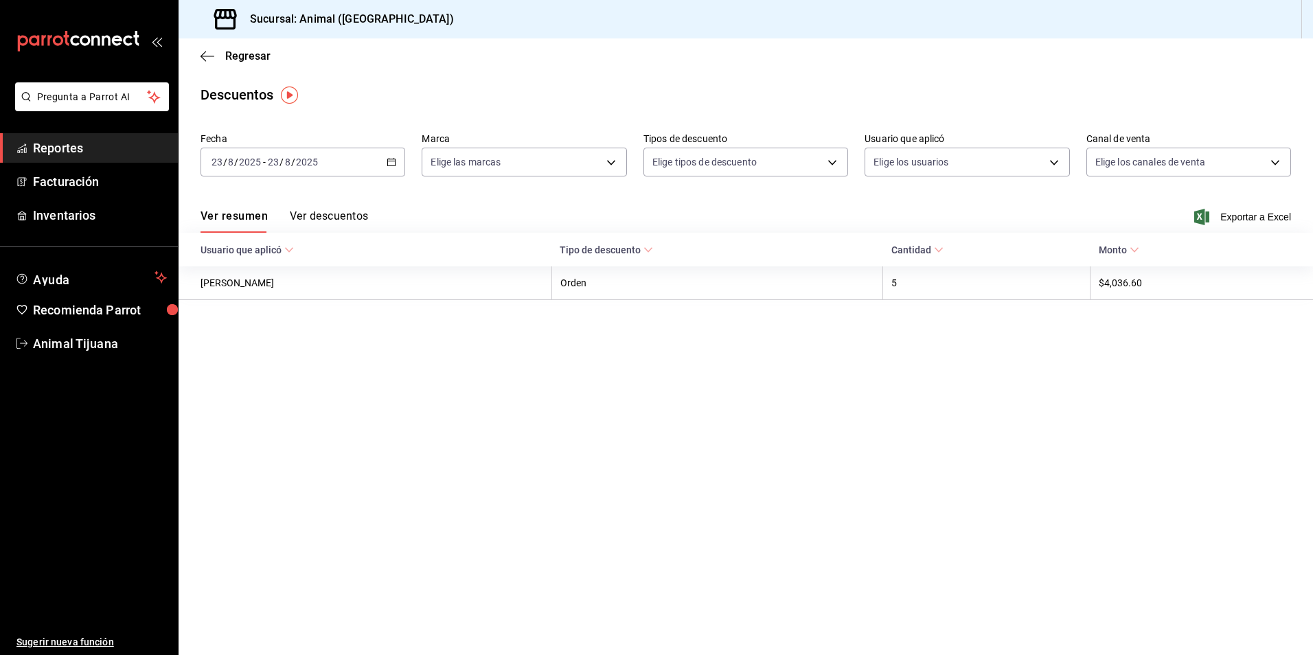
click at [330, 214] on button "Ver descuentos" at bounding box center [329, 220] width 78 height 23
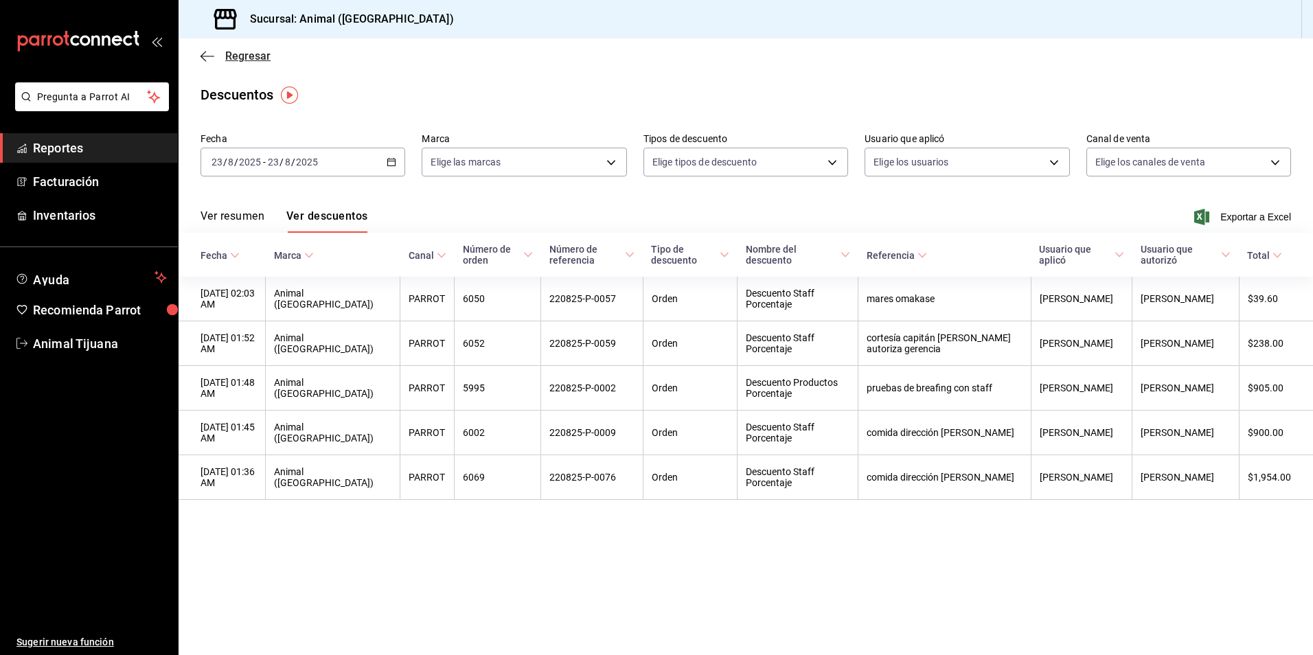
click at [208, 56] on icon "button" at bounding box center [207, 56] width 14 height 1
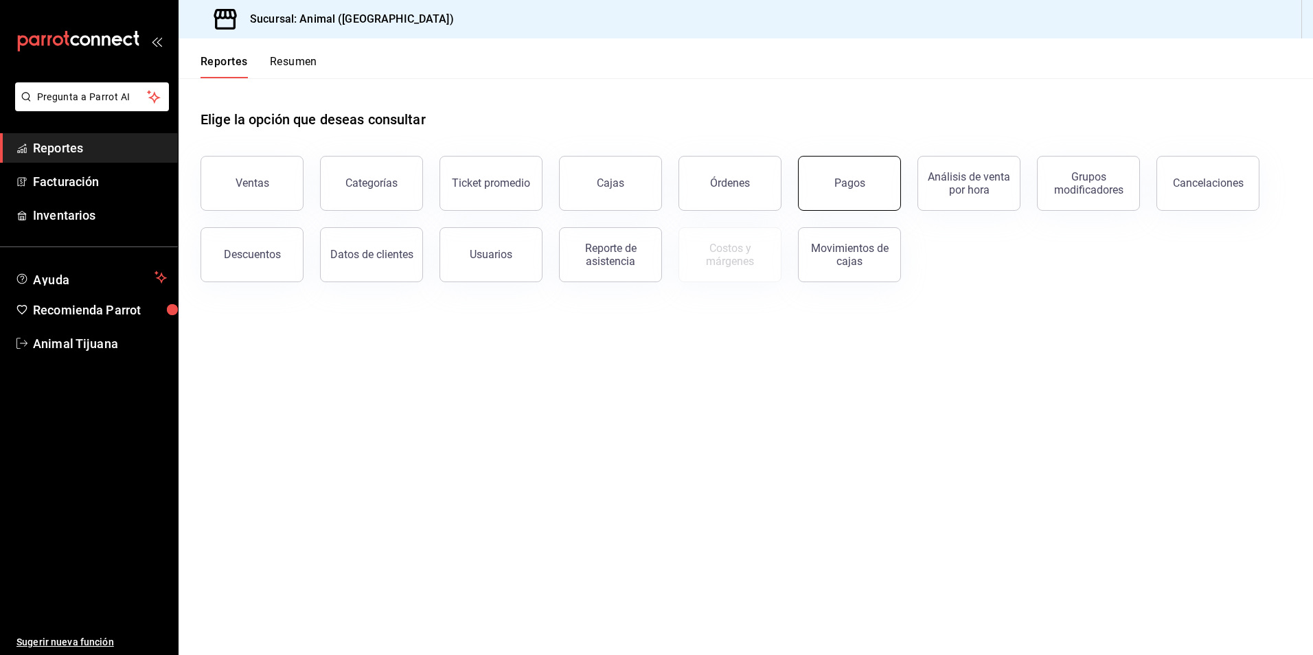
click at [840, 176] on button "Pagos" at bounding box center [849, 183] width 103 height 55
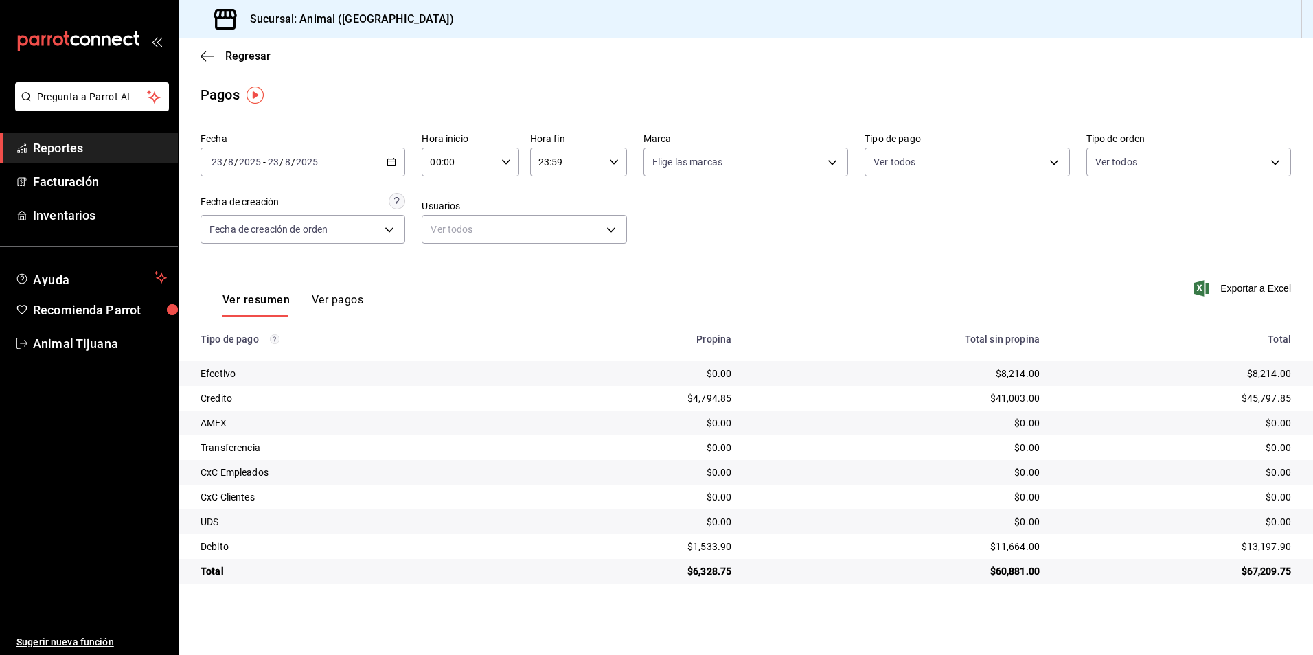
click at [381, 168] on div "[DATE] [DATE] - [DATE] [DATE]" at bounding box center [302, 162] width 205 height 29
click at [251, 369] on li "Rango de fechas" at bounding box center [265, 358] width 128 height 31
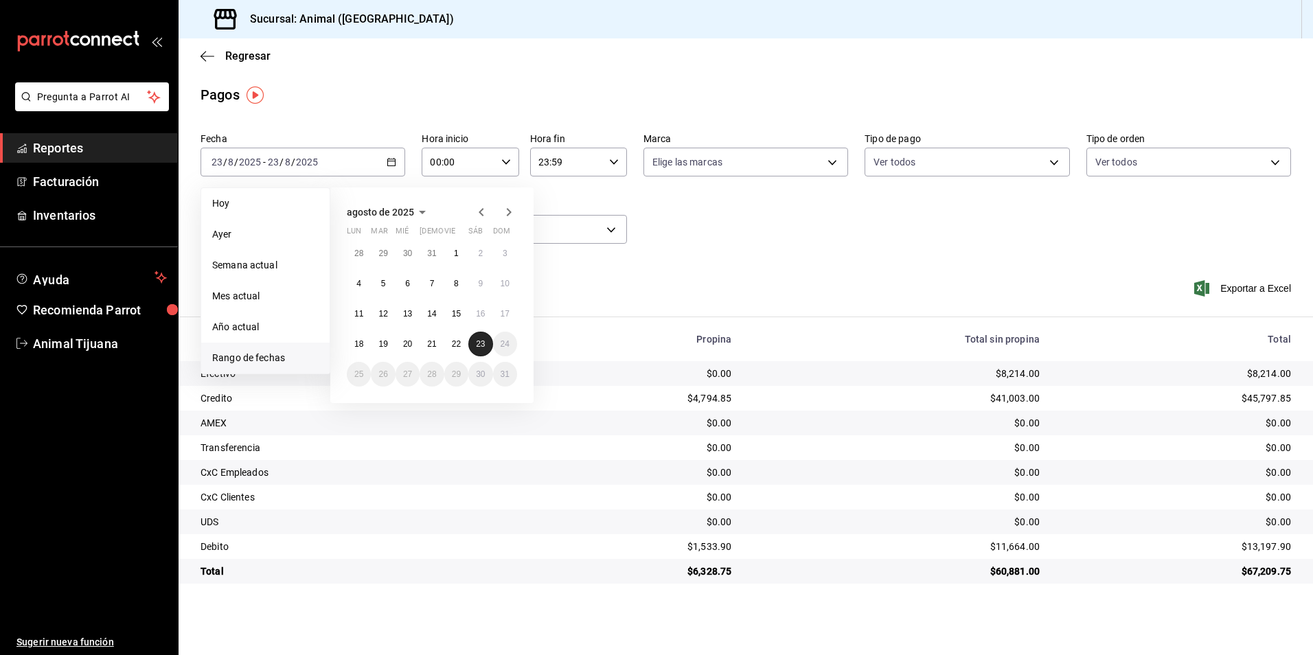
click at [484, 340] on abbr "23" at bounding box center [480, 344] width 9 height 10
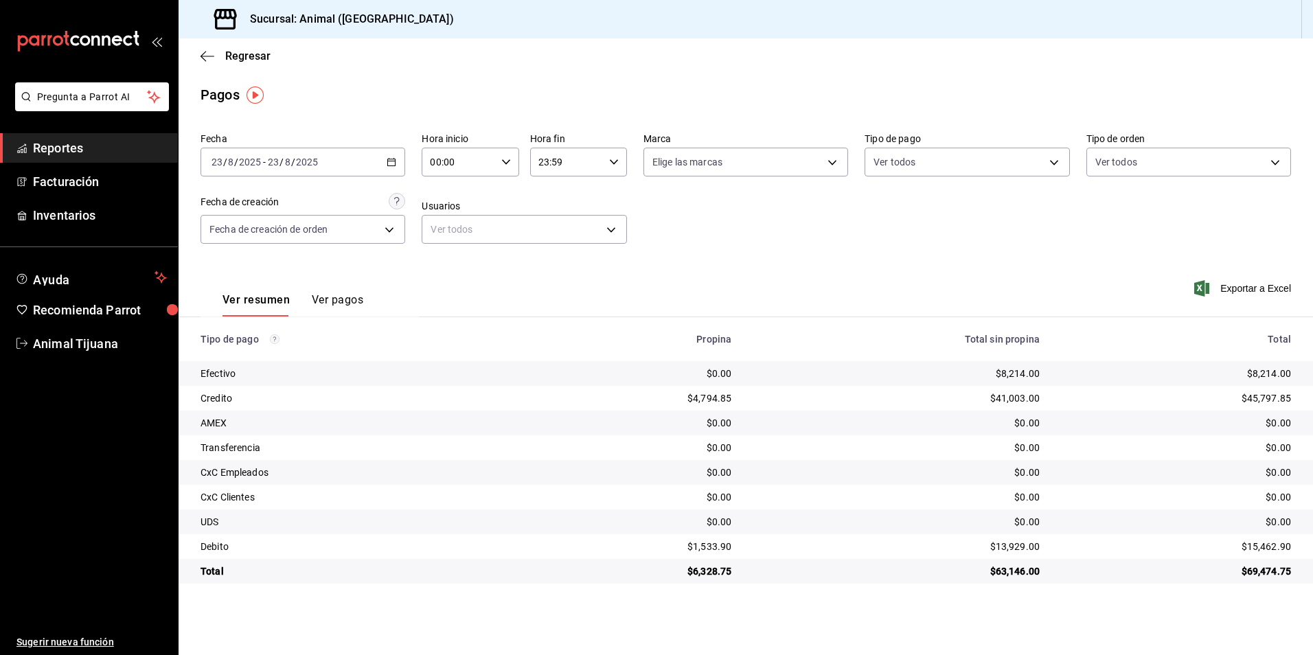
click at [481, 168] on input "00:00" at bounding box center [458, 161] width 73 height 27
click at [481, 168] on div at bounding box center [656, 327] width 1313 height 655
click at [533, 128] on div "Fecha [DATE] [DATE] - [DATE] [DATE] Hora inicio 00:00 Hora inicio Hora fin 23:5…" at bounding box center [745, 193] width 1090 height 133
click at [590, 166] on input "23:59" at bounding box center [566, 161] width 73 height 27
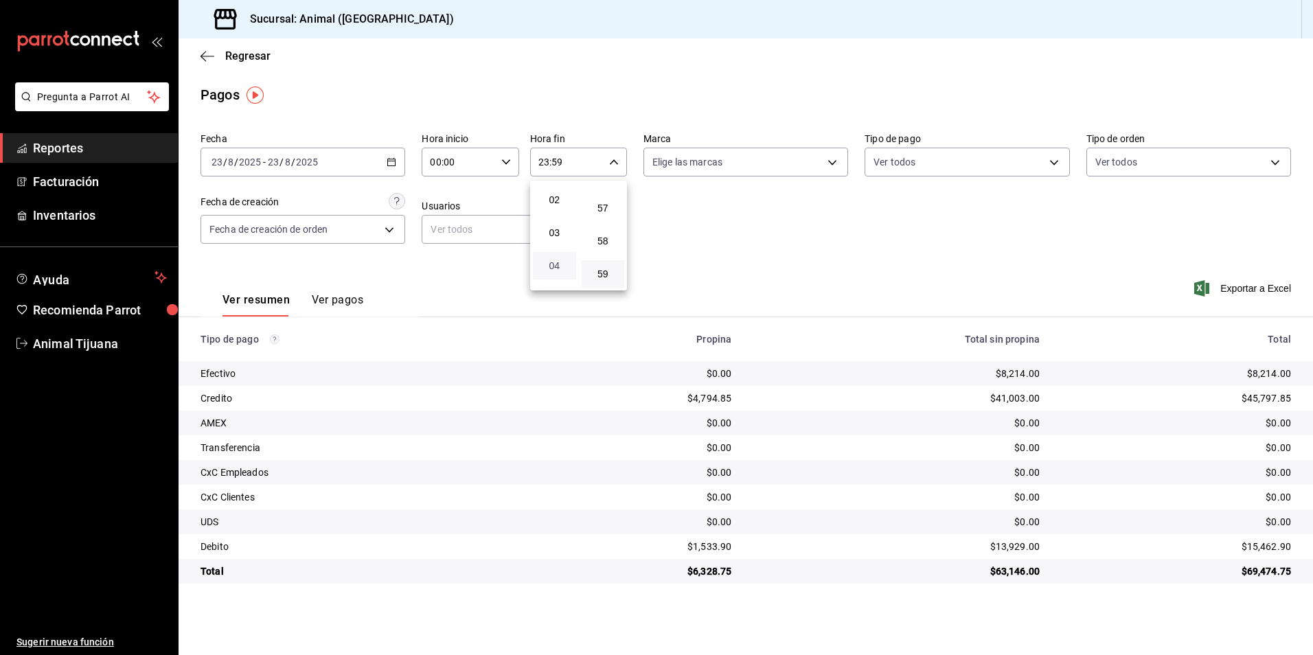
click at [554, 268] on span "04" at bounding box center [554, 265] width 27 height 11
click at [854, 224] on div at bounding box center [656, 327] width 1313 height 655
drag, startPoint x: 977, startPoint y: 579, endPoint x: 1047, endPoint y: 579, distance: 70.0
click at [1047, 579] on td "$26,772.00" at bounding box center [896, 571] width 308 height 25
click at [384, 152] on div "[DATE] [DATE] - [DATE] [DATE]" at bounding box center [302, 162] width 205 height 29
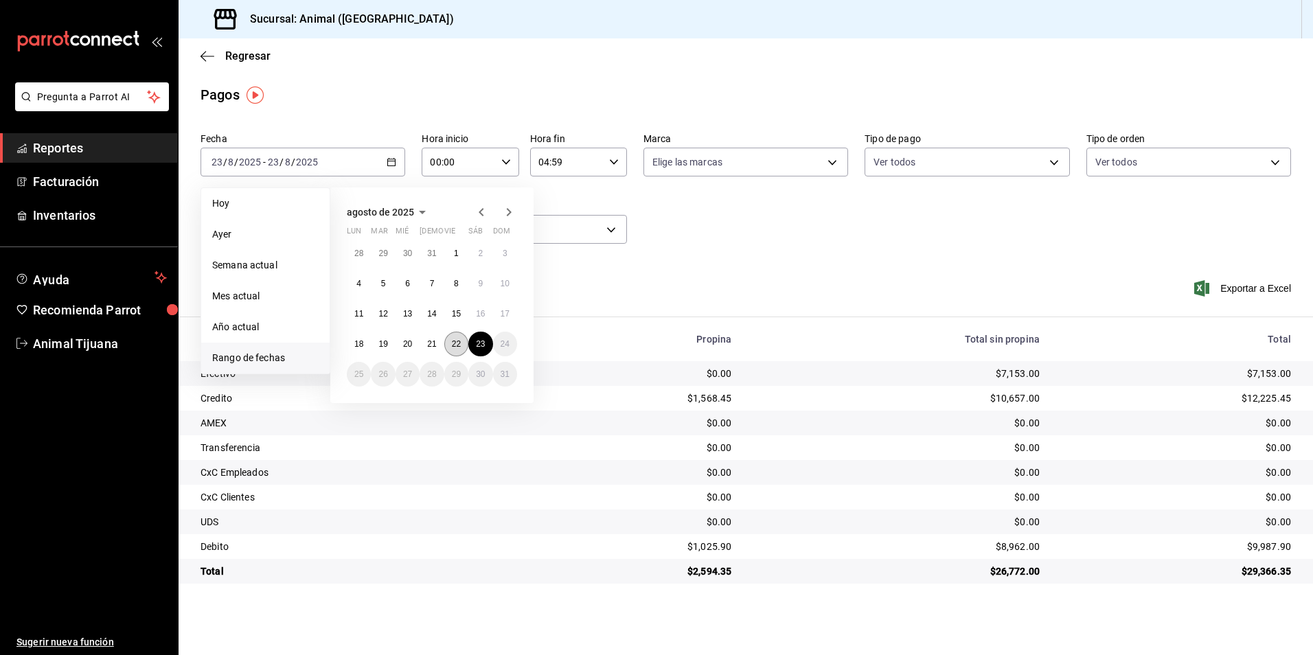
click at [465, 349] on button "22" at bounding box center [456, 344] width 24 height 25
click at [476, 349] on button "23" at bounding box center [480, 344] width 24 height 25
type input "23:59"
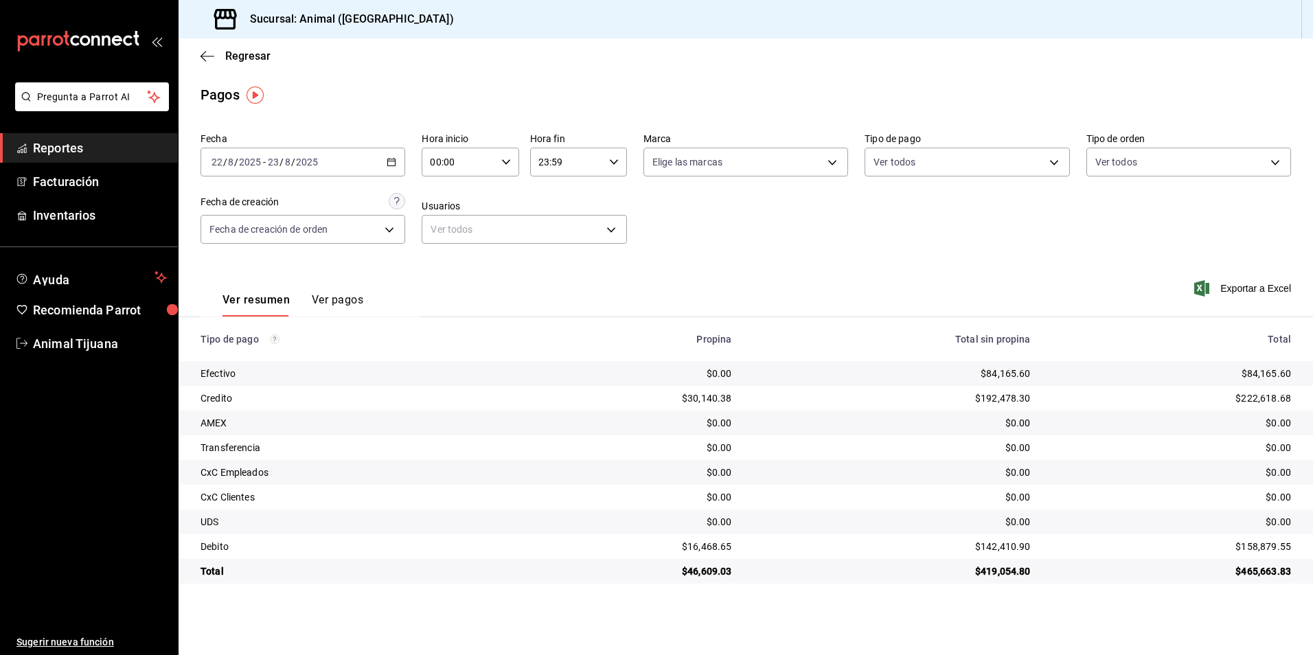
click at [481, 163] on input "00:00" at bounding box center [458, 161] width 73 height 27
click at [429, 194] on button "04" at bounding box center [445, 191] width 43 height 27
click at [948, 270] on div at bounding box center [656, 327] width 1313 height 655
click at [392, 163] on icon "button" at bounding box center [392, 162] width 10 height 10
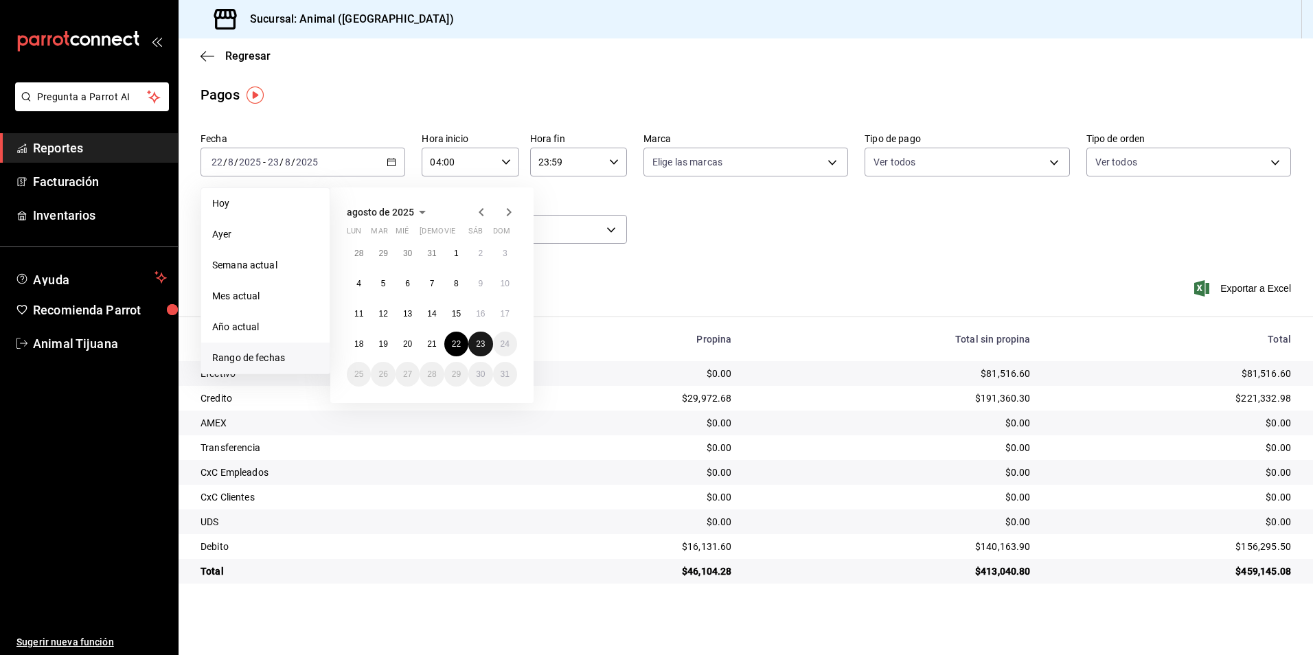
click at [484, 339] on abbr "23" at bounding box center [480, 344] width 9 height 10
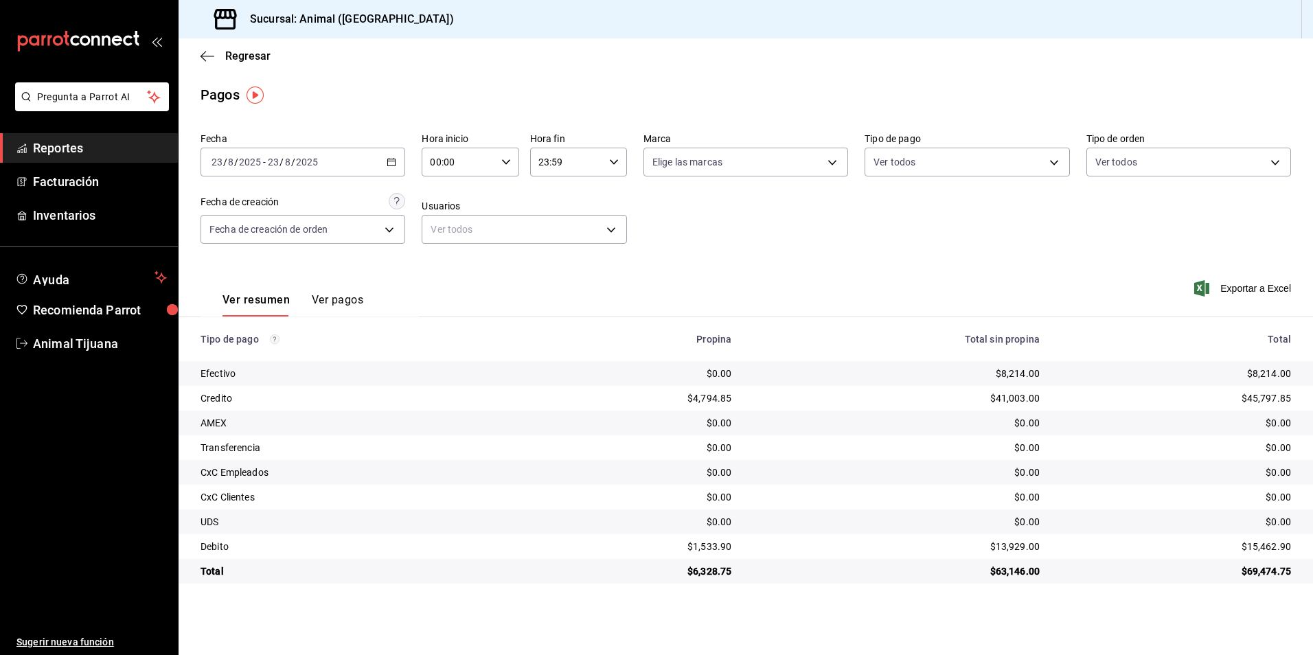
click at [496, 157] on div "00:00 Hora inicio" at bounding box center [470, 162] width 97 height 29
click at [445, 253] on button "04" at bounding box center [445, 259] width 43 height 27
type input "04:00"
click at [932, 522] on div at bounding box center [656, 327] width 1313 height 655
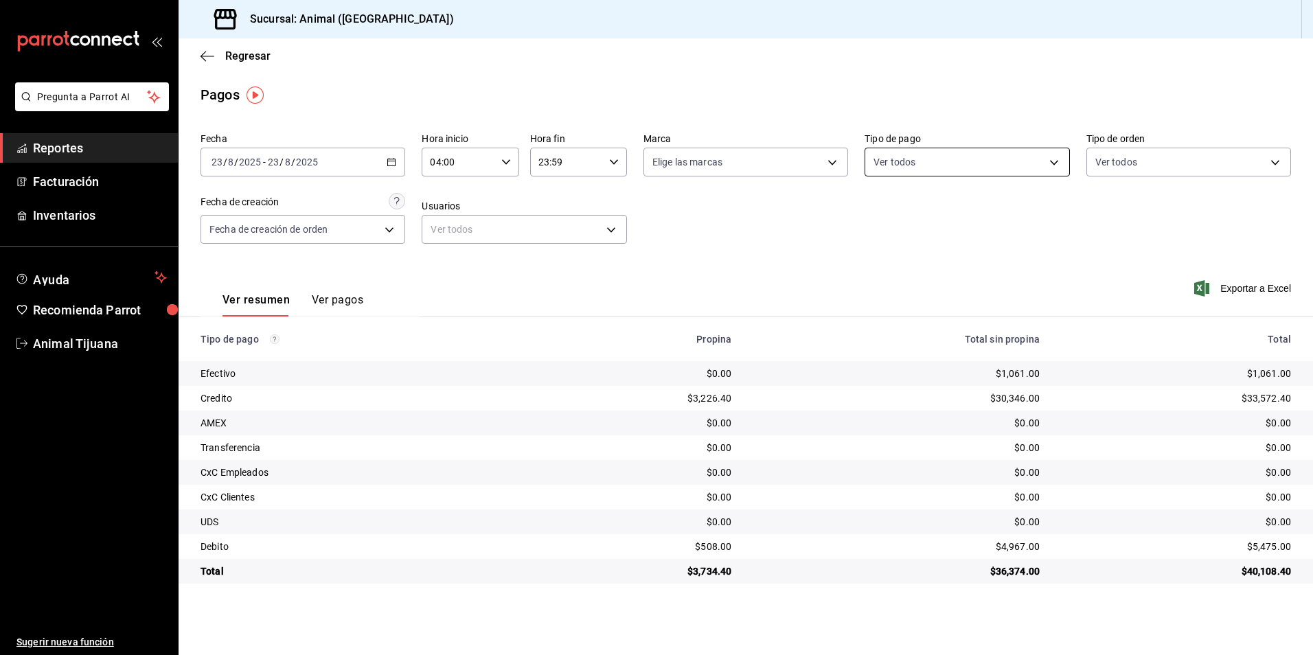
click at [930, 161] on body "Pregunta a Parrot AI Reportes Facturación Inventarios Ayuda Recomienda Parrot A…" at bounding box center [656, 327] width 1313 height 655
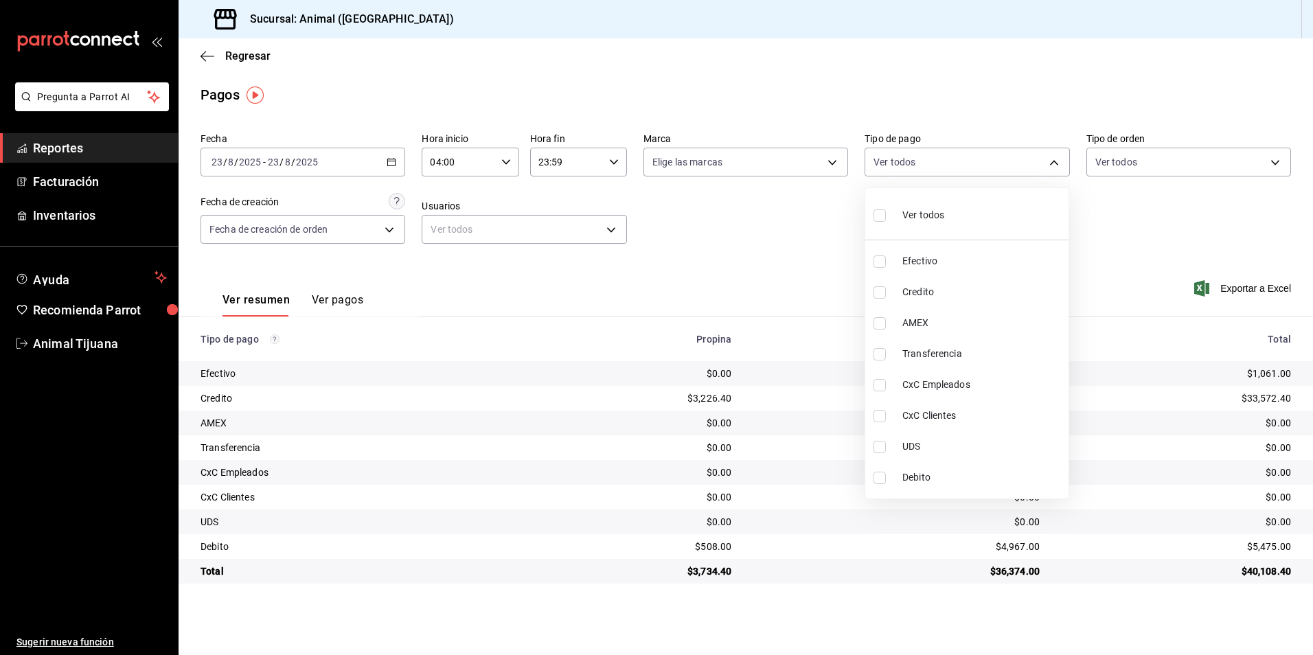
click at [914, 297] on span "Credito" at bounding box center [982, 292] width 161 height 14
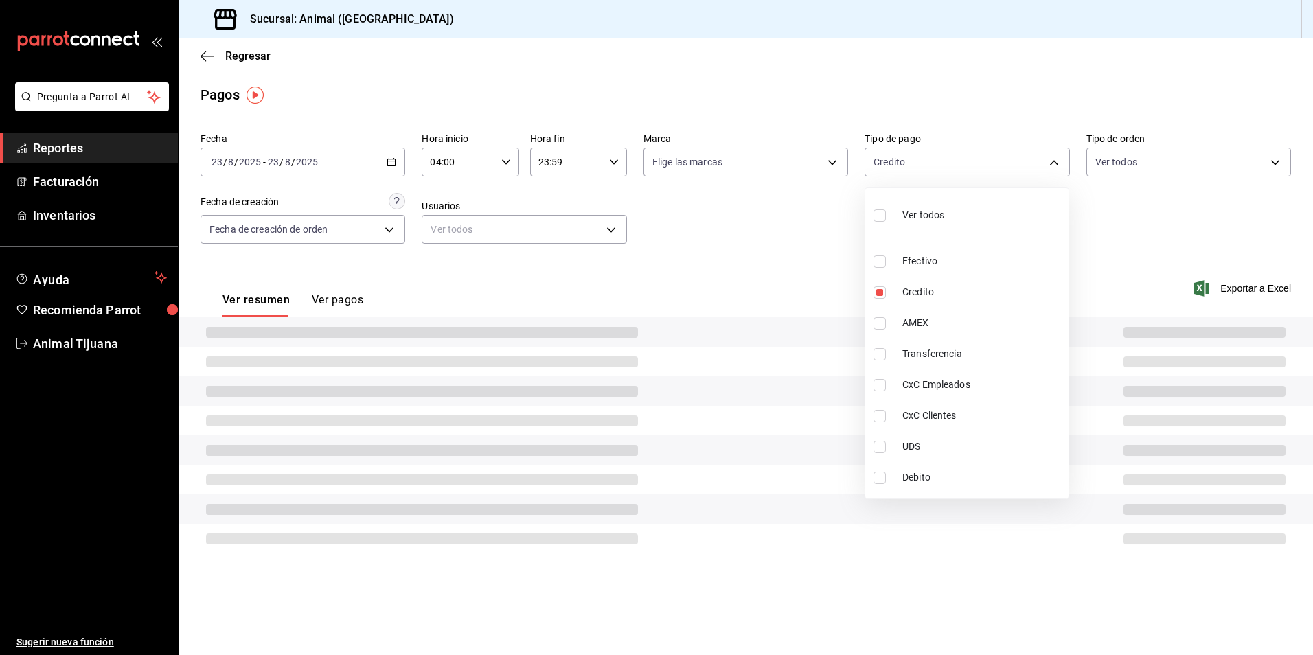
type input "235ce608-f464-428a-9a71-314f665367d1"
checkbox input "true"
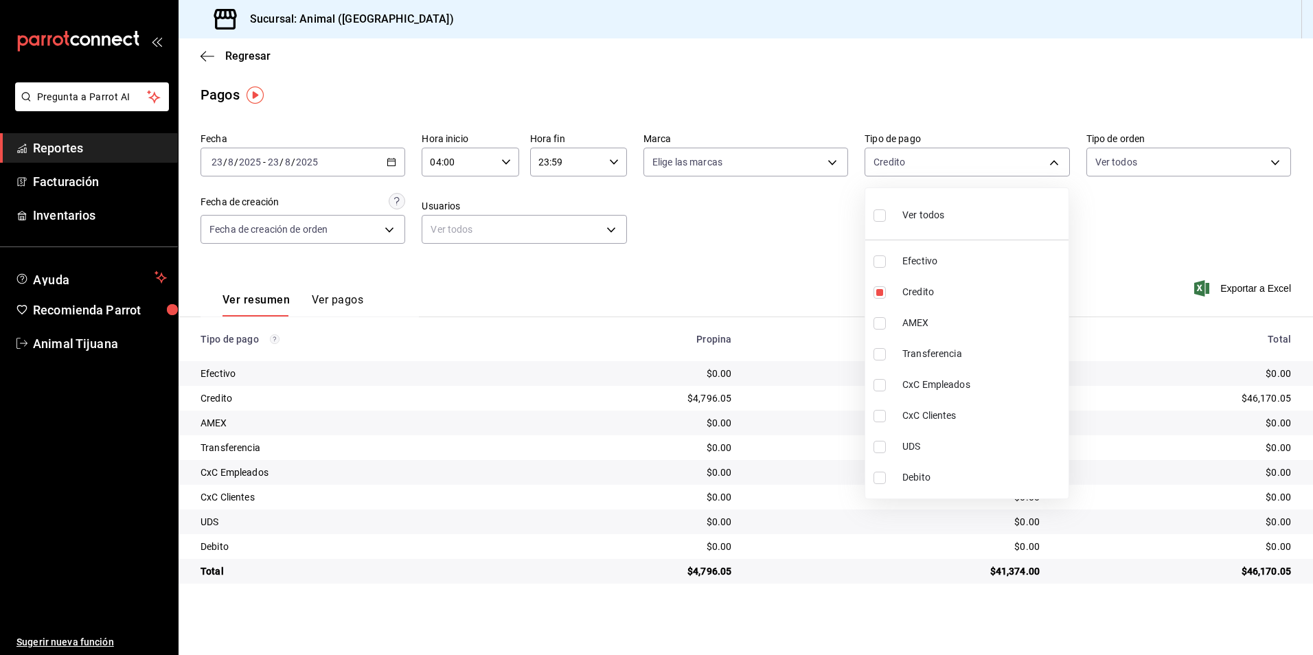
click at [943, 482] on span "Debito" at bounding box center [982, 477] width 161 height 14
type input "235ce608-f464-428a-9a71-314f665367d1,c7b29183-a811-4137-9cfa-21a61cd2bc4a"
checkbox input "true"
